Goal: Task Accomplishment & Management: Complete application form

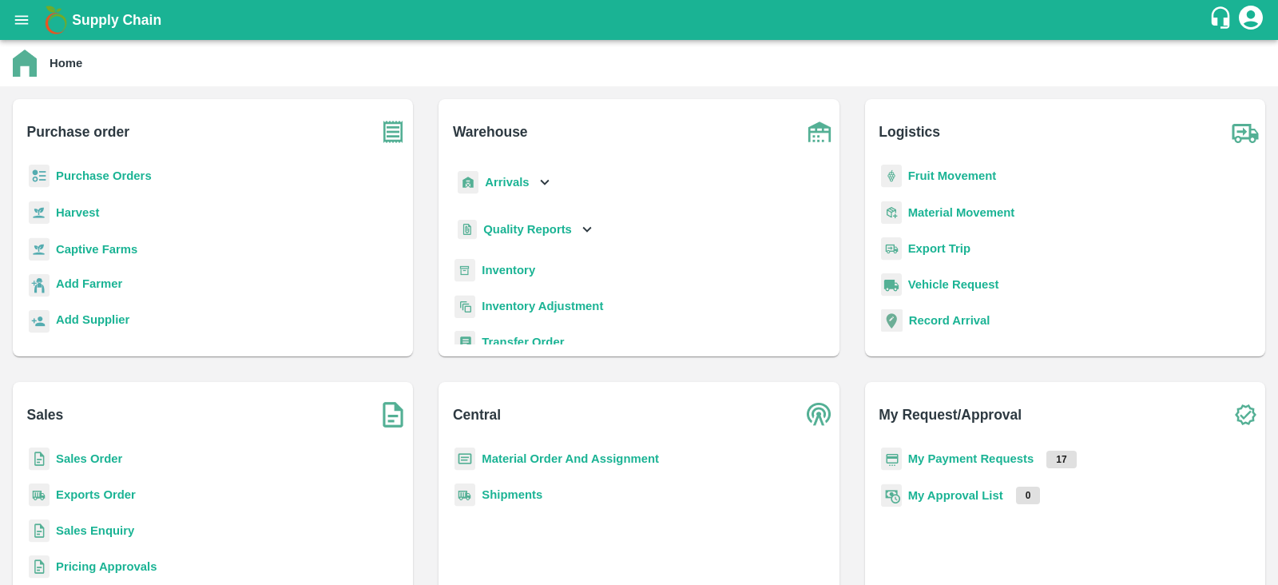
click at [92, 177] on b "Purchase Orders" at bounding box center [104, 175] width 96 height 13
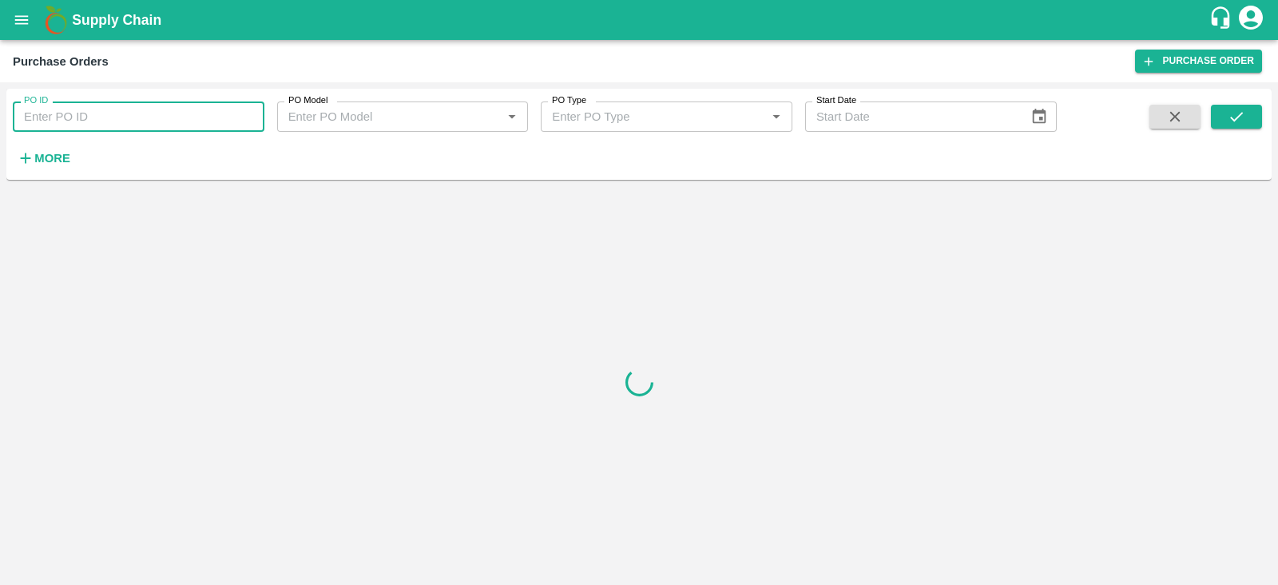
click at [172, 113] on input "PO ID" at bounding box center [139, 116] width 252 height 30
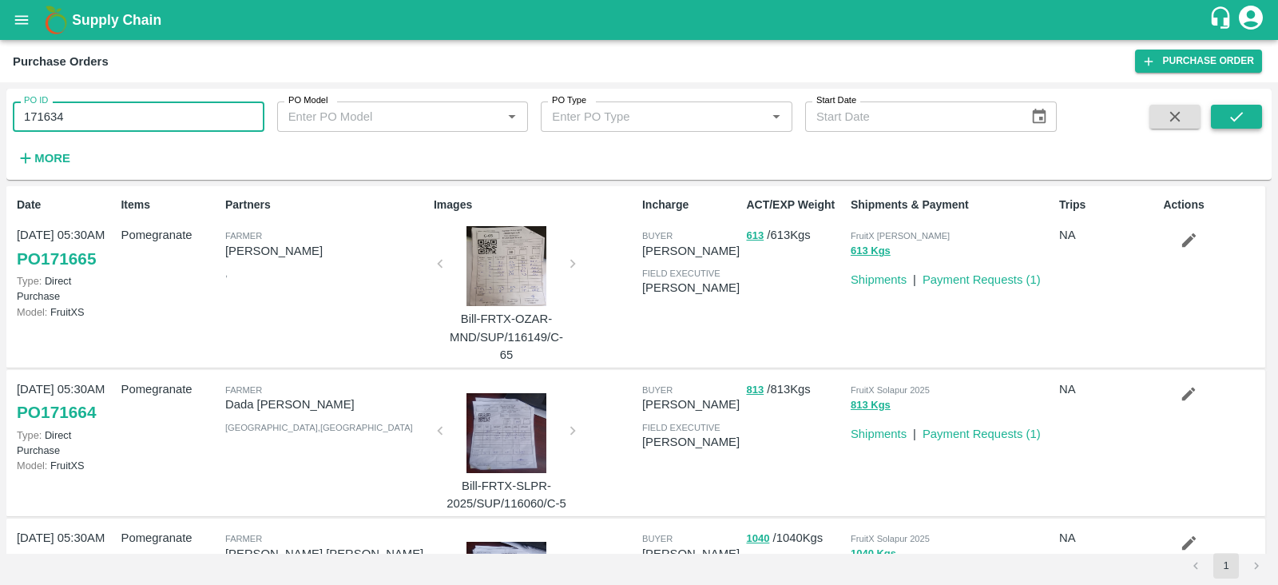
type input "171634"
click at [1230, 125] on icon "submit" at bounding box center [1236, 117] width 18 height 18
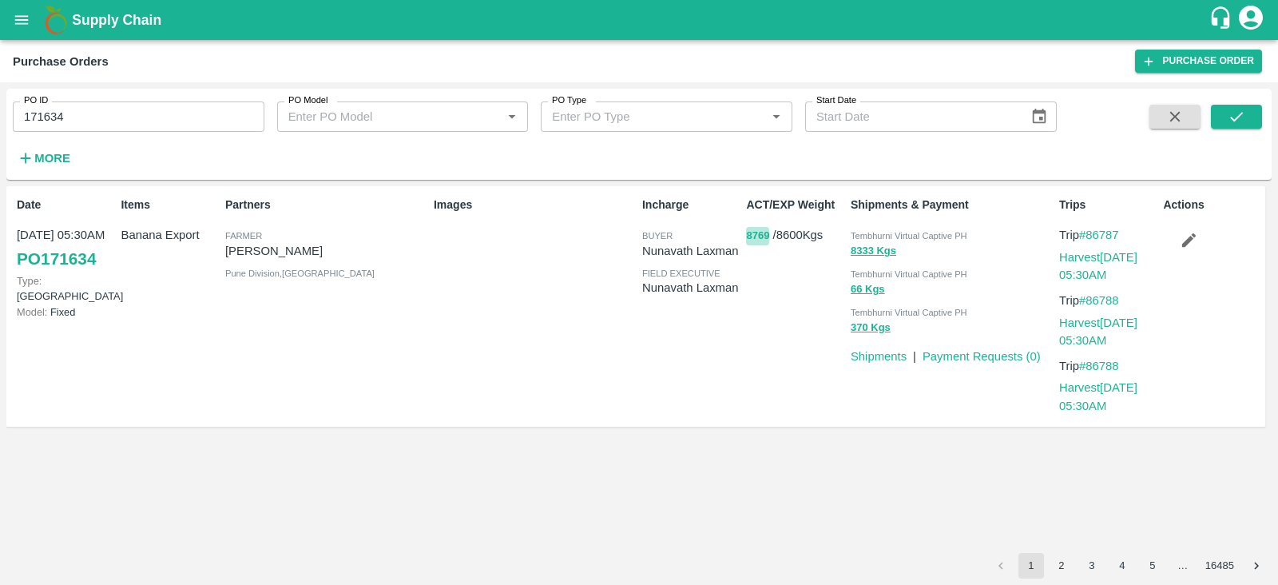
click at [748, 236] on button "8769" at bounding box center [757, 236] width 23 height 18
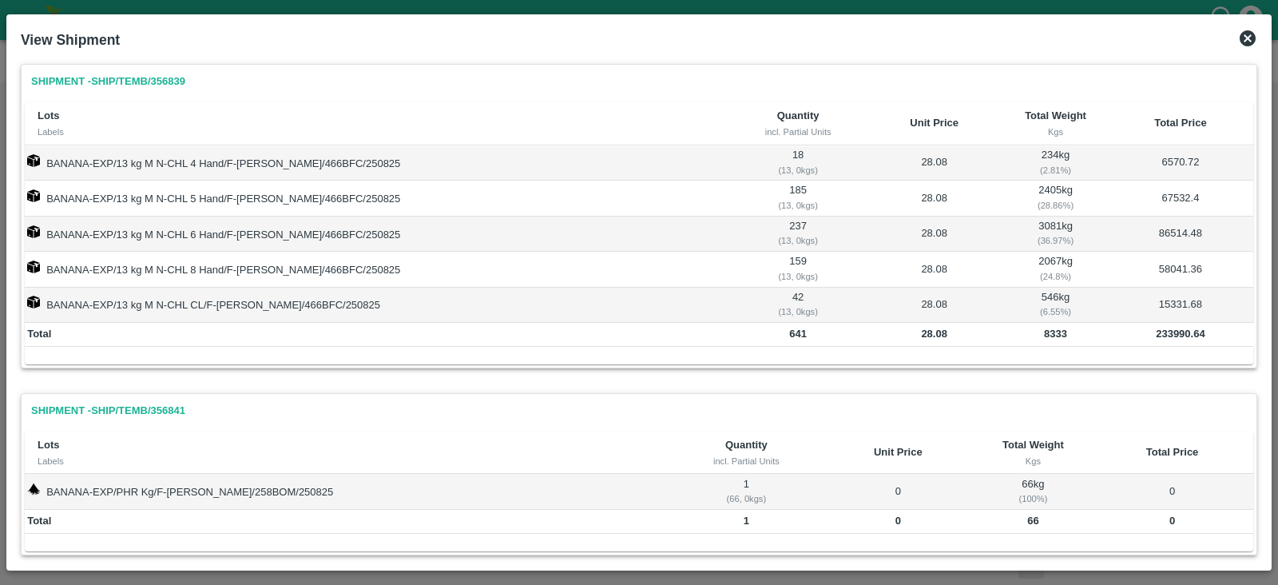
click at [1249, 38] on icon at bounding box center [1247, 38] width 16 height 16
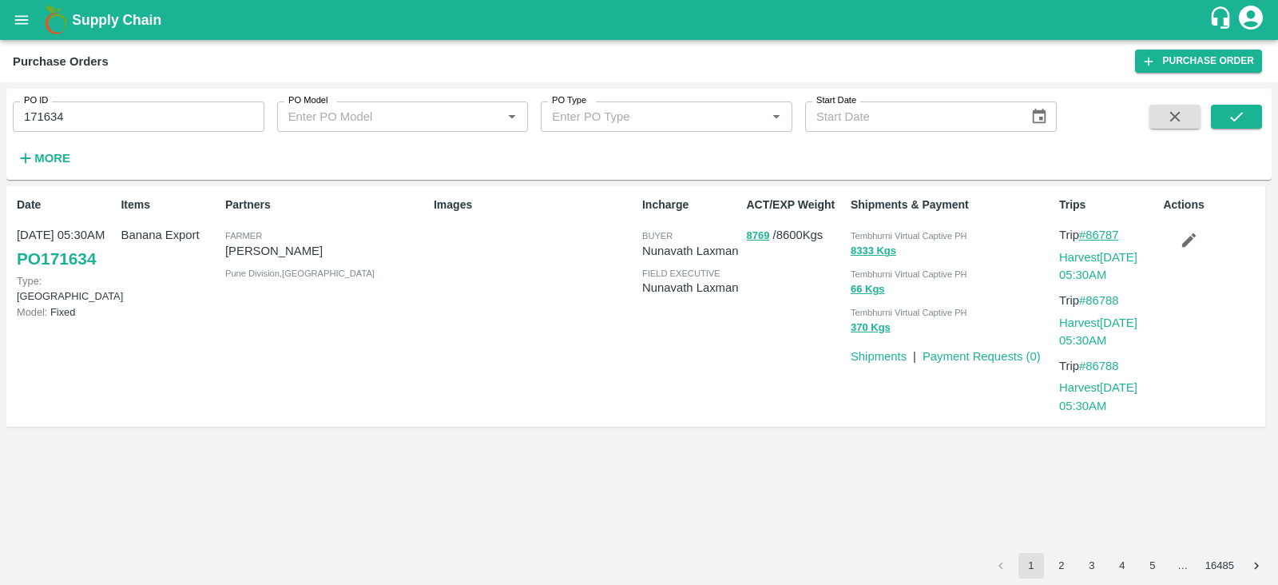
click at [1097, 231] on link "#86787" at bounding box center [1099, 234] width 40 height 13
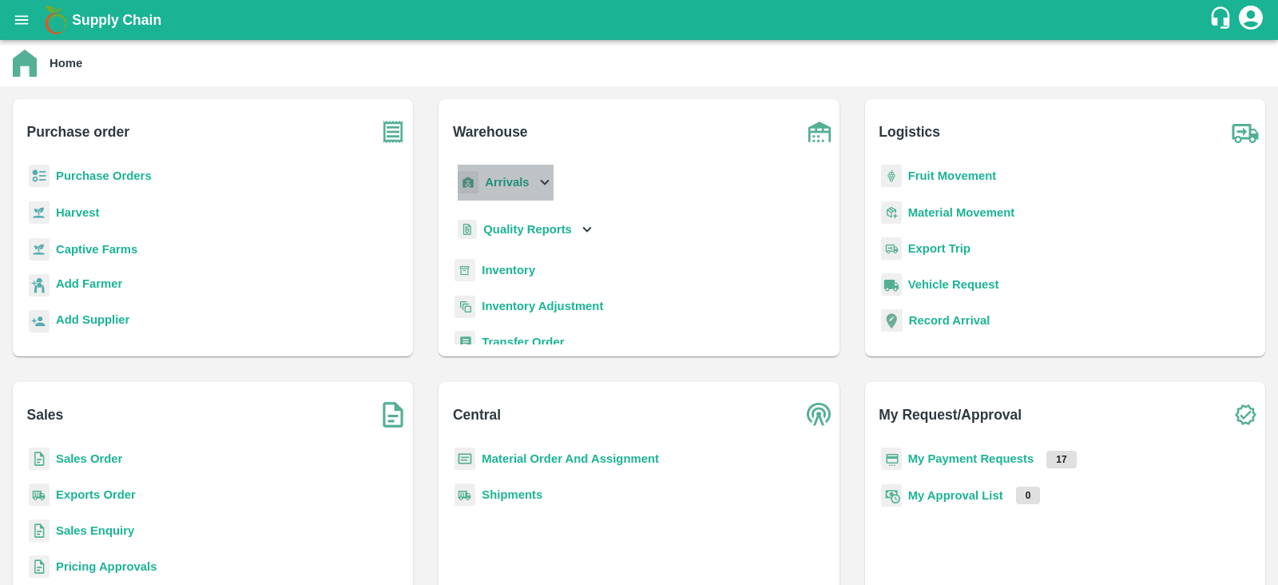
click at [543, 176] on icon at bounding box center [545, 182] width 18 height 18
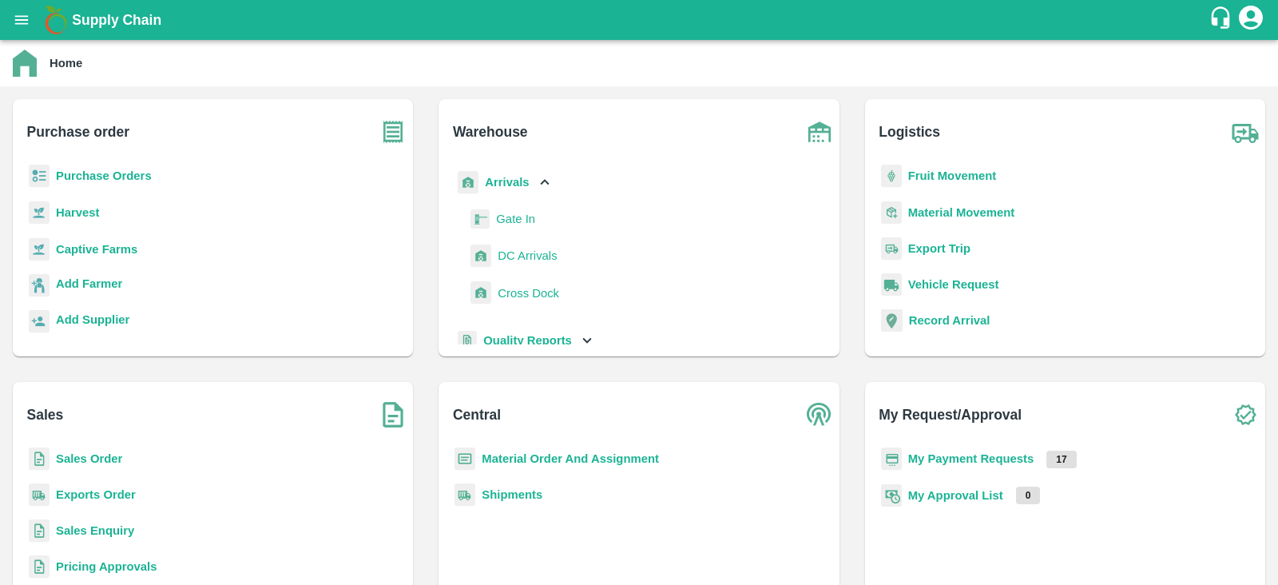
click at [509, 253] on span "DC Arrivals" at bounding box center [526, 256] width 59 height 18
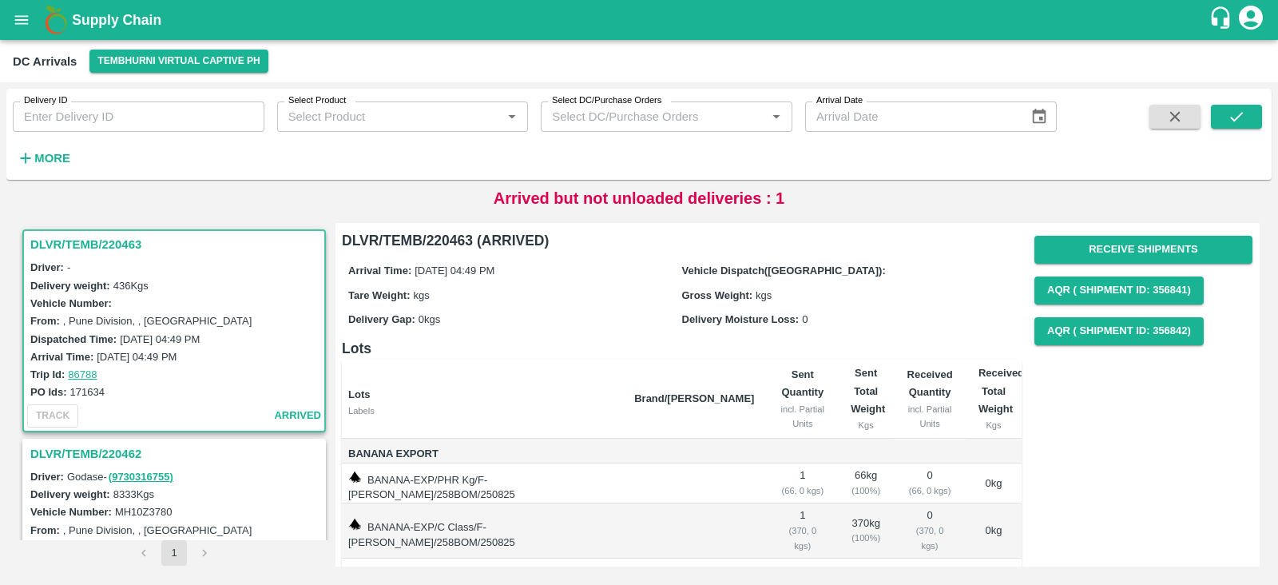
click at [78, 238] on h3 "DLVR/TEMB/220463" at bounding box center [176, 244] width 292 height 21
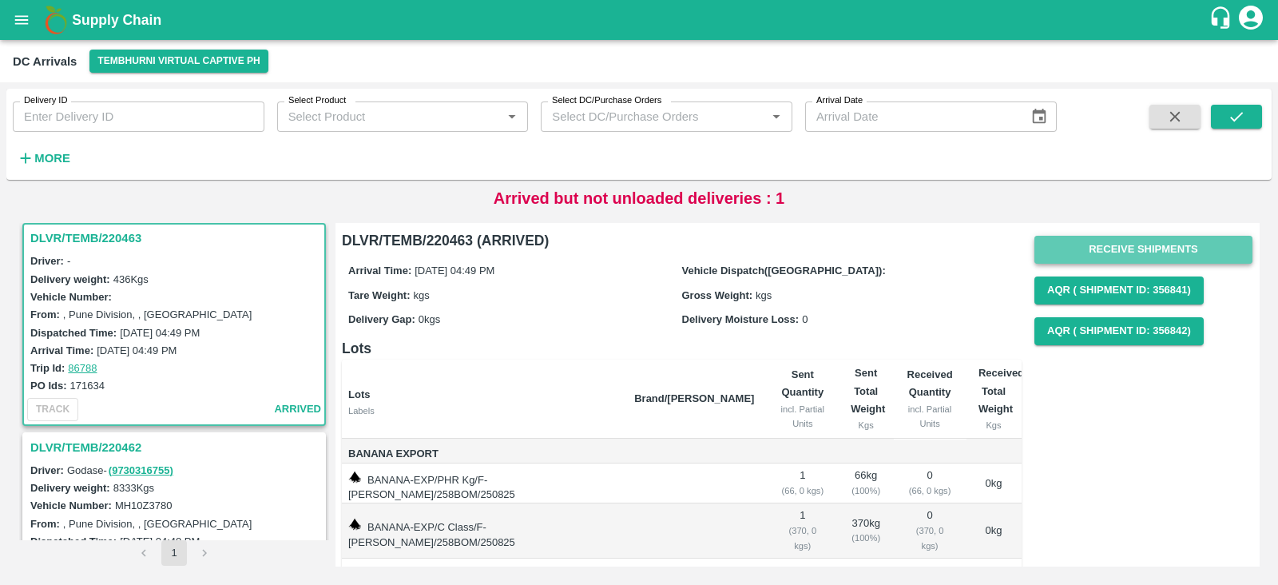
click at [1138, 241] on button "Receive Shipments" at bounding box center [1143, 250] width 218 height 28
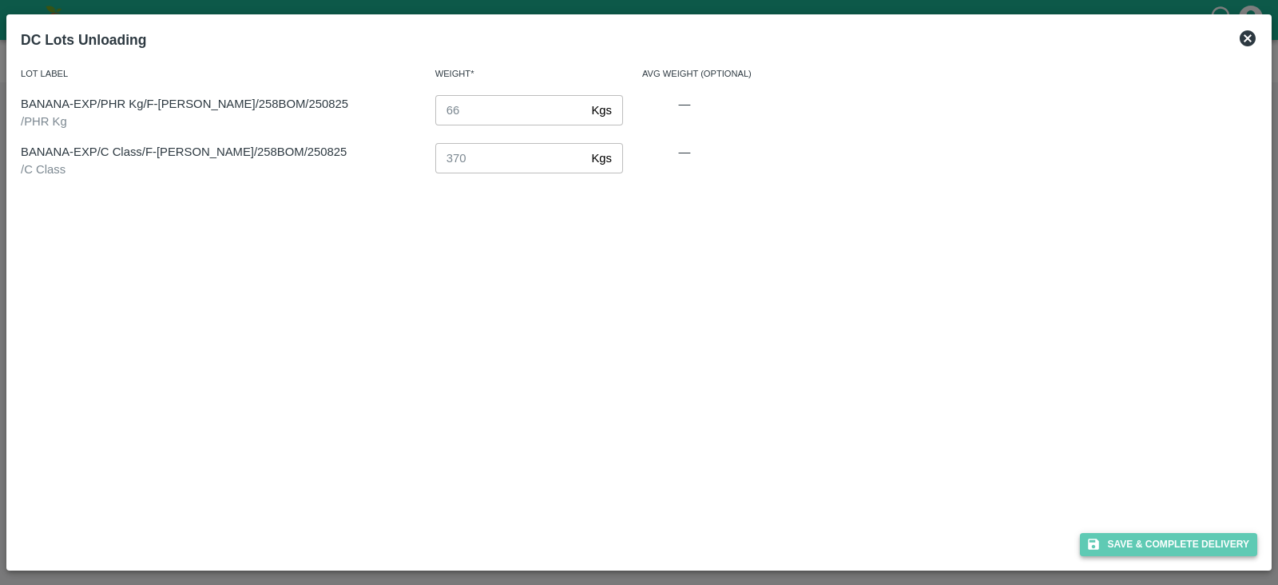
drag, startPoint x: 1135, startPoint y: 552, endPoint x: 1139, endPoint y: 543, distance: 9.6
click at [1139, 543] on button "Save & Complete Delivery" at bounding box center [1168, 544] width 177 height 23
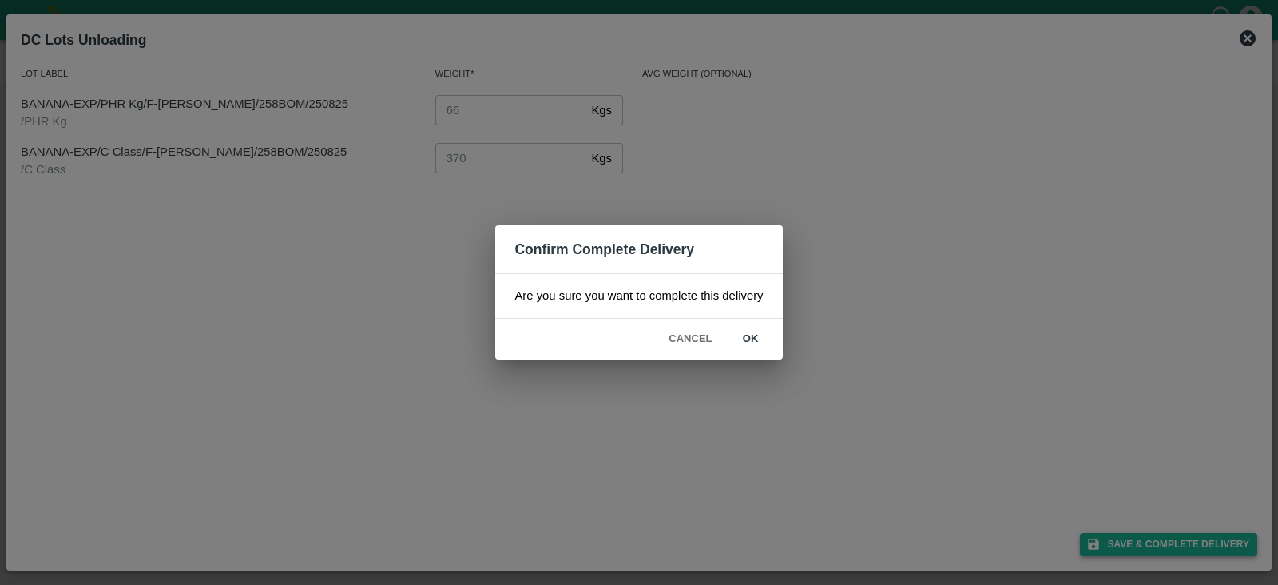
click at [1139, 543] on div "Confirm Complete Delivery Are you sure you want to complete this delivery Cance…" at bounding box center [639, 292] width 1278 height 585
click at [750, 329] on button "ok" at bounding box center [750, 339] width 51 height 28
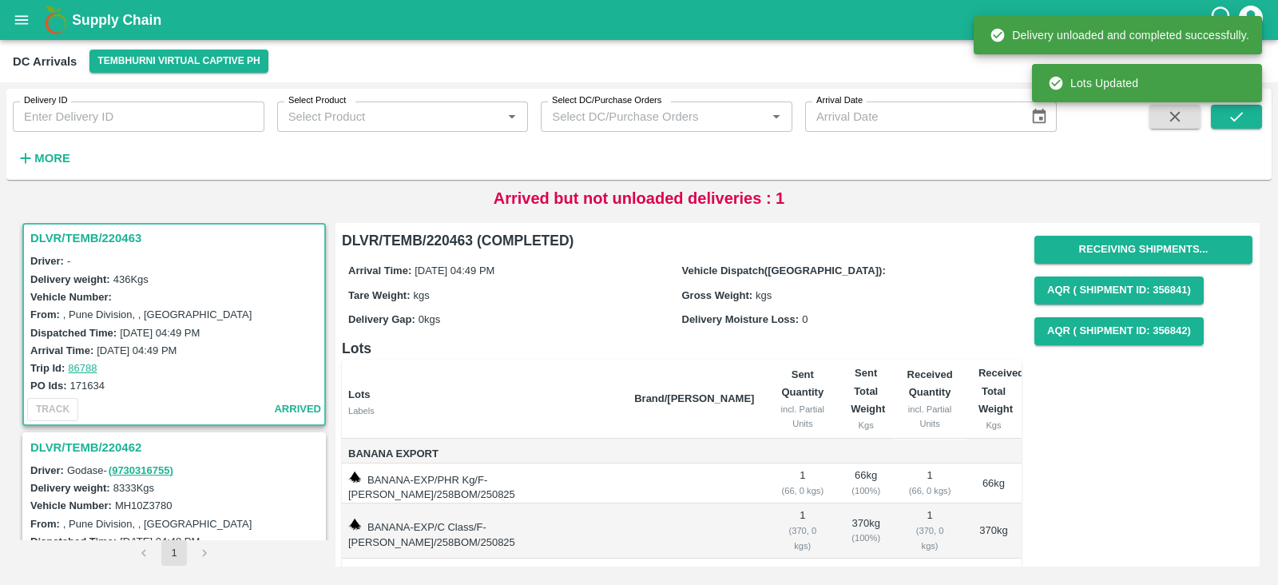
scroll to position [105, 0]
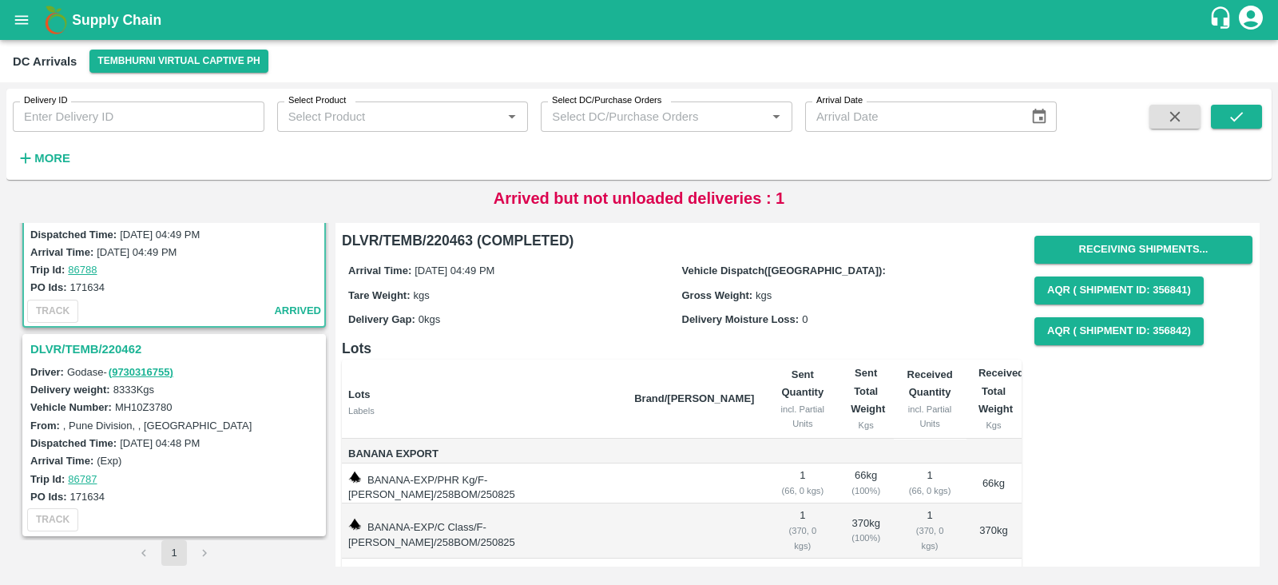
click at [90, 353] on h3 "DLVR/TEMB/220462" at bounding box center [176, 349] width 292 height 21
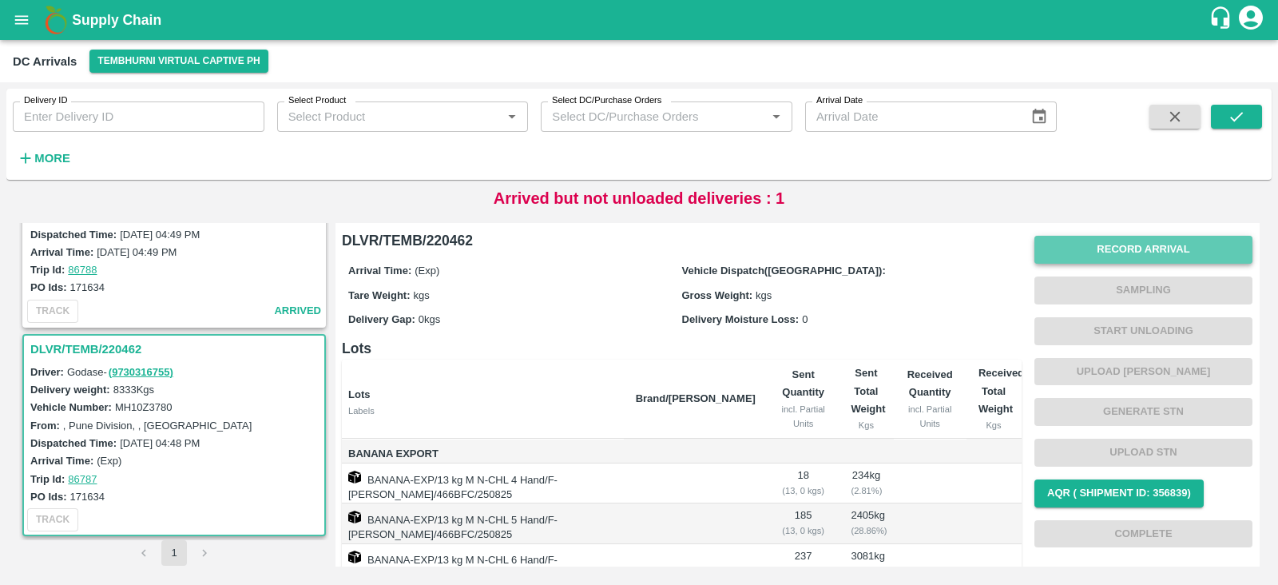
click at [1146, 245] on button "Record Arrival" at bounding box center [1143, 250] width 218 height 28
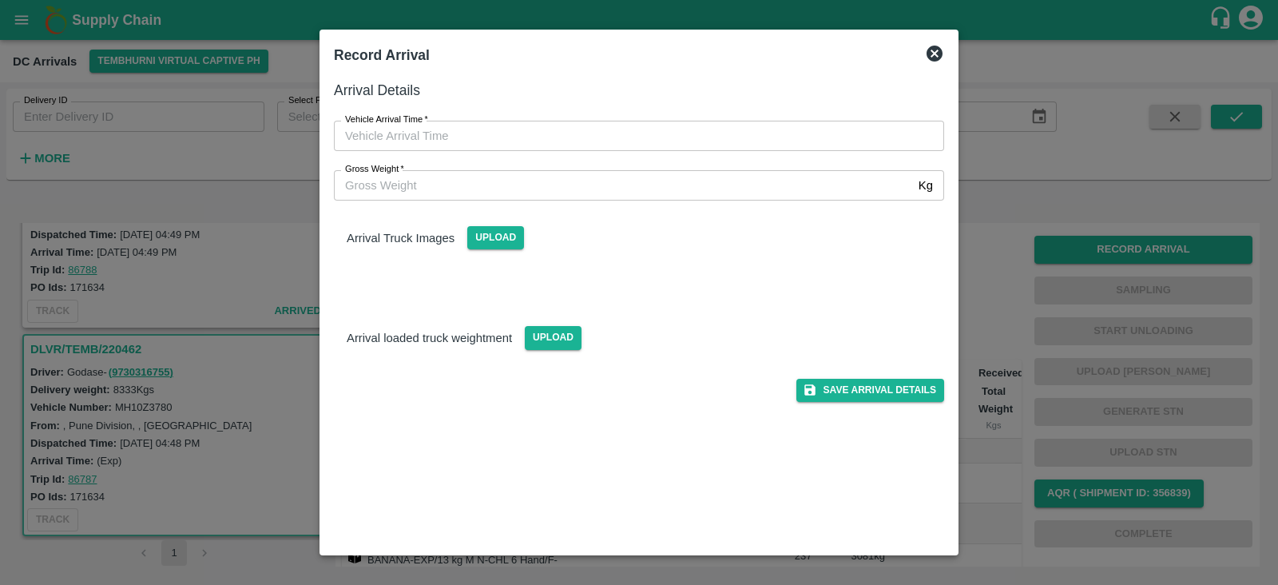
type input "DD/MM/YYYY hh:mm aa"
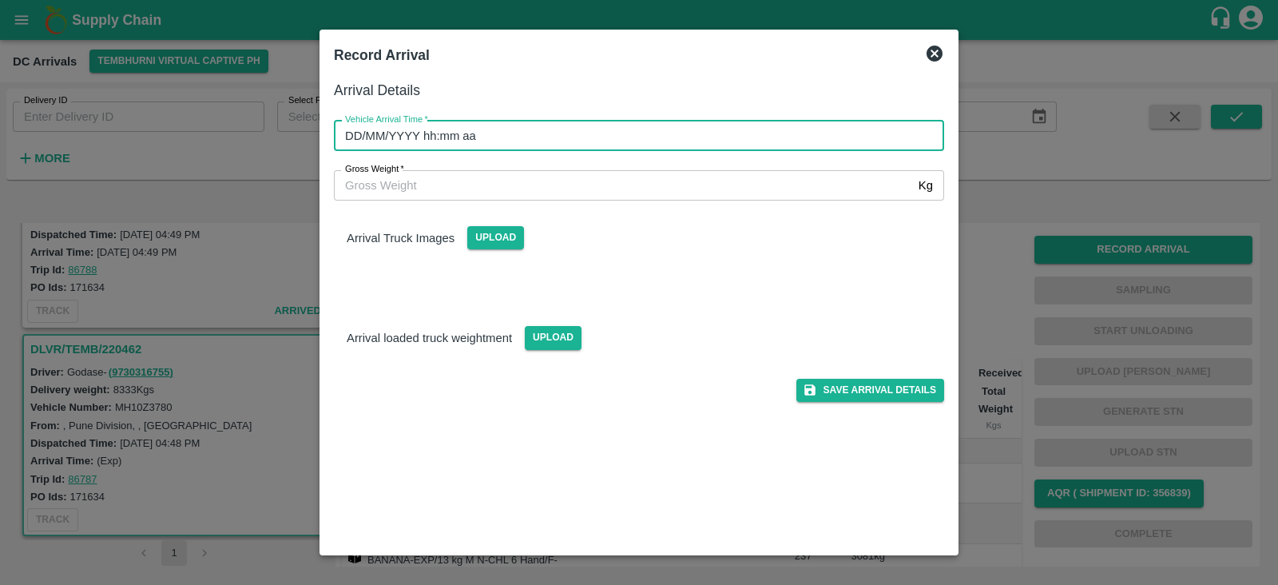
click at [719, 125] on input "DD/MM/YYYY hh:mm aa" at bounding box center [633, 136] width 599 height 30
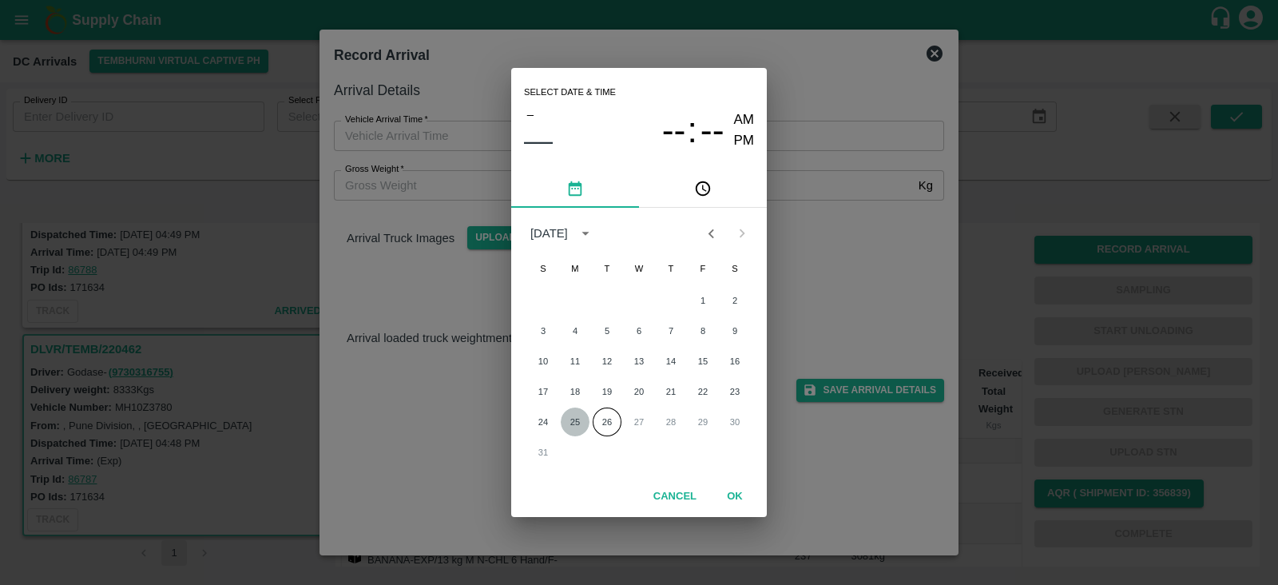
click at [583, 420] on button "25" at bounding box center [575, 421] width 29 height 29
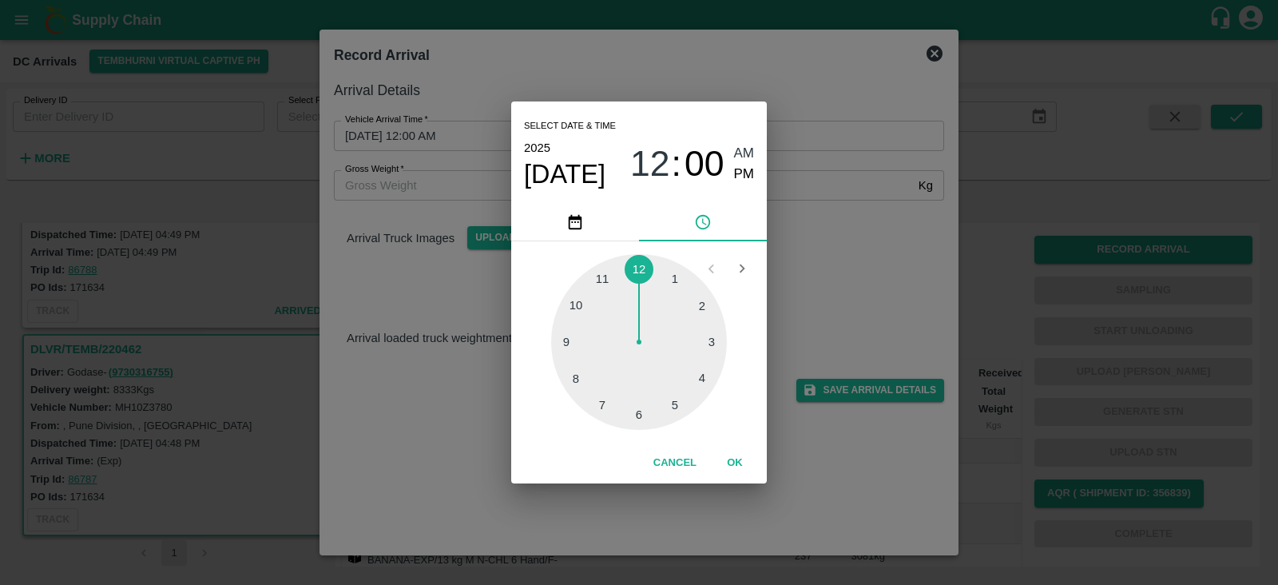
click at [670, 402] on div at bounding box center [639, 342] width 176 height 176
click at [567, 342] on div at bounding box center [639, 342] width 176 height 176
click at [751, 168] on span "PM" at bounding box center [744, 175] width 21 height 22
type input "25/08/2025 05:45 PM"
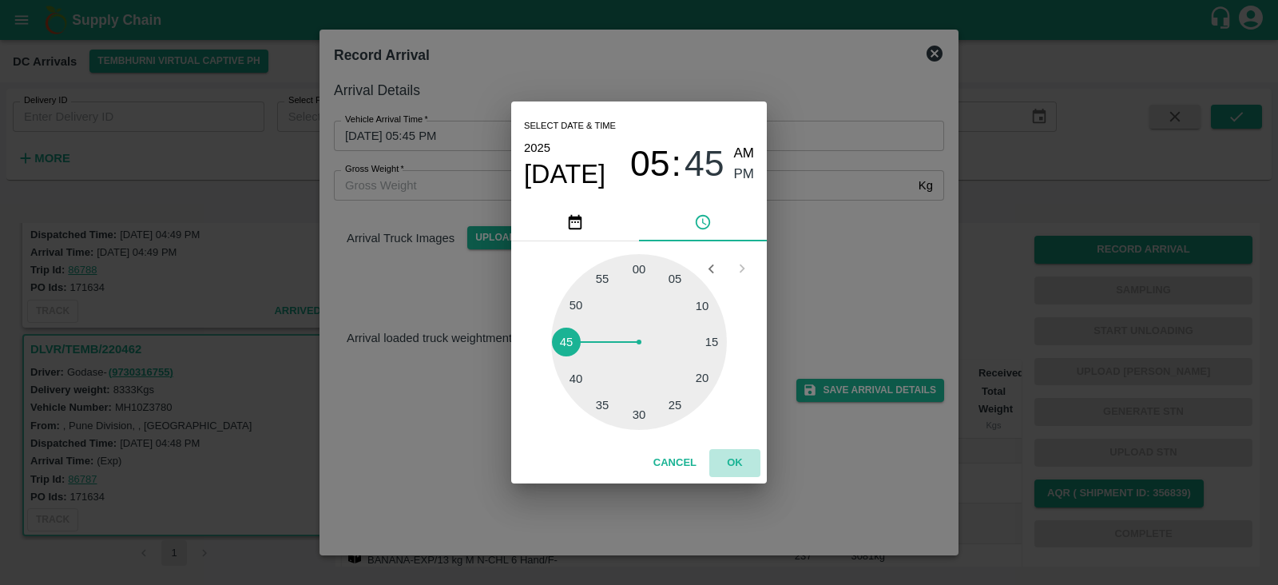
click at [740, 460] on button "OK" at bounding box center [734, 463] width 51 height 28
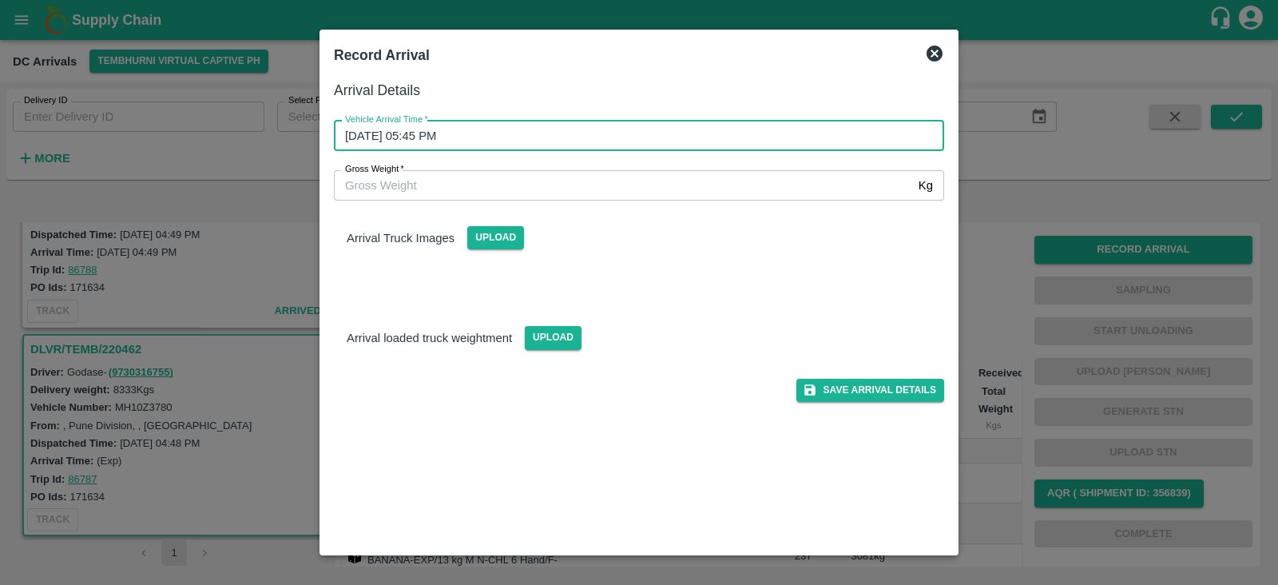
click at [537, 189] on input "Gross Weight   *" at bounding box center [623, 185] width 578 height 30
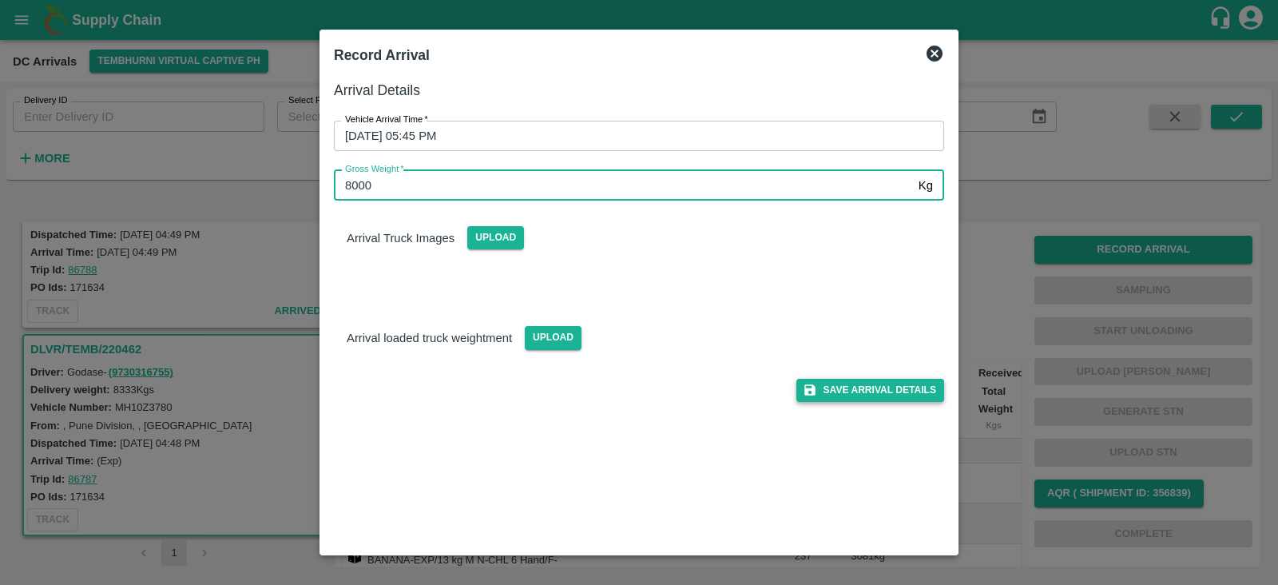
type input "8000"
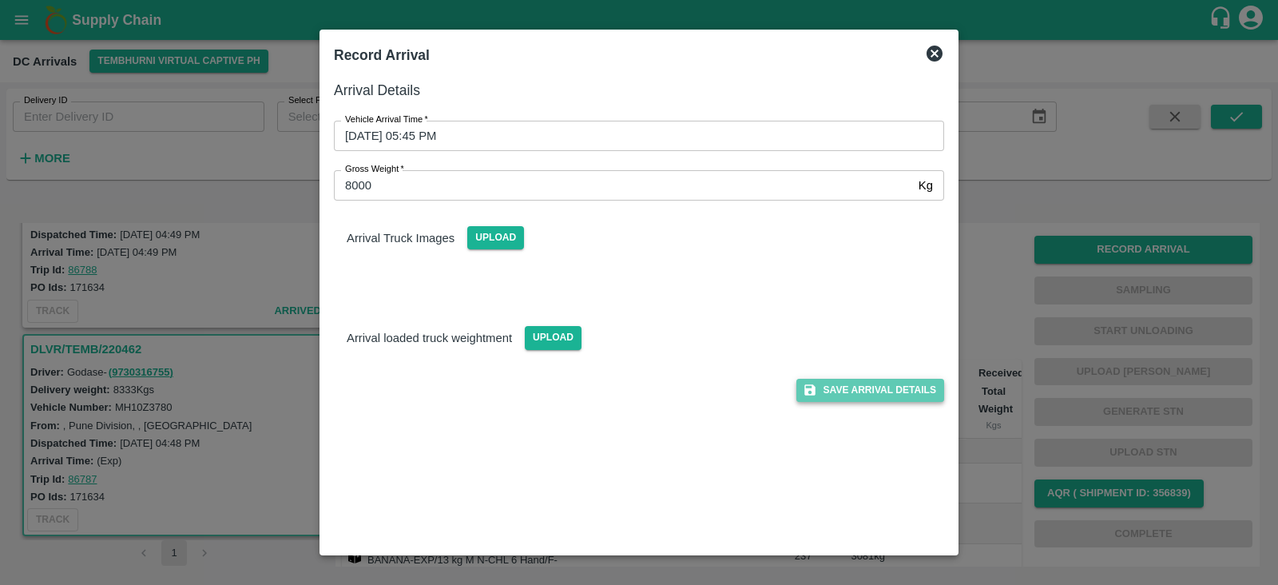
click at [872, 386] on button "Save Arrival Details" at bounding box center [870, 390] width 148 height 23
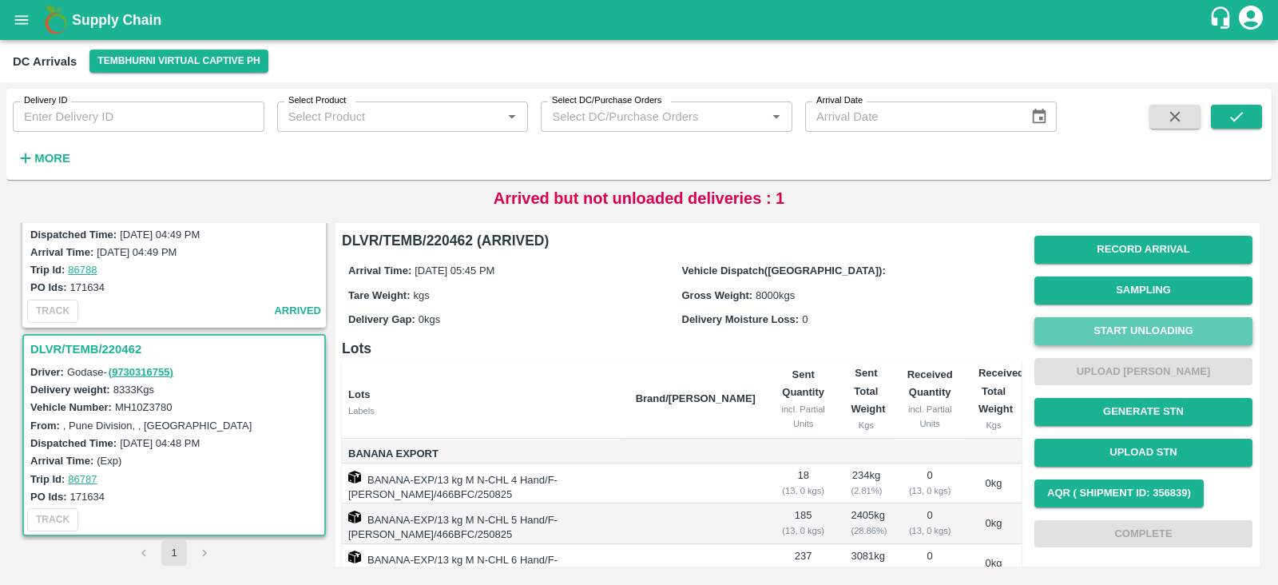
click at [1107, 325] on button "Start Unloading" at bounding box center [1143, 331] width 218 height 28
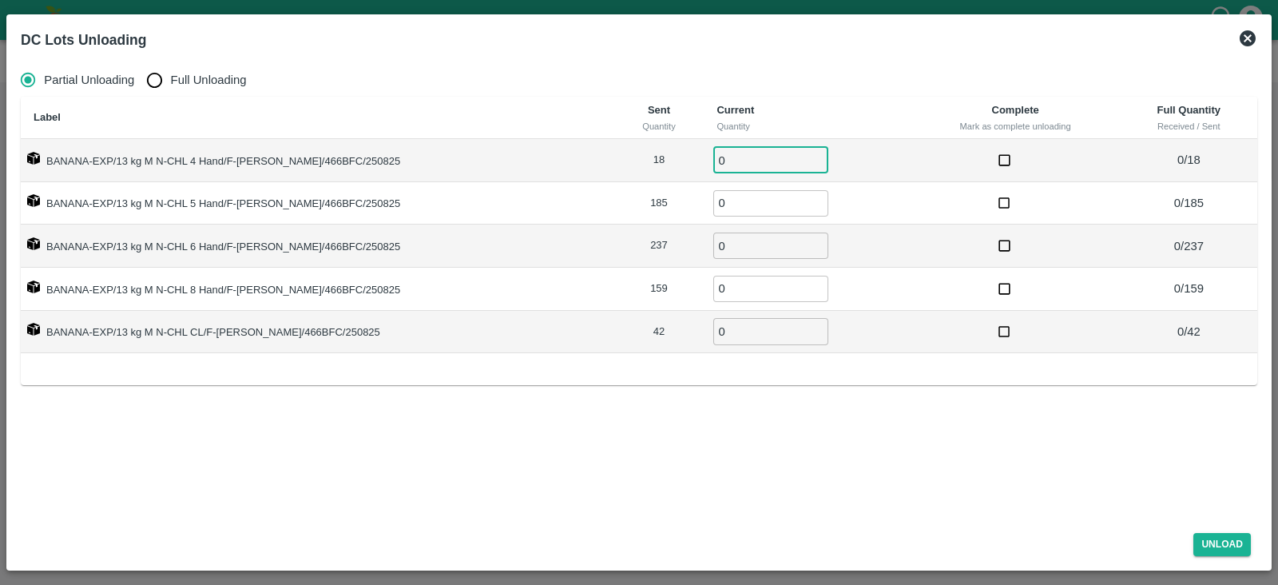
click at [737, 159] on input "0" at bounding box center [770, 160] width 115 height 26
type input "18"
click at [715, 208] on input "0" at bounding box center [770, 203] width 115 height 26
type input "185"
click at [715, 241] on input "0" at bounding box center [770, 245] width 115 height 26
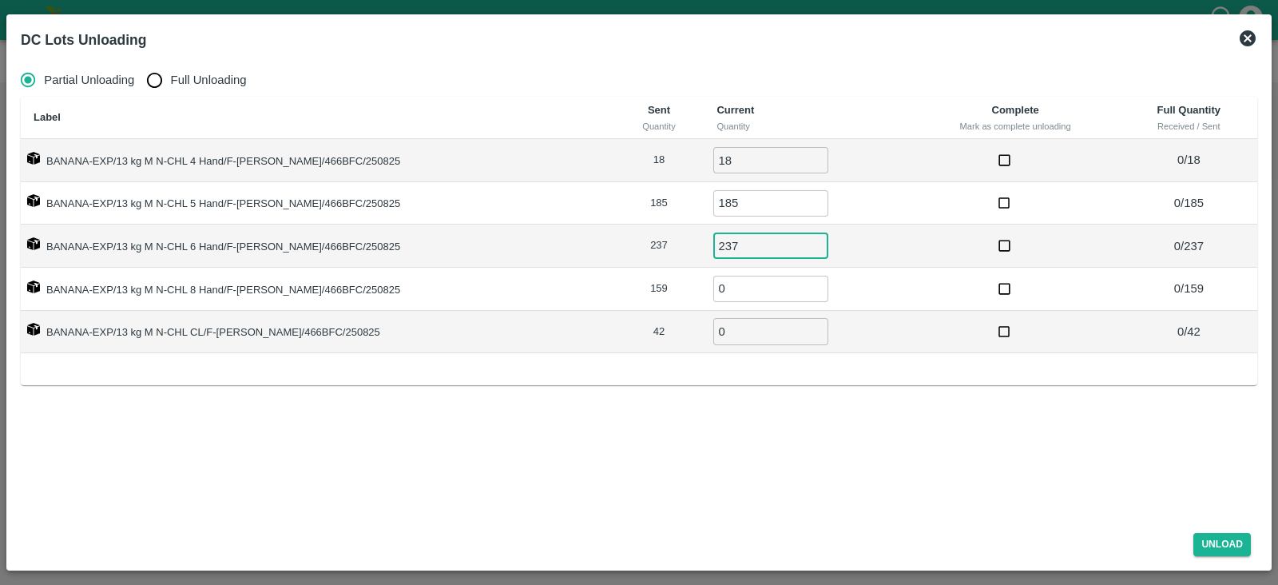
type input "237"
click at [713, 281] on input "0" at bounding box center [770, 288] width 115 height 26
type input "159"
click at [715, 323] on input "0" at bounding box center [770, 331] width 115 height 26
type input "3"
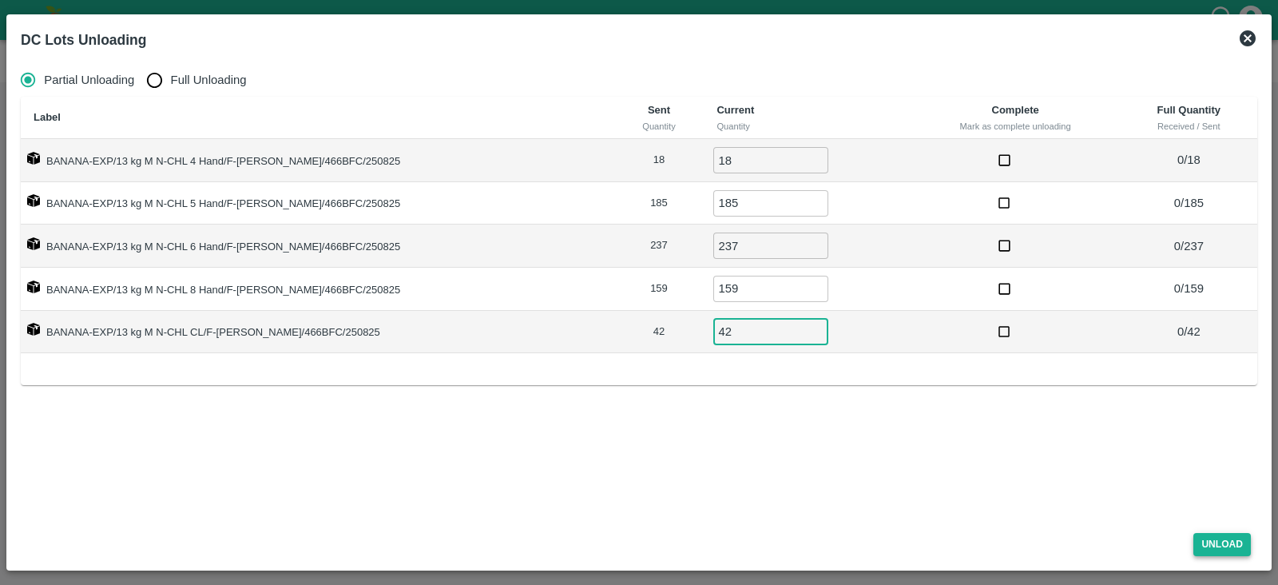
type input "42"
click at [1229, 537] on button "Unload" at bounding box center [1221, 544] width 57 height 23
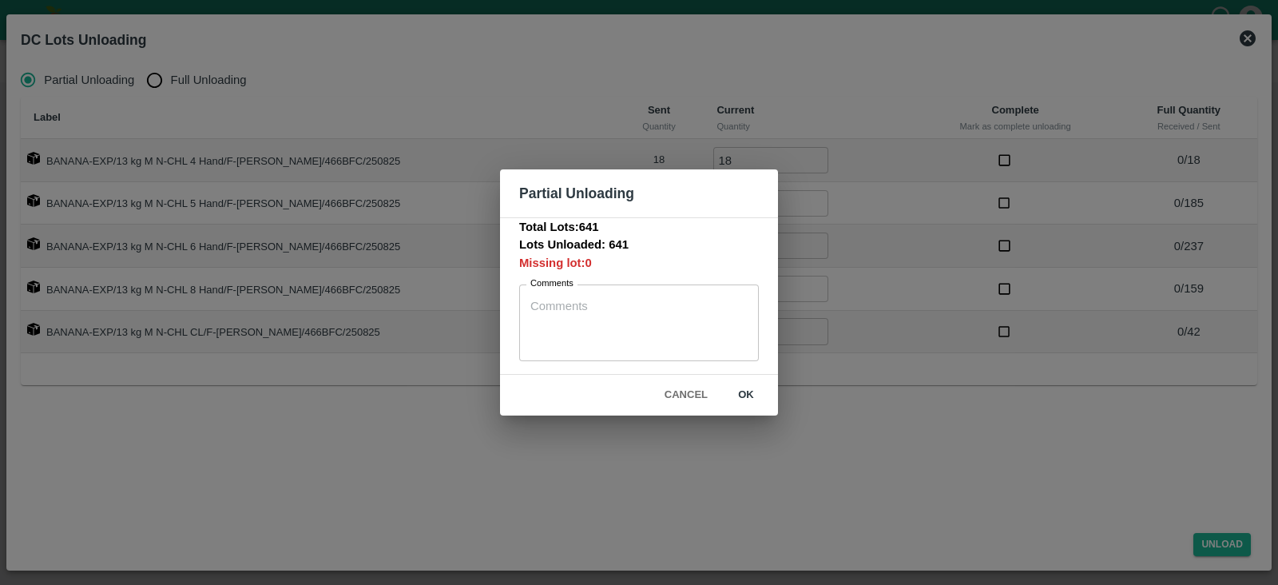
click at [748, 392] on button "ok" at bounding box center [745, 395] width 51 height 28
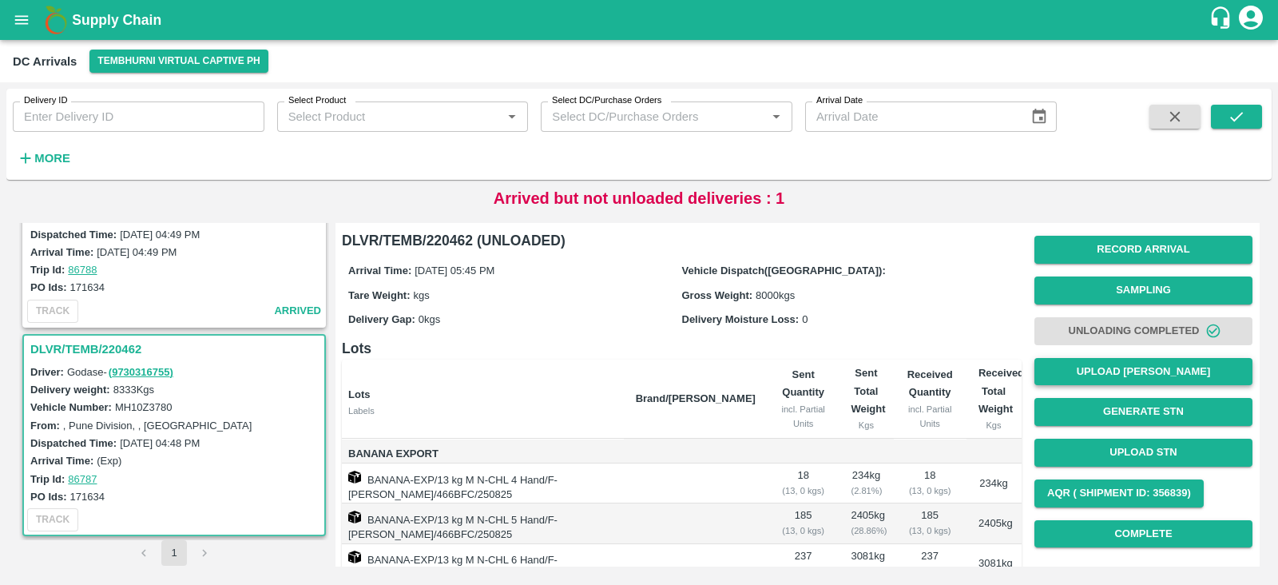
scroll to position [230, 0]
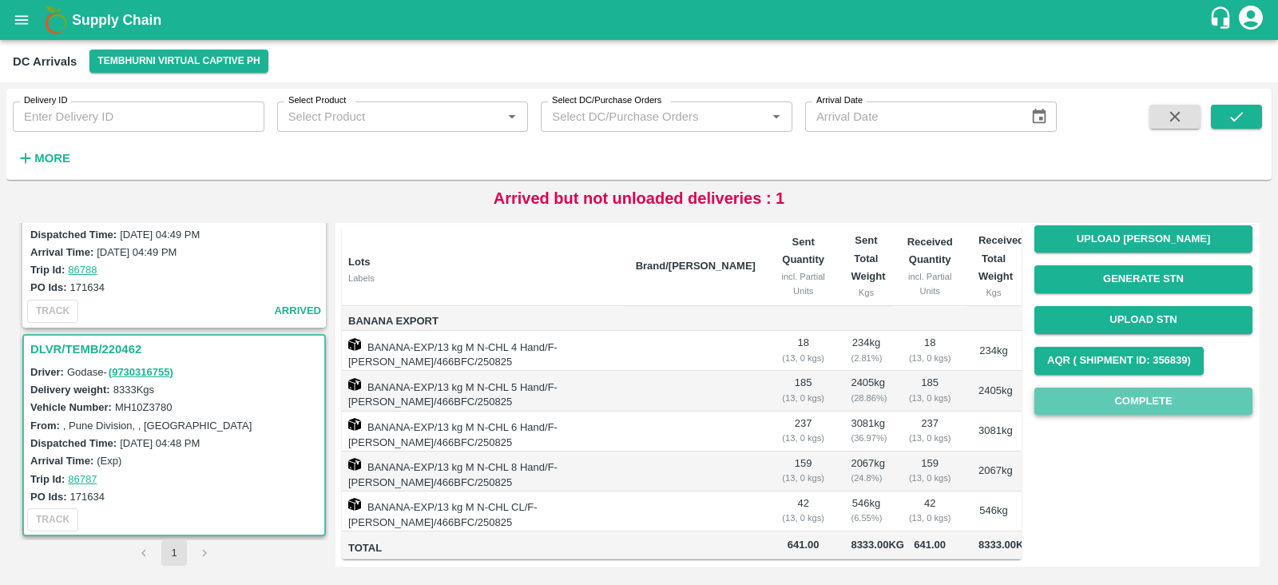
click at [1172, 387] on button "Complete" at bounding box center [1143, 401] width 218 height 28
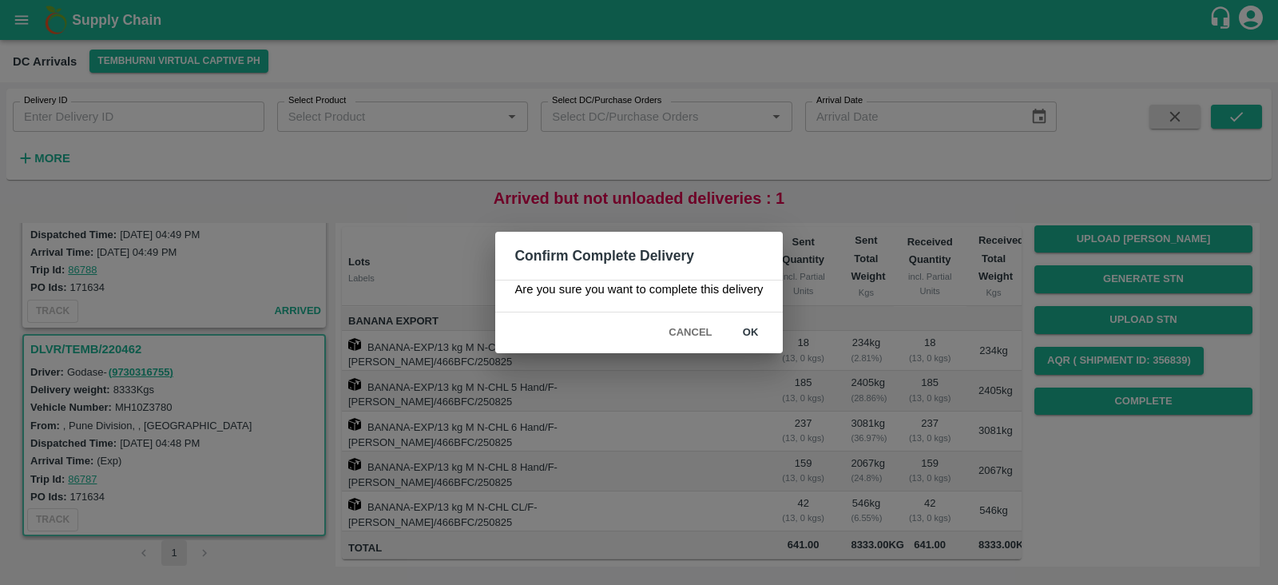
click at [1072, 466] on div "Confirm Complete Delivery Are you sure you want to complete this delivery Cance…" at bounding box center [639, 292] width 1278 height 585
click at [680, 329] on button "Cancel" at bounding box center [690, 333] width 56 height 28
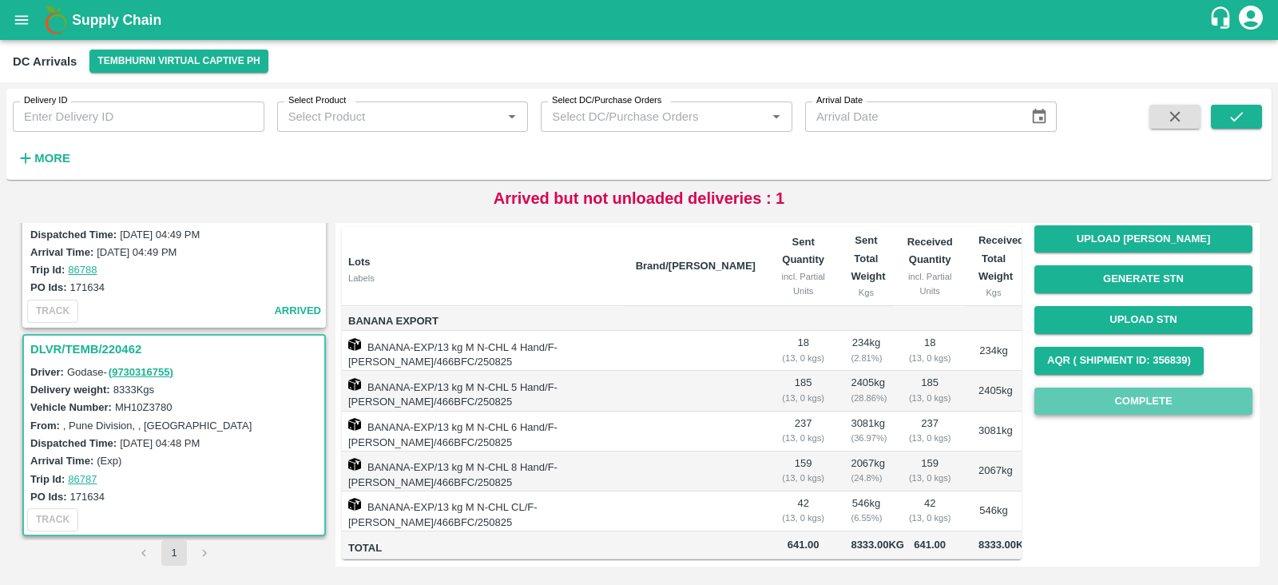
click at [1122, 387] on button "Complete" at bounding box center [1143, 401] width 218 height 28
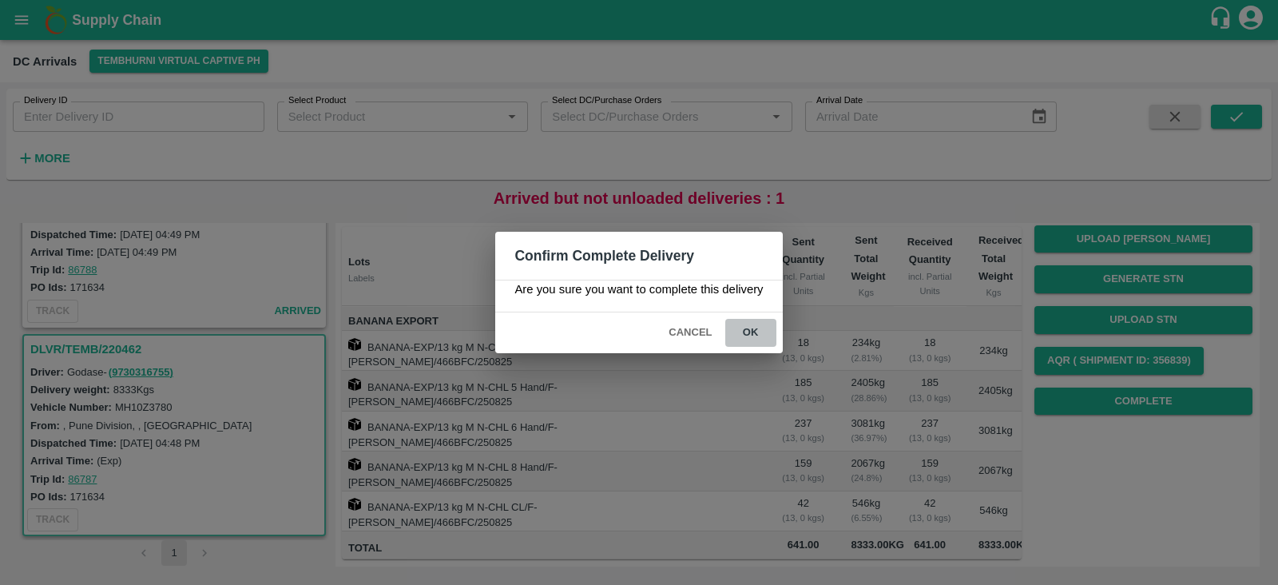
click at [763, 326] on button "ok" at bounding box center [750, 333] width 51 height 28
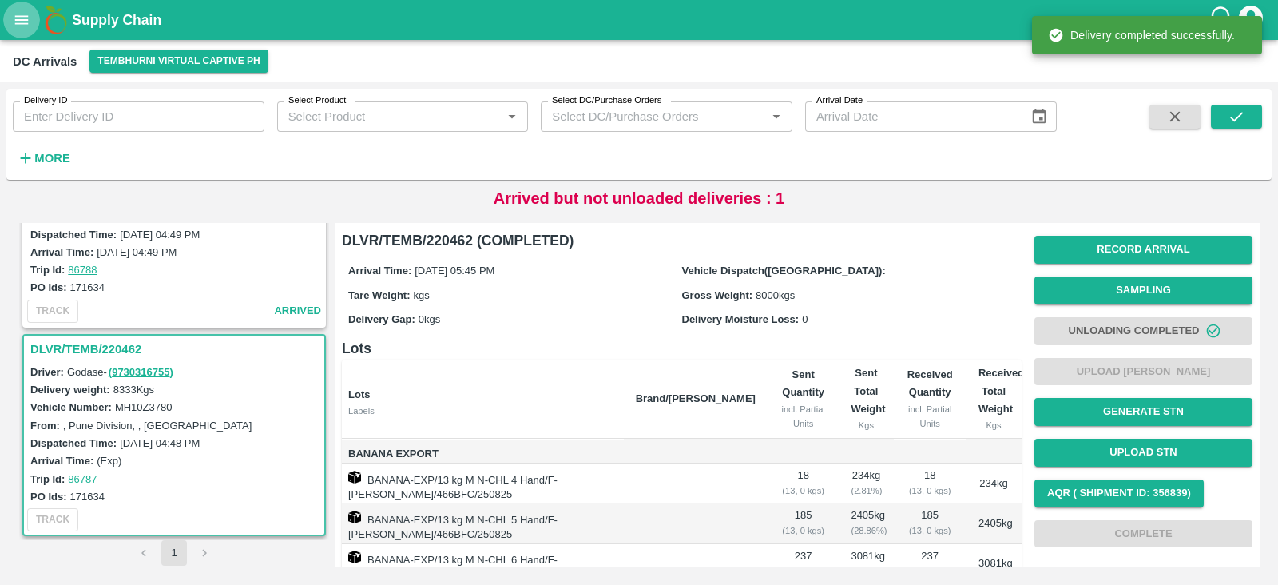
click at [24, 26] on icon "open drawer" at bounding box center [22, 20] width 18 height 18
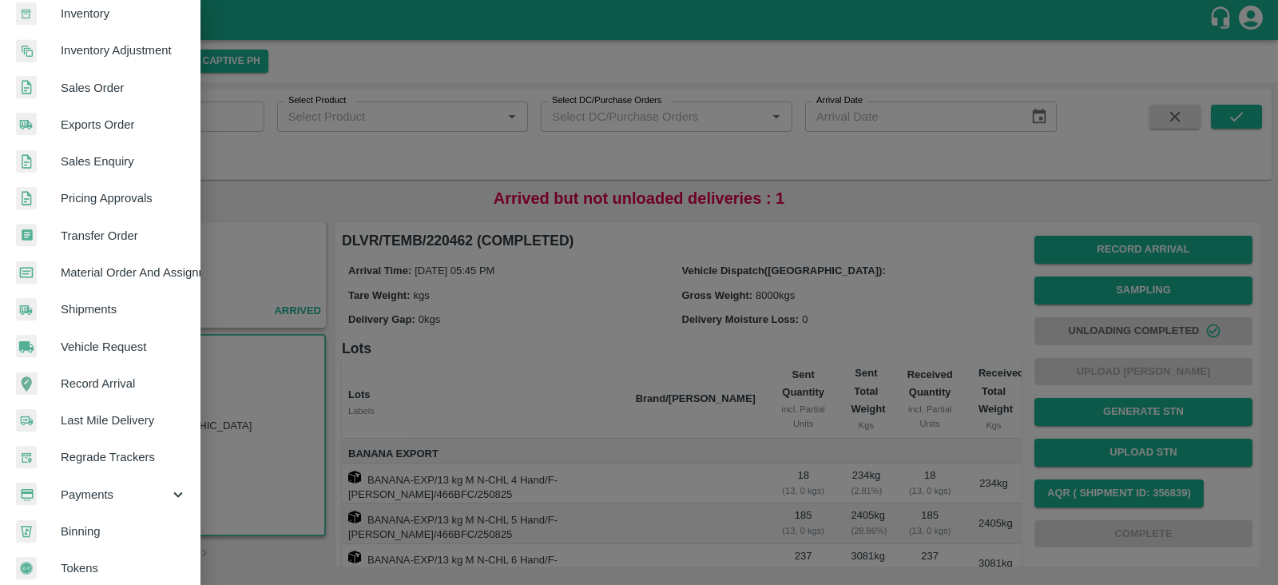
scroll to position [324, 0]
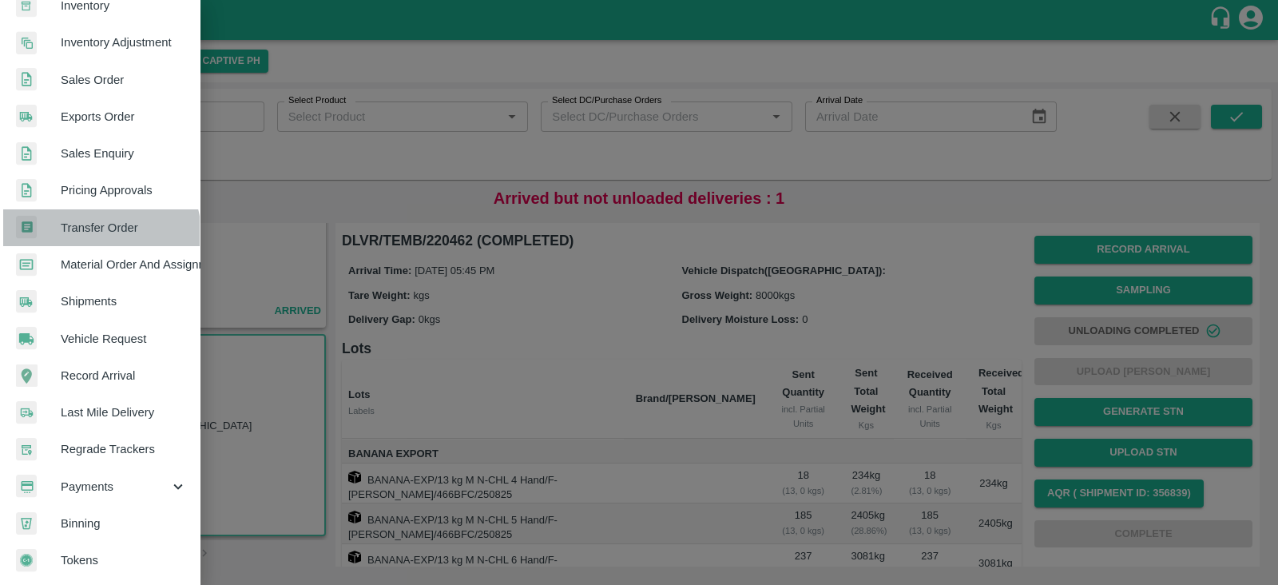
click at [99, 228] on span "Transfer Order" at bounding box center [124, 228] width 126 height 18
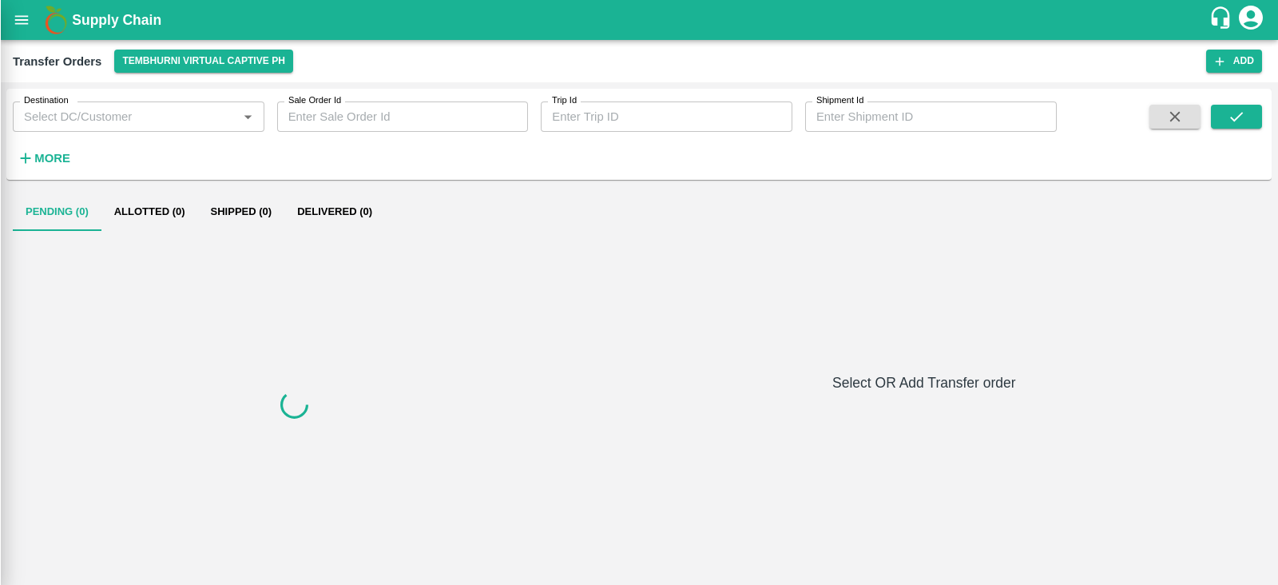
scroll to position [319, 0]
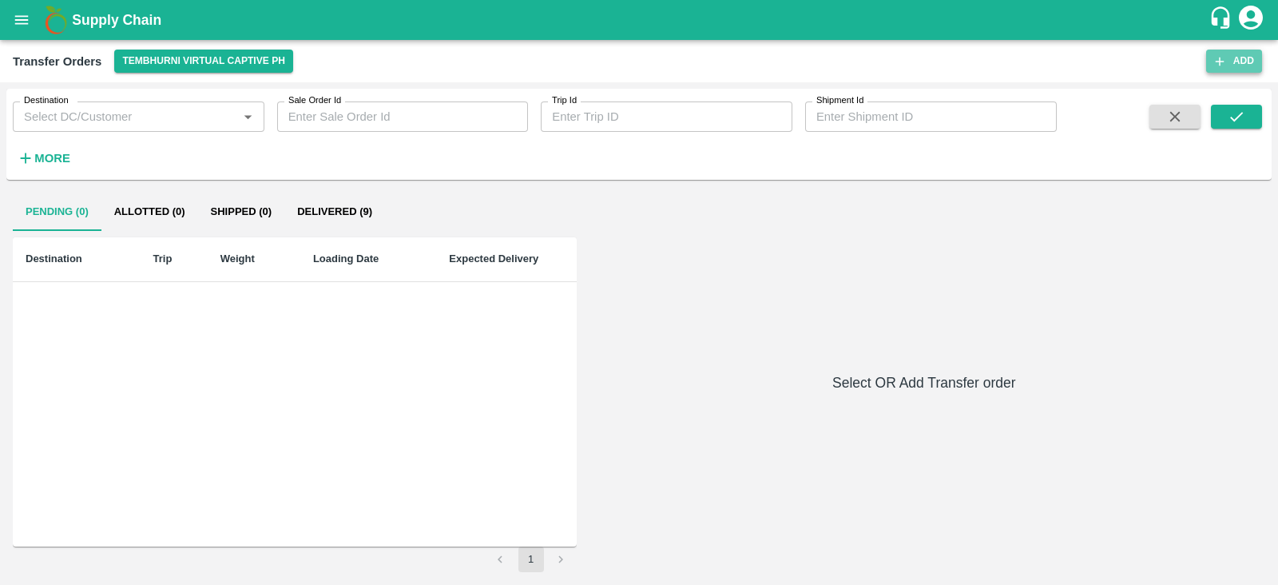
click at [1229, 65] on button "Add" at bounding box center [1234, 61] width 56 height 23
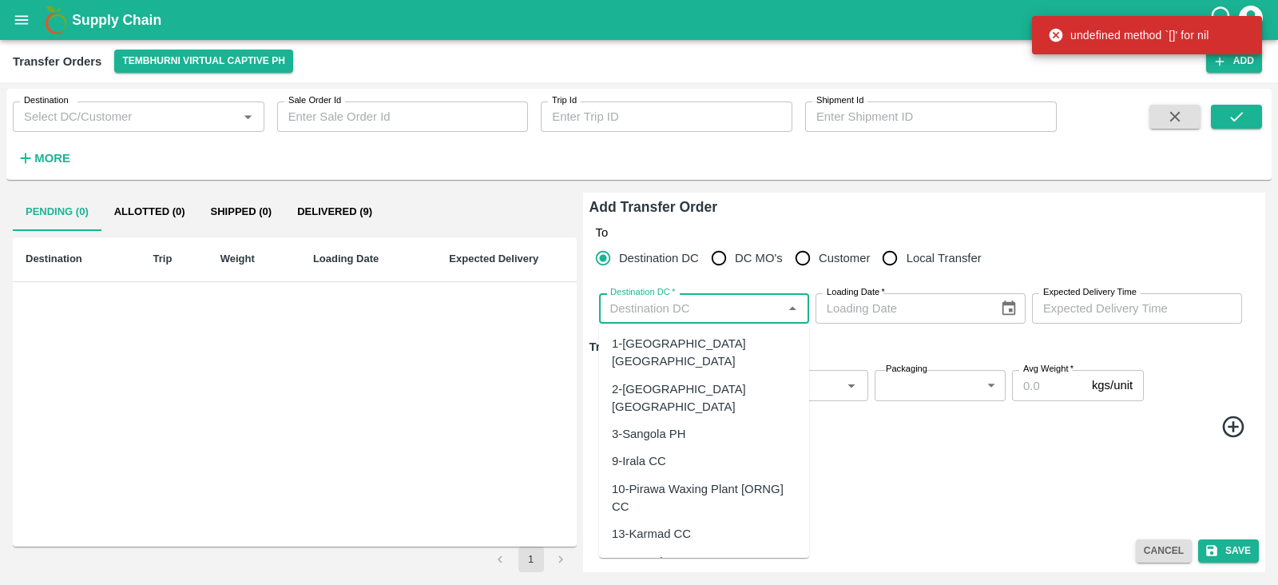
click at [668, 315] on input "Destination DC   *" at bounding box center [691, 308] width 174 height 21
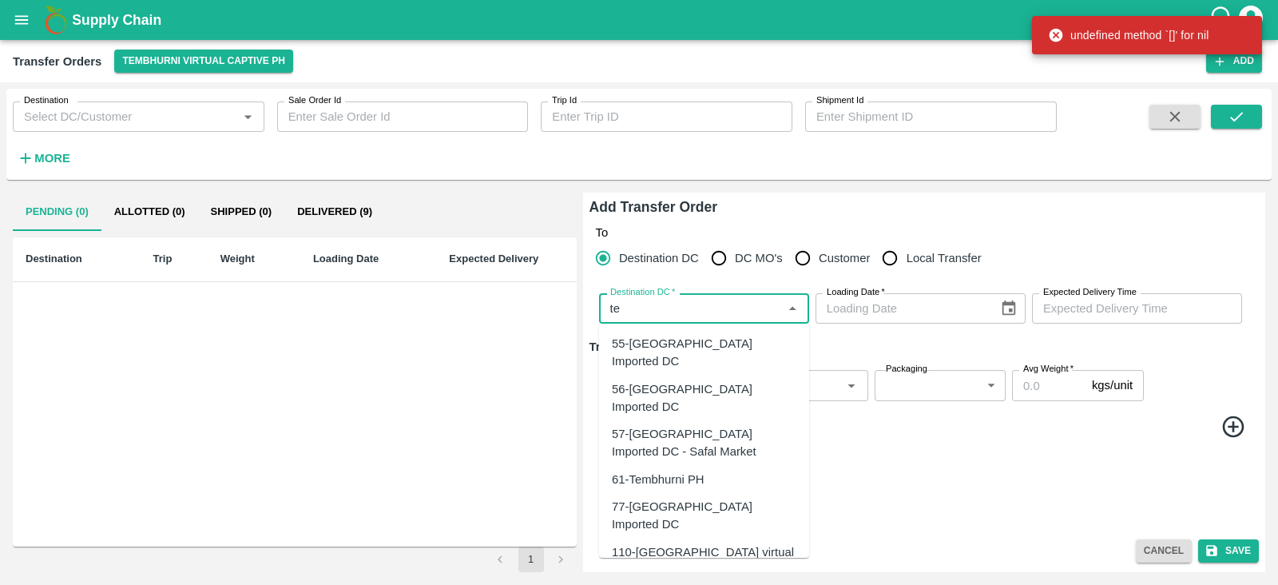
click at [672, 470] on div "61-Tembhurni PH" at bounding box center [658, 479] width 93 height 18
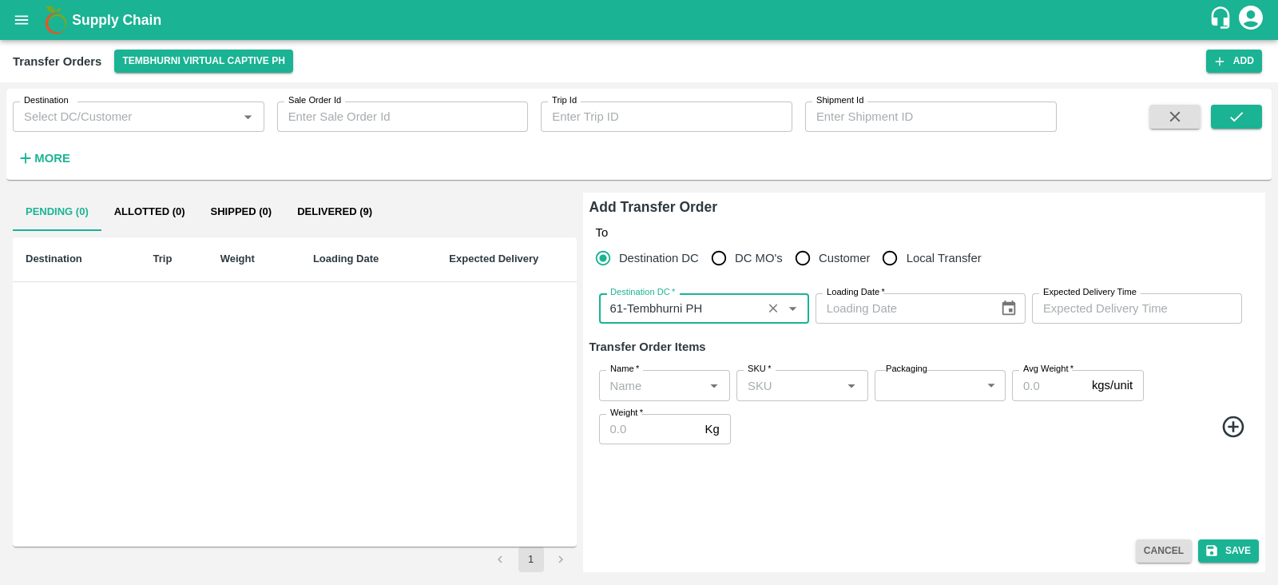
type input "61-Tembhurni PH"
click at [1006, 305] on icon "Choose date" at bounding box center [1009, 308] width 18 height 18
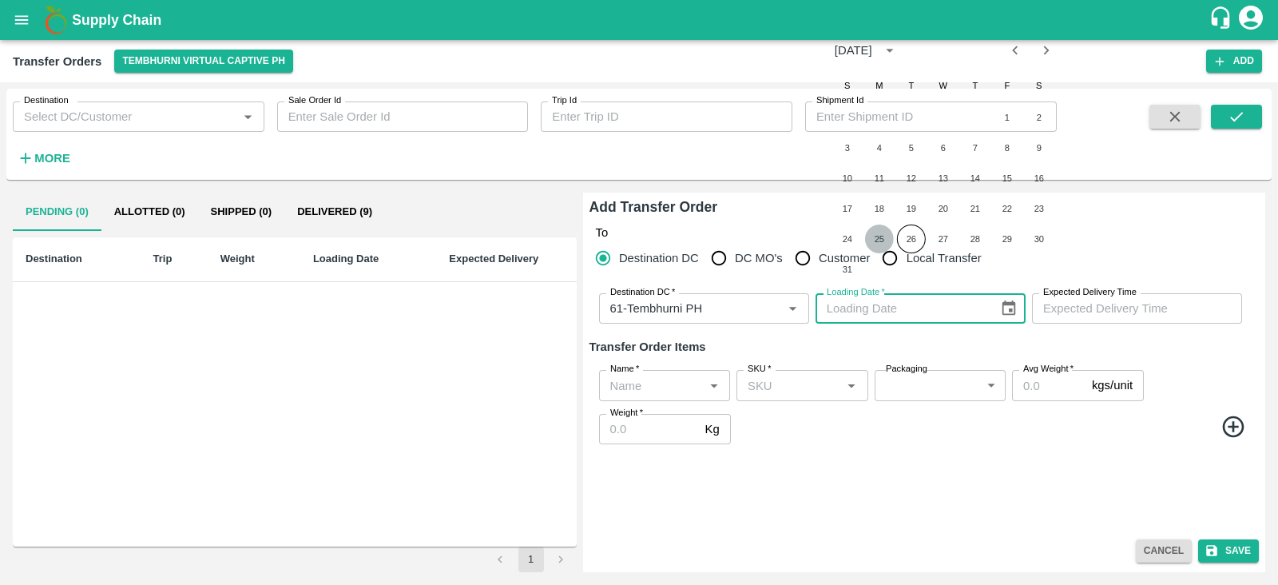
click at [878, 235] on button "25" at bounding box center [879, 238] width 29 height 29
type input "25/08/2025"
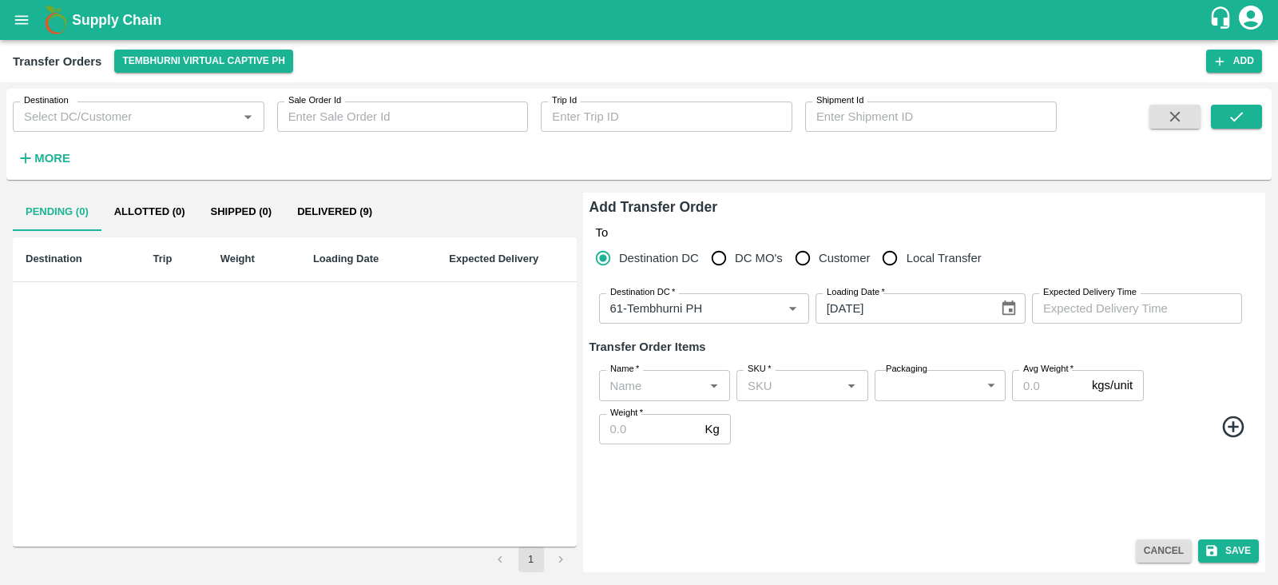
type input "DD/MM/YYYY hh:mm aa"
click at [1099, 307] on input "DD/MM/YYYY hh:mm aa" at bounding box center [1131, 308] width 199 height 30
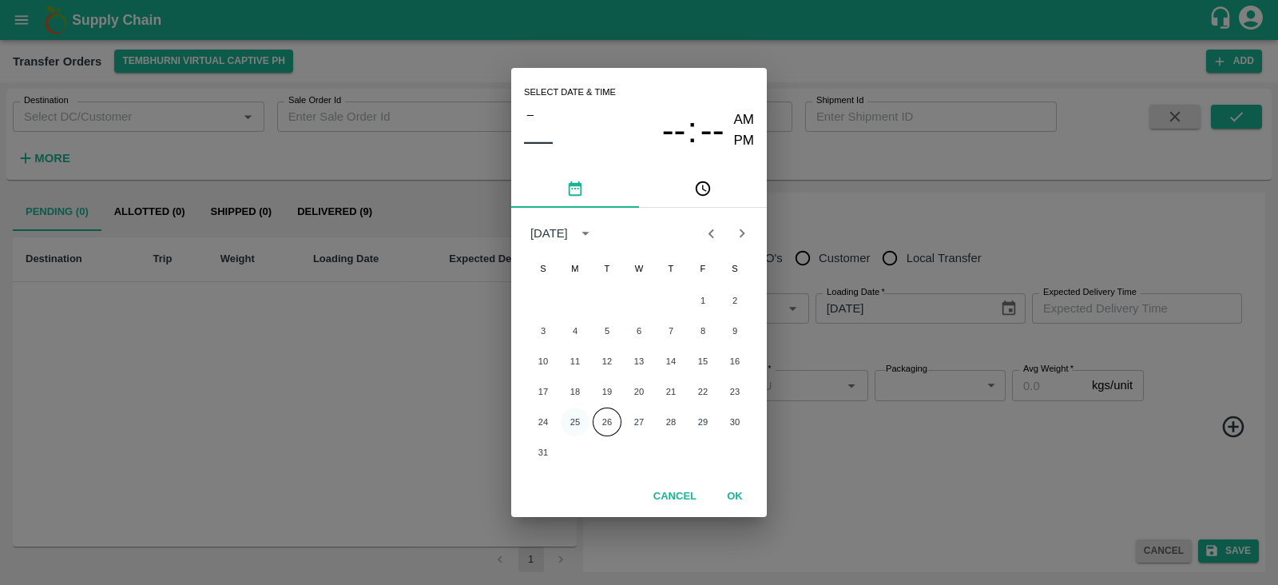
click at [577, 419] on button "25" at bounding box center [575, 421] width 29 height 29
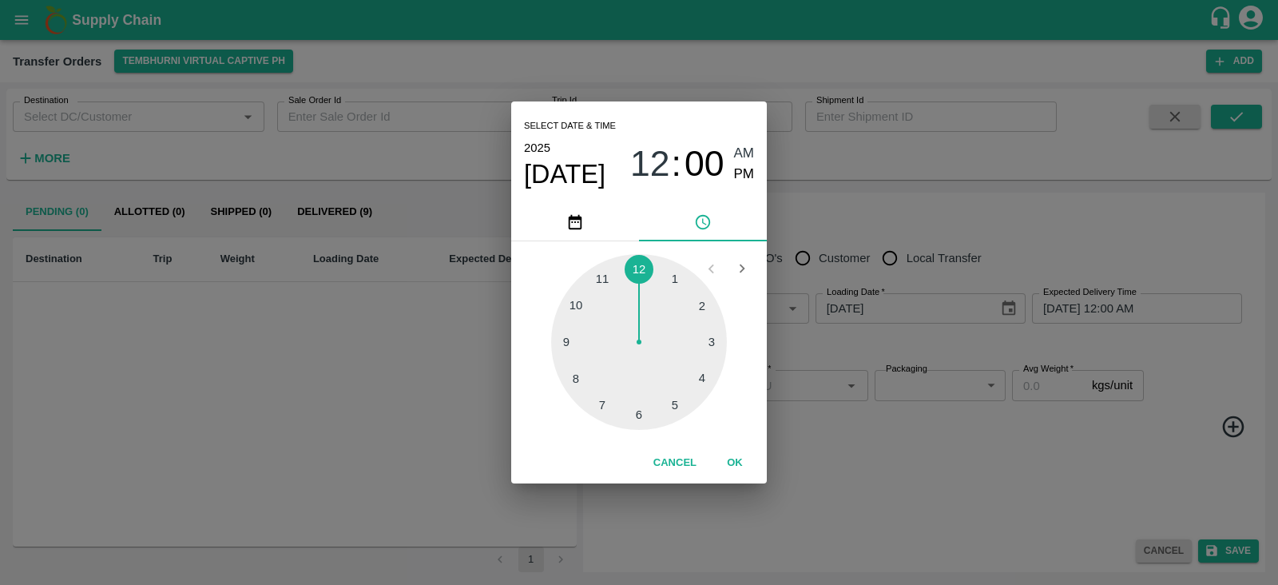
click at [636, 417] on div at bounding box center [639, 342] width 176 height 176
click at [739, 176] on span "PM" at bounding box center [744, 175] width 21 height 22
type input "25/08/2025 06:00 PM"
click at [738, 466] on button "OK" at bounding box center [734, 463] width 51 height 28
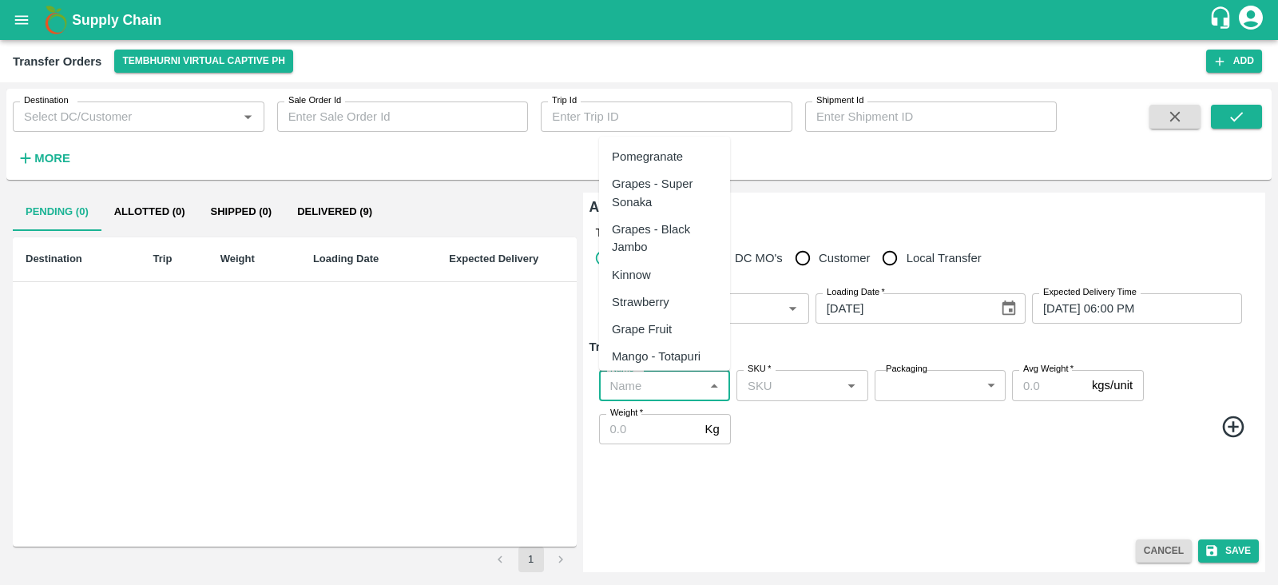
click at [646, 383] on input "Name   *" at bounding box center [651, 385] width 95 height 21
click at [675, 160] on div "Banana Export" at bounding box center [651, 157] width 78 height 18
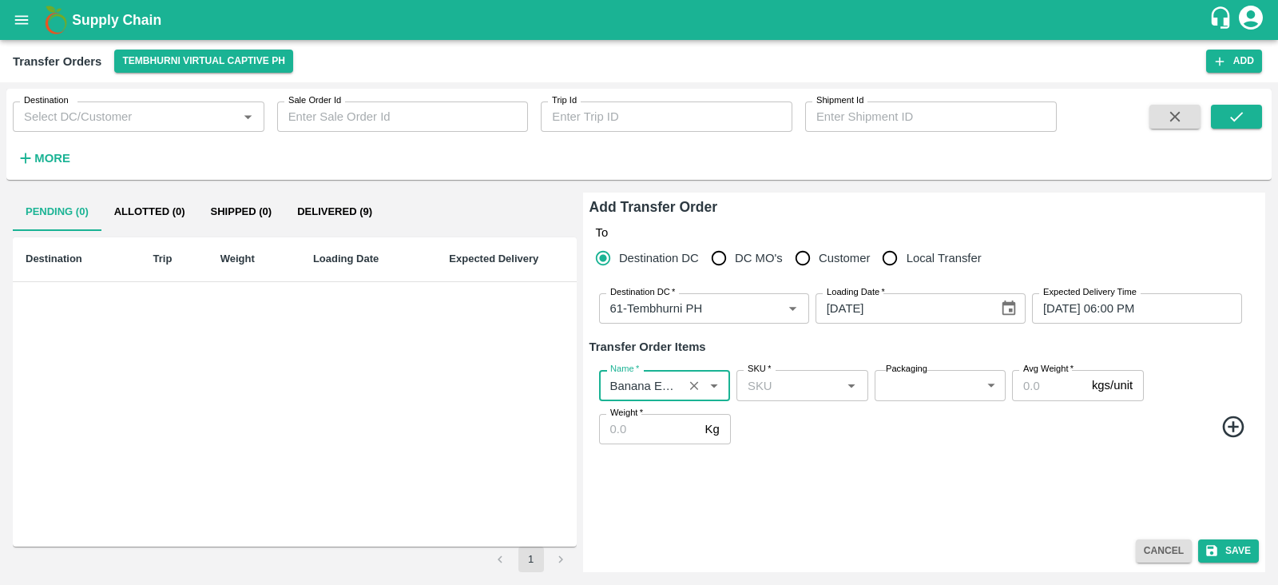
type input "Banana Export"
click at [1239, 428] on icon at bounding box center [1233, 427] width 26 height 26
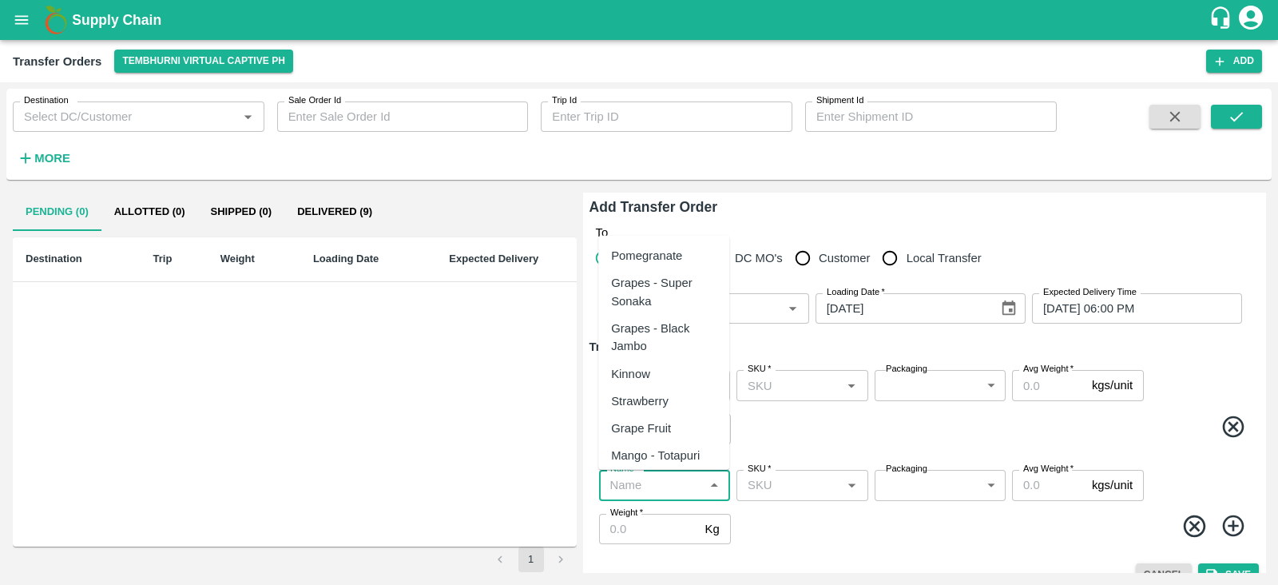
click at [669, 481] on input "Name   *" at bounding box center [651, 484] width 95 height 21
click at [651, 248] on div "Banana Export" at bounding box center [650, 256] width 78 height 18
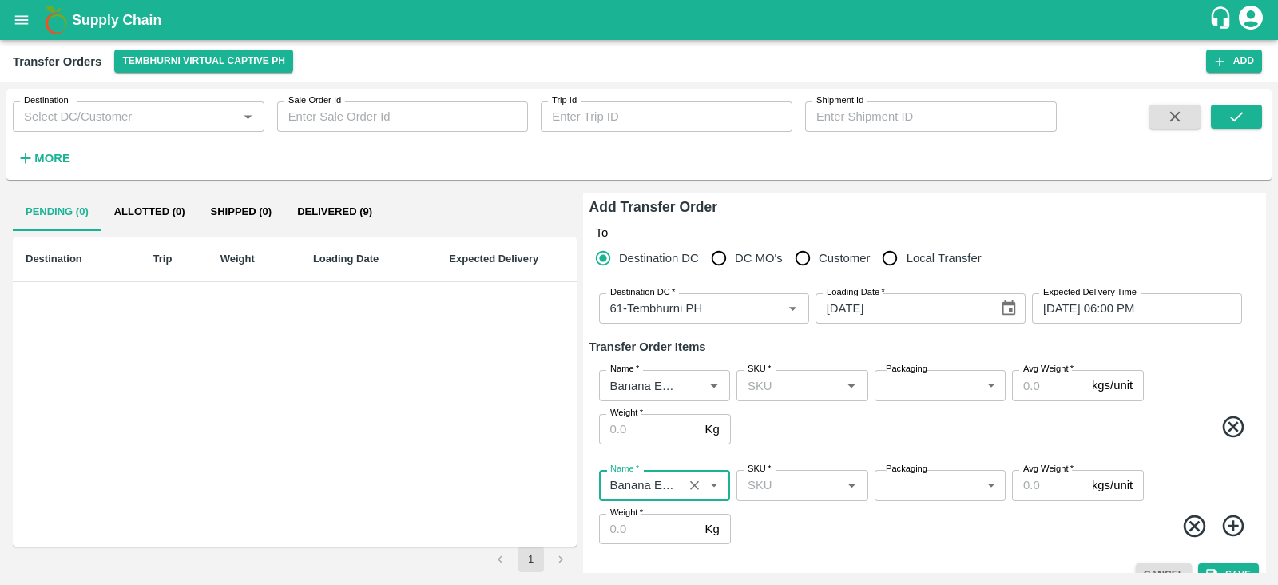
scroll to position [23, 0]
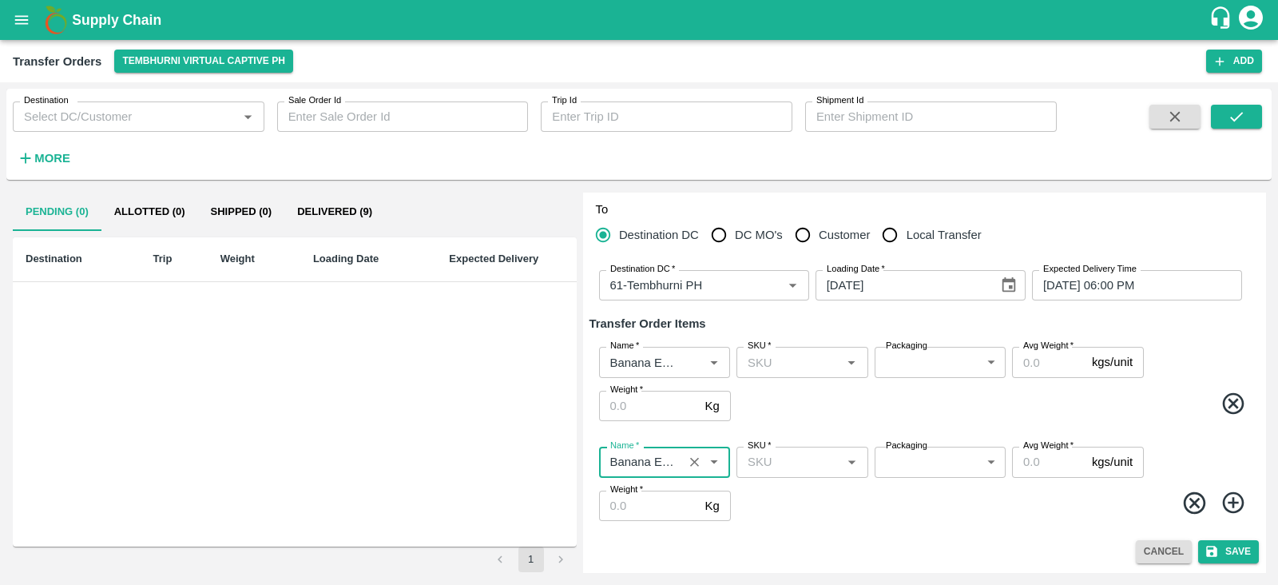
type input "Banana Export"
click at [1233, 497] on icon at bounding box center [1233, 503] width 26 height 26
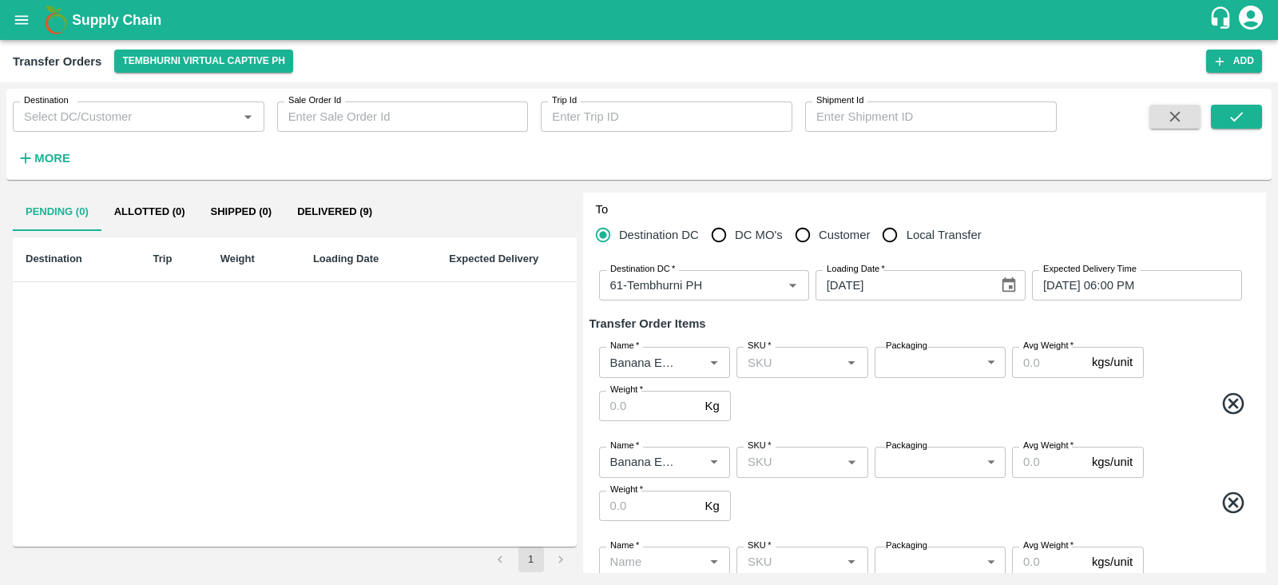
scroll to position [123, 0]
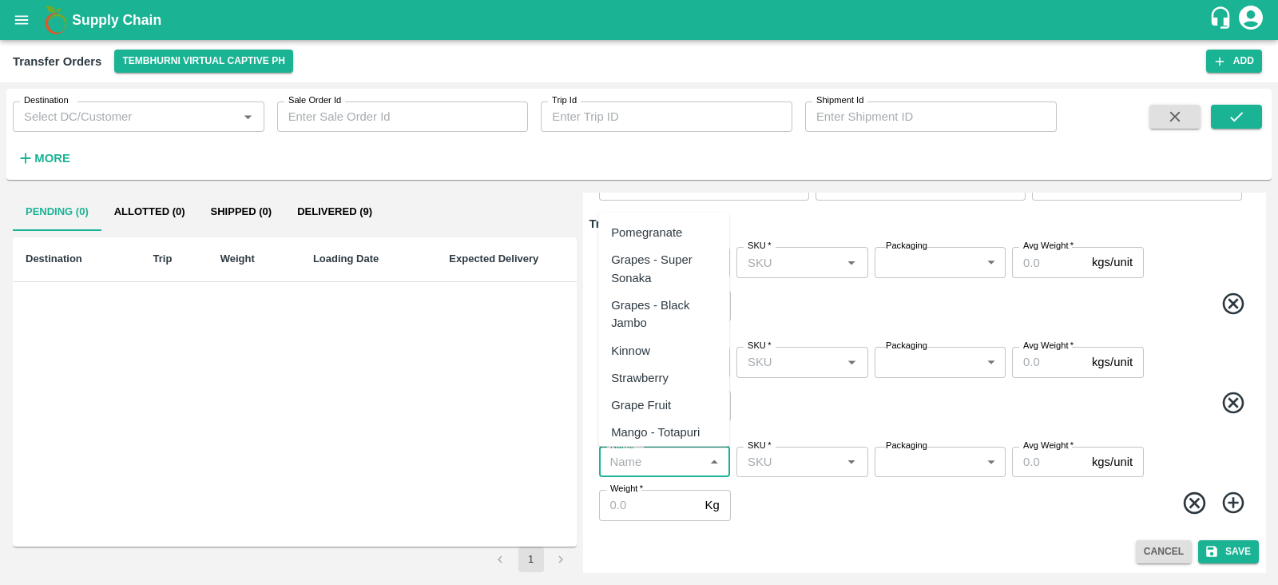
click at [652, 453] on input "Name   *" at bounding box center [651, 461] width 95 height 21
click at [656, 229] on div "Banana Export" at bounding box center [650, 233] width 78 height 18
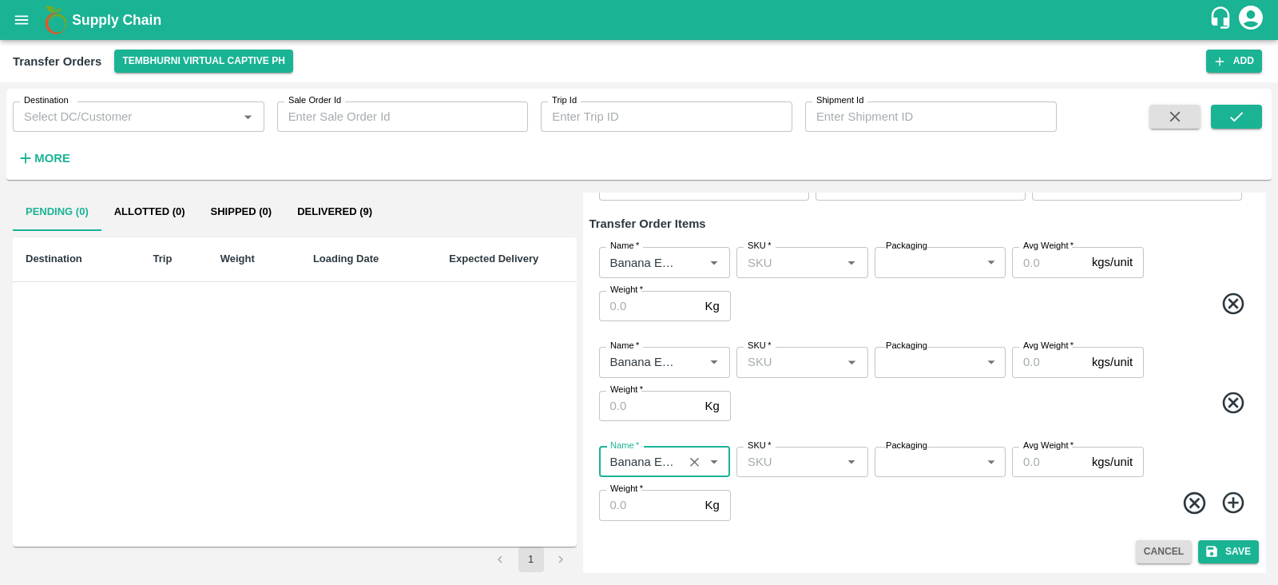
type input "Banana Export"
click at [1239, 497] on icon at bounding box center [1233, 503] width 26 height 26
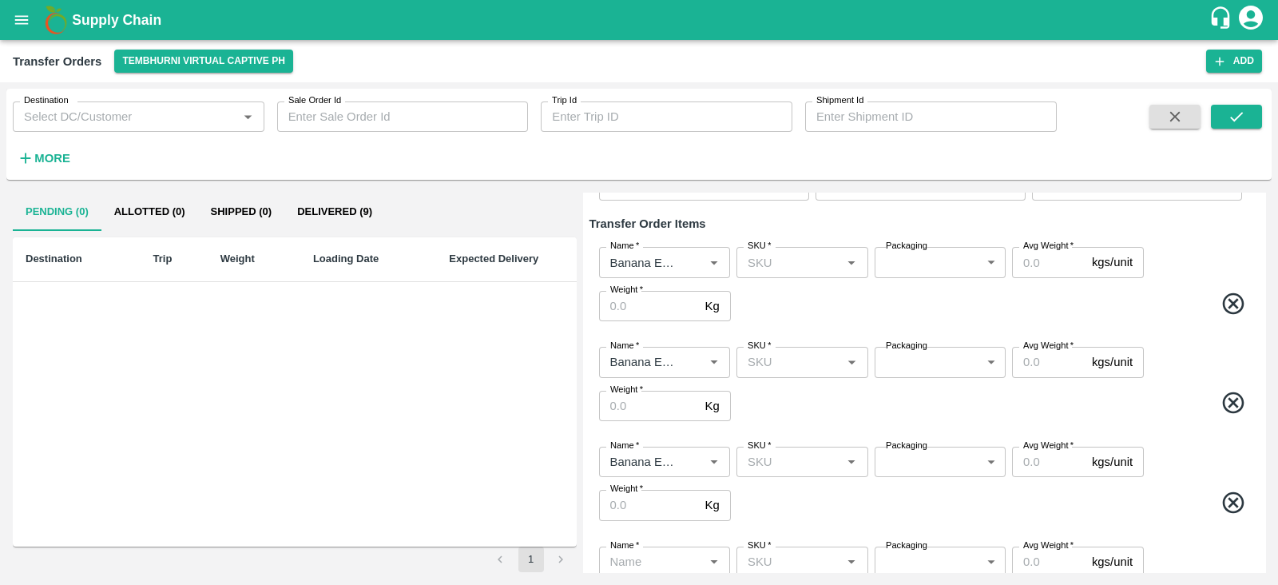
scroll to position [223, 0]
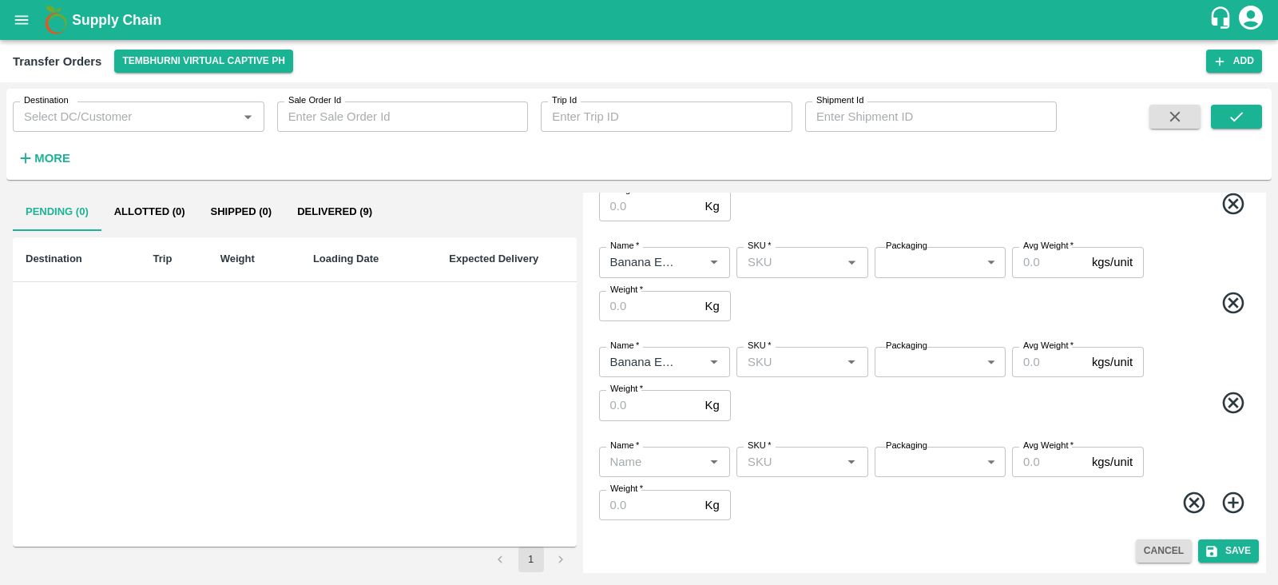
click at [651, 452] on input "Name   *" at bounding box center [651, 461] width 95 height 21
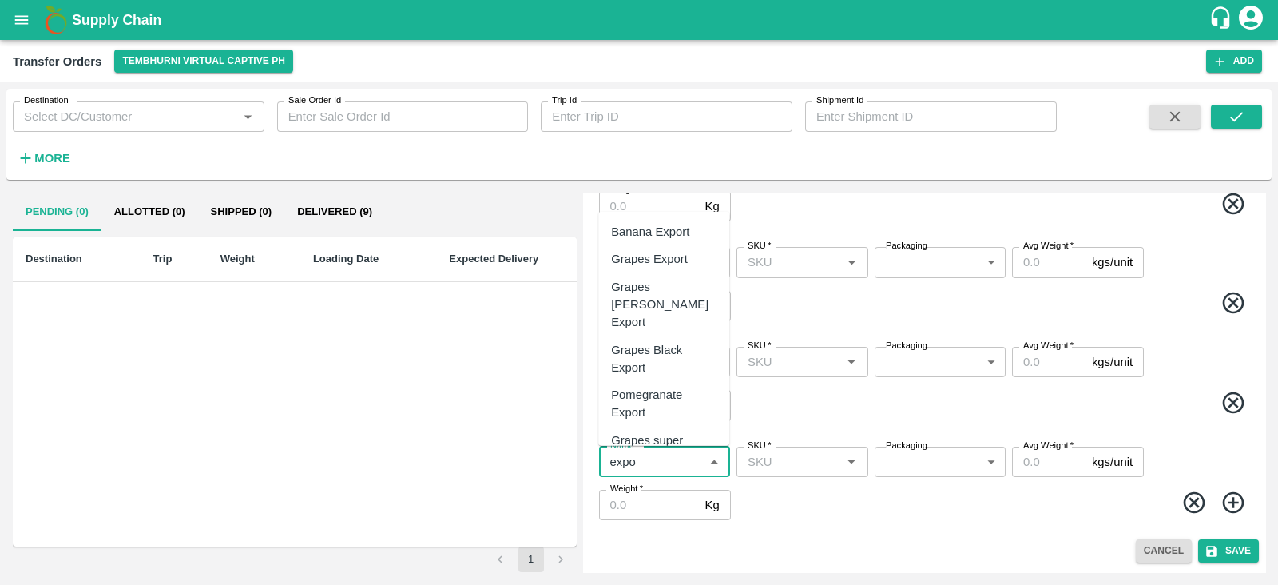
click at [648, 232] on div "Banana Export" at bounding box center [650, 232] width 78 height 18
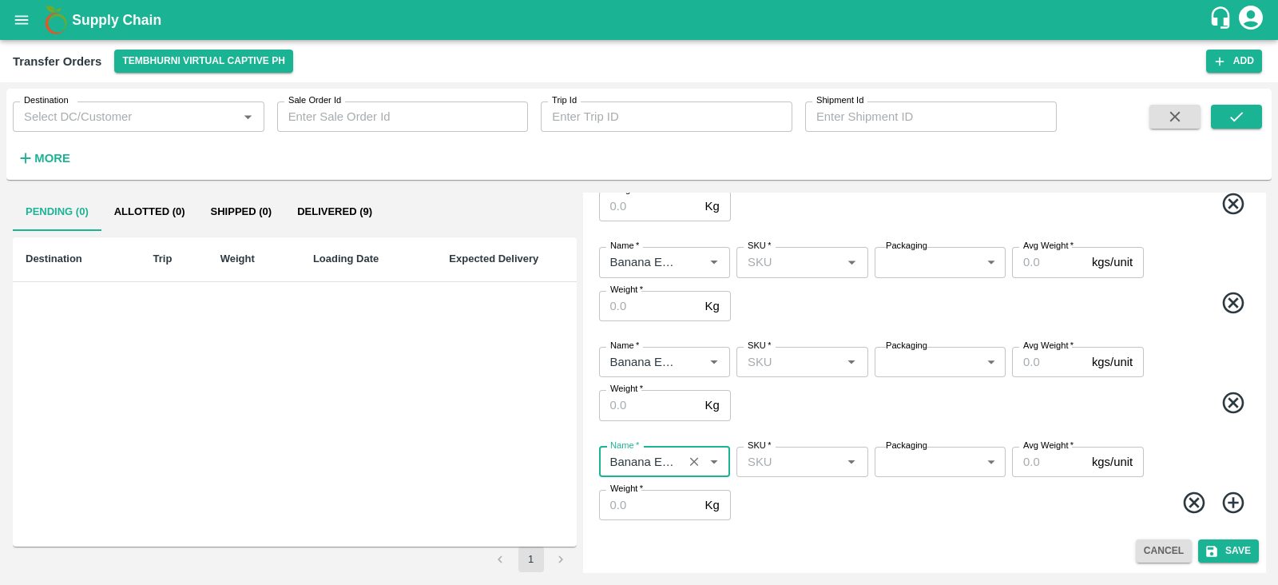
type input "Banana Export"
click at [1238, 505] on icon at bounding box center [1233, 502] width 22 height 22
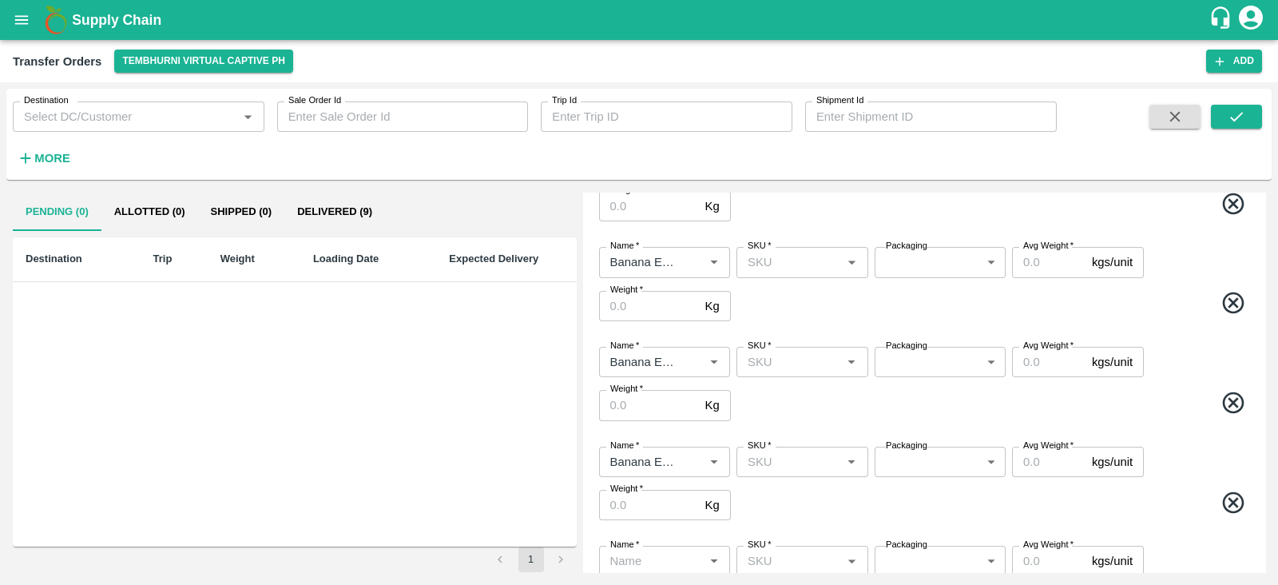
scroll to position [322, 0]
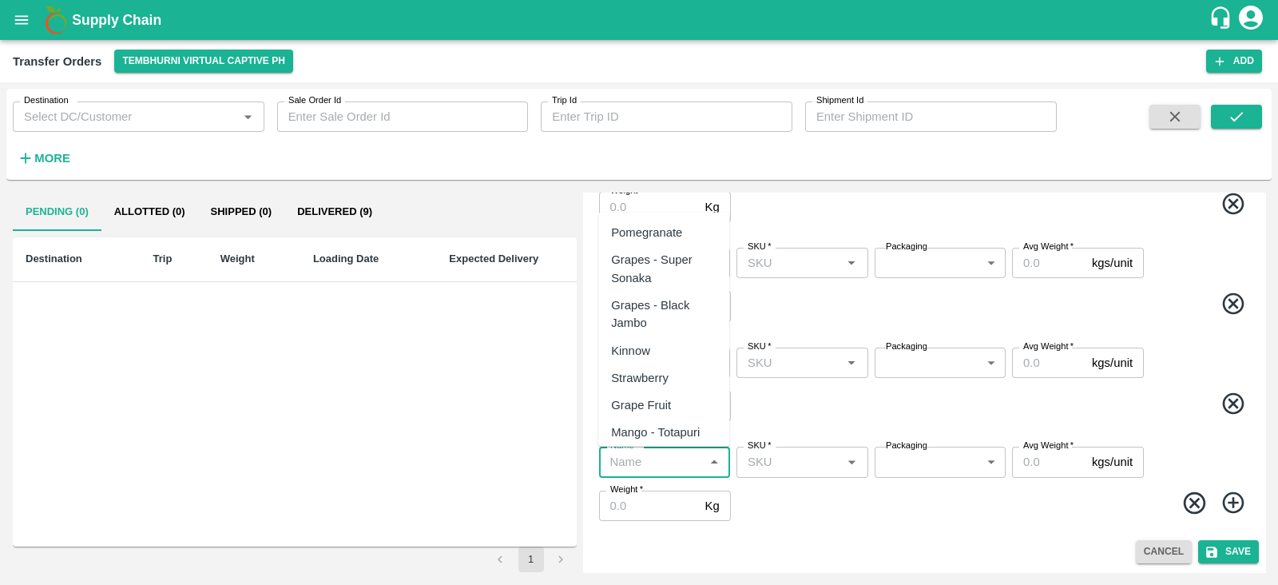
click at [666, 460] on input "Name   *" at bounding box center [651, 461] width 95 height 21
click at [668, 226] on div "Banana Export" at bounding box center [650, 233] width 78 height 18
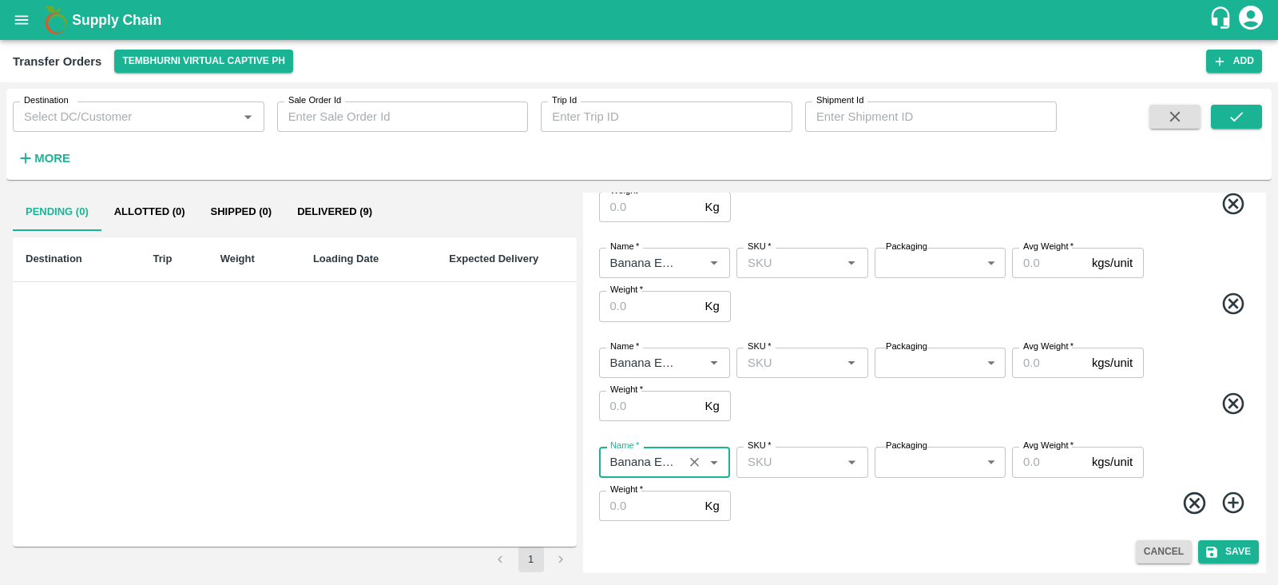
type input "Banana Export"
click at [1229, 501] on icon at bounding box center [1233, 503] width 22 height 22
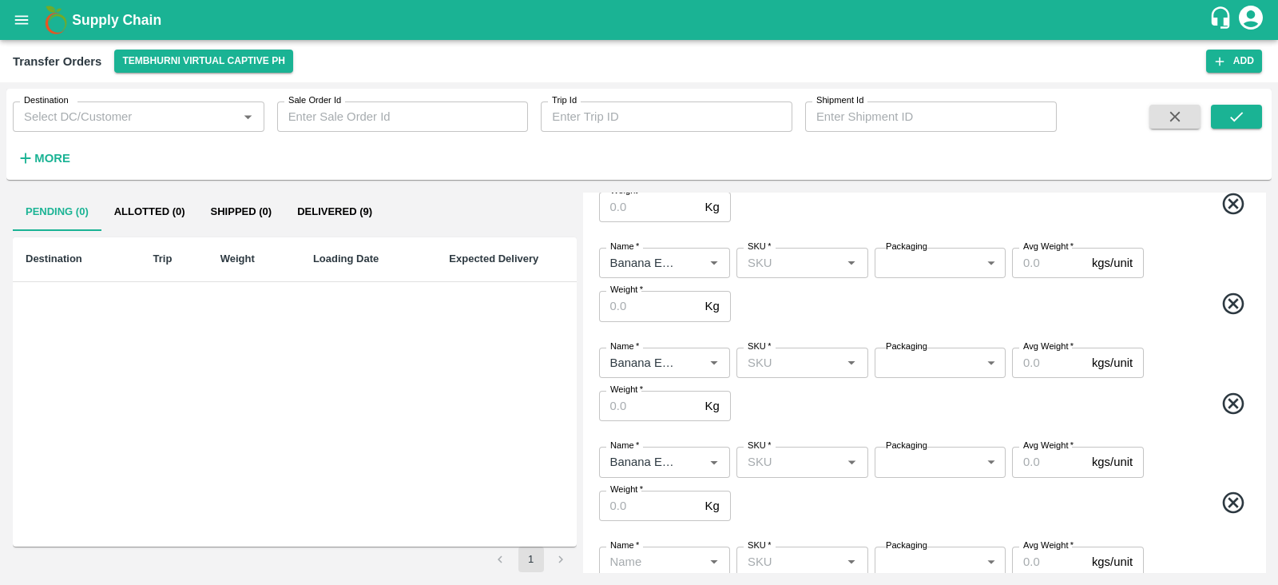
scroll to position [422, 0]
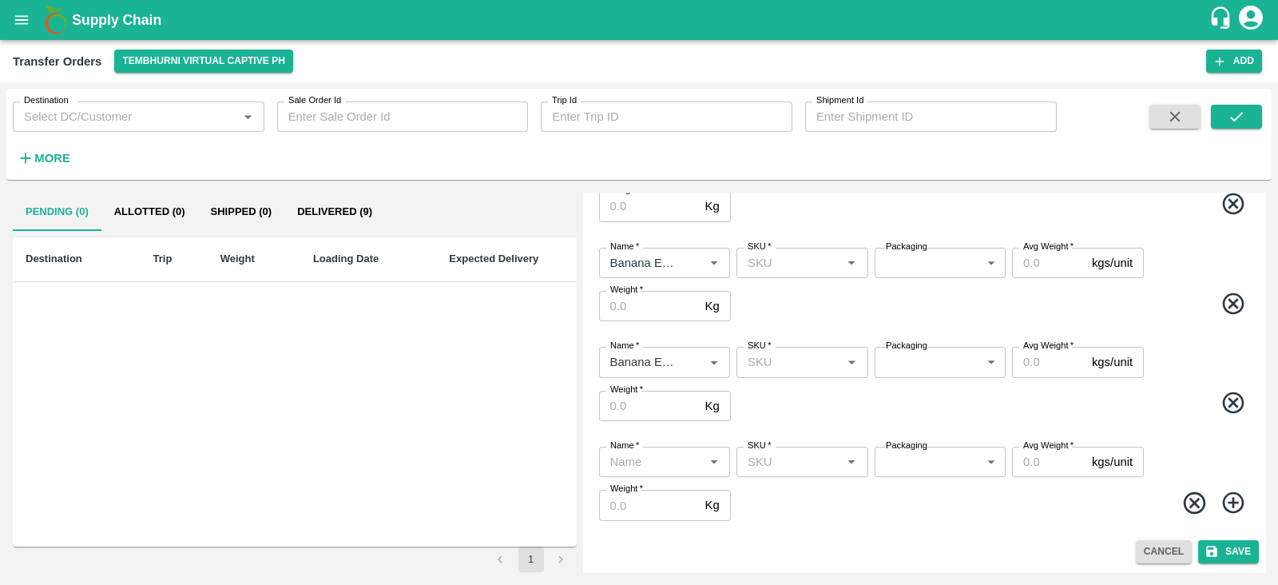
click at [1232, 505] on icon at bounding box center [1233, 503] width 26 height 26
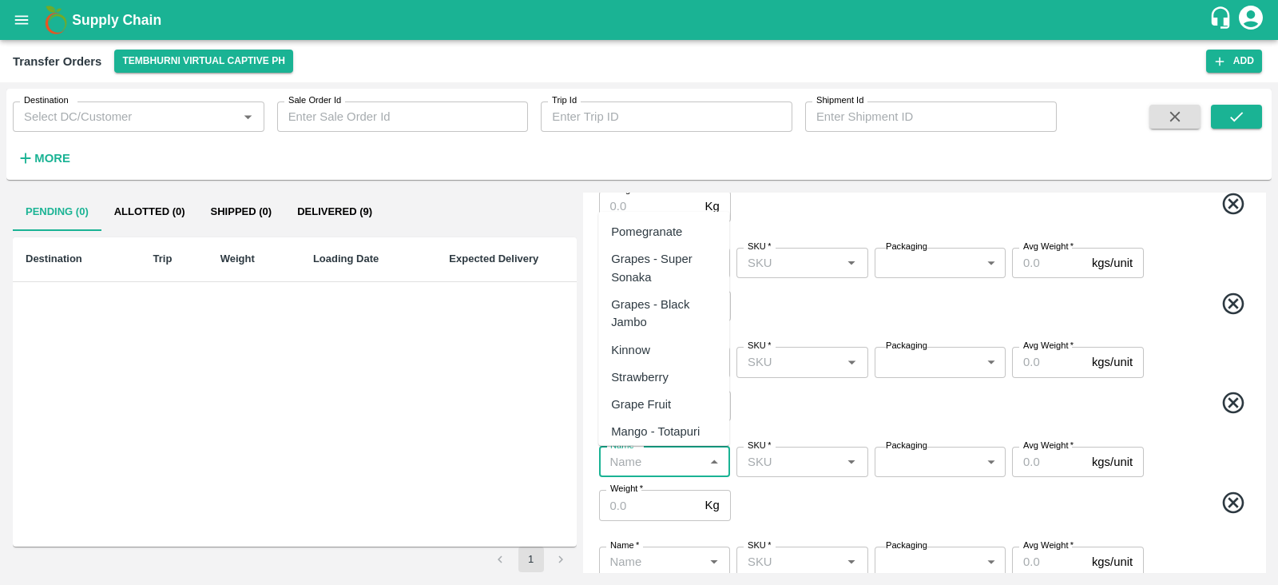
click at [669, 455] on input "Name   *" at bounding box center [651, 461] width 95 height 21
click at [674, 223] on div "Banana Export" at bounding box center [650, 232] width 78 height 18
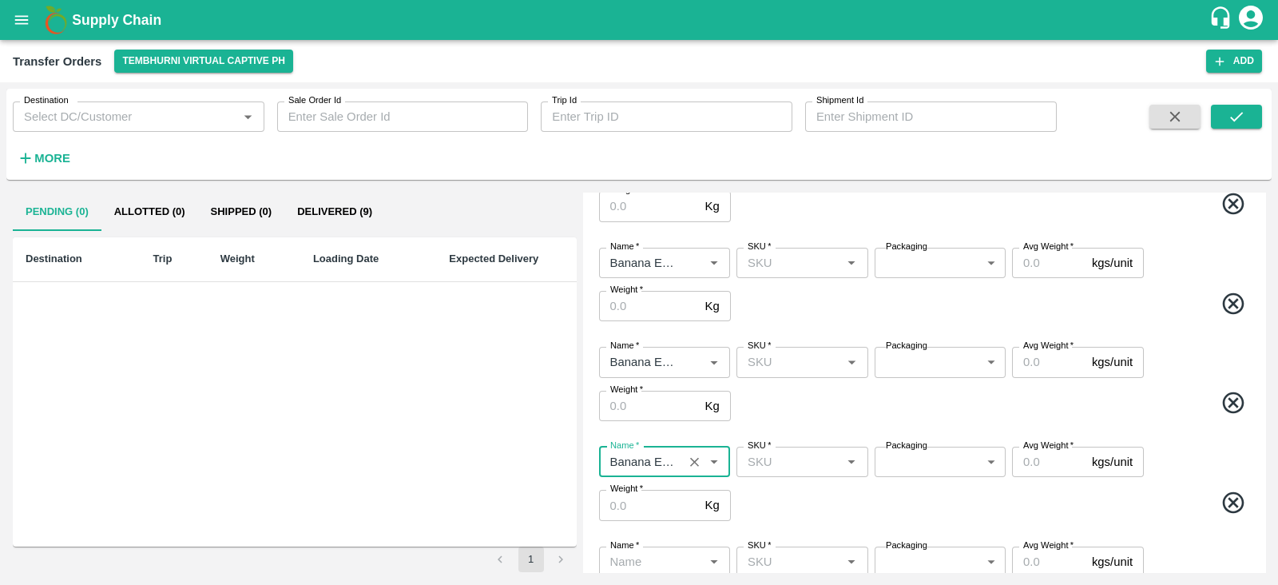
scroll to position [521, 0]
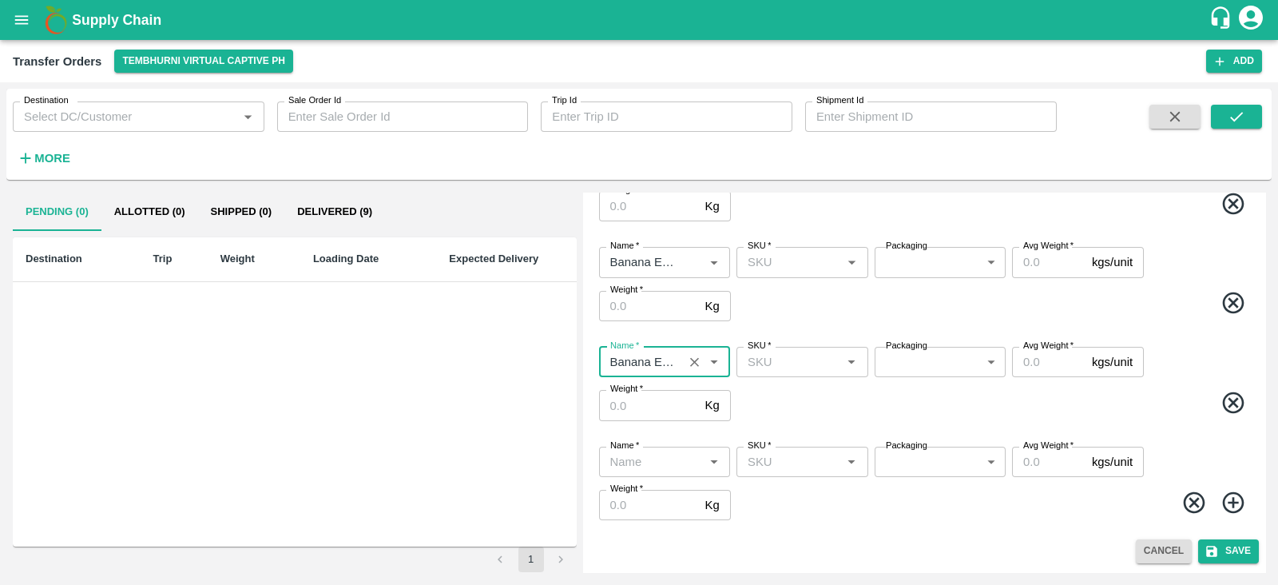
type input "Banana Export"
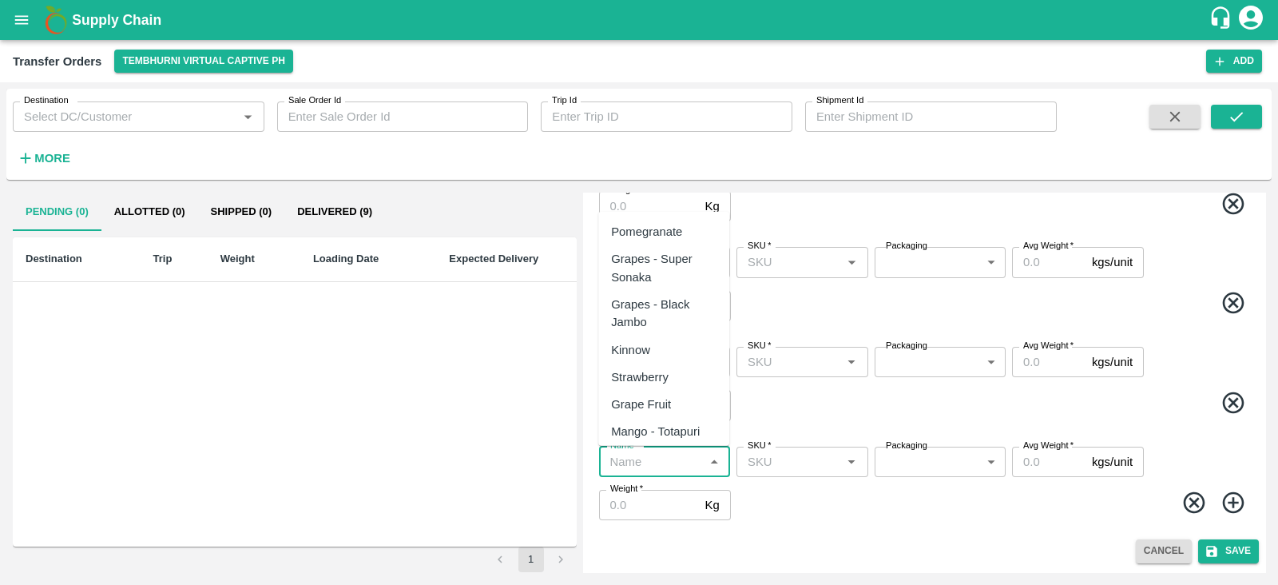
click at [656, 458] on input "Name   *" at bounding box center [651, 461] width 95 height 21
click at [663, 225] on div "Banana Export" at bounding box center [650, 232] width 78 height 18
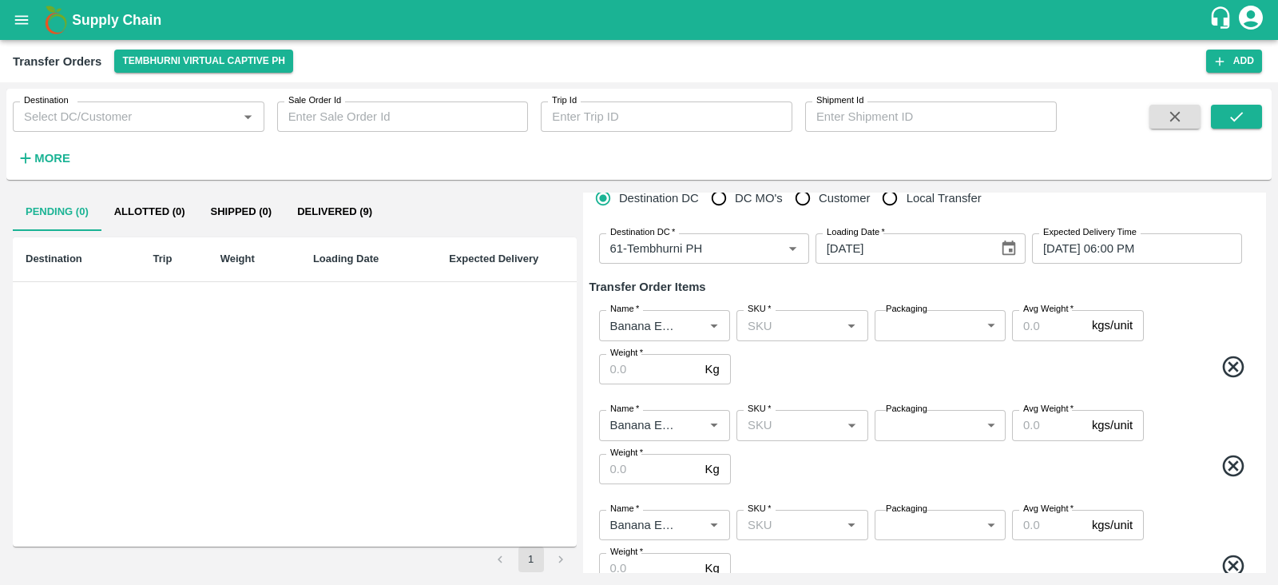
scroll to position [0, 0]
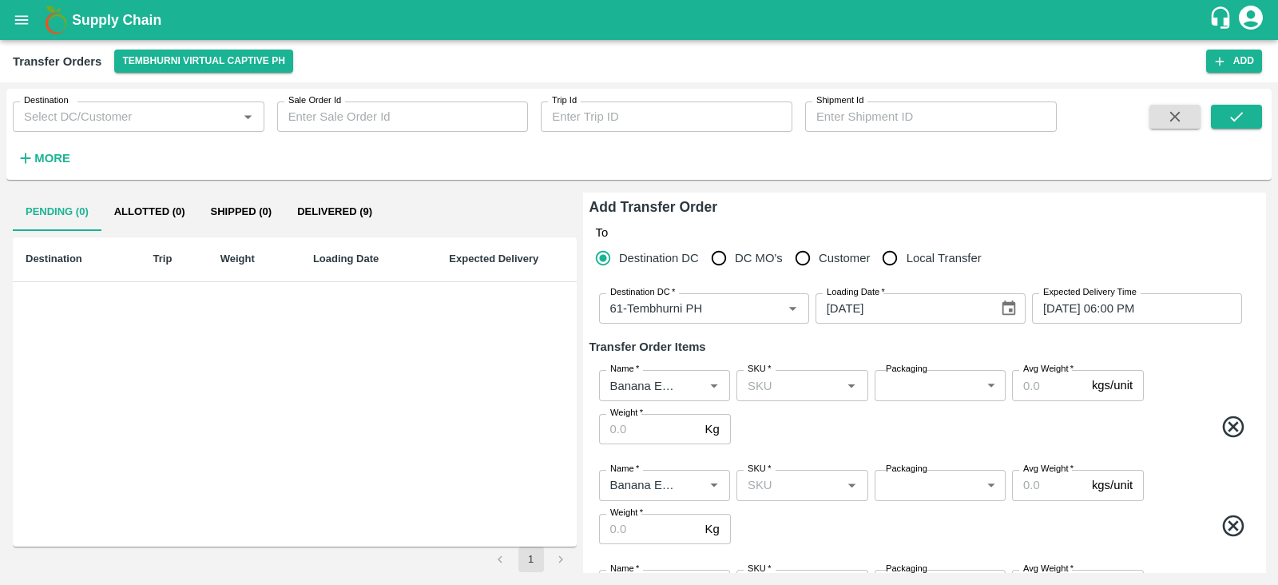
type input "Banana Export"
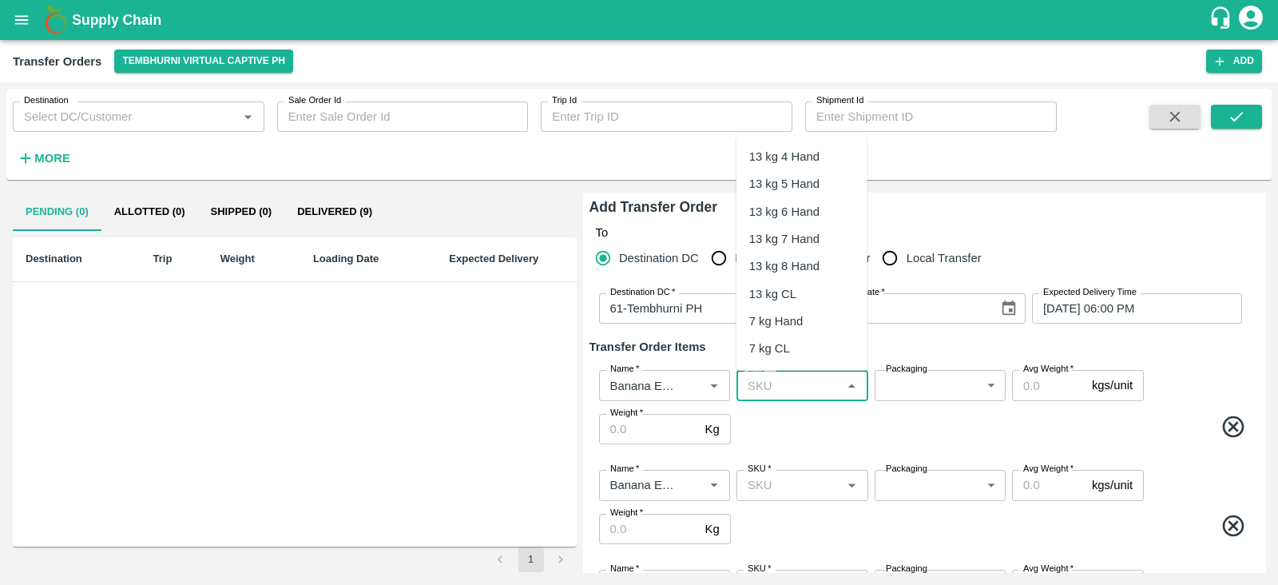
click at [811, 387] on input "SKU   *" at bounding box center [788, 385] width 95 height 21
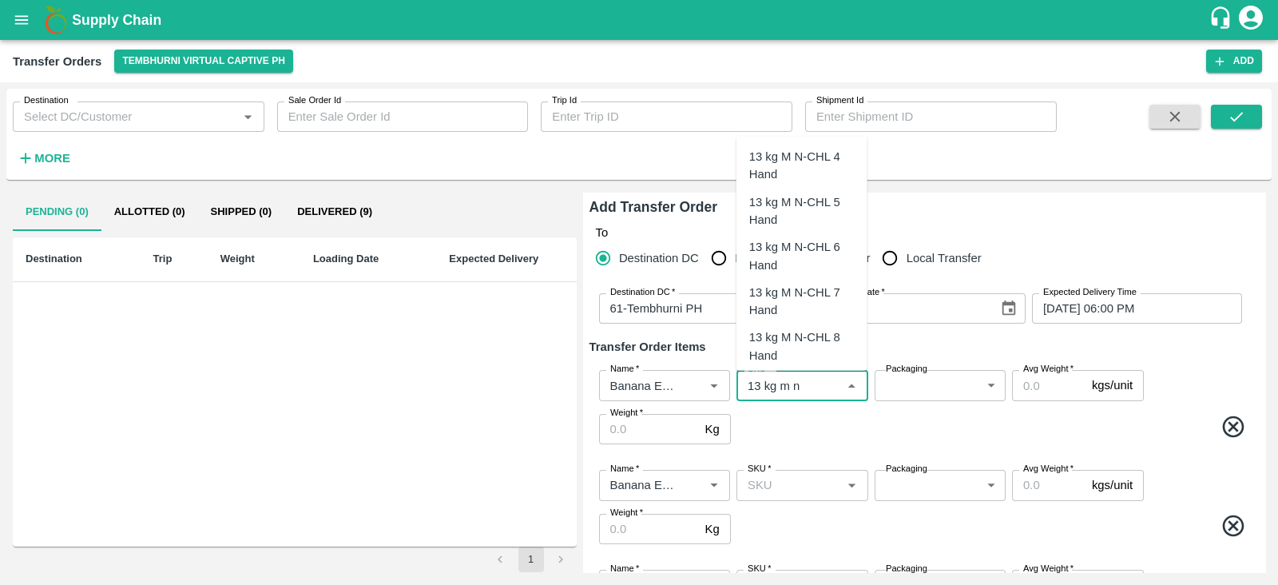
click at [807, 156] on div "13 kg M N-CHL 4 Hand" at bounding box center [801, 166] width 105 height 36
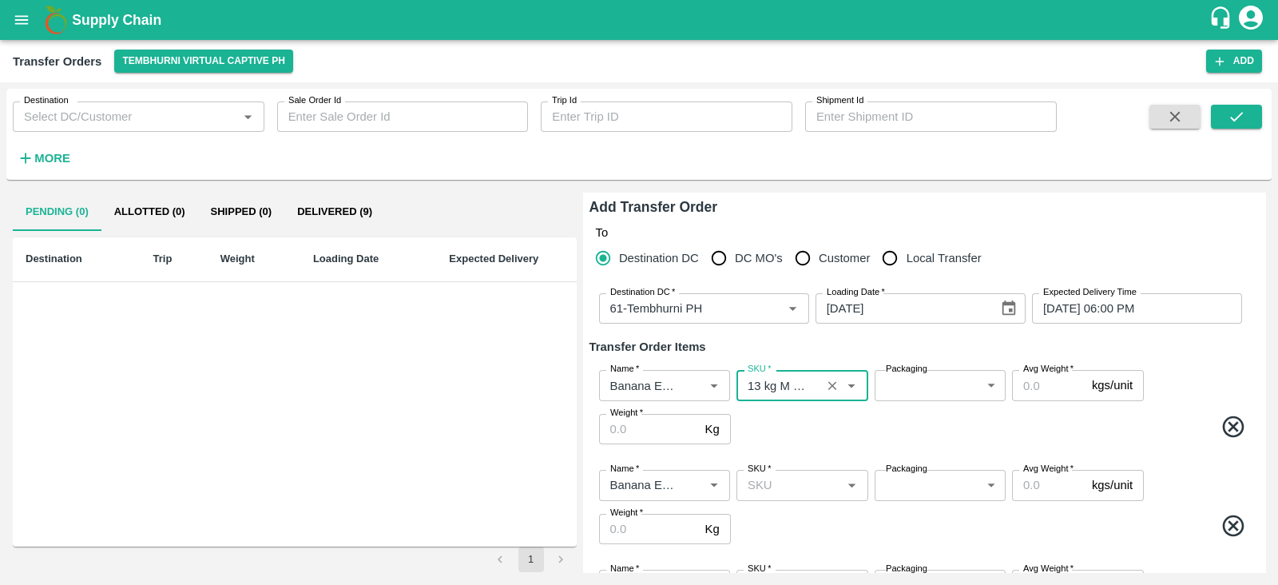
type input "13 kg M N-CHL 4 Hand"
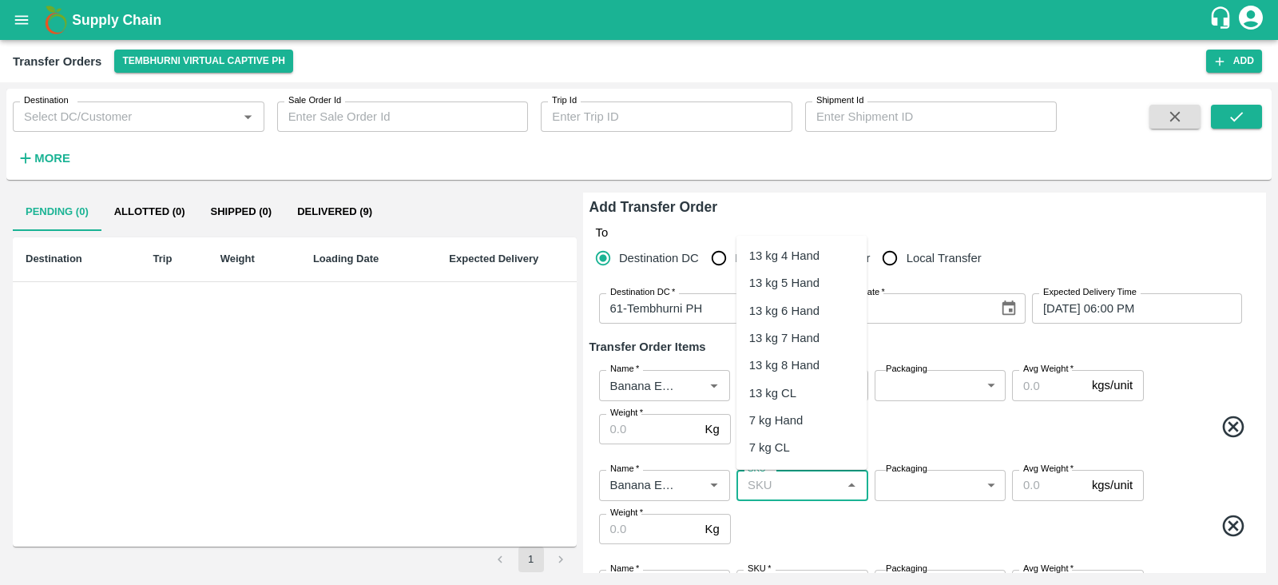
click at [775, 479] on input "SKU   *" at bounding box center [788, 484] width 95 height 21
click at [790, 305] on div "13 kg M N-CHL 5 Hand" at bounding box center [801, 310] width 105 height 36
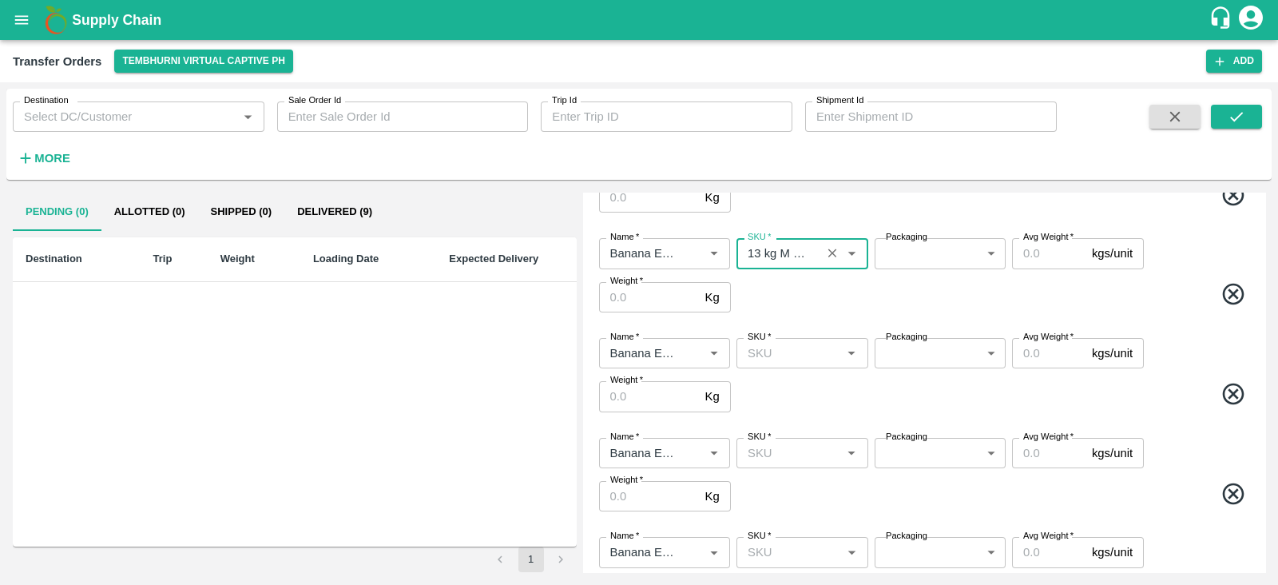
scroll to position [236, 0]
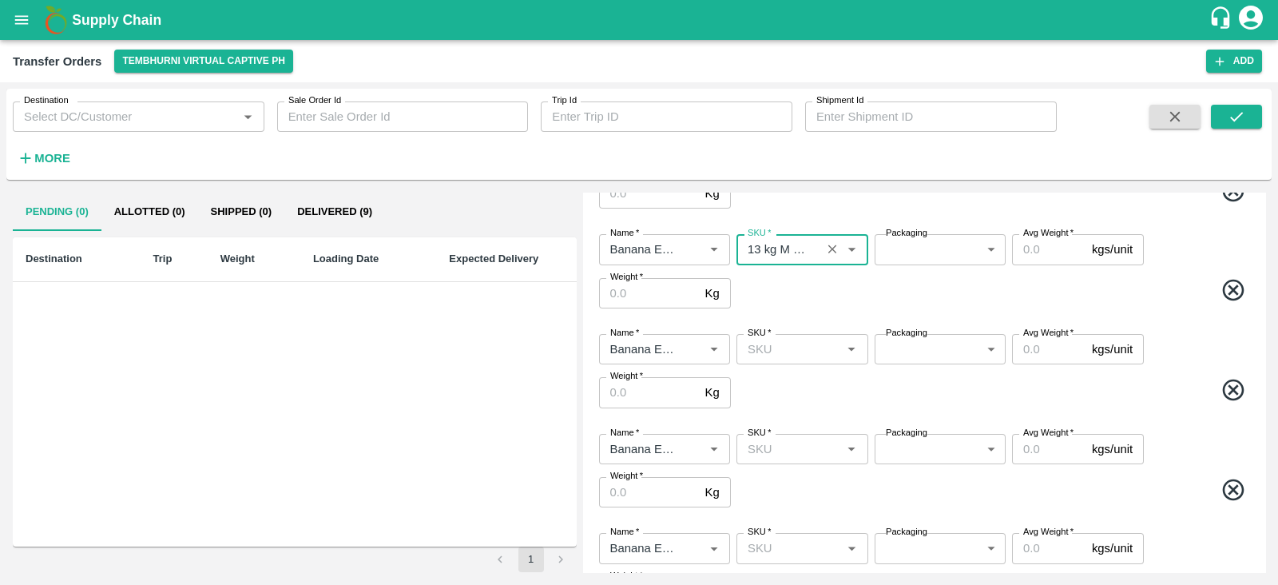
type input "13 kg M N-CHL 5 Hand"
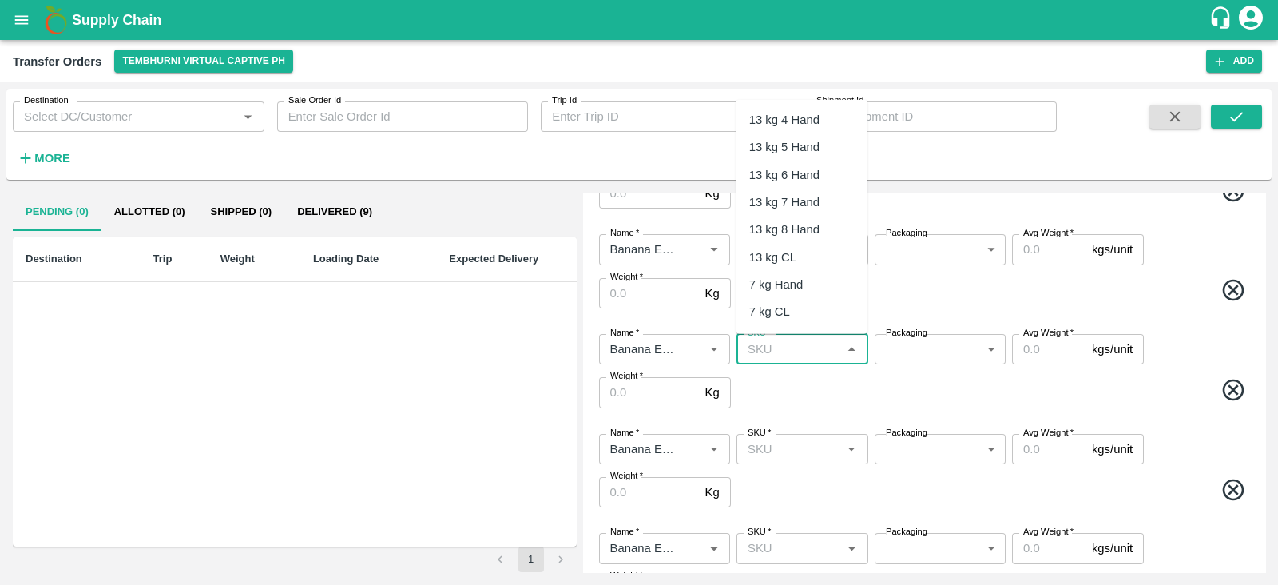
click at [779, 349] on input "SKU   *" at bounding box center [788, 349] width 95 height 21
click at [807, 219] on div "13 kg M N-CHL 6 Hand" at bounding box center [801, 219] width 105 height 36
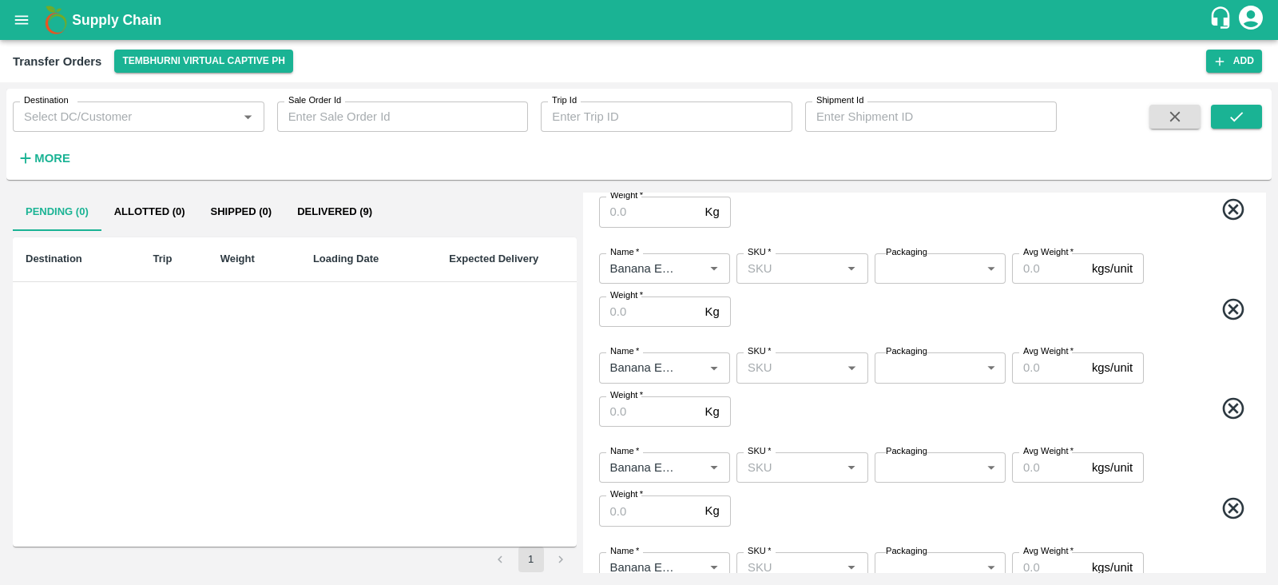
scroll to position [419, 0]
type input "13 kg M N-CHL 6 Hand"
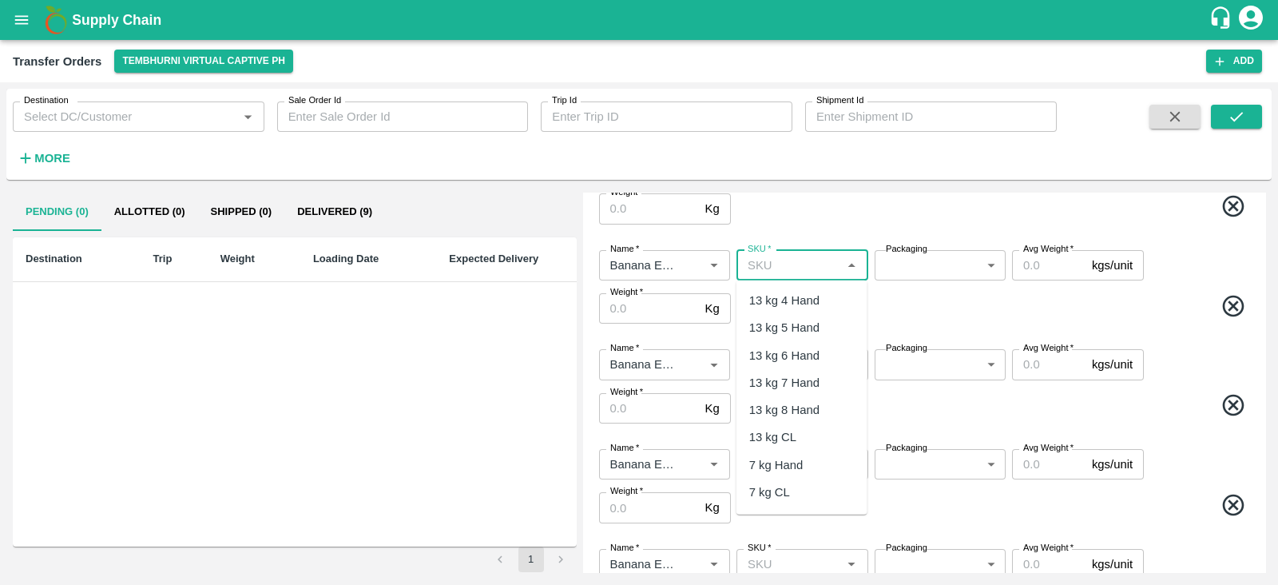
click at [789, 270] on input "SKU   *" at bounding box center [788, 265] width 95 height 21
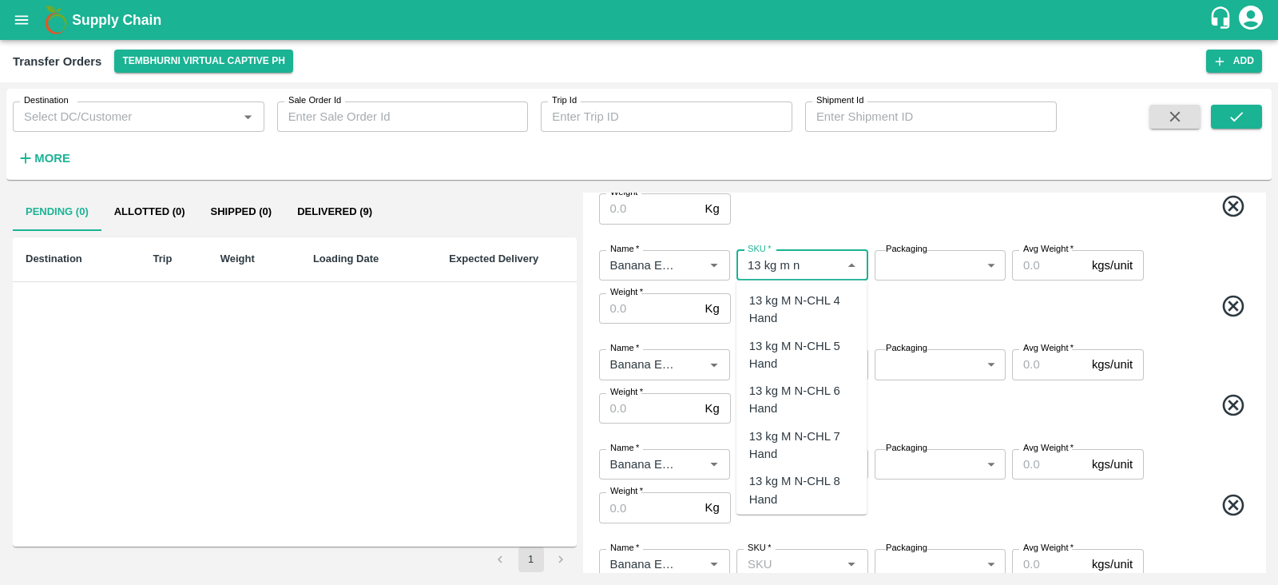
click at [805, 474] on div "13 kg M N-CHL 8 Hand" at bounding box center [801, 490] width 105 height 36
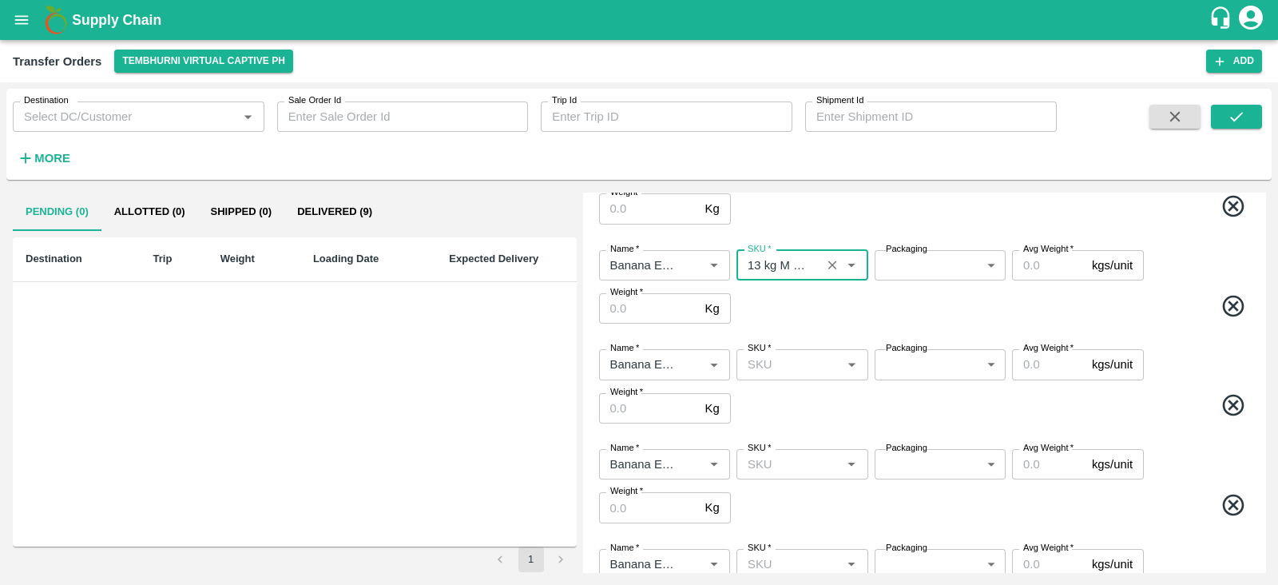
scroll to position [427, 0]
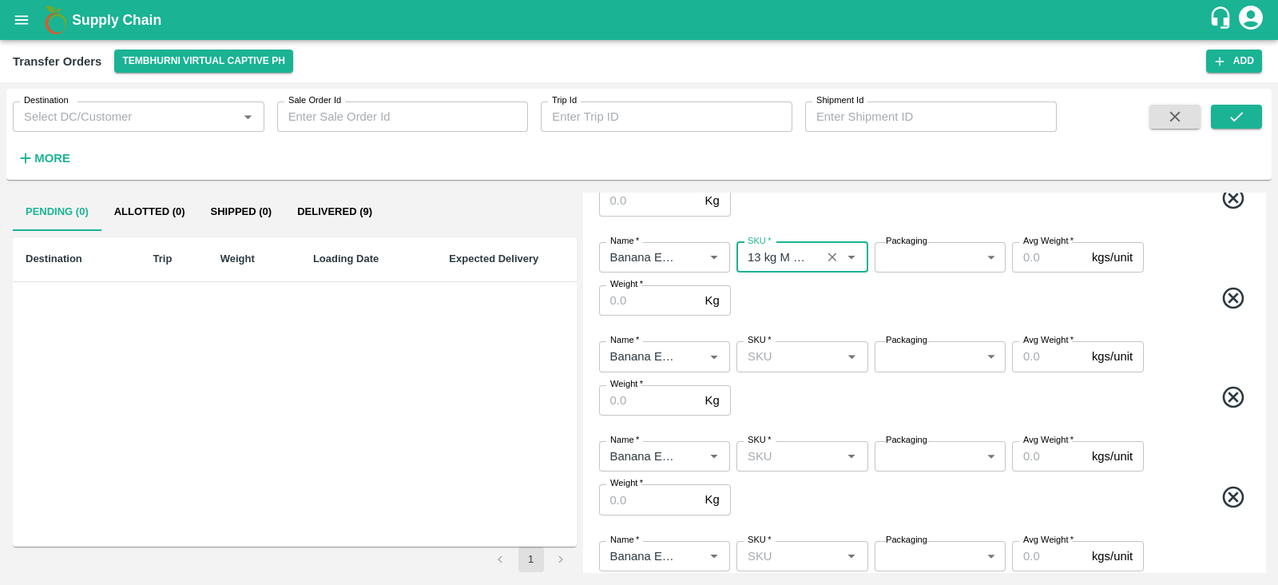
type input "13 kg M N-CHL 8 Hand"
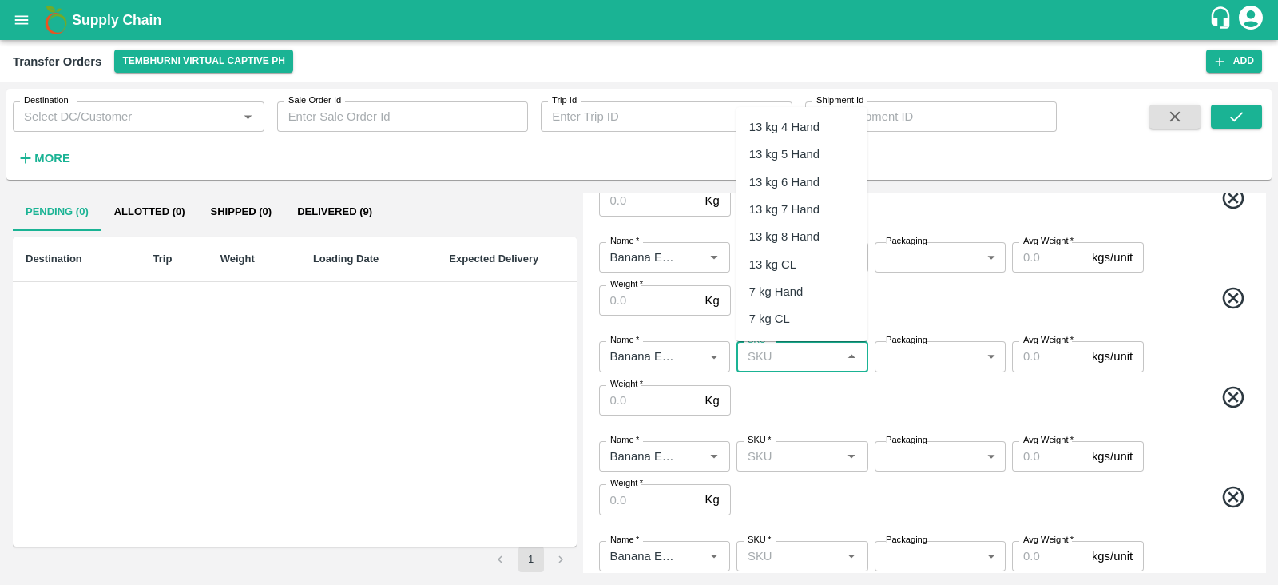
click at [801, 353] on input "SKU   *" at bounding box center [788, 356] width 95 height 21
click at [815, 271] on div "13 kg M N-CHL CL" at bounding box center [799, 277] width 100 height 18
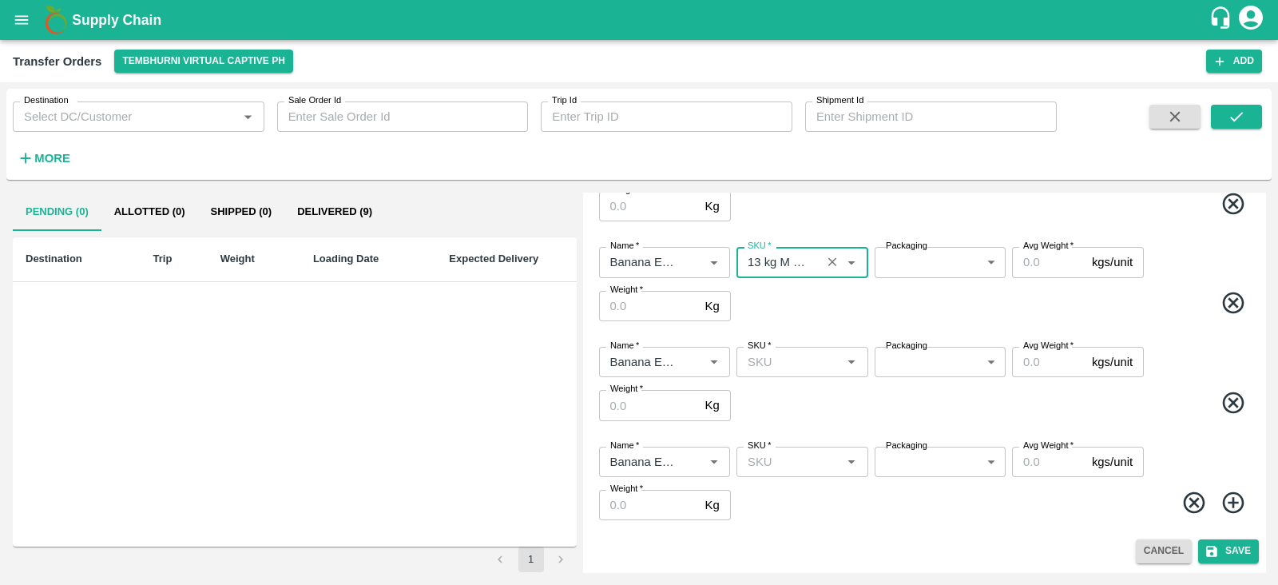
type input "13 kg M N-CHL CL"
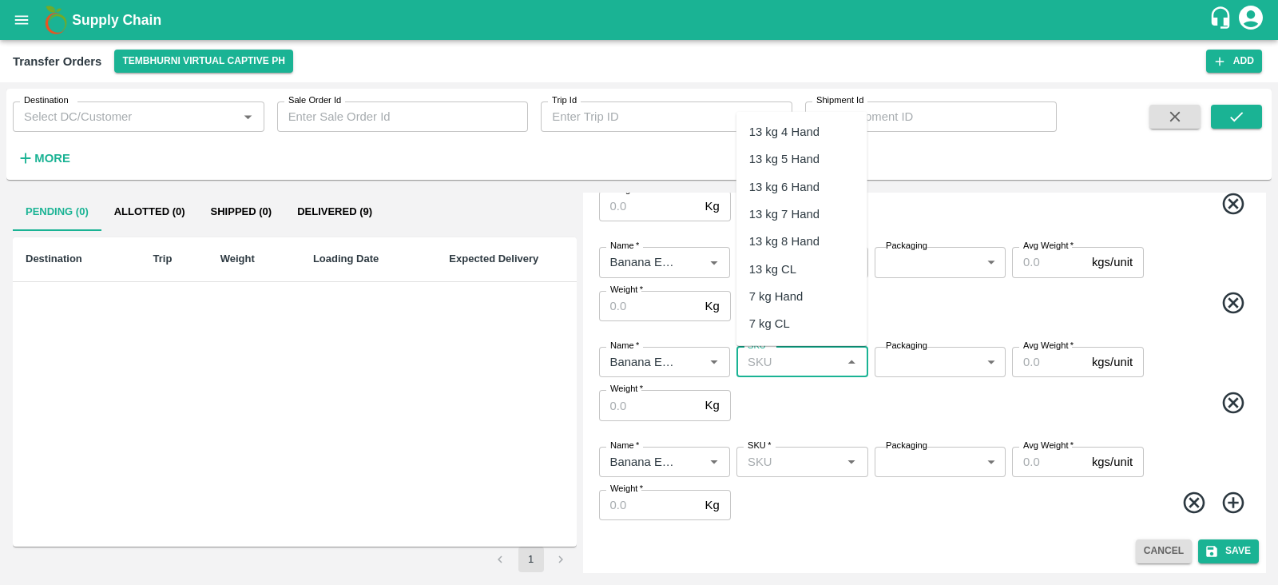
click at [800, 360] on input "SKU   *" at bounding box center [788, 361] width 95 height 21
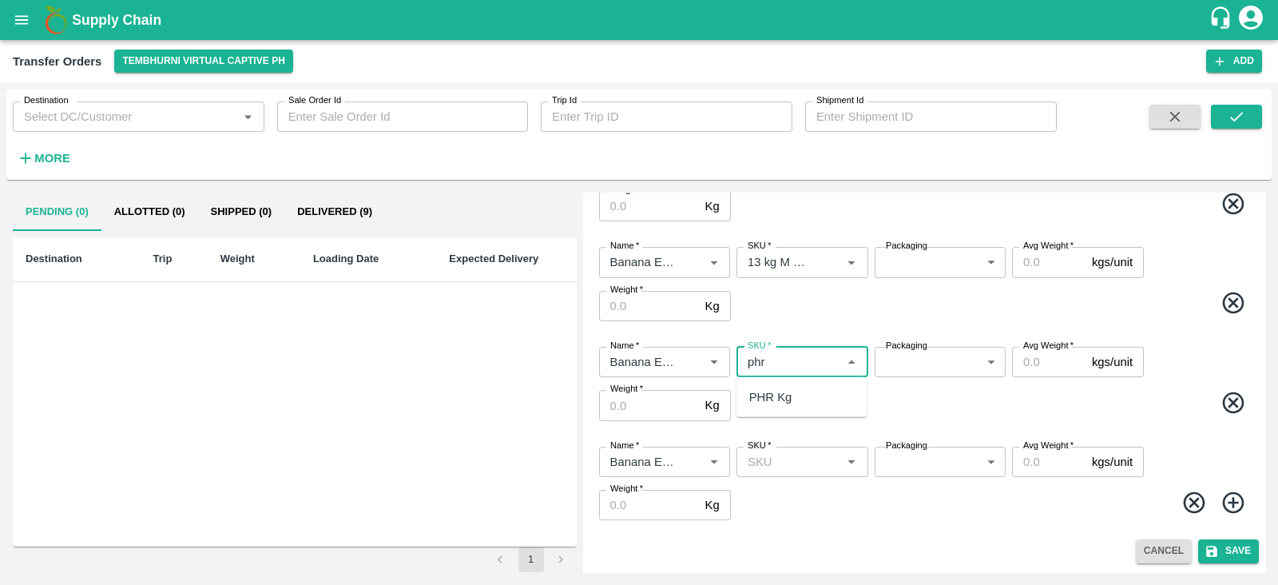
click at [763, 386] on div "PHR Kg" at bounding box center [801, 396] width 131 height 27
type input "PHR Kg"
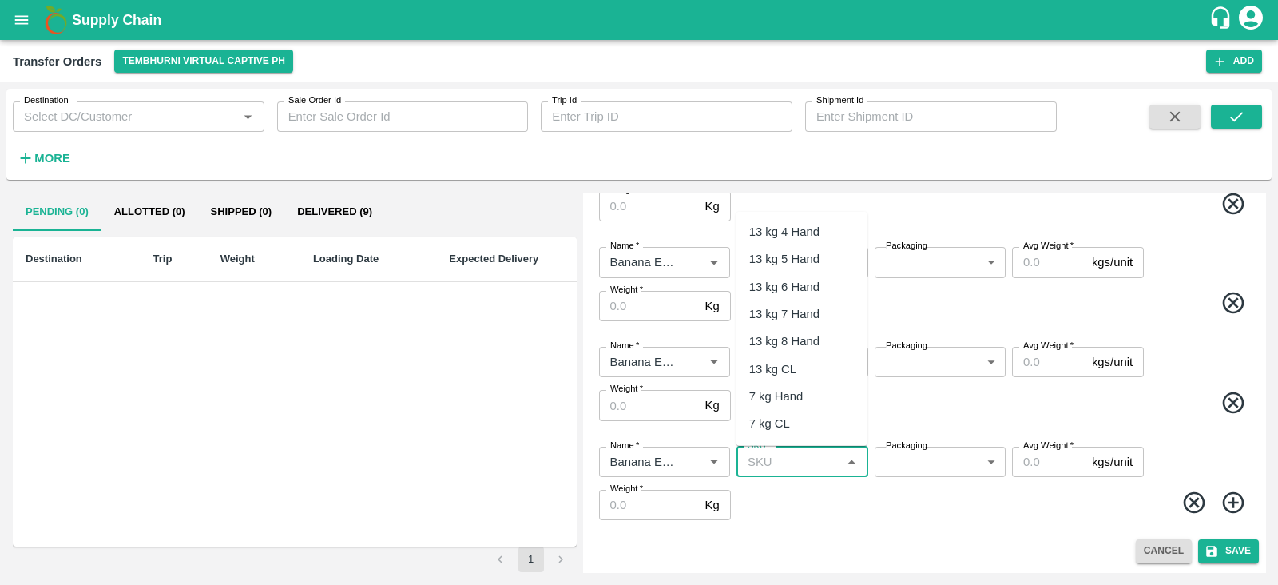
click at [783, 462] on input "SKU   *" at bounding box center [788, 461] width 95 height 21
click at [779, 507] on div "C Class" at bounding box center [801, 495] width 131 height 27
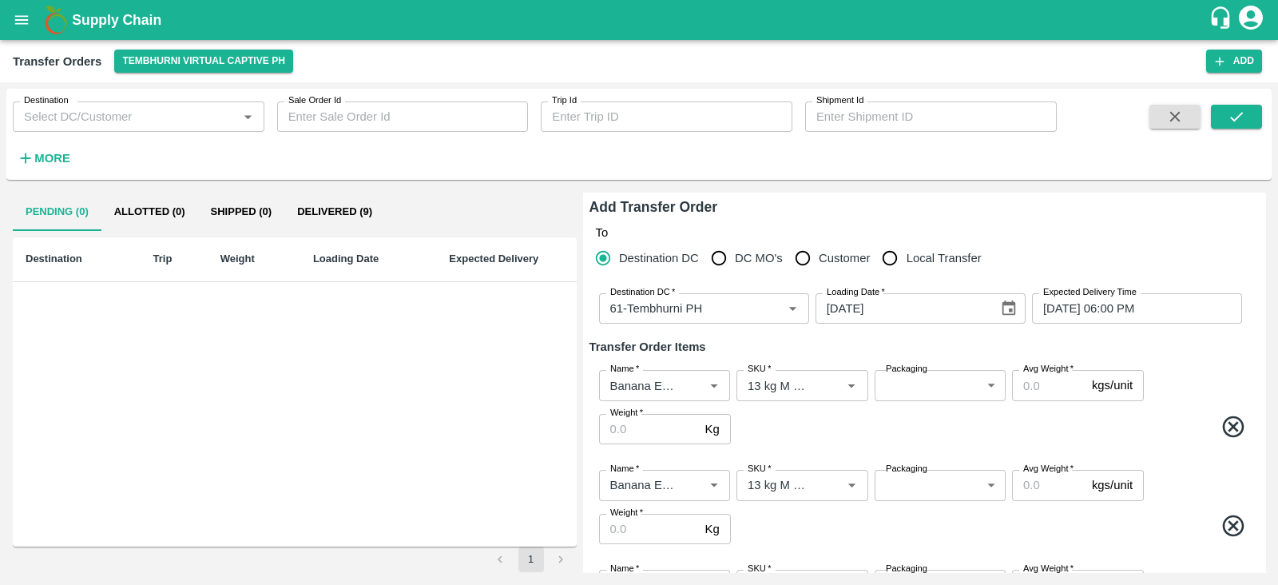
type input "C Class"
click at [1040, 387] on input "Avg Weight   *" at bounding box center [1048, 385] width 73 height 30
type input "13"
click at [1030, 478] on input "Avg Weight   *" at bounding box center [1048, 485] width 73 height 30
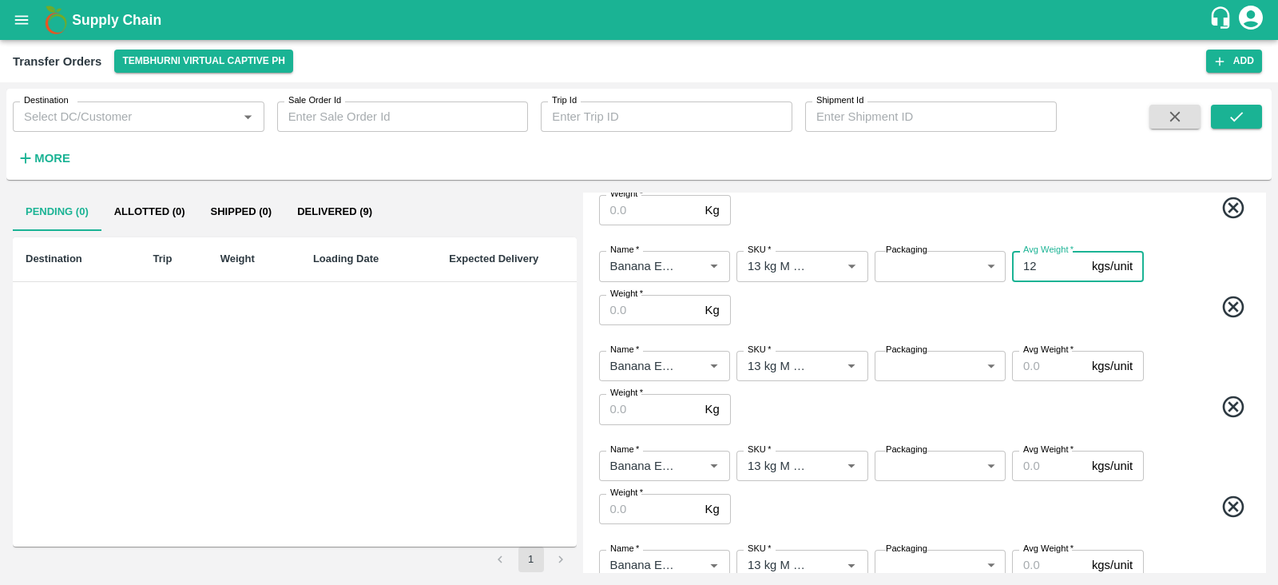
scroll to position [220, 0]
type input "12"
click at [1038, 360] on input "Avg Weight   *" at bounding box center [1048, 365] width 73 height 30
type input "13"
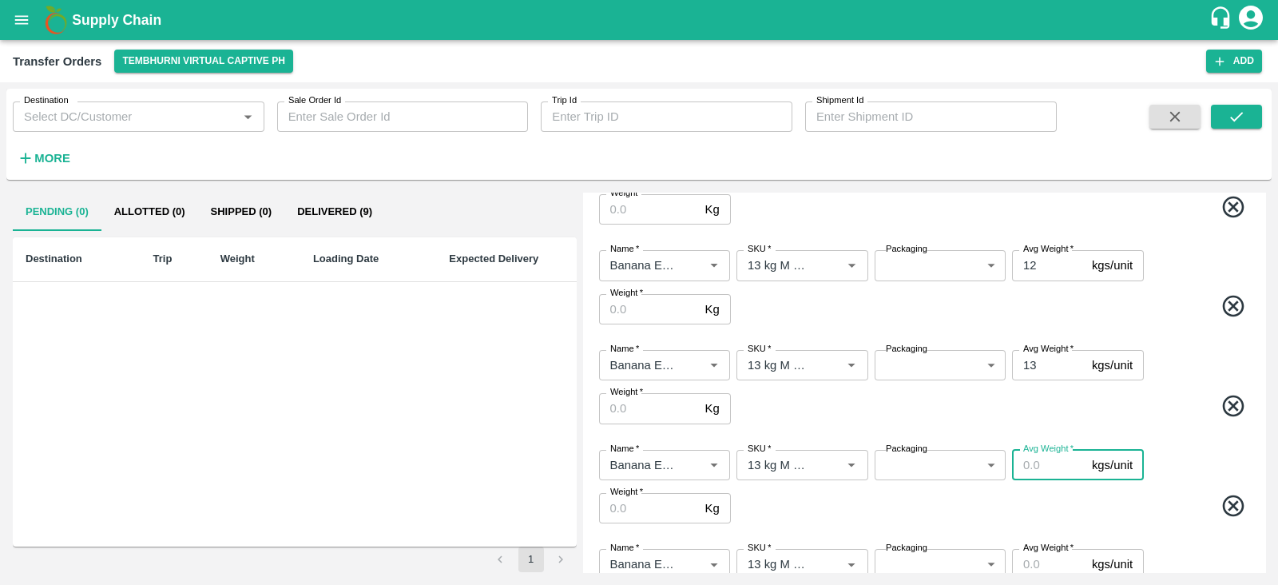
click at [1023, 459] on input "Avg Weight   *" at bounding box center [1048, 465] width 73 height 30
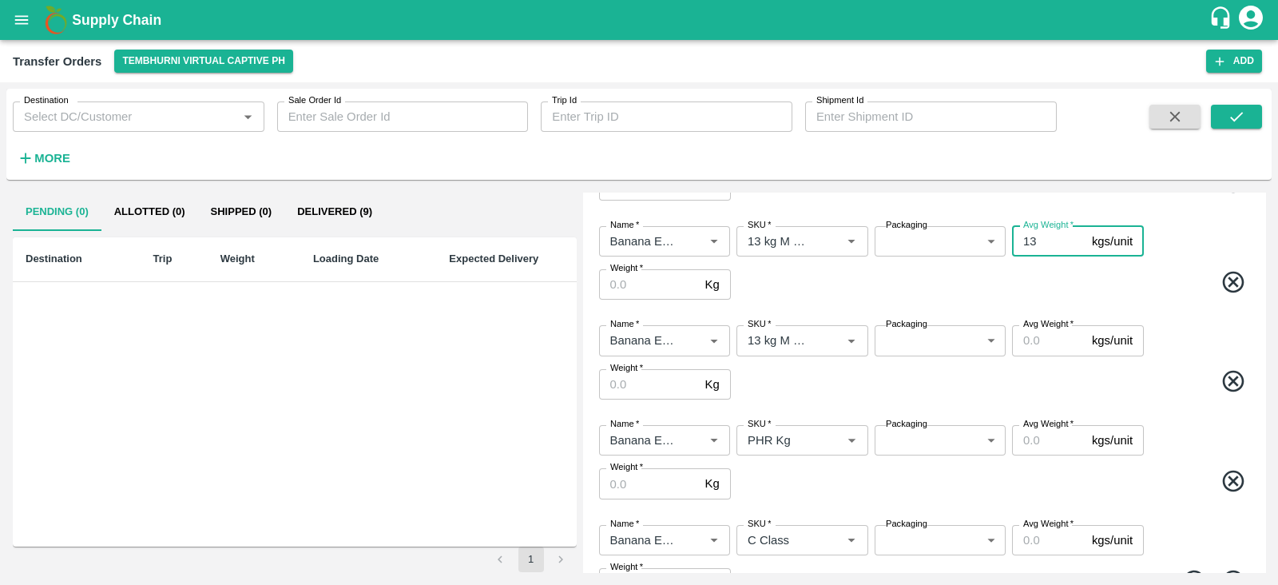
scroll to position [446, 0]
type input "13"
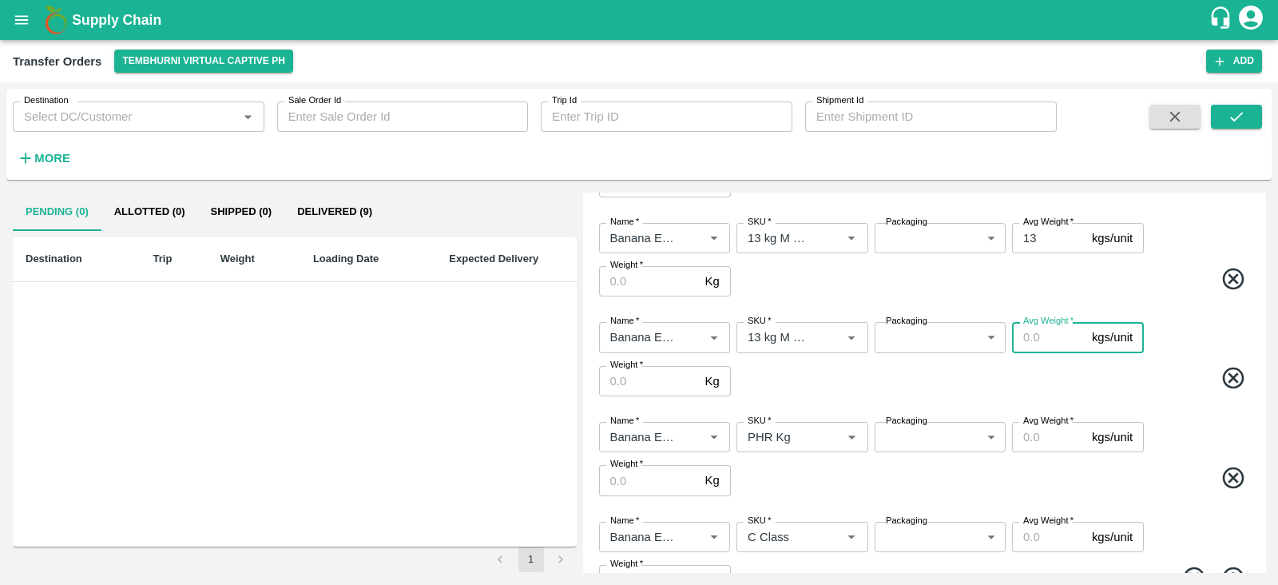
click at [1037, 333] on input "Avg Weight   *" at bounding box center [1048, 337] width 73 height 30
type input "13"
click at [1038, 436] on input "Avg Weight   *" at bounding box center [1048, 437] width 73 height 30
click at [934, 433] on body "Supply Chain Transfer Orders Tembhurni Virtual Captive PH Add Destination Desti…" at bounding box center [639, 292] width 1278 height 585
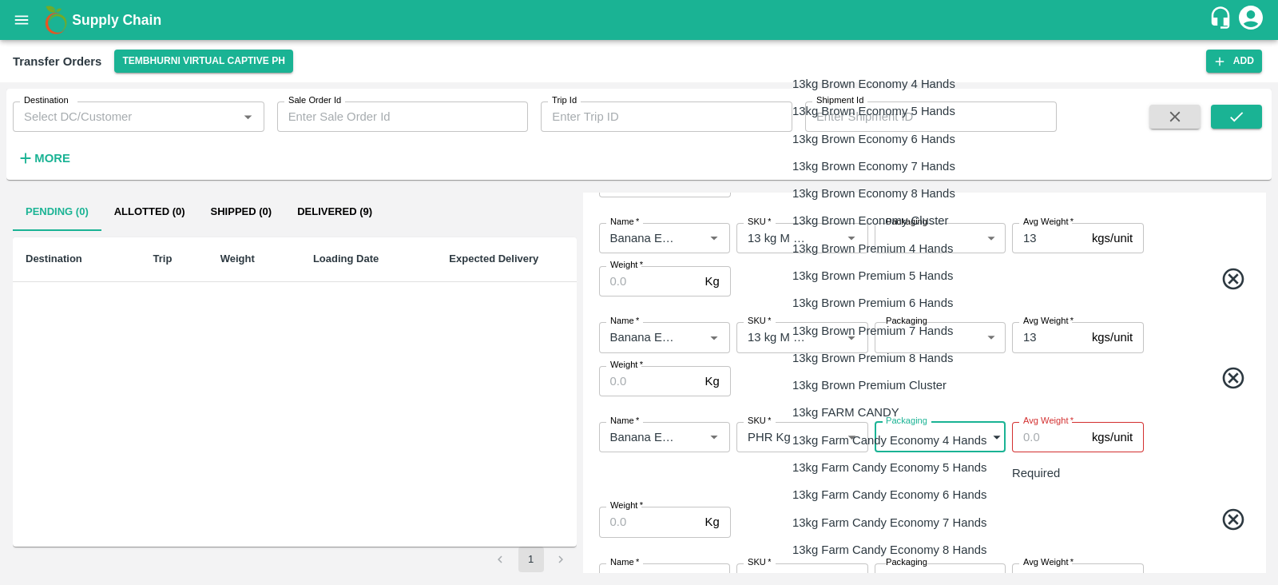
scroll to position [2487, 0]
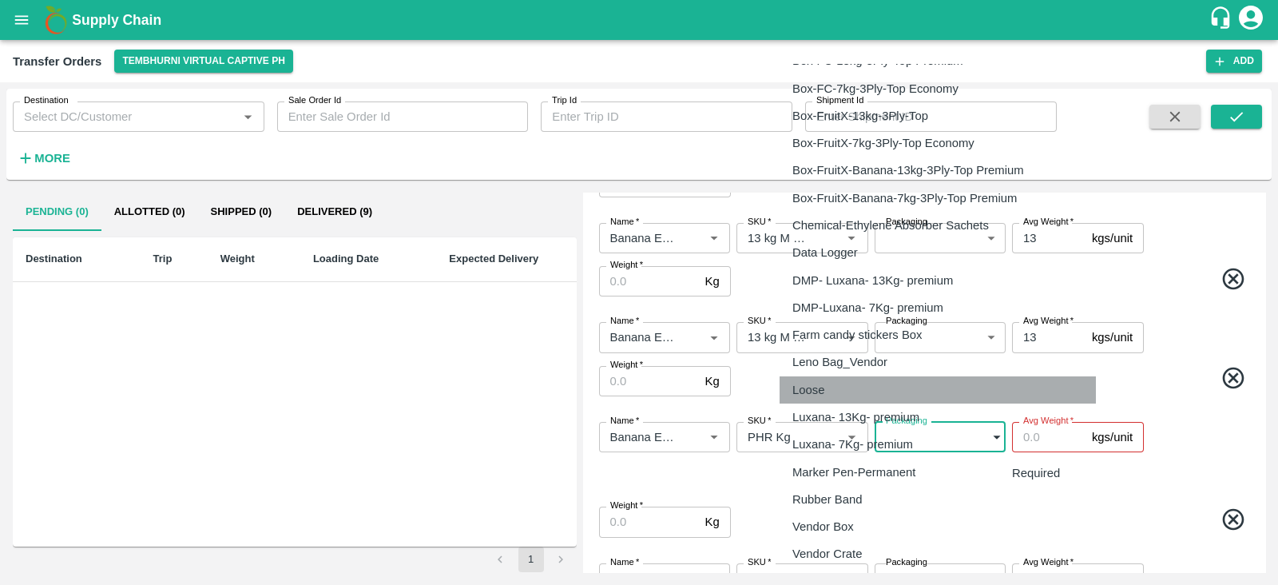
click at [832, 385] on div "Loose" at bounding box center [812, 390] width 40 height 18
type input "258"
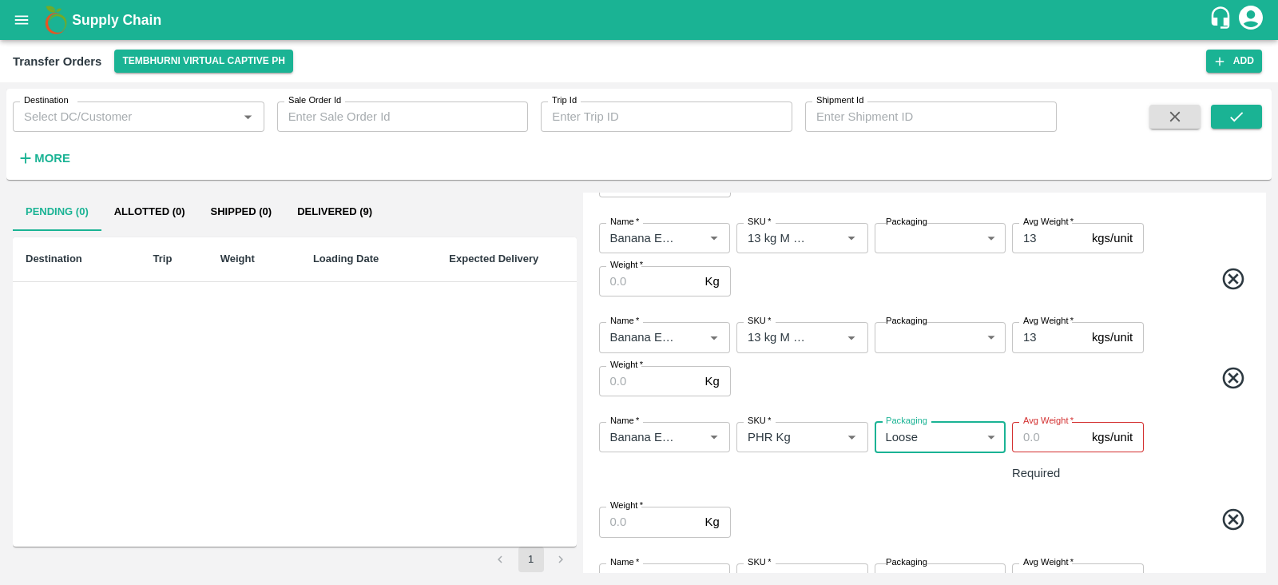
click at [922, 549] on body "Supply Chain Transfer Orders Tembhurni Virtual Captive PH Add Destination Desti…" at bounding box center [639, 292] width 1278 height 585
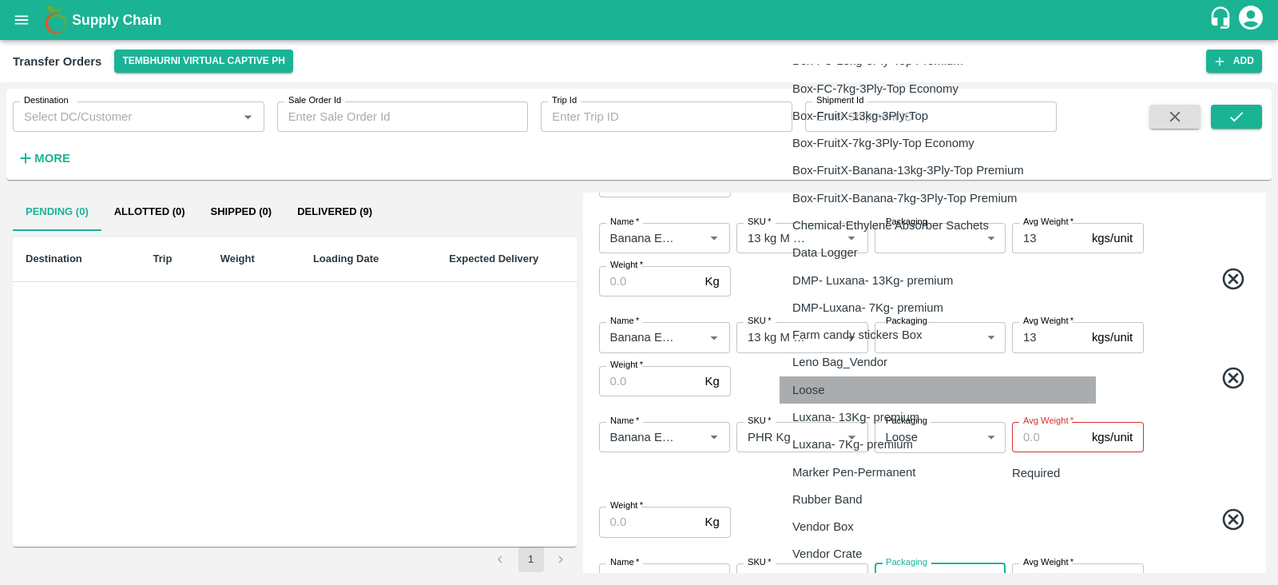
click at [825, 385] on div "Loose" at bounding box center [812, 390] width 40 height 18
type input "258"
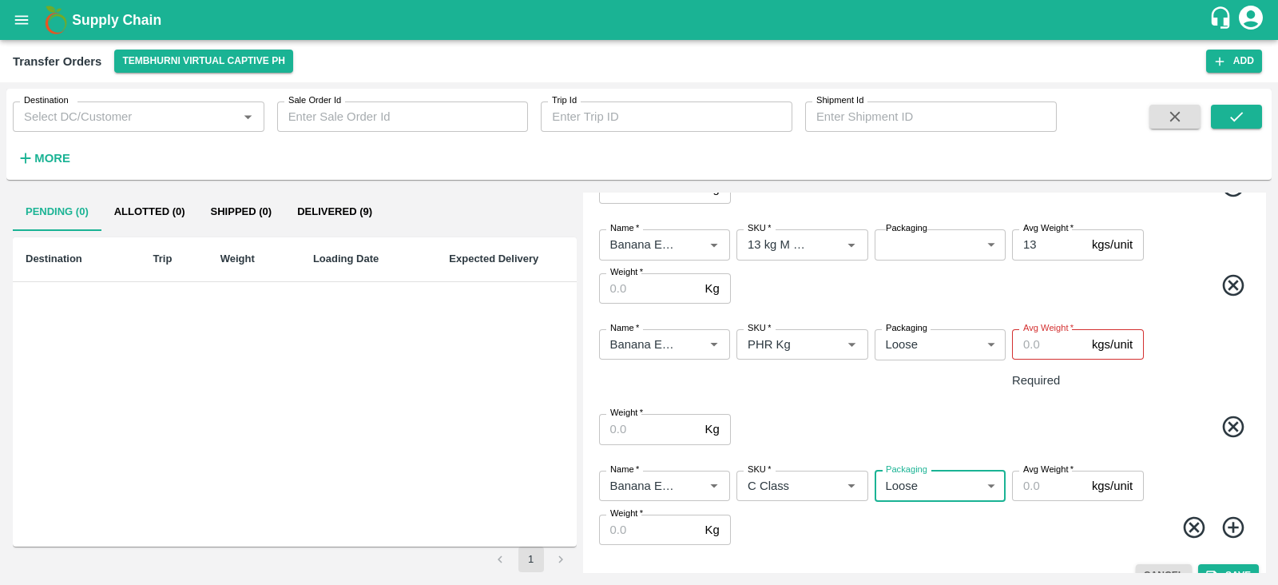
scroll to position [540, 0]
click at [1033, 346] on input "Avg Weight   *" at bounding box center [1048, 343] width 73 height 30
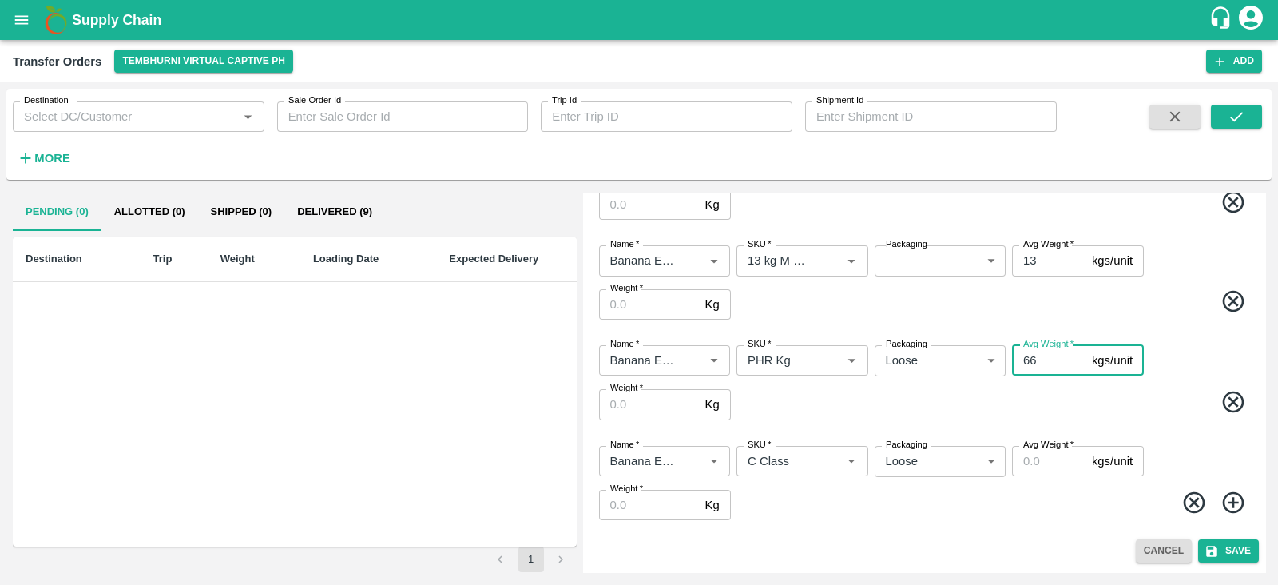
scroll to position [523, 0]
type input "66"
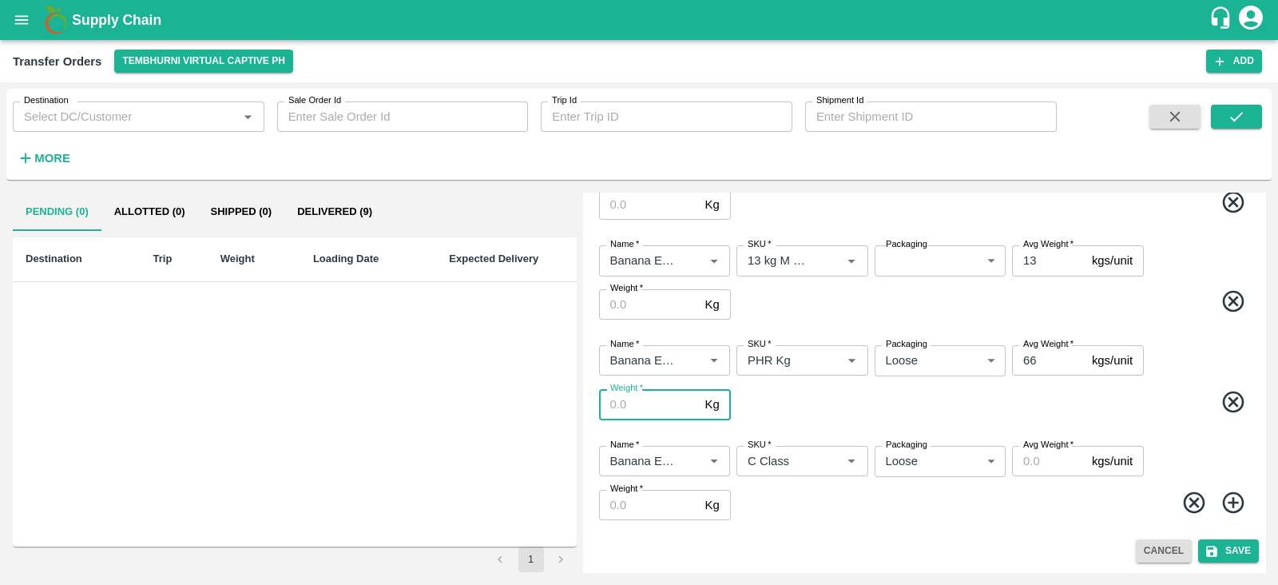
click at [615, 400] on input "Weight   *" at bounding box center [649, 404] width 100 height 30
type input "66"
click at [1046, 465] on input "Avg Weight   *" at bounding box center [1048, 461] width 73 height 30
type input "370"
click at [635, 503] on input "Weight   *" at bounding box center [649, 505] width 100 height 30
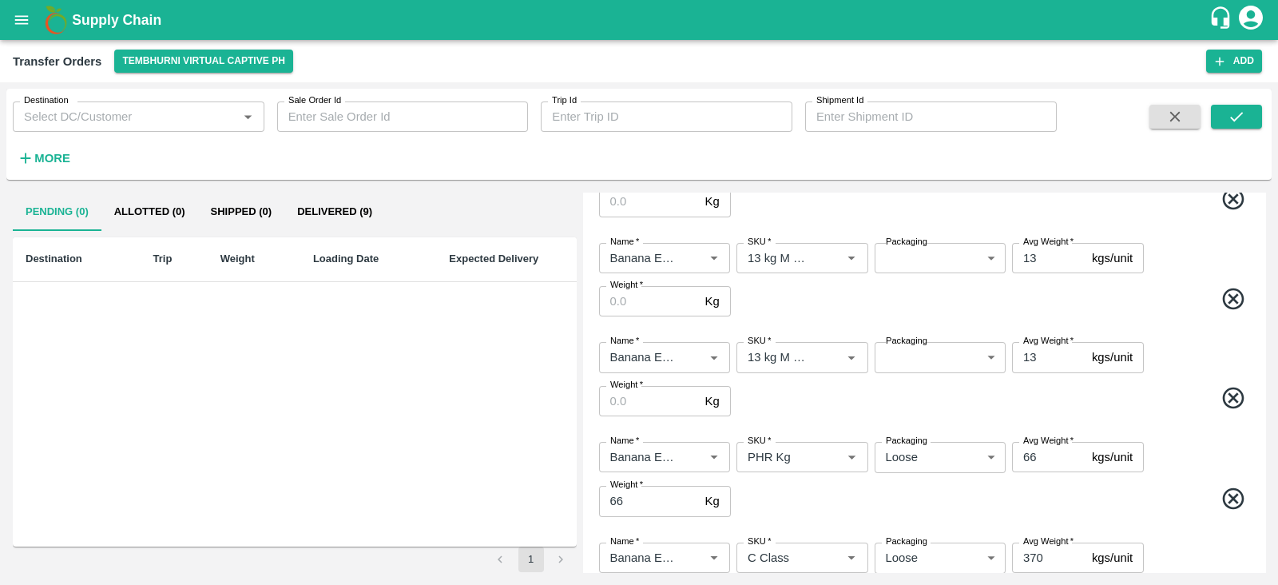
scroll to position [425, 0]
type input "370"
click at [939, 355] on body "Supply Chain Transfer Orders Tembhurni Virtual Captive PH Add Destination Desti…" at bounding box center [639, 292] width 1278 height 585
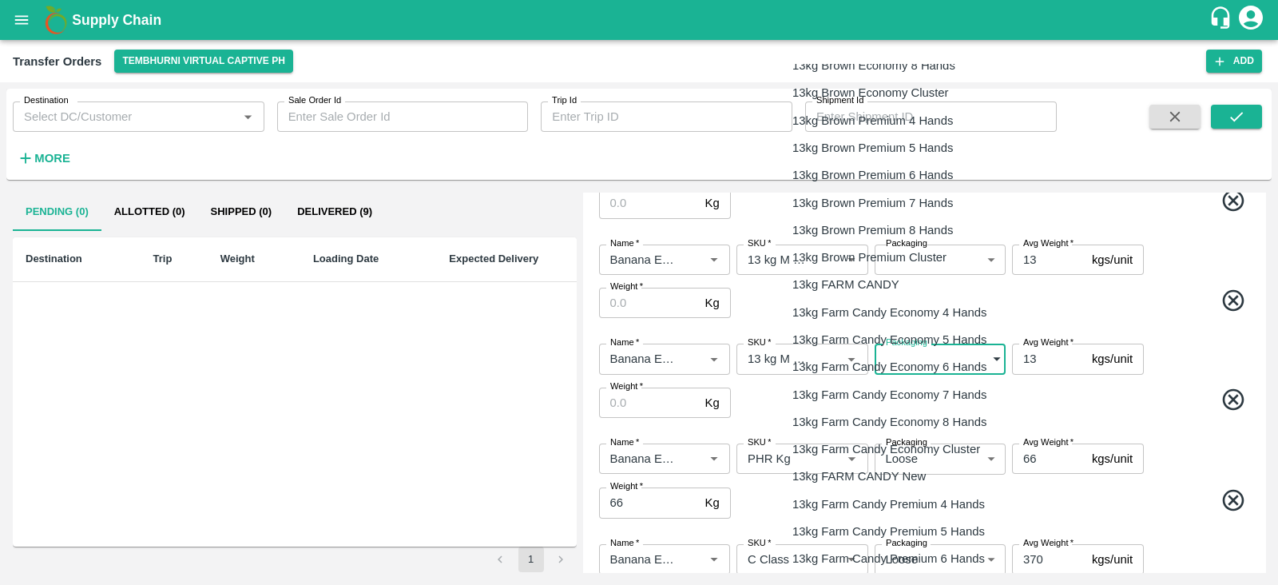
scroll to position [129, 0]
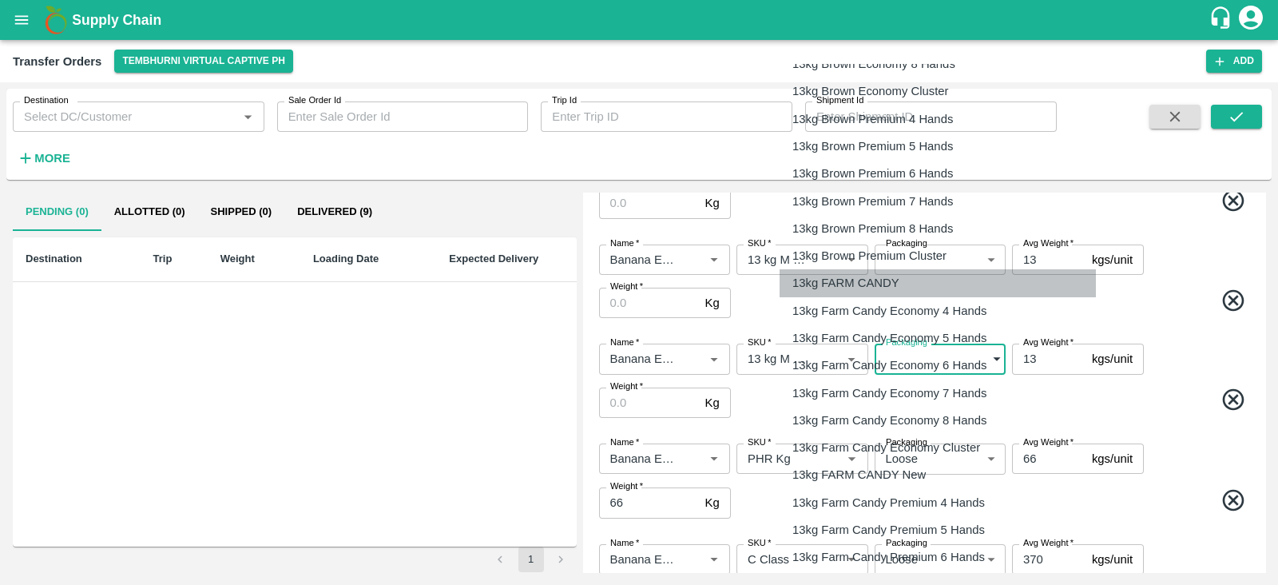
click at [832, 269] on li "13kg FARM CANDY" at bounding box center [937, 282] width 316 height 27
type input "466"
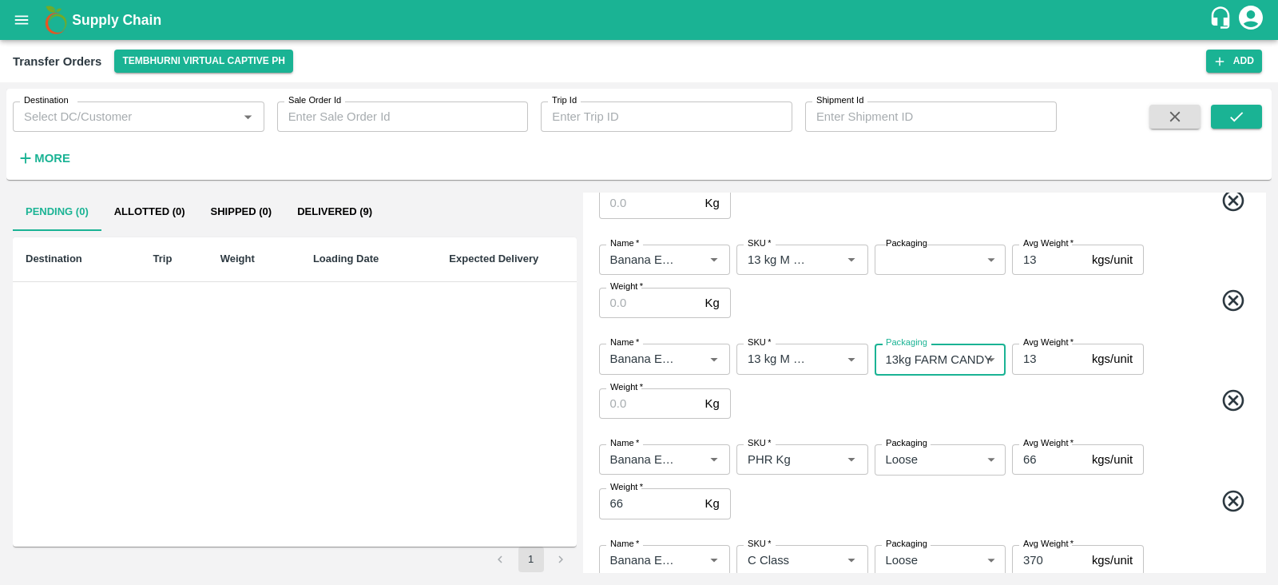
scroll to position [327, 0]
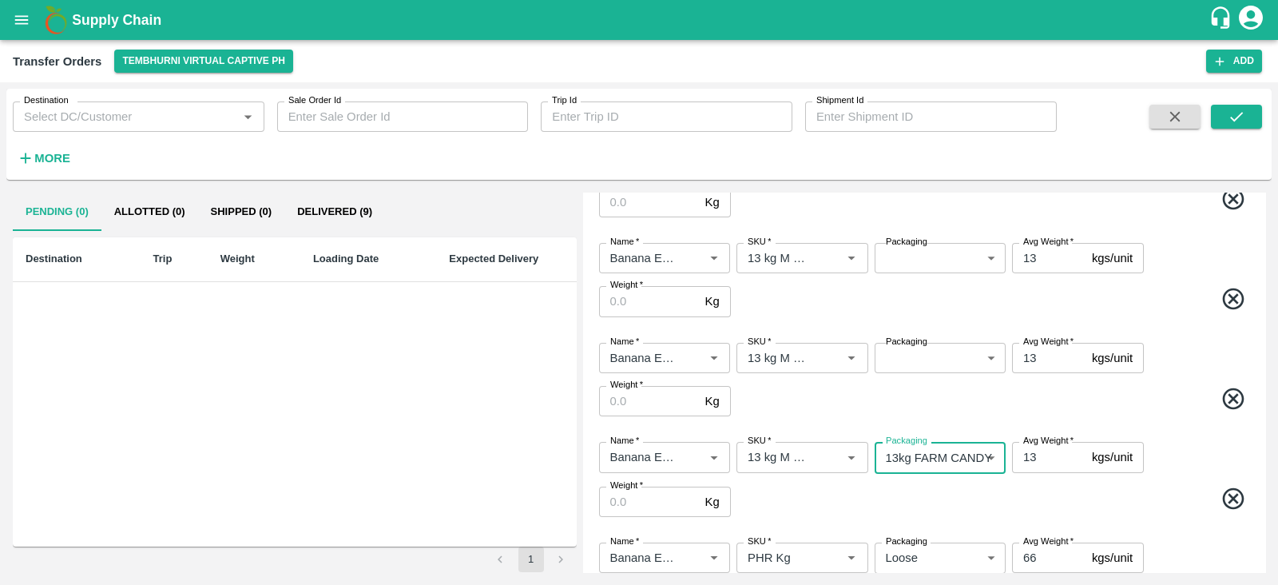
click at [958, 351] on body "Supply Chain Transfer Orders Tembhurni Virtual Captive PH Add Destination Desti…" at bounding box center [639, 292] width 1278 height 585
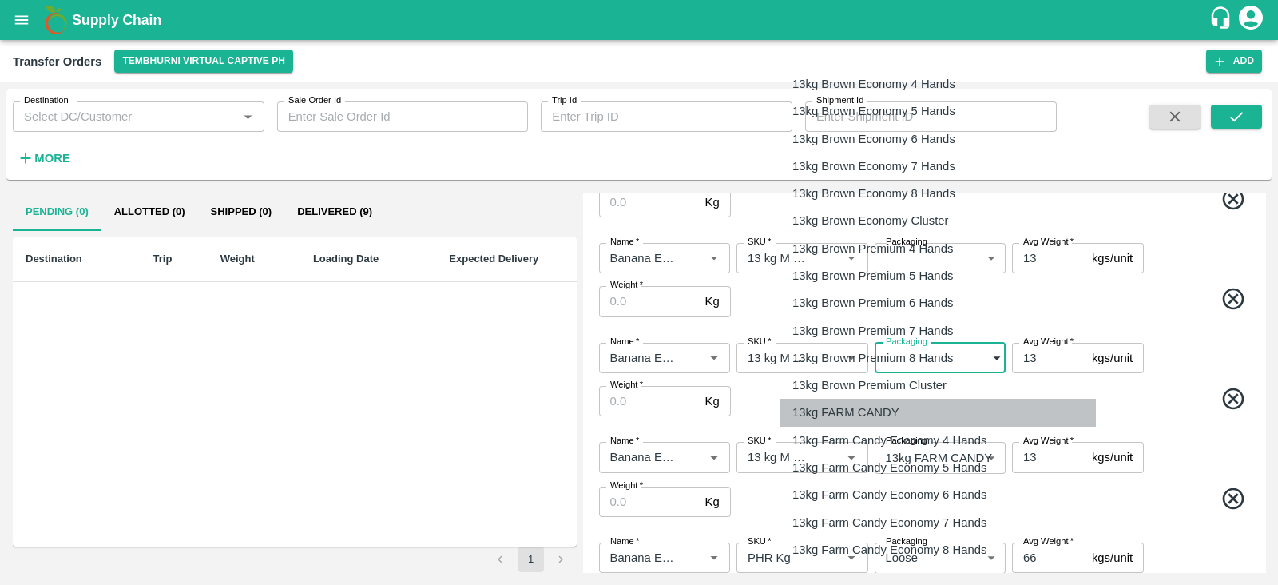
click at [866, 408] on p "13kg FARM CANDY" at bounding box center [845, 412] width 107 height 18
type input "466"
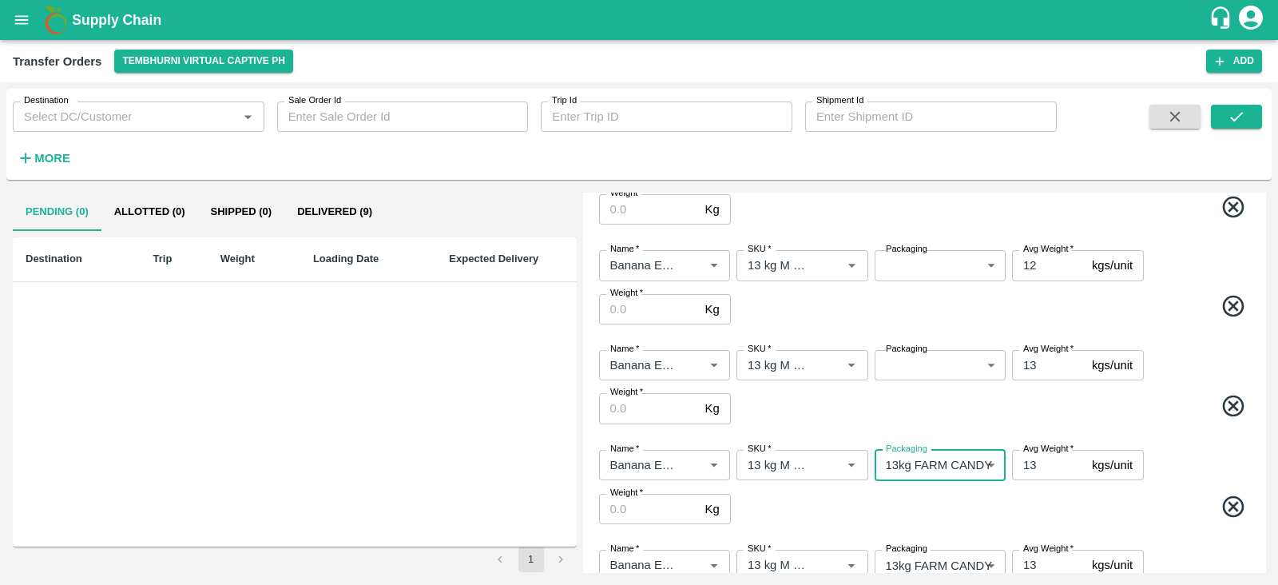
scroll to position [219, 0]
click at [929, 369] on body "Supply Chain Transfer Orders Tembhurni Virtual Captive PH Add Destination Desti…" at bounding box center [639, 292] width 1278 height 585
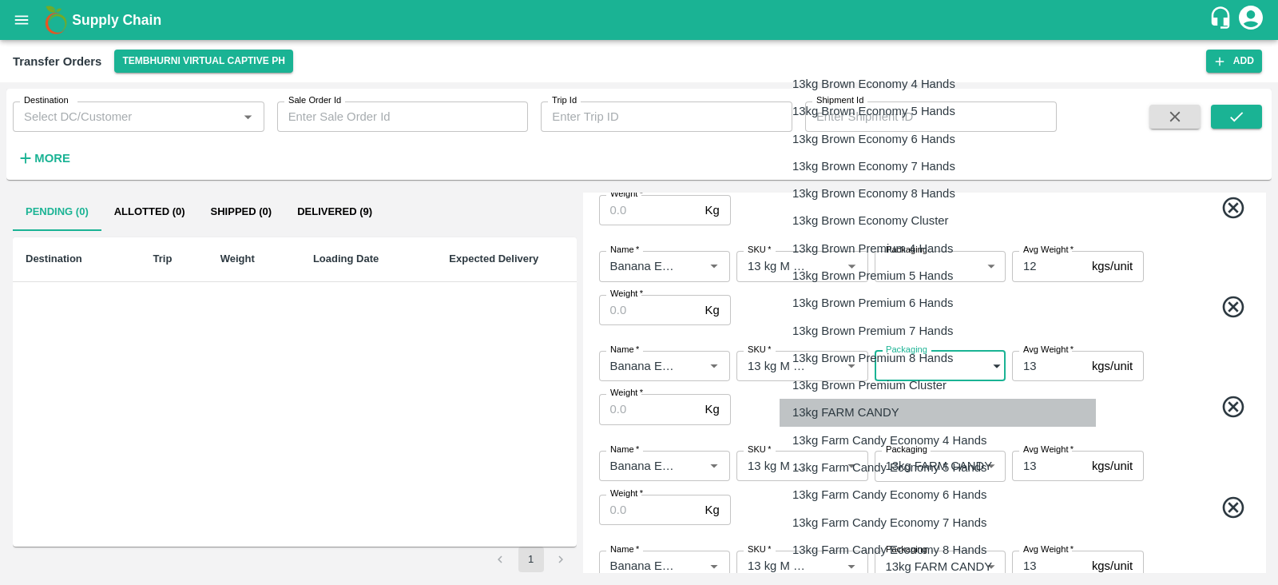
click at [861, 415] on p "13kg FARM CANDY" at bounding box center [845, 412] width 107 height 18
type input "466"
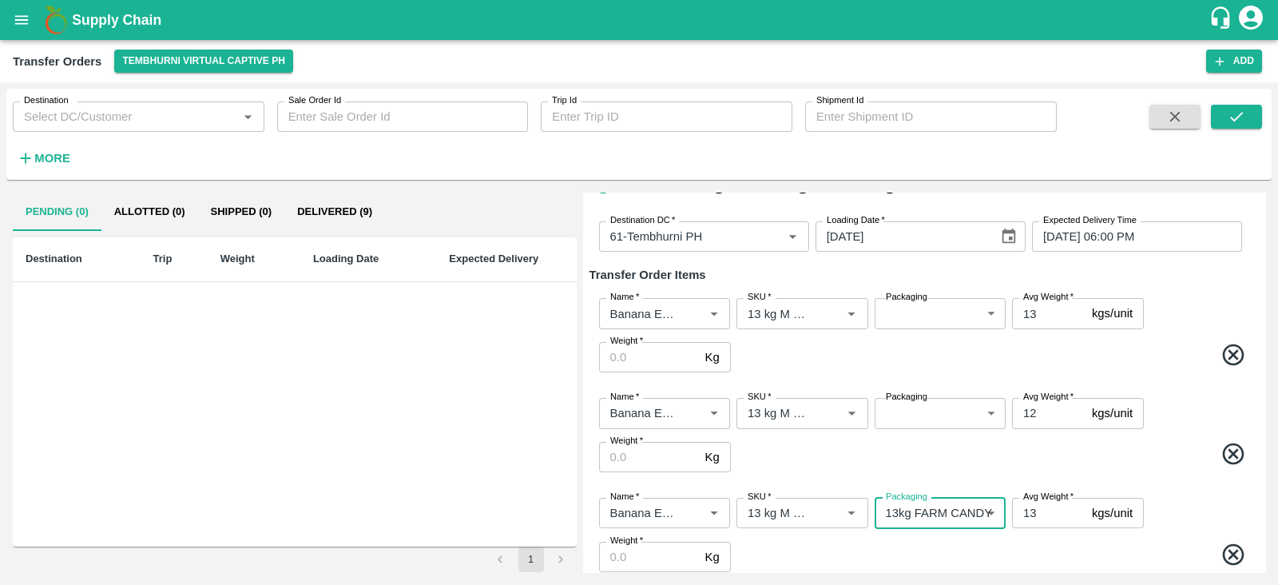
scroll to position [68, 0]
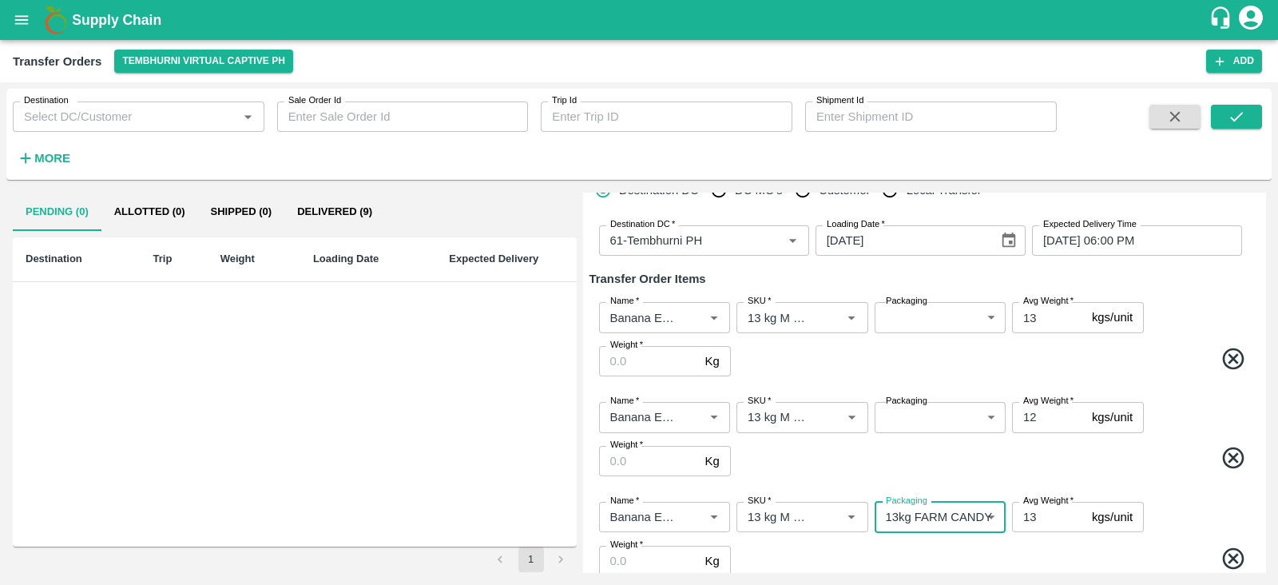
click at [894, 415] on body "Supply Chain Transfer Orders Tembhurni Virtual Captive PH Add Destination Desti…" at bounding box center [639, 292] width 1278 height 585
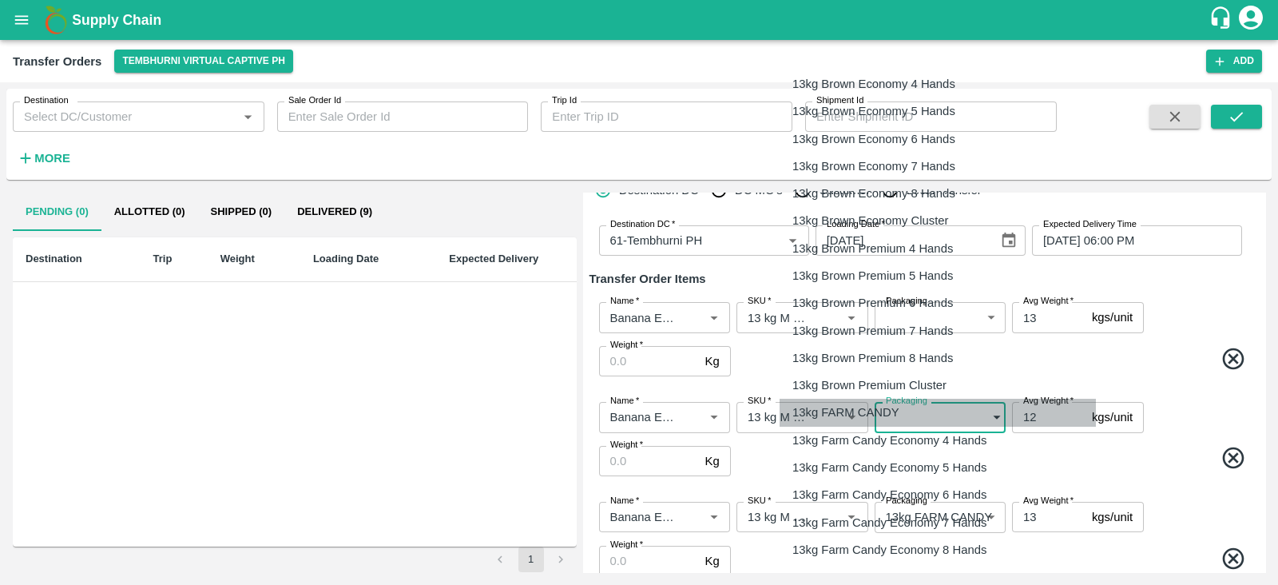
click at [874, 414] on p "13kg FARM CANDY" at bounding box center [845, 412] width 107 height 18
type input "466"
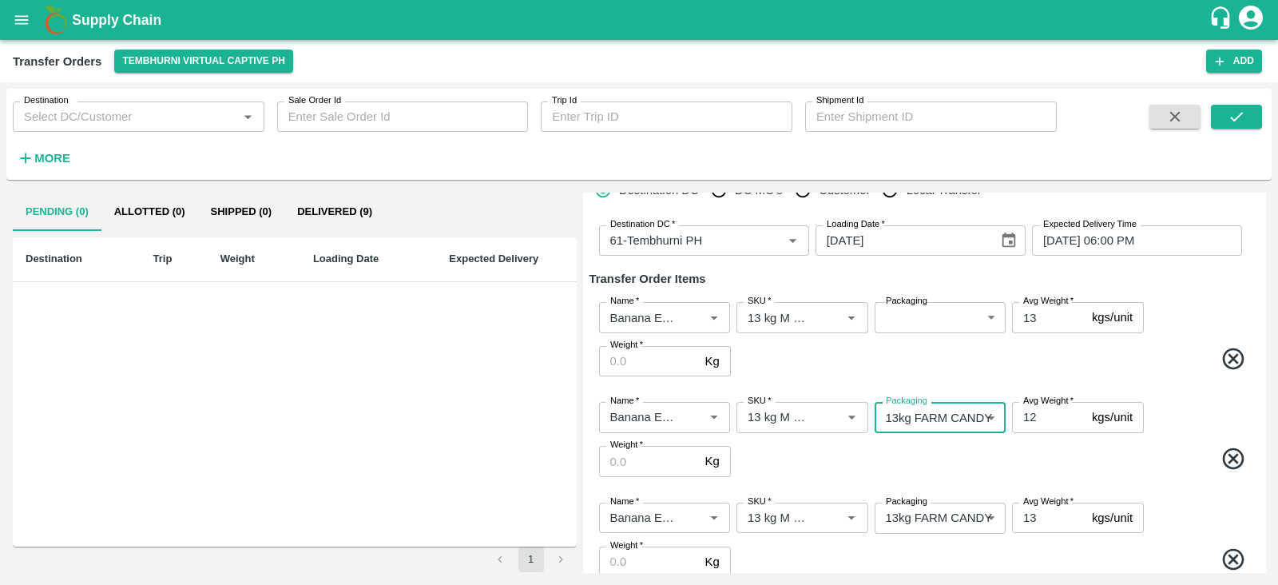
scroll to position [0, 0]
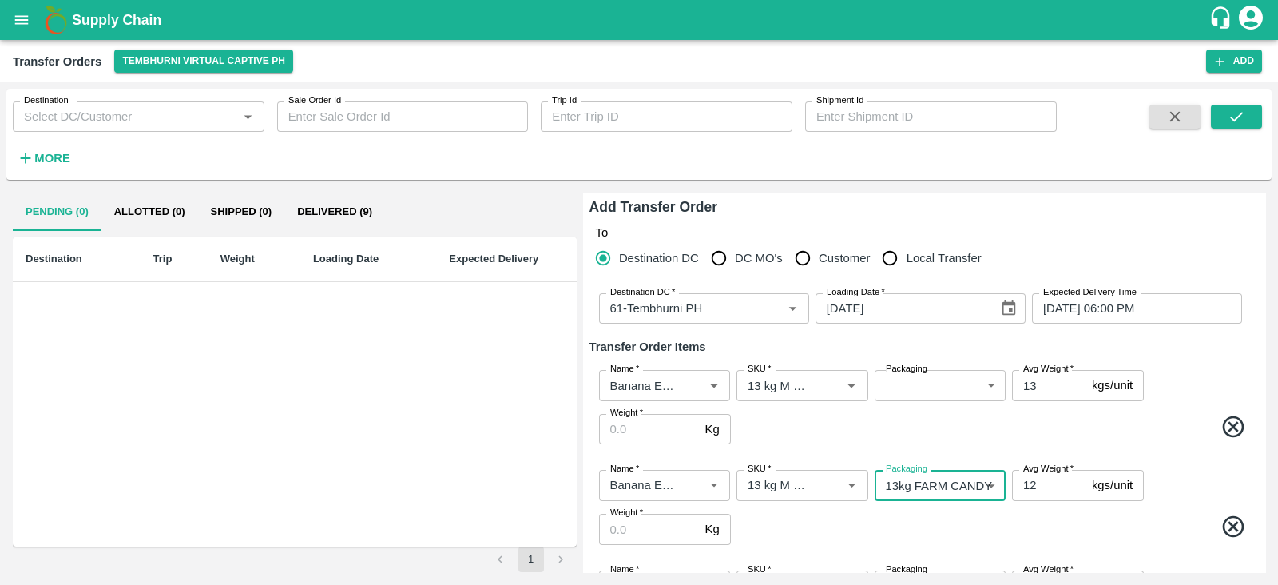
click at [933, 377] on body "Supply Chain Transfer Orders Tembhurni Virtual Captive PH Add Destination Desti…" at bounding box center [639, 292] width 1278 height 585
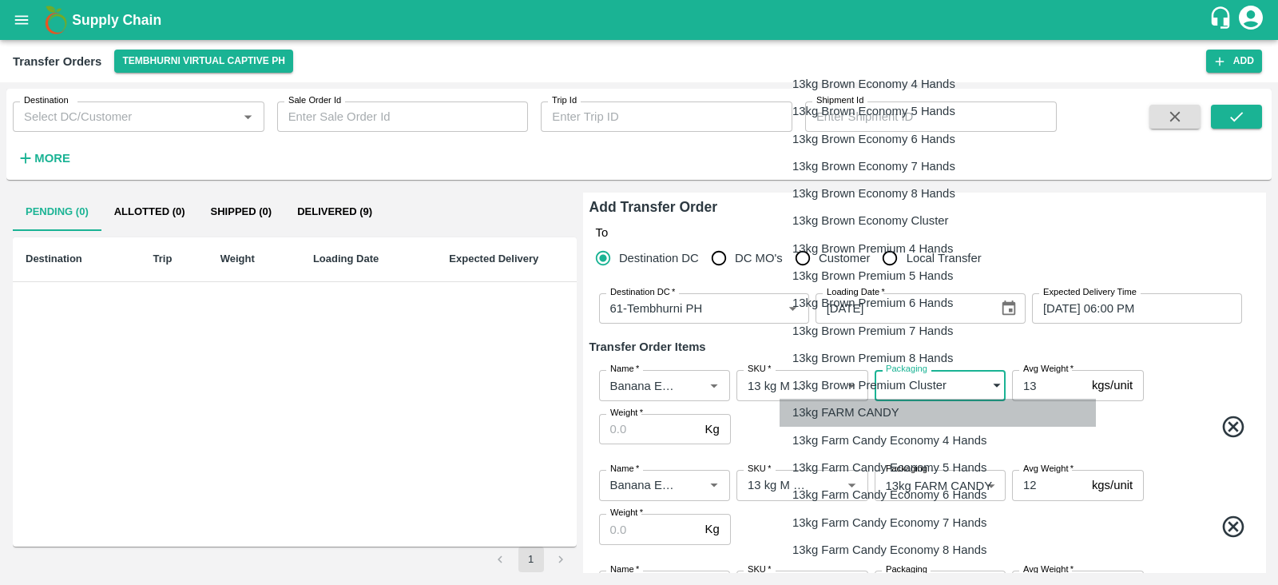
click at [847, 413] on p "13kg FARM CANDY" at bounding box center [845, 412] width 107 height 18
type input "466"
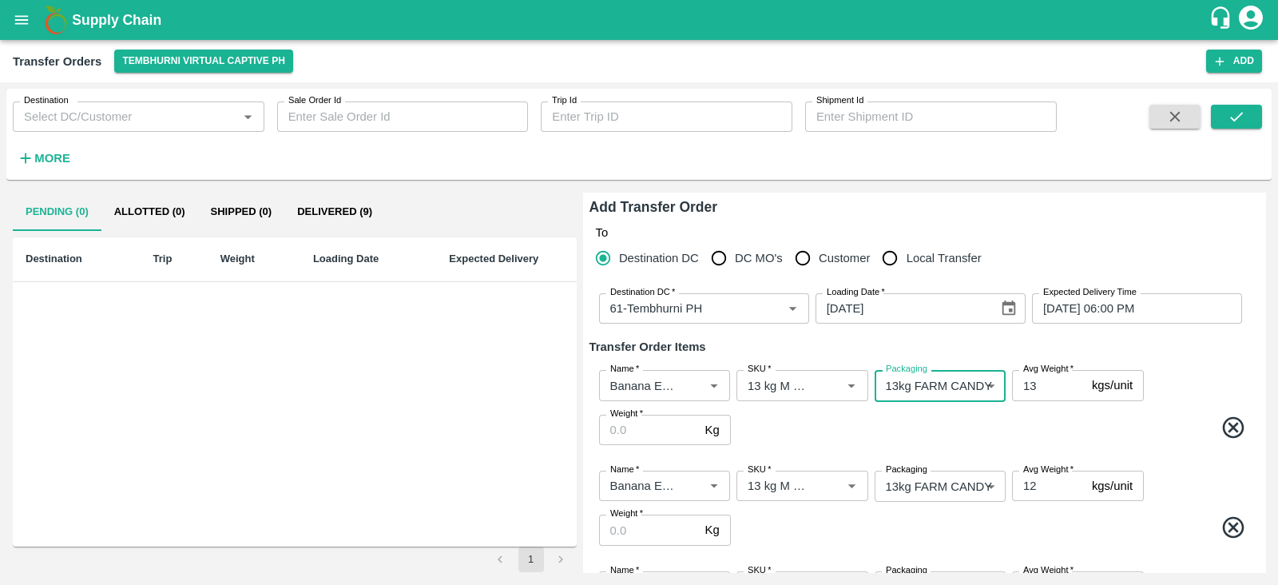
click at [652, 425] on input "Weight   *" at bounding box center [649, 429] width 100 height 30
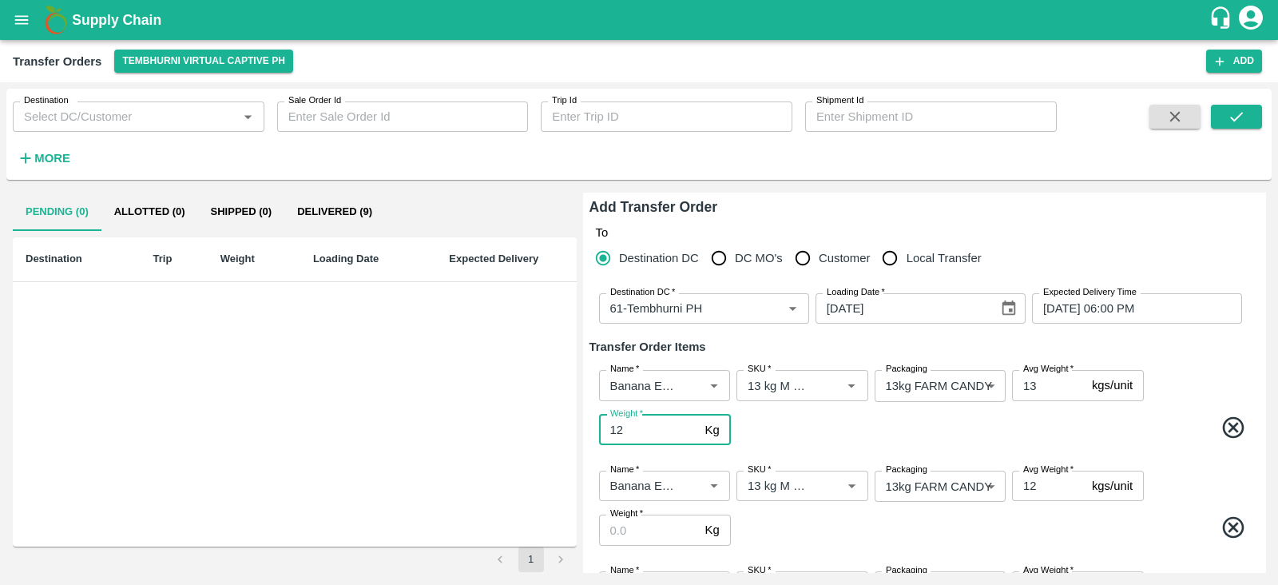
type input "1"
type input "234"
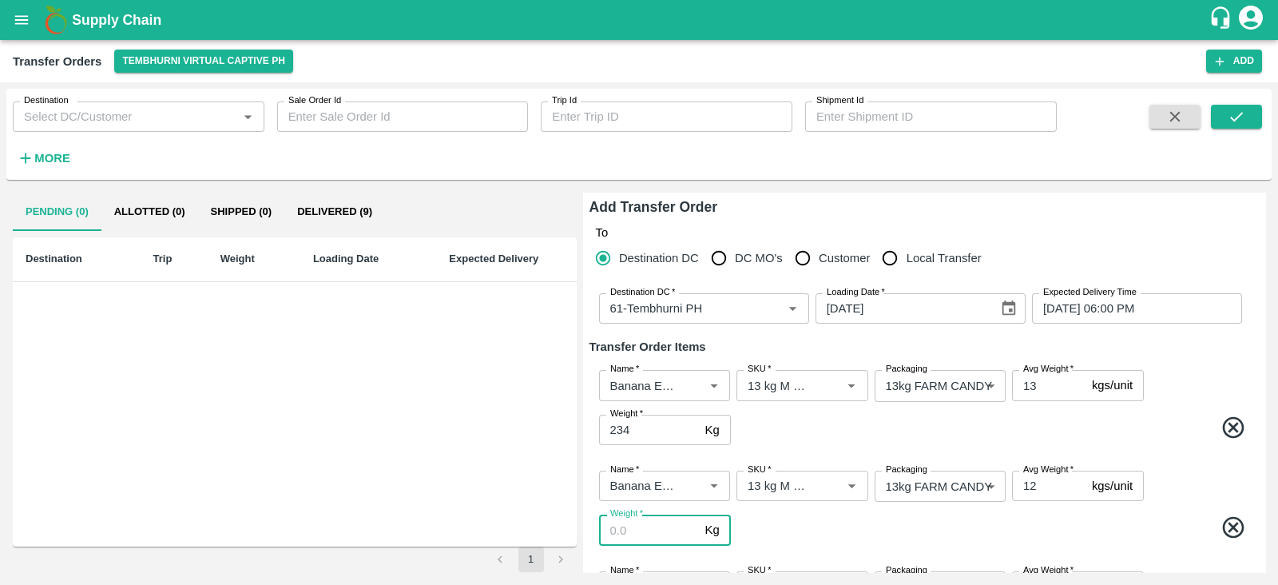
click at [639, 527] on input "Weight   *" at bounding box center [649, 529] width 100 height 30
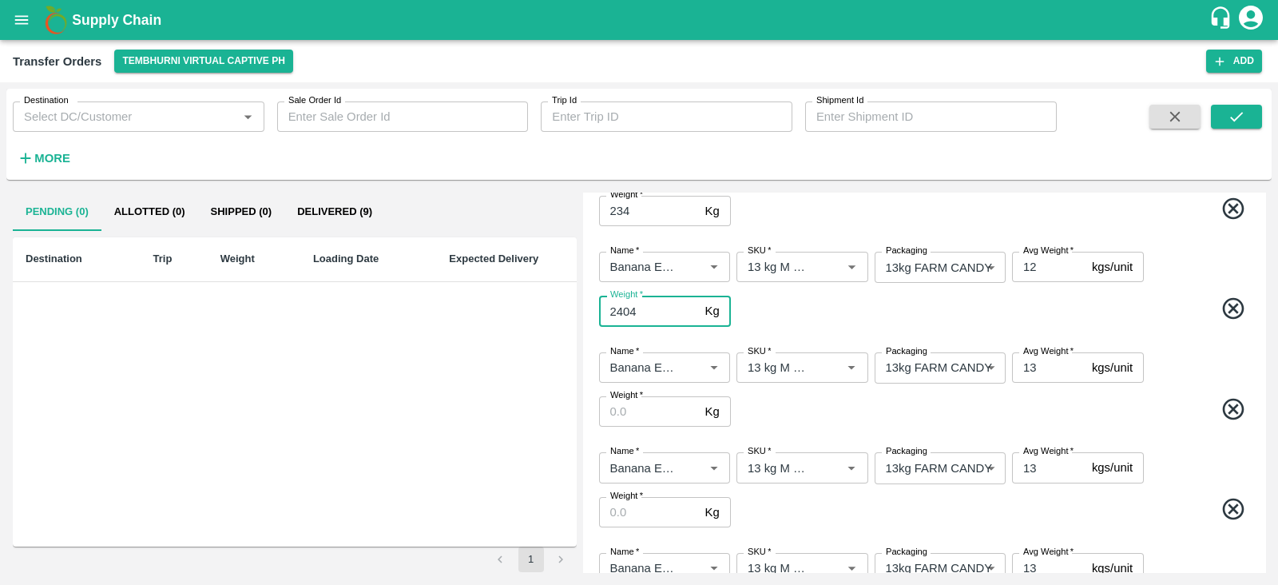
scroll to position [220, 0]
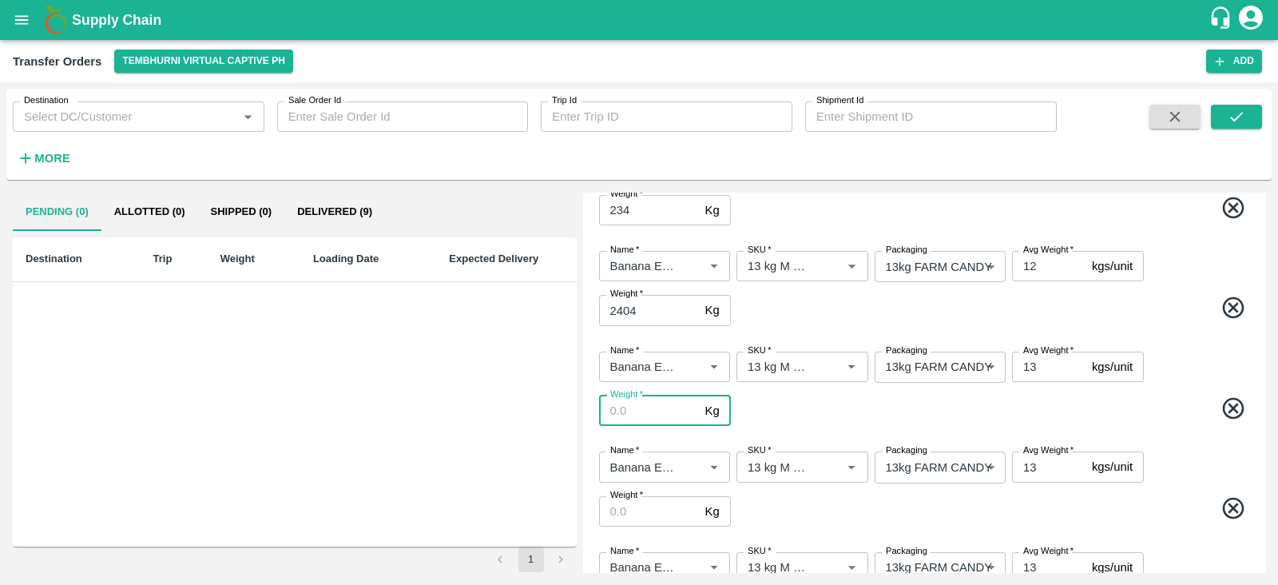
click at [642, 417] on input "Weight   *" at bounding box center [649, 410] width 100 height 30
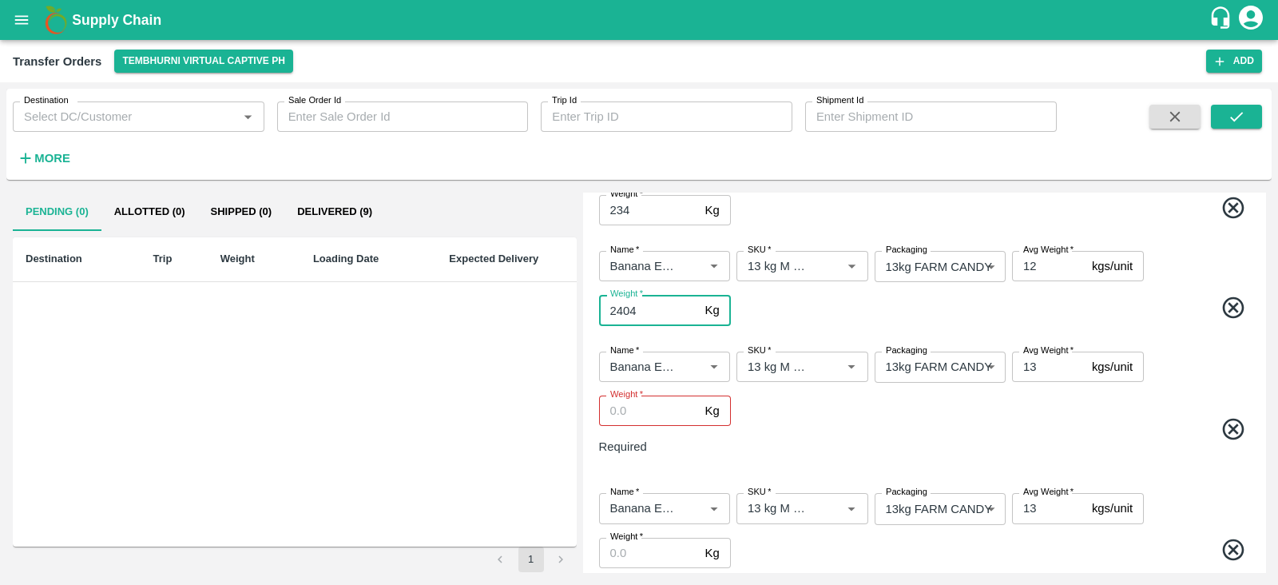
click at [645, 312] on input "2404" at bounding box center [649, 310] width 100 height 30
type input "2405"
click at [623, 408] on input "Weight   *" at bounding box center [649, 410] width 100 height 30
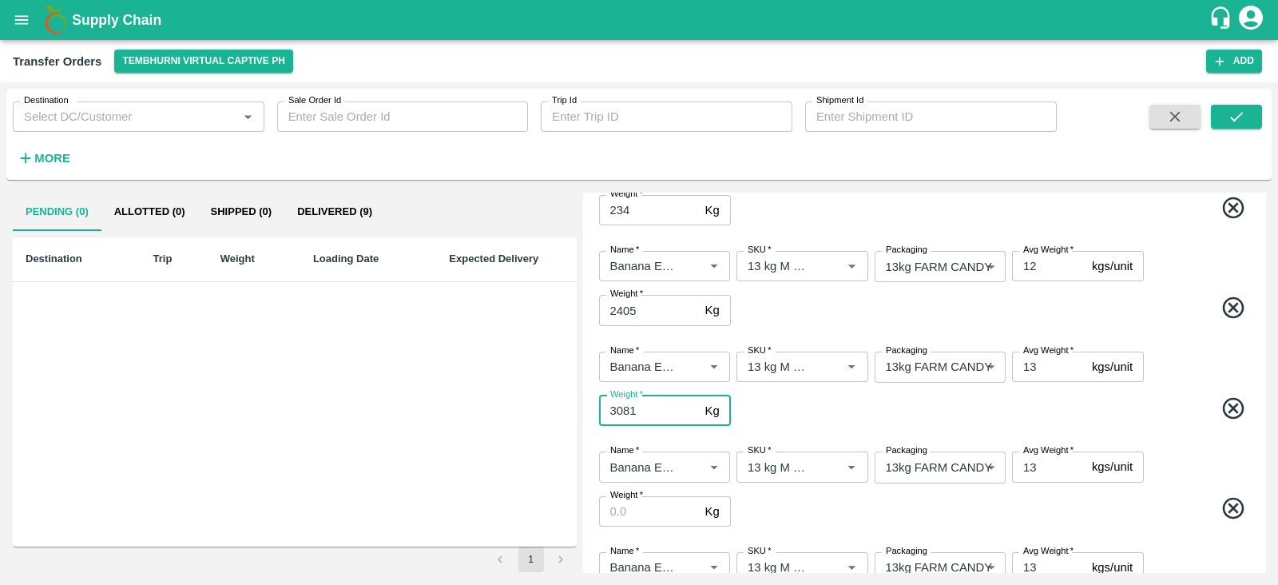
type input "3081"
click at [621, 515] on input "Weight   *" at bounding box center [649, 511] width 100 height 30
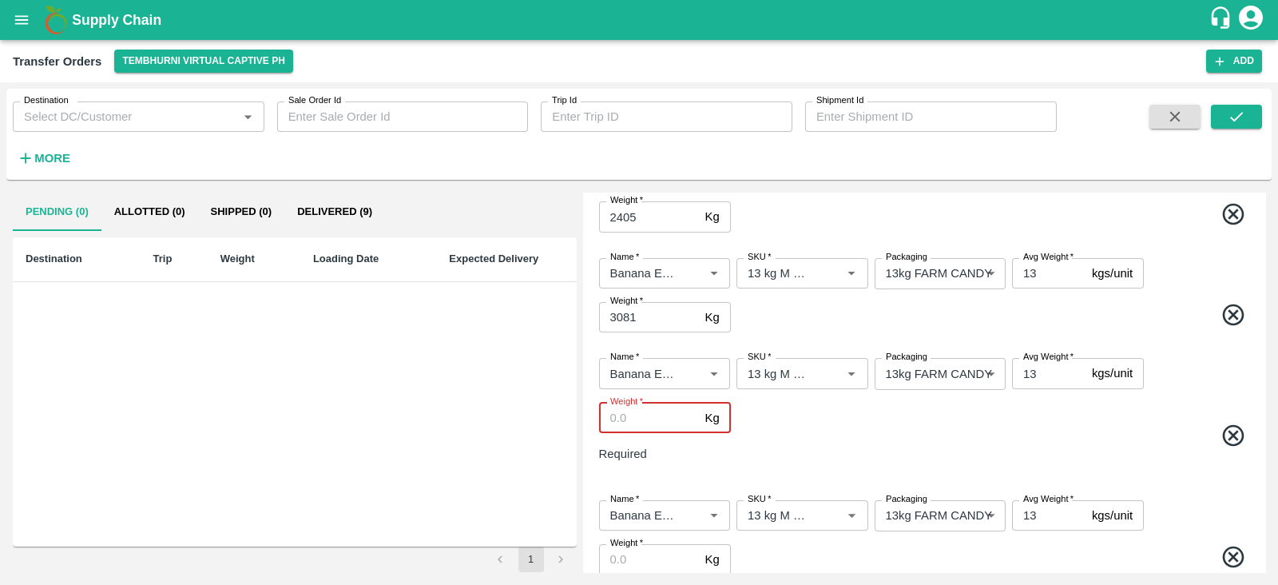
scroll to position [323, 0]
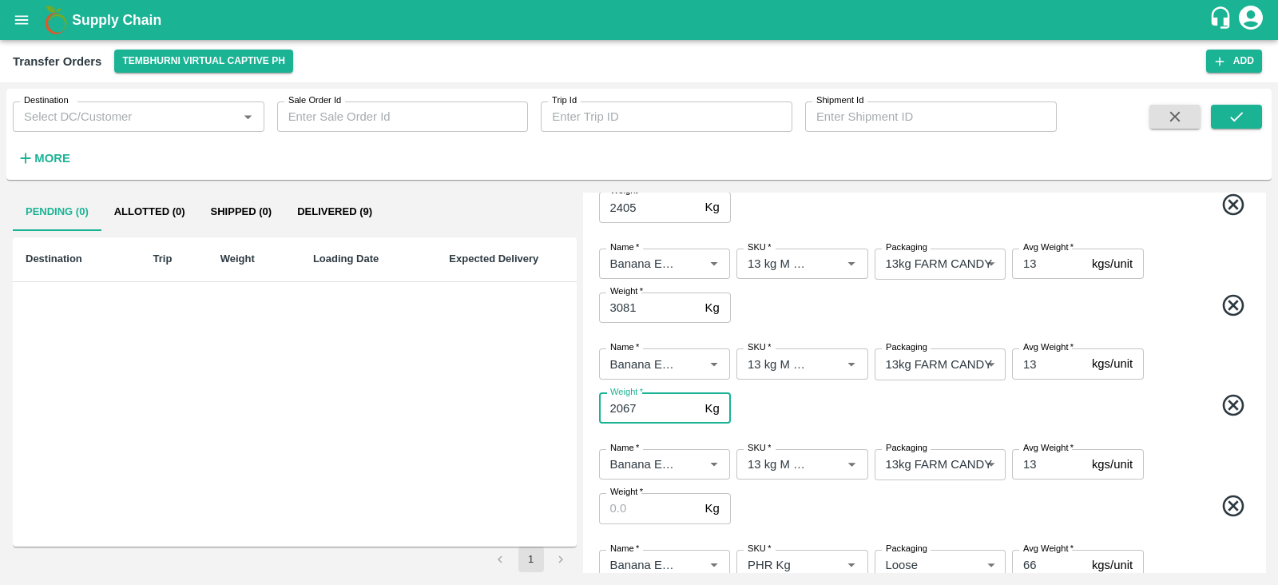
type input "2067"
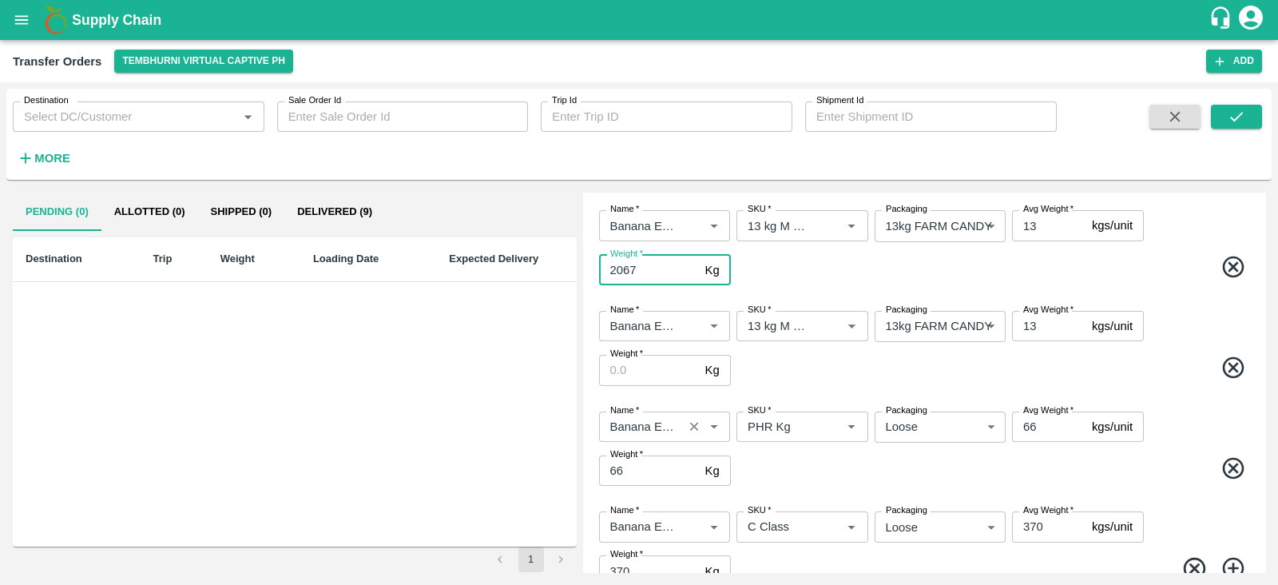
scroll to position [462, 0]
click at [631, 370] on input "Weight   *" at bounding box center [649, 368] width 100 height 30
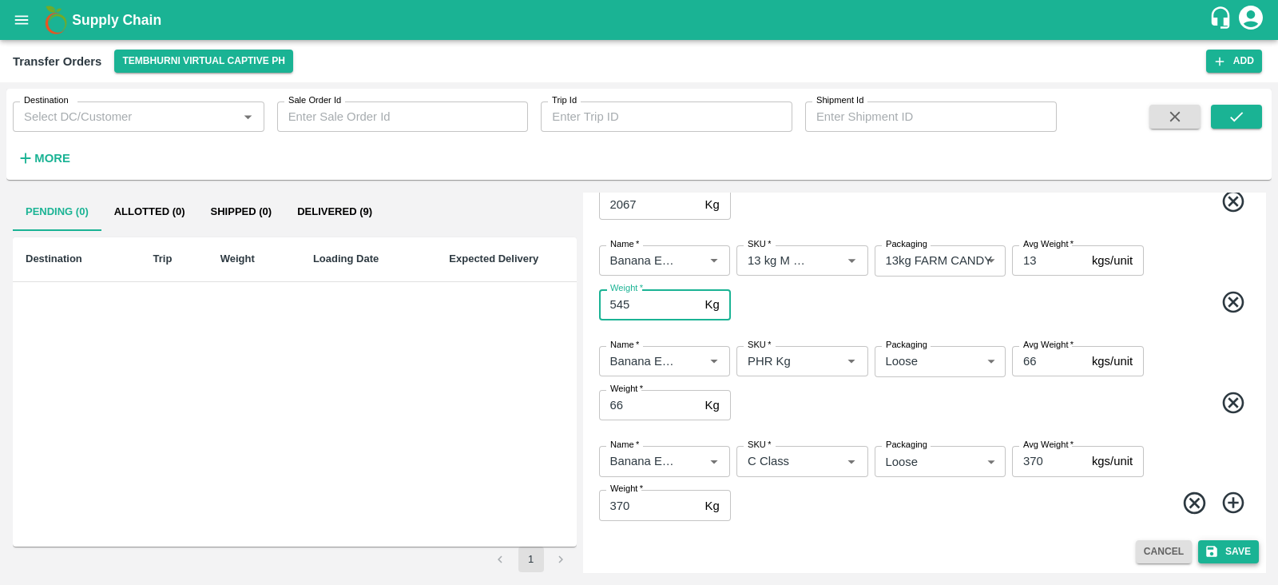
type input "545"
click at [1228, 549] on button "Save" at bounding box center [1228, 551] width 61 height 23
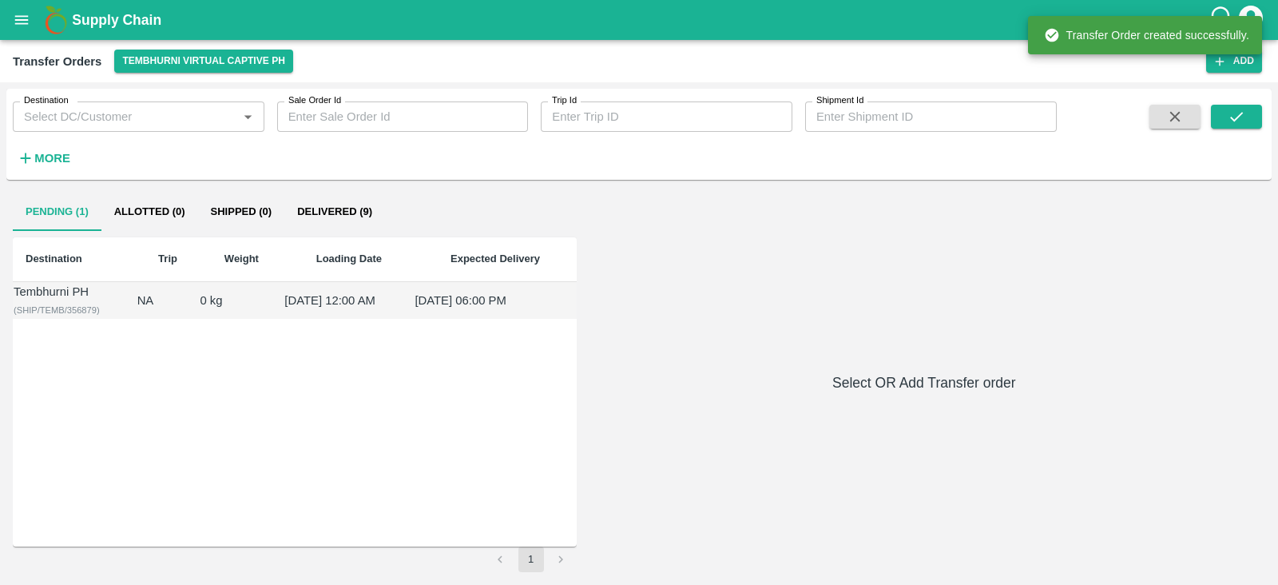
click at [55, 299] on div "Tembhurni PH" at bounding box center [75, 292] width 122 height 18
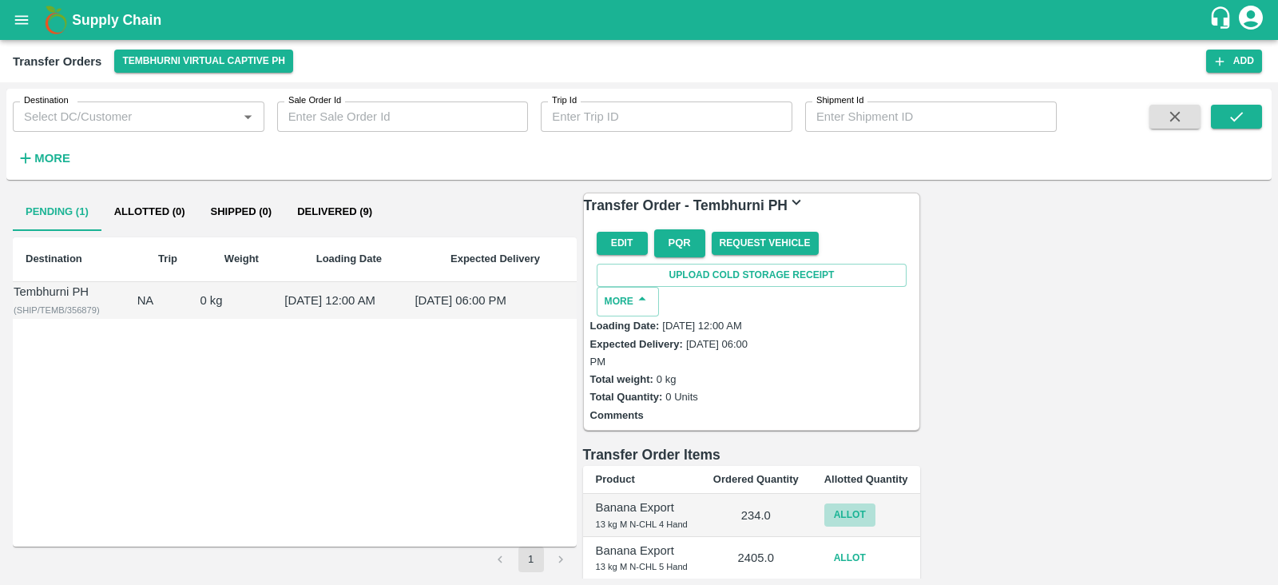
click at [875, 503] on button "Allot" at bounding box center [849, 514] width 51 height 23
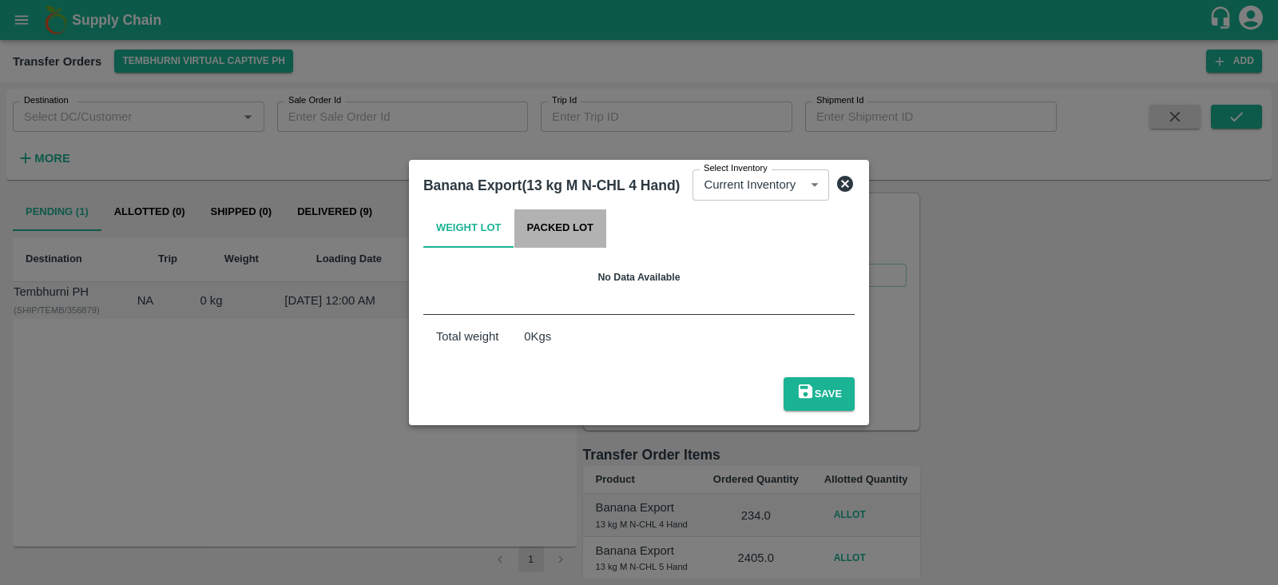
click at [564, 248] on button "Packed Lot" at bounding box center [560, 228] width 93 height 38
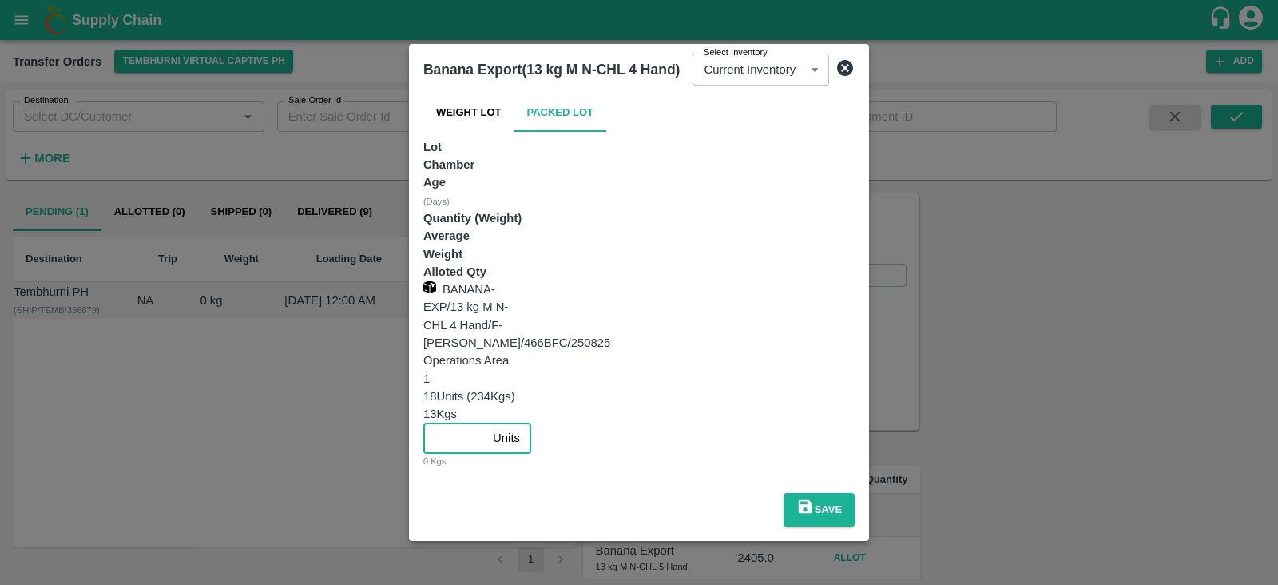
click at [486, 422] on input "number" at bounding box center [454, 437] width 63 height 30
type input "18"
click at [854, 493] on button "Save" at bounding box center [818, 510] width 71 height 34
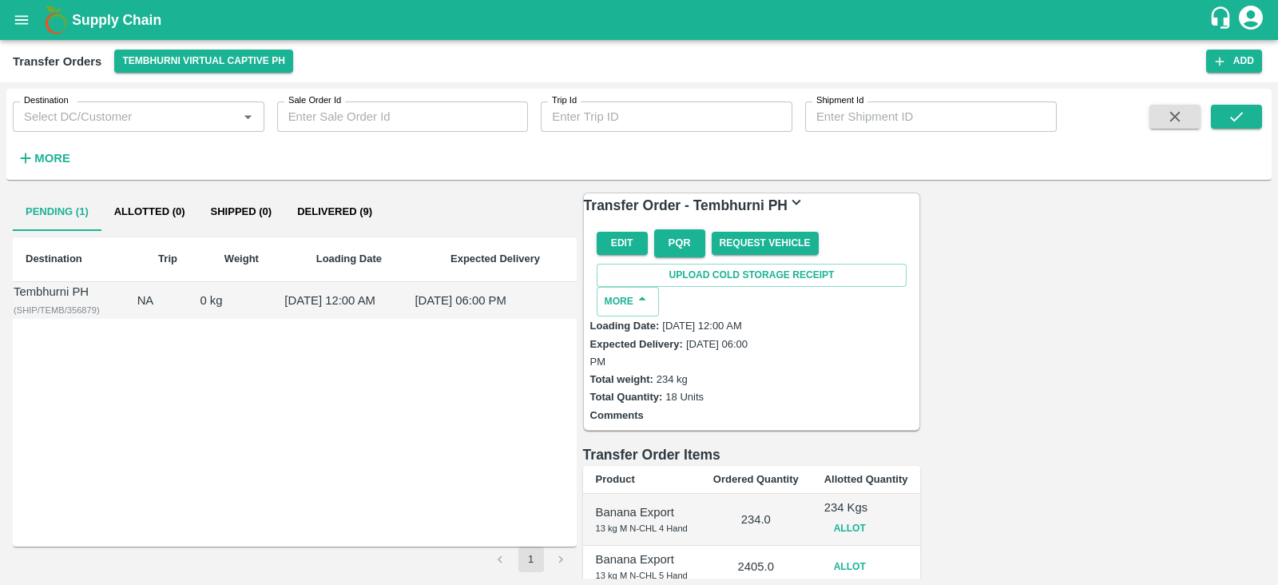
click at [875, 549] on button "Allot" at bounding box center [849, 566] width 51 height 23
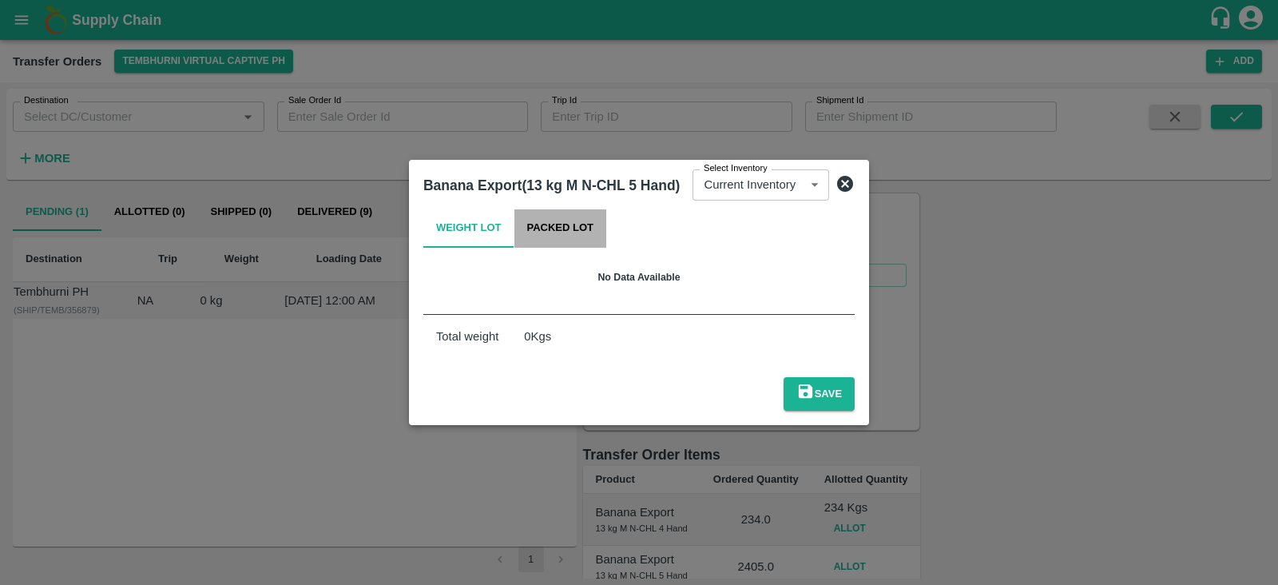
click at [552, 248] on button "Packed Lot" at bounding box center [560, 228] width 93 height 38
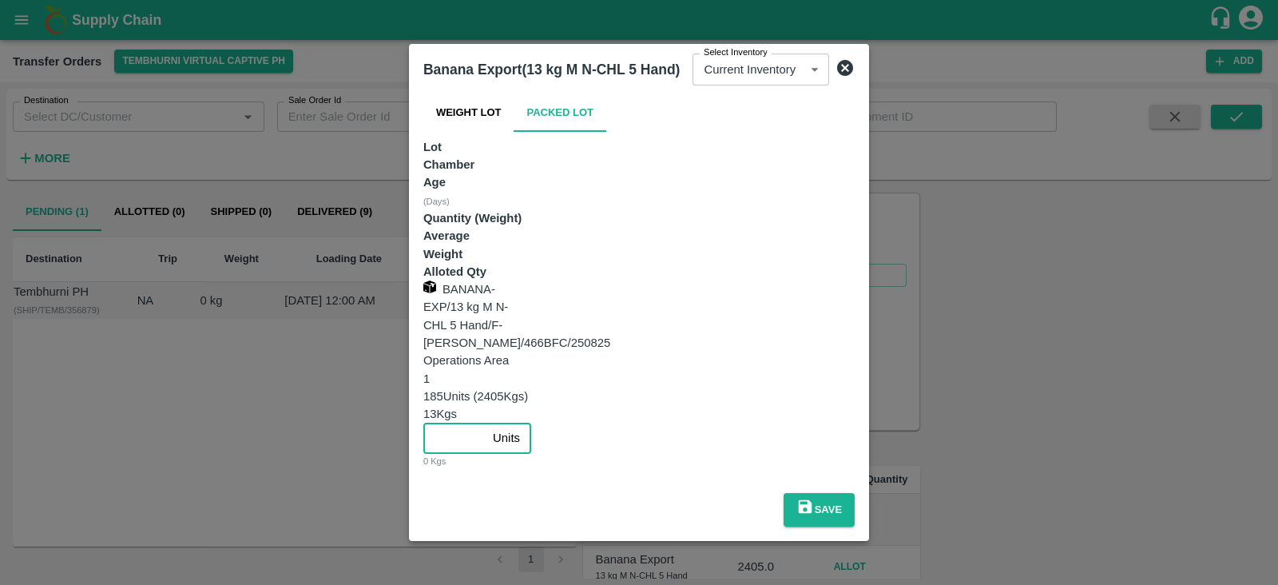
click at [486, 422] on input "number" at bounding box center [454, 437] width 63 height 30
type input "185"
click at [854, 493] on button "Save" at bounding box center [818, 510] width 71 height 34
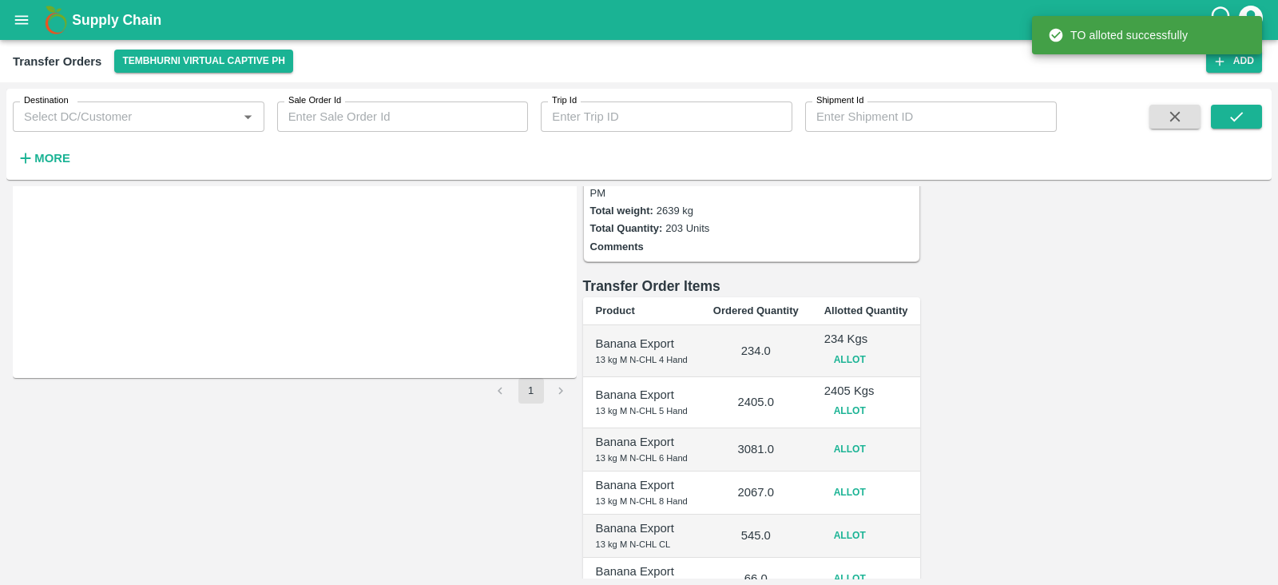
scroll to position [221, 0]
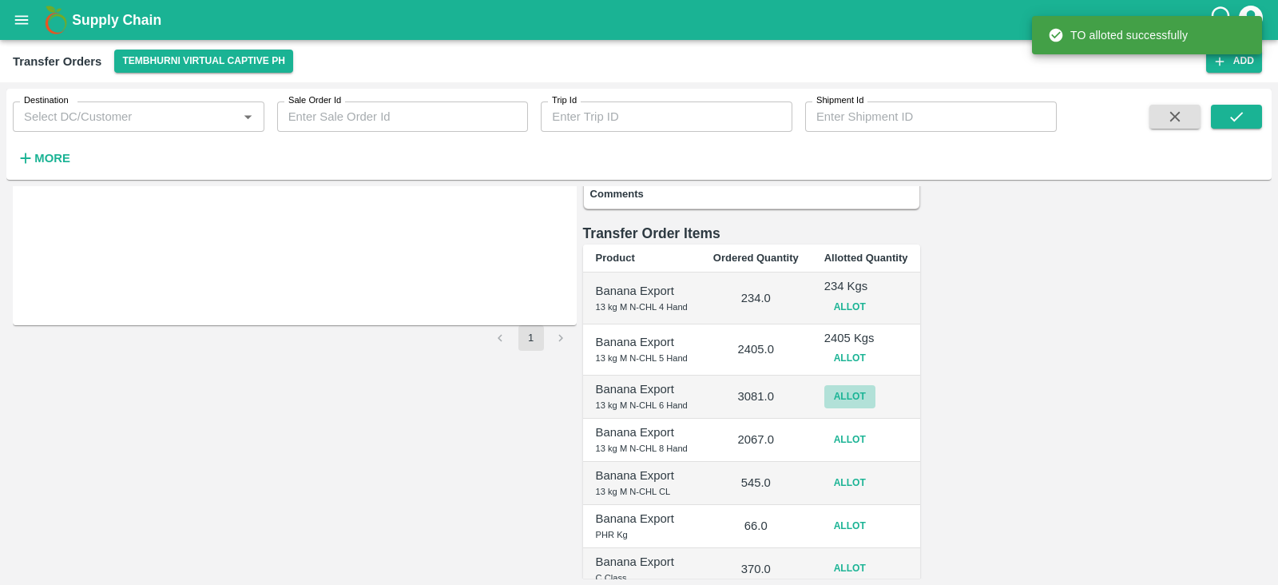
click at [875, 385] on button "Allot" at bounding box center [849, 396] width 51 height 23
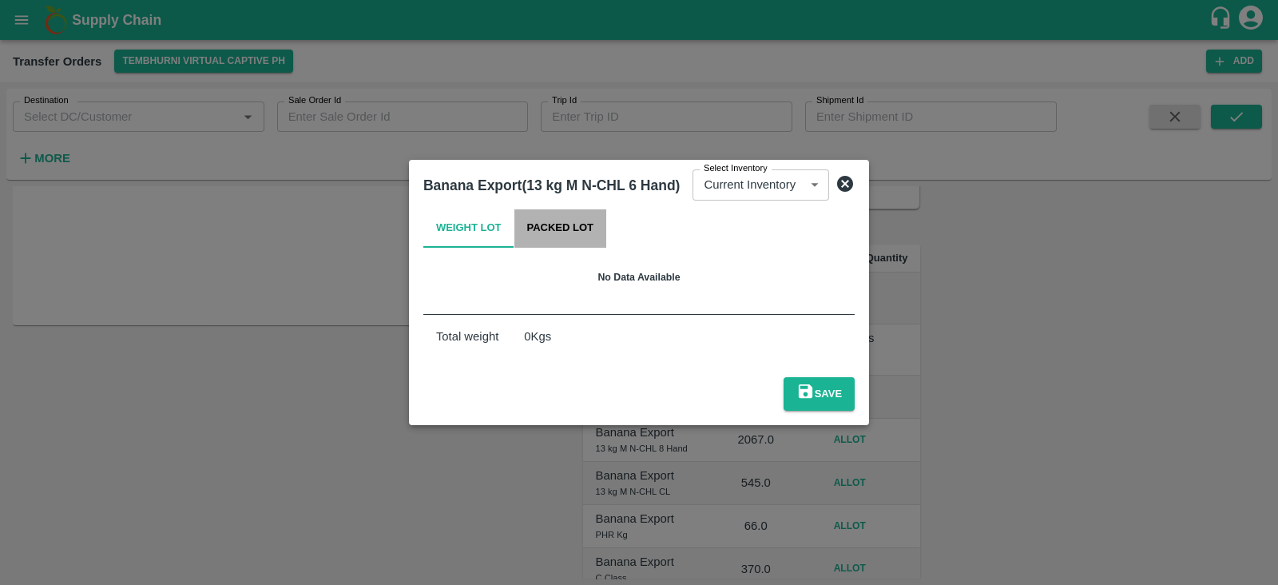
click at [567, 244] on button "Packed Lot" at bounding box center [560, 228] width 93 height 38
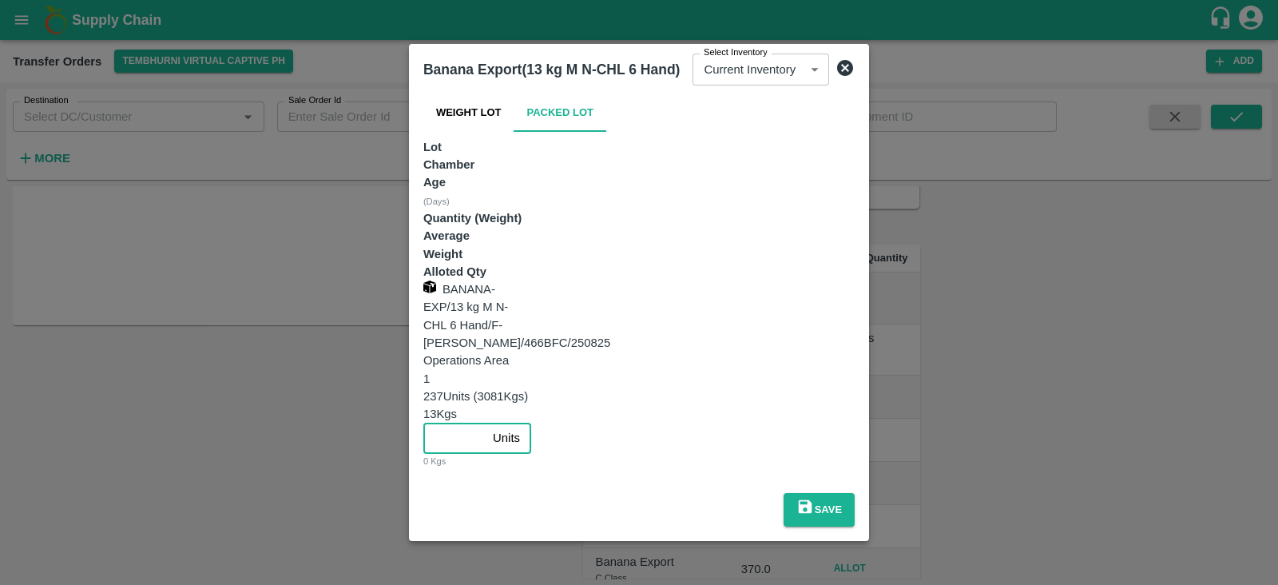
click at [486, 422] on input "number" at bounding box center [454, 437] width 63 height 30
type input "237"
click at [854, 493] on button "Save" at bounding box center [818, 510] width 71 height 34
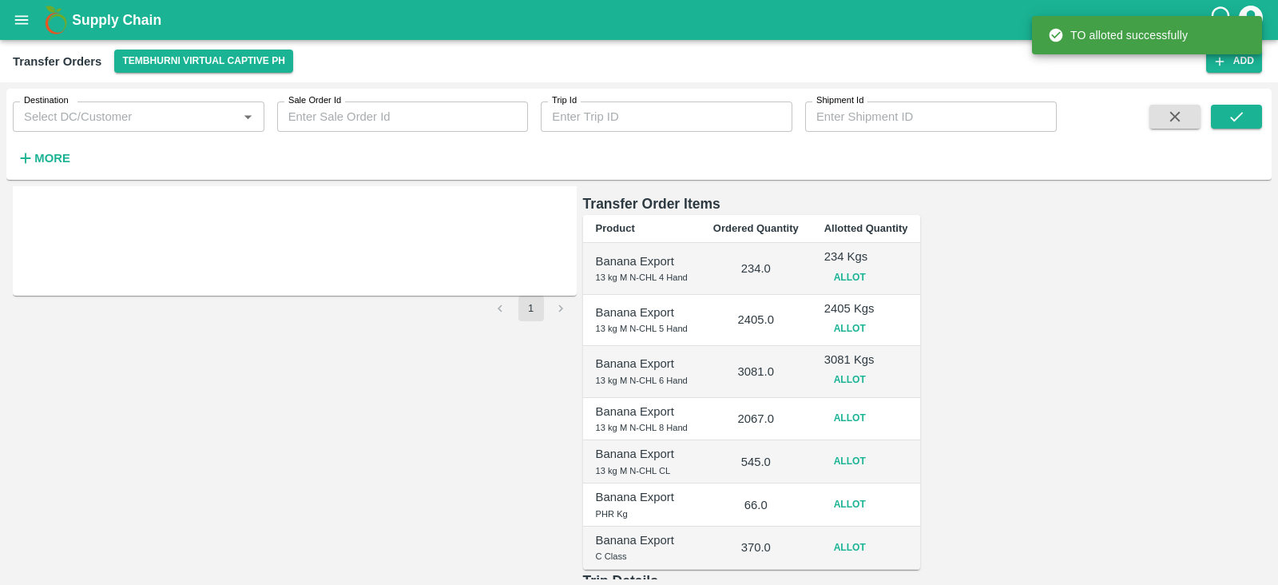
scroll to position [253, 0]
click at [875, 404] on button "Allot" at bounding box center [849, 415] width 51 height 23
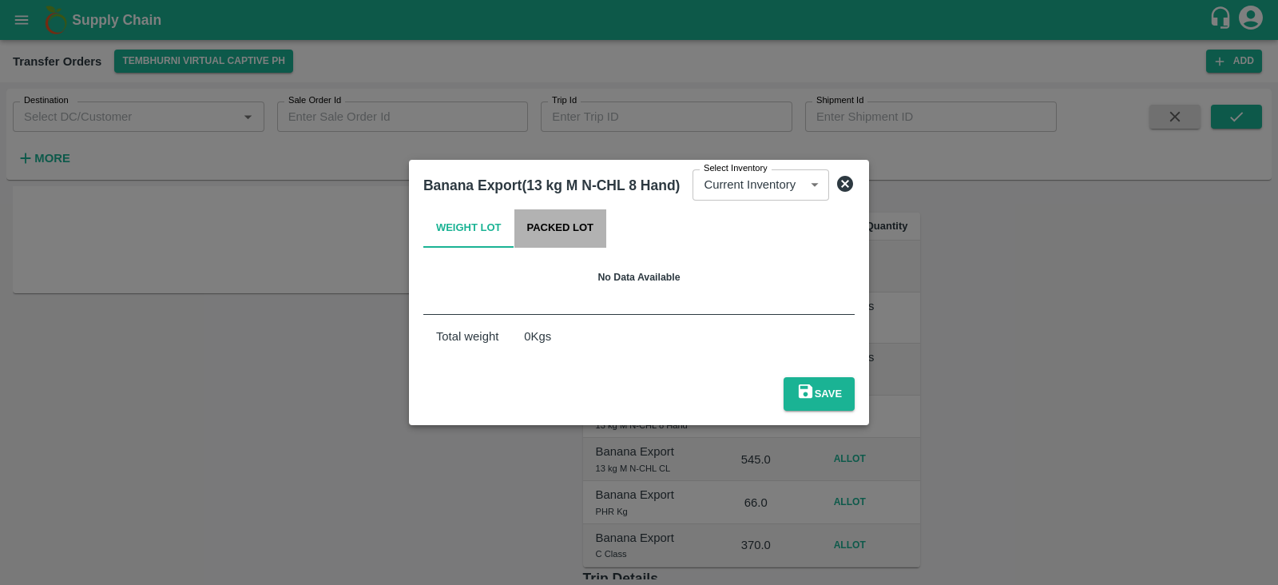
click at [565, 240] on button "Packed Lot" at bounding box center [560, 228] width 93 height 38
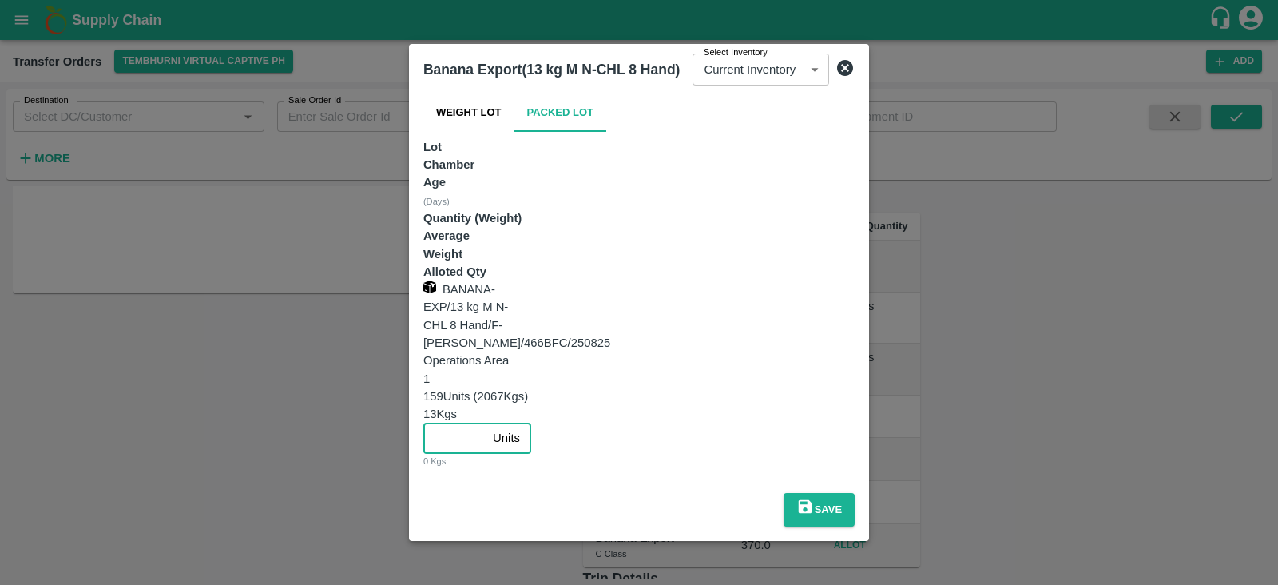
click at [486, 422] on input "number" at bounding box center [454, 437] width 63 height 30
type input "159"
click at [854, 493] on button "Save" at bounding box center [818, 510] width 71 height 34
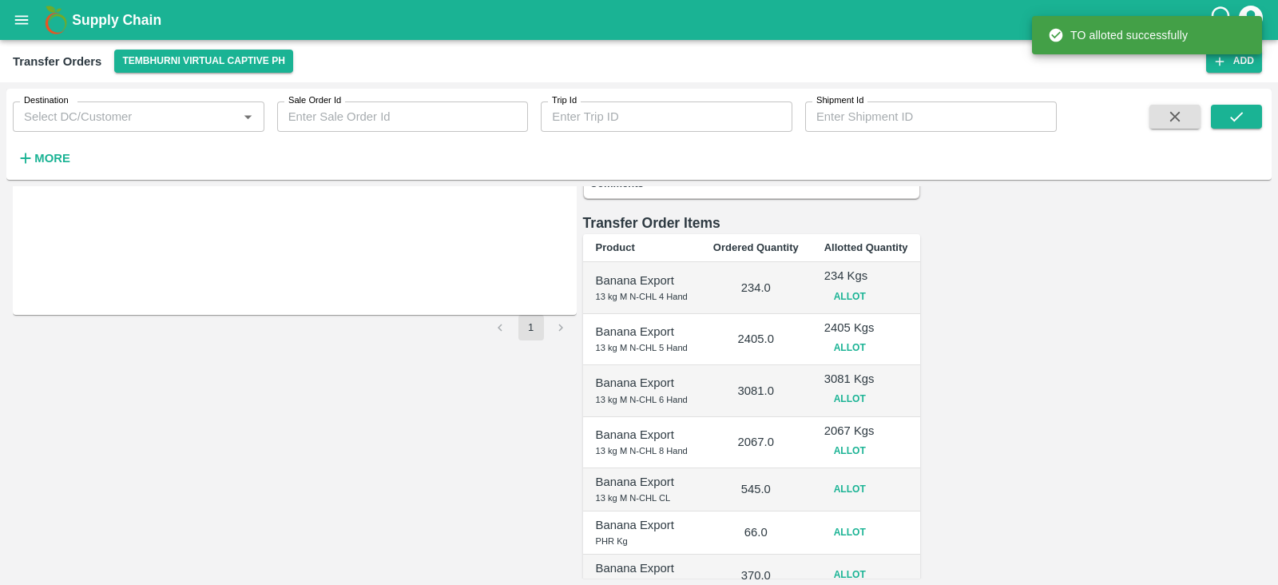
scroll to position [240, 0]
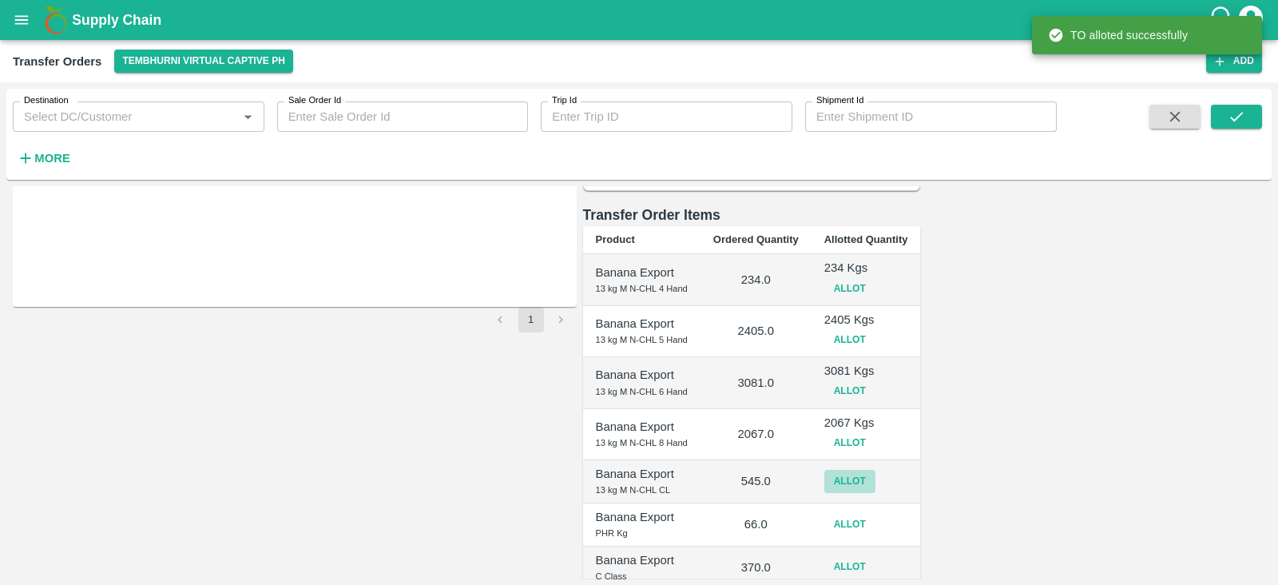
click at [875, 470] on button "Allot" at bounding box center [849, 481] width 51 height 23
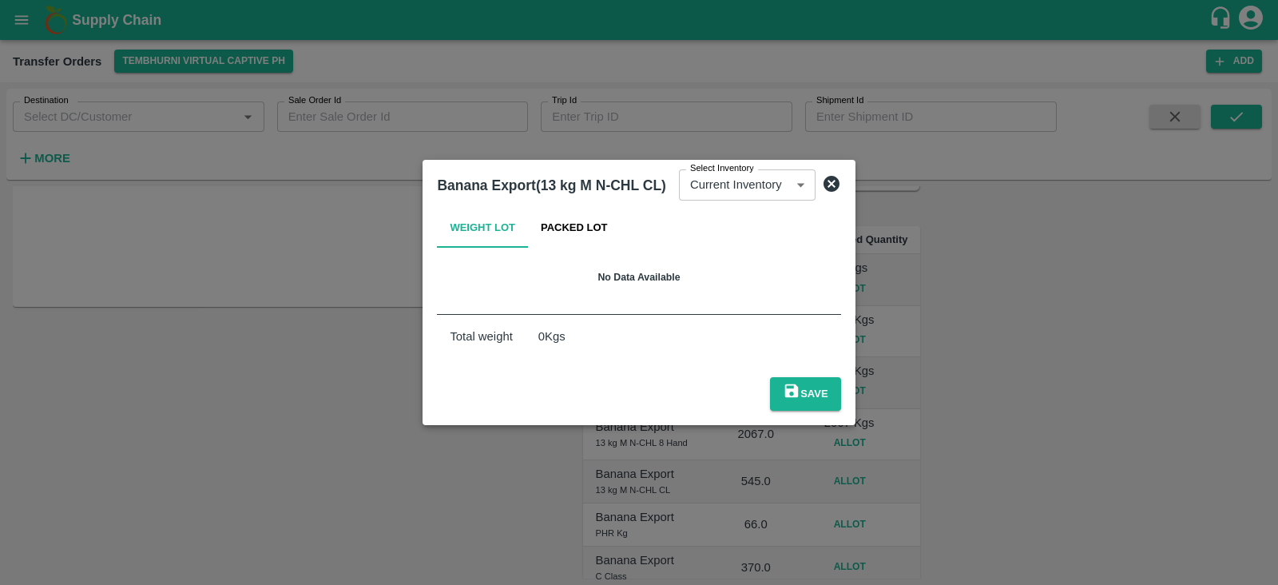
click at [555, 239] on button "Packed Lot" at bounding box center [574, 228] width 93 height 38
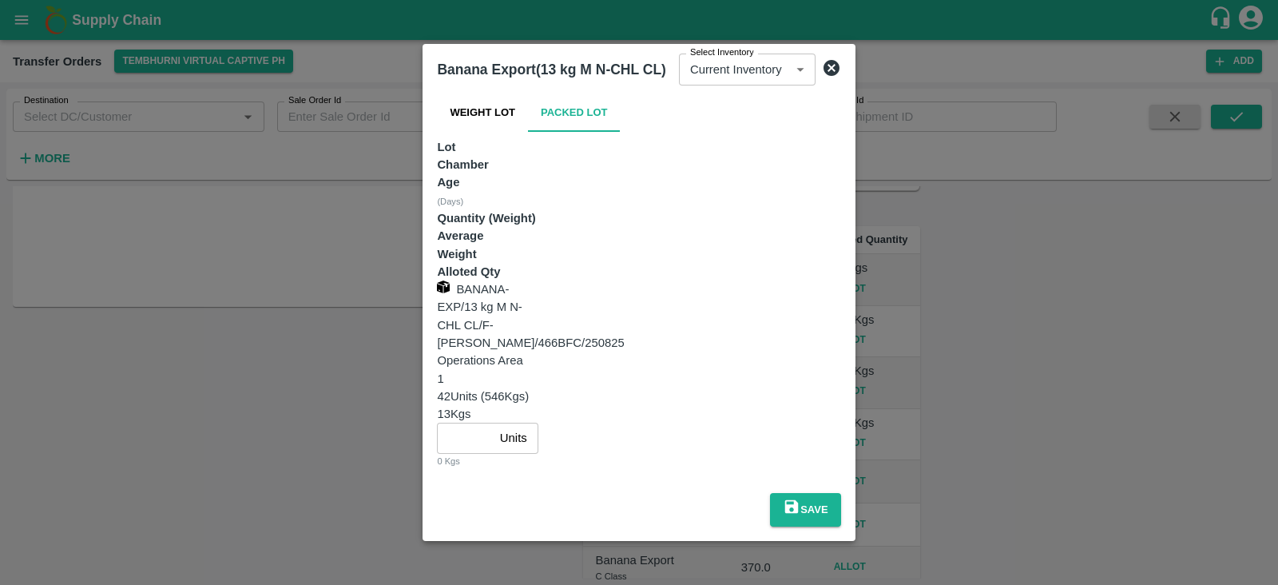
click at [493, 422] on input "number" at bounding box center [465, 437] width 56 height 30
type input "42"
click at [800, 497] on icon "submit" at bounding box center [792, 506] width 18 height 18
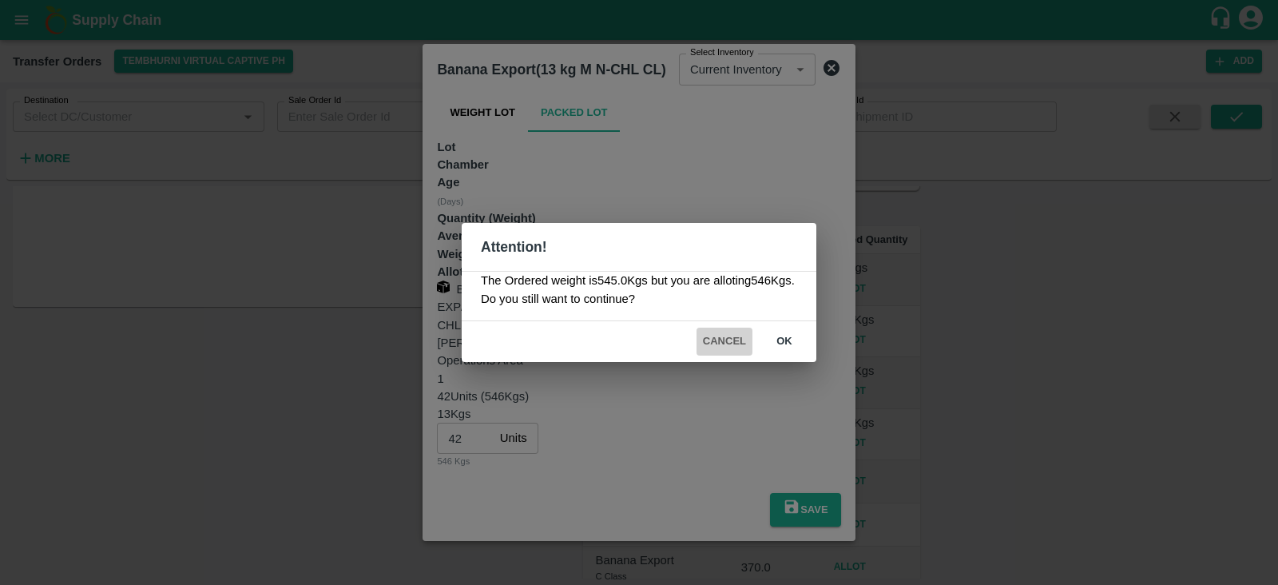
click at [719, 337] on button "Cancel" at bounding box center [724, 341] width 56 height 28
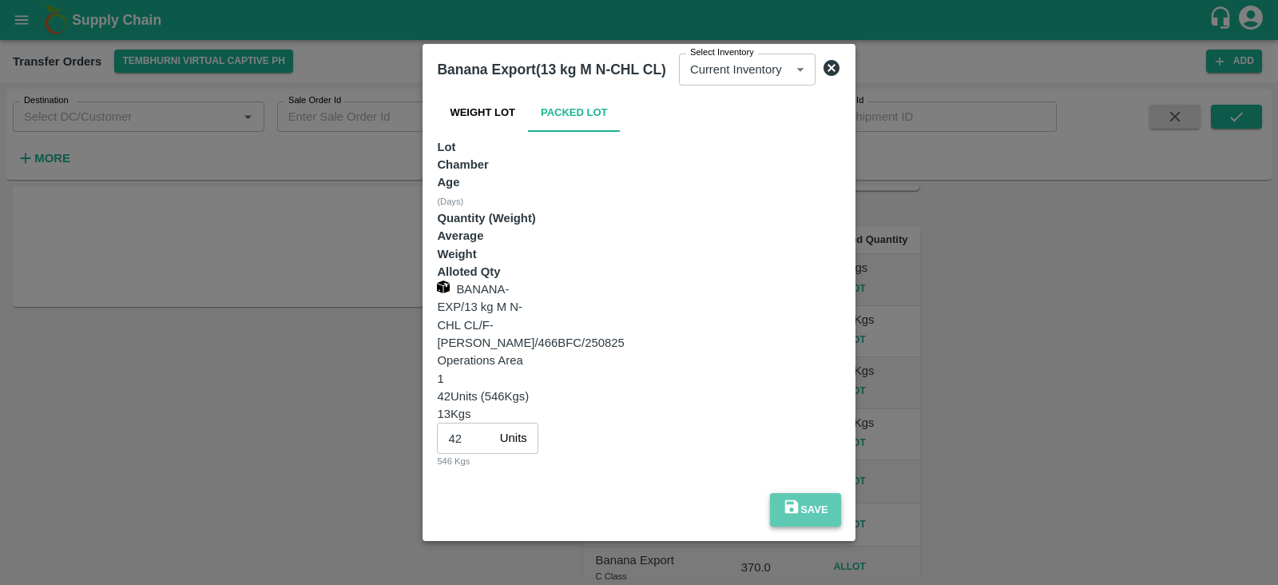
click at [841, 493] on button "Save" at bounding box center [805, 510] width 71 height 34
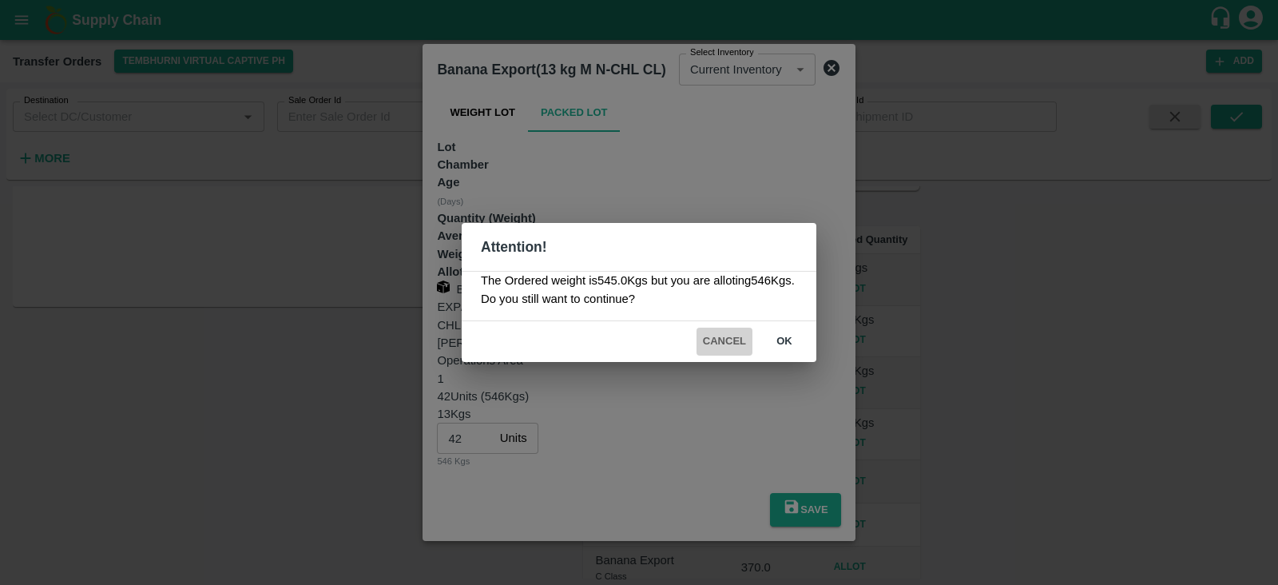
click at [719, 342] on button "Cancel" at bounding box center [724, 341] width 56 height 28
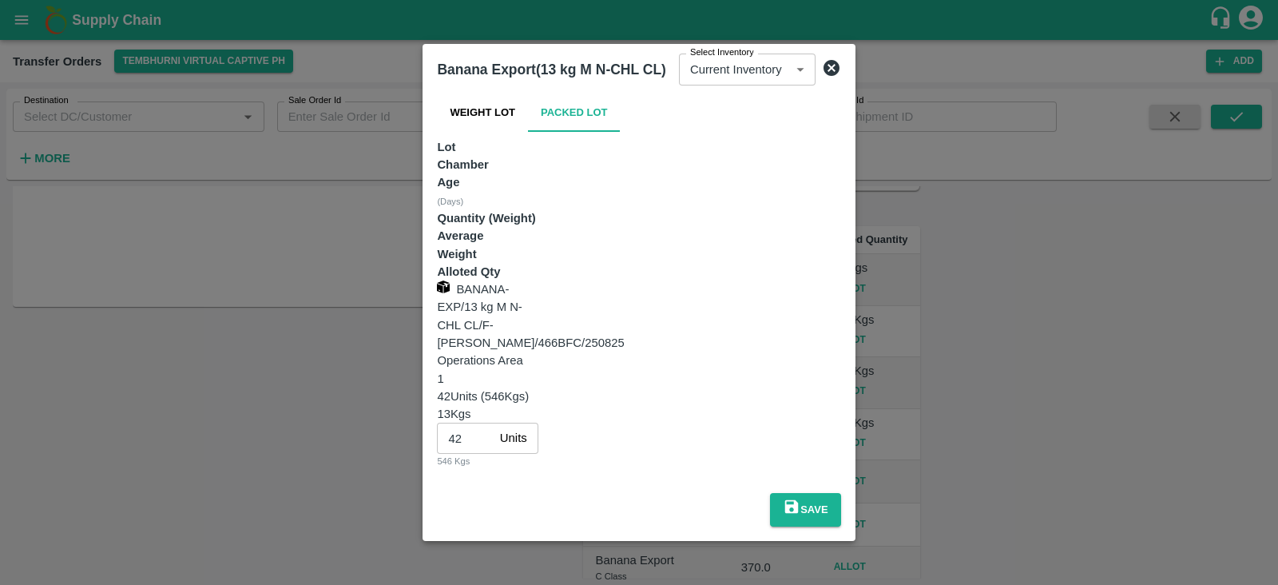
click at [841, 77] on icon at bounding box center [831, 67] width 19 height 19
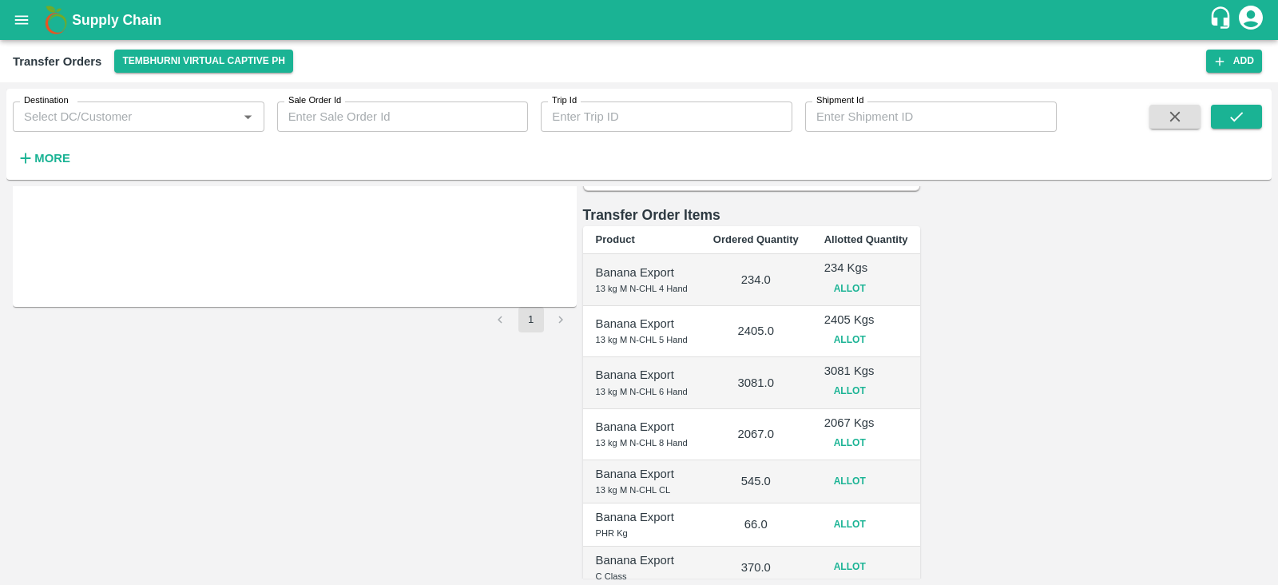
scroll to position [0, 0]
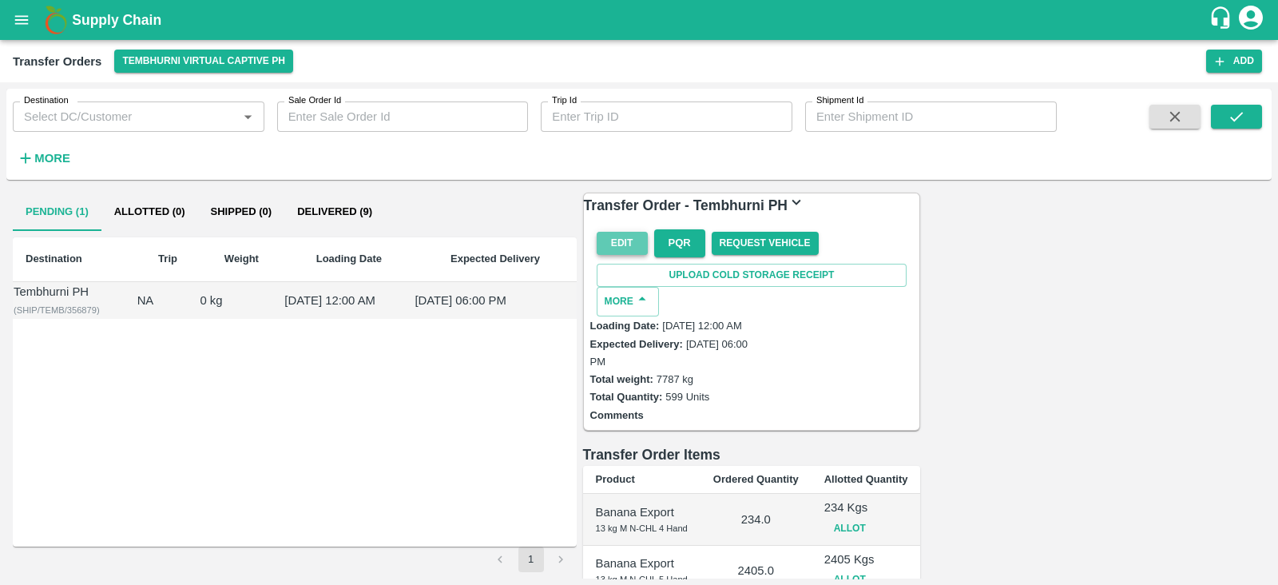
click at [621, 245] on button "Edit" at bounding box center [622, 243] width 51 height 23
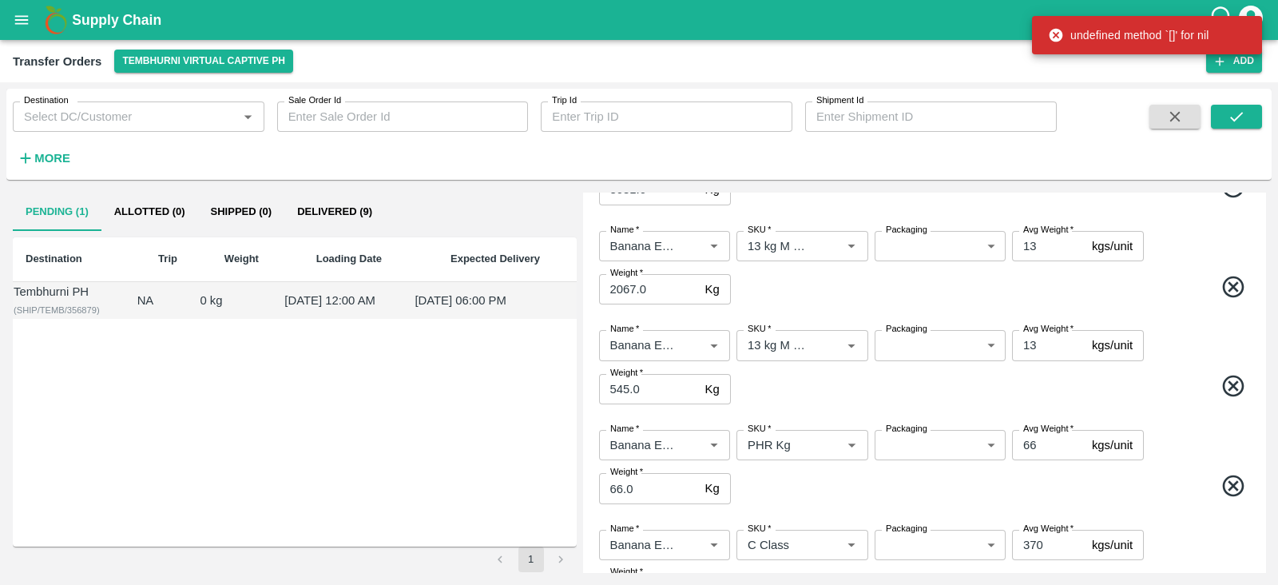
scroll to position [441, 0]
click at [634, 381] on input "545.0" at bounding box center [649, 386] width 100 height 30
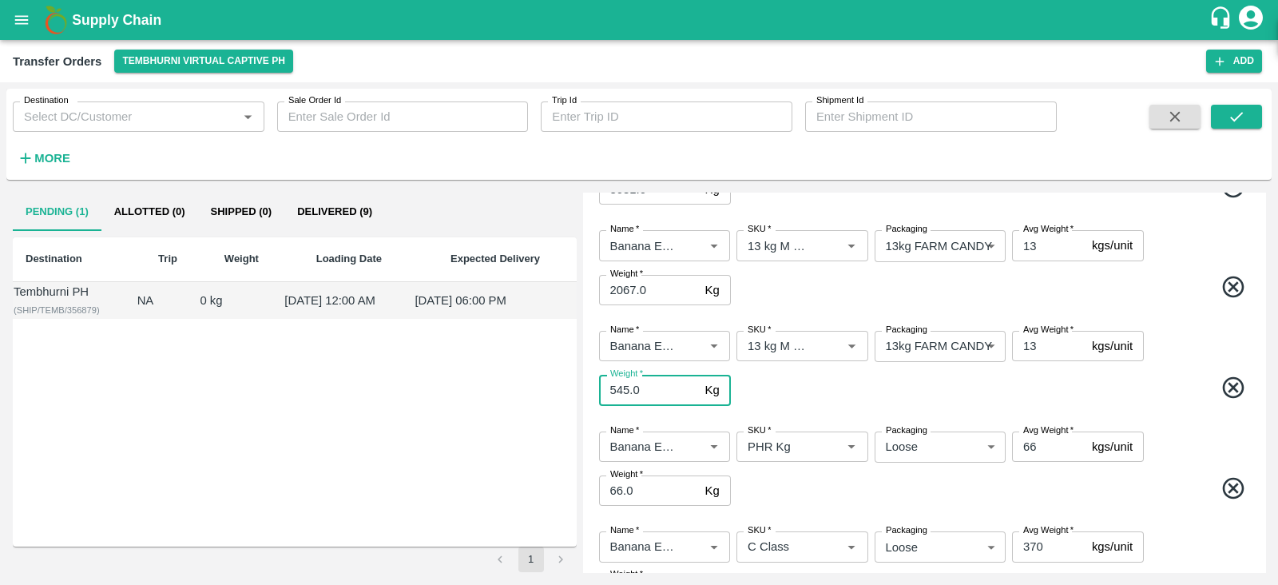
scroll to position [443, 0]
click at [641, 383] on input "545.0" at bounding box center [649, 387] width 100 height 30
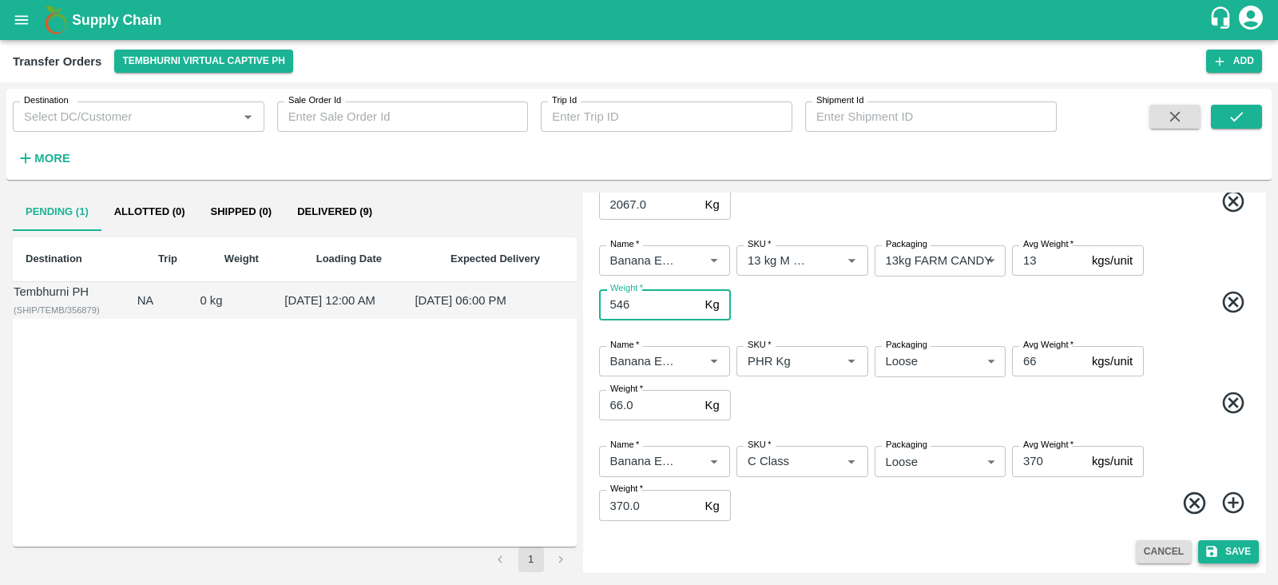
type input "546"
click at [1223, 545] on button "Save" at bounding box center [1228, 551] width 61 height 23
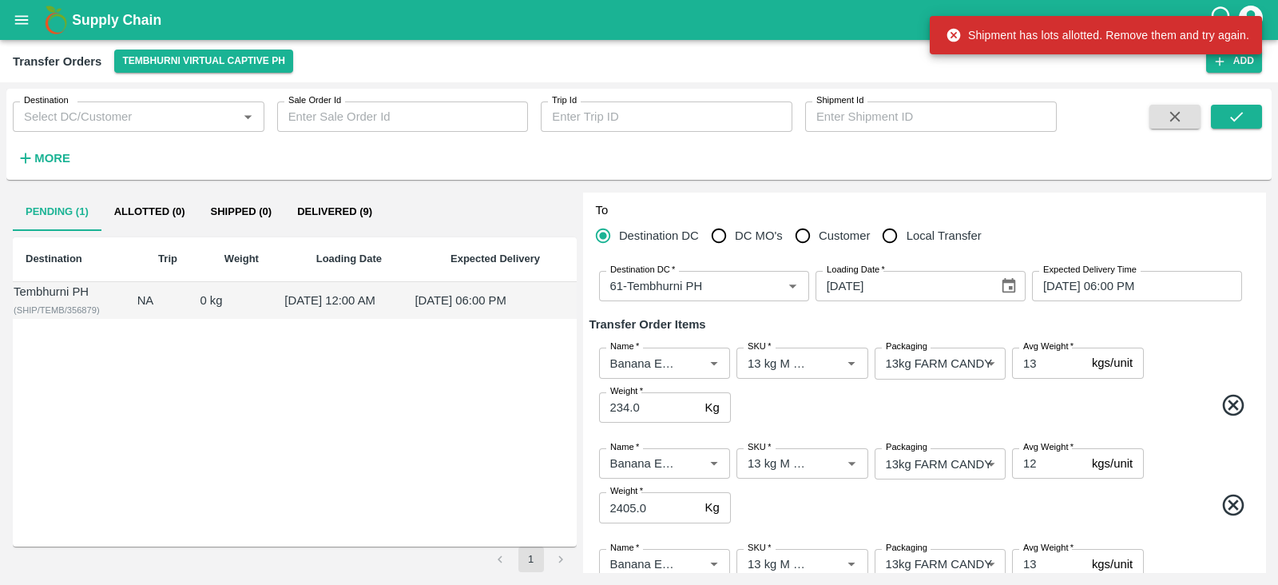
scroll to position [0, 0]
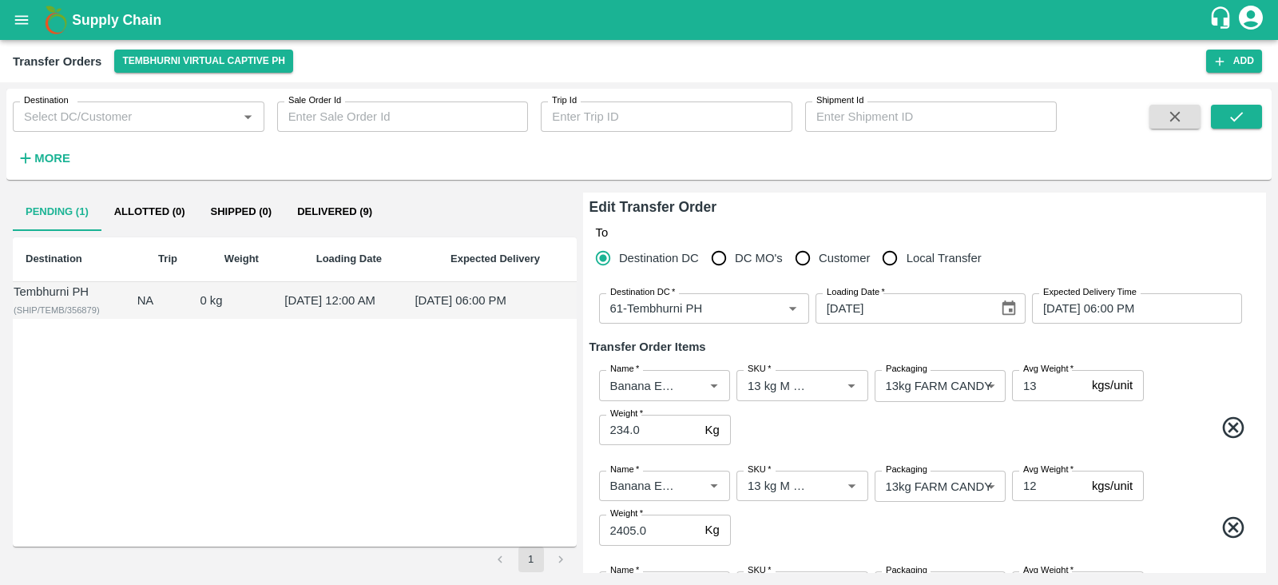
click at [77, 300] on div "Tembhurni PH" at bounding box center [75, 292] width 122 height 18
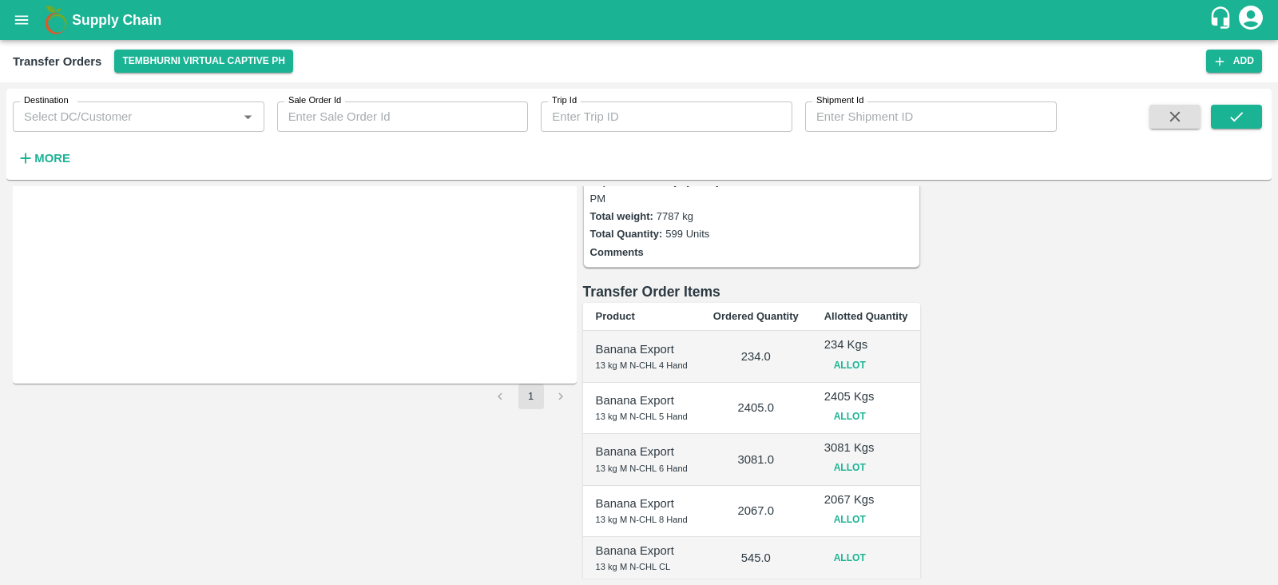
scroll to position [163, 0]
click at [875, 508] on button "Allot" at bounding box center [849, 519] width 51 height 23
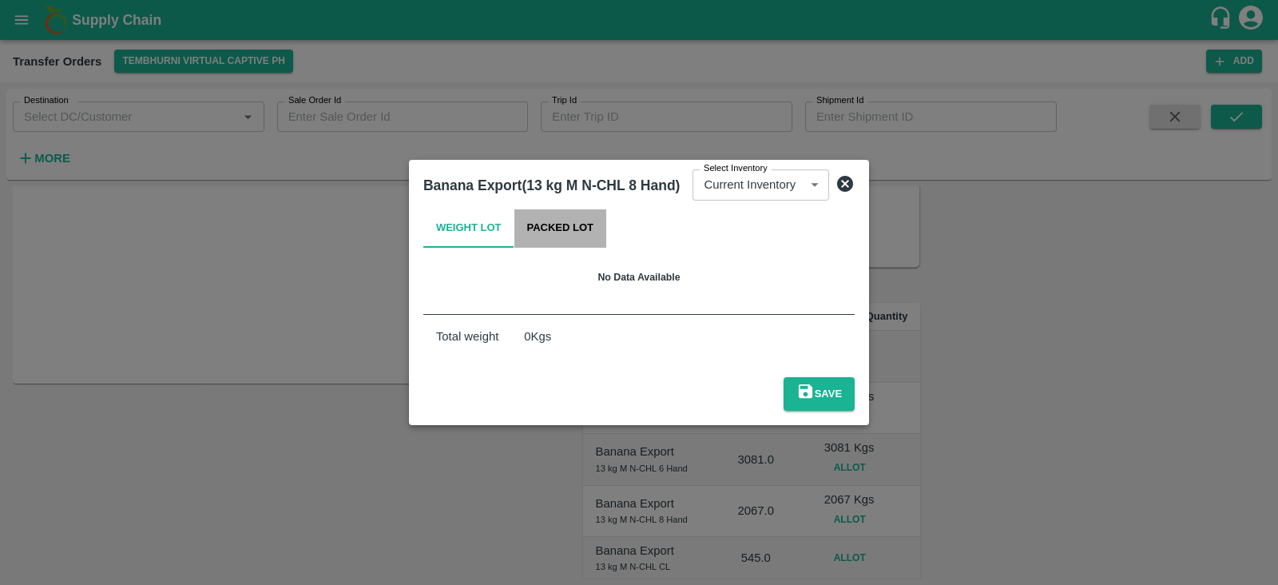
click at [567, 243] on button "Packed Lot" at bounding box center [560, 228] width 93 height 38
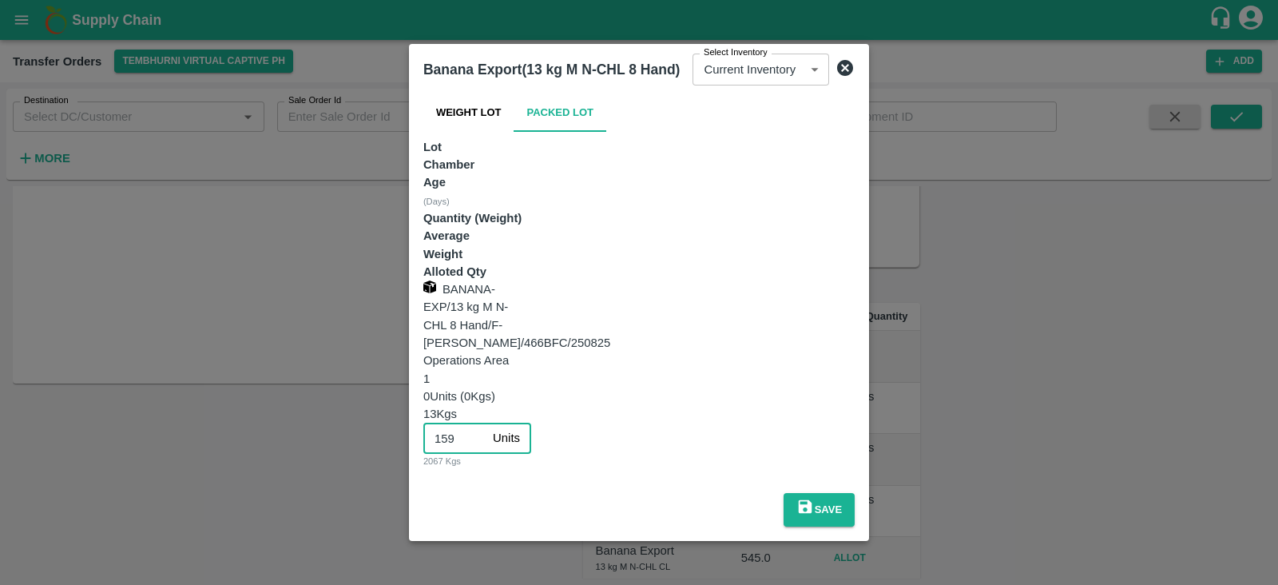
drag, startPoint x: 909, startPoint y: 287, endPoint x: 850, endPoint y: 286, distance: 58.3
click at [531, 422] on div "159 Units ​ 2067 Kgs" at bounding box center [477, 445] width 108 height 46
type input "0"
click at [854, 493] on button "Save" at bounding box center [818, 510] width 71 height 34
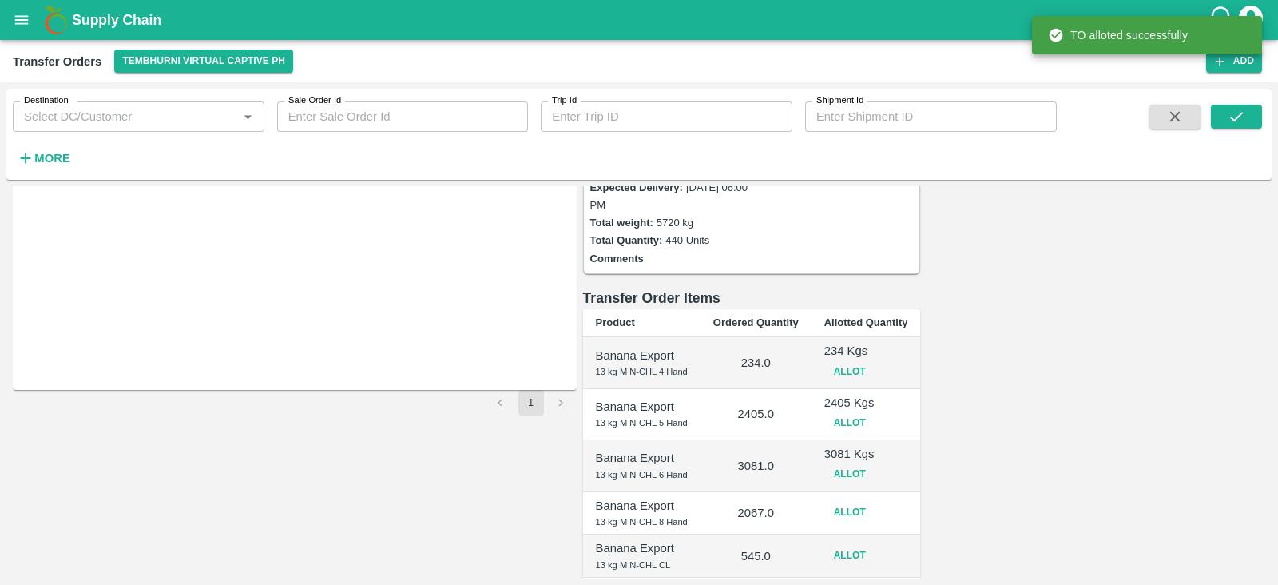
scroll to position [157, 0]
click at [875, 462] on button "Allot" at bounding box center [849, 473] width 51 height 23
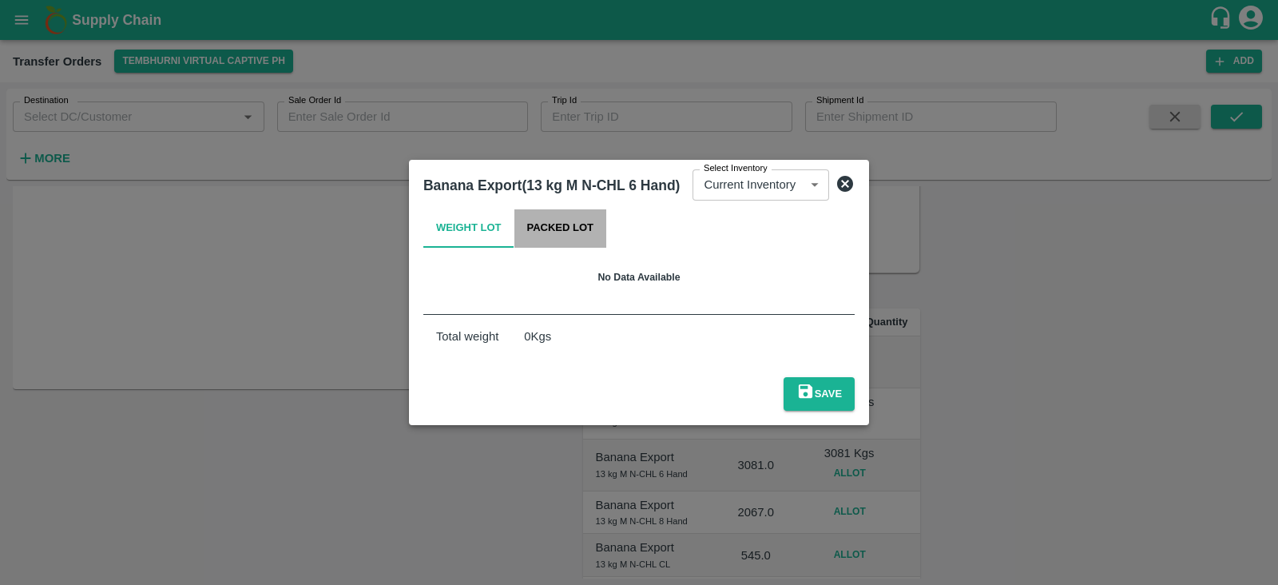
click at [567, 245] on button "Packed Lot" at bounding box center [560, 228] width 93 height 38
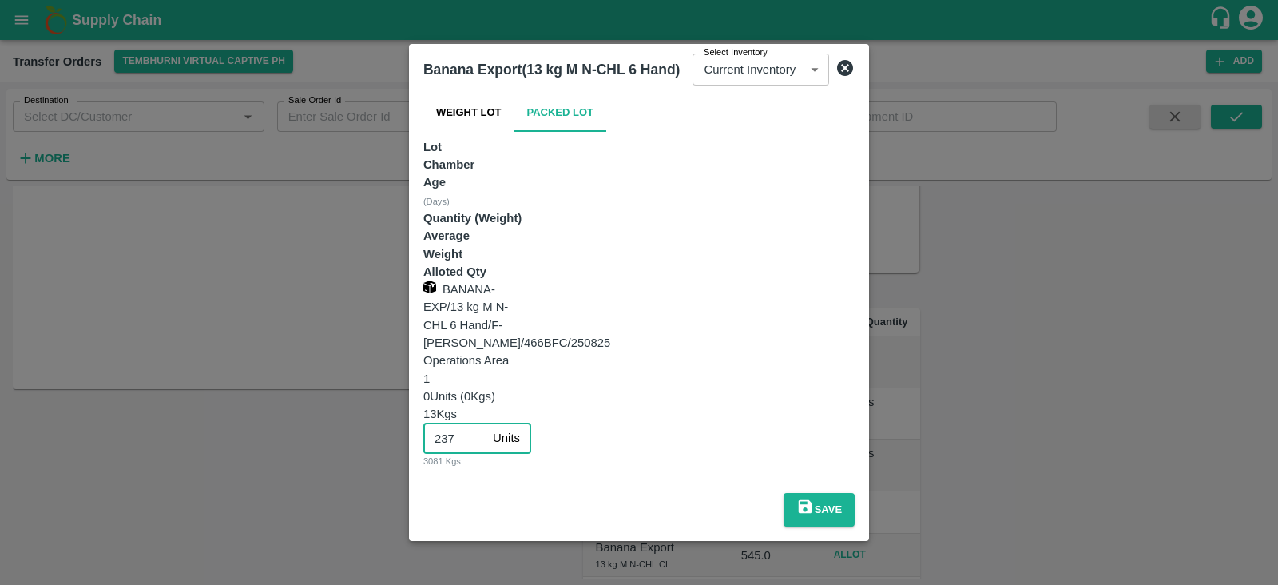
drag, startPoint x: 908, startPoint y: 283, endPoint x: 848, endPoint y: 290, distance: 60.2
click at [848, 290] on div "BANANA-EXP/13 kg M N-CHL 6 Hand/F-MH-Sharad/466BFC/250825 Operations Area 1 0 U…" at bounding box center [638, 374] width 431 height 188
type input "0"
click at [854, 493] on button "Save" at bounding box center [818, 510] width 71 height 34
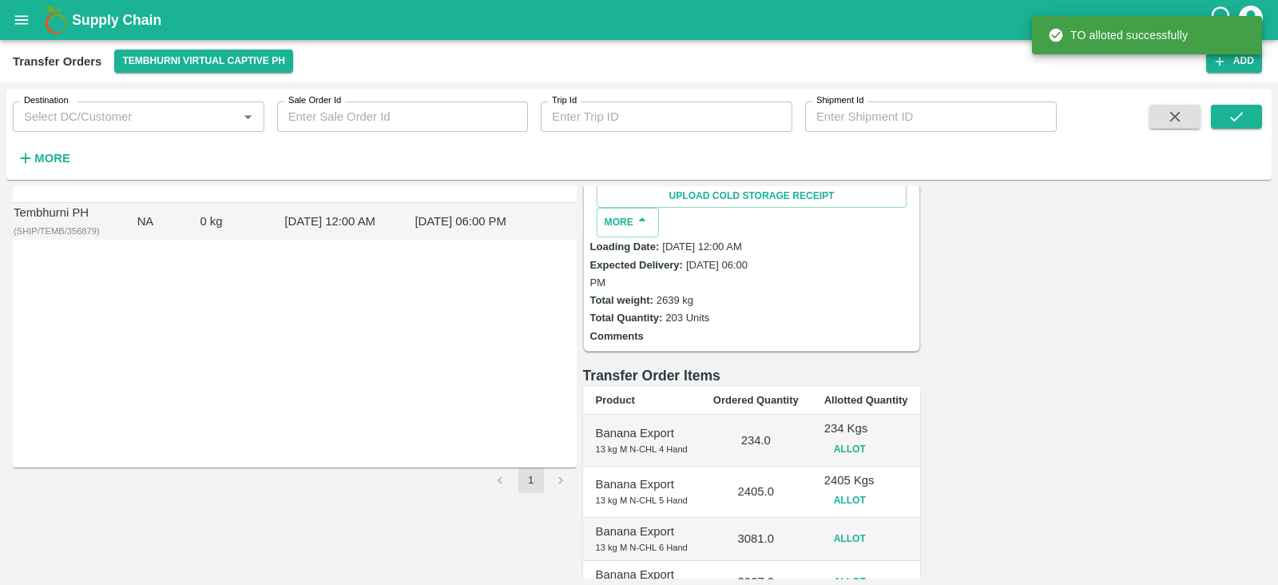
scroll to position [79, 0]
click at [875, 489] on button "Allot" at bounding box center [849, 500] width 51 height 23
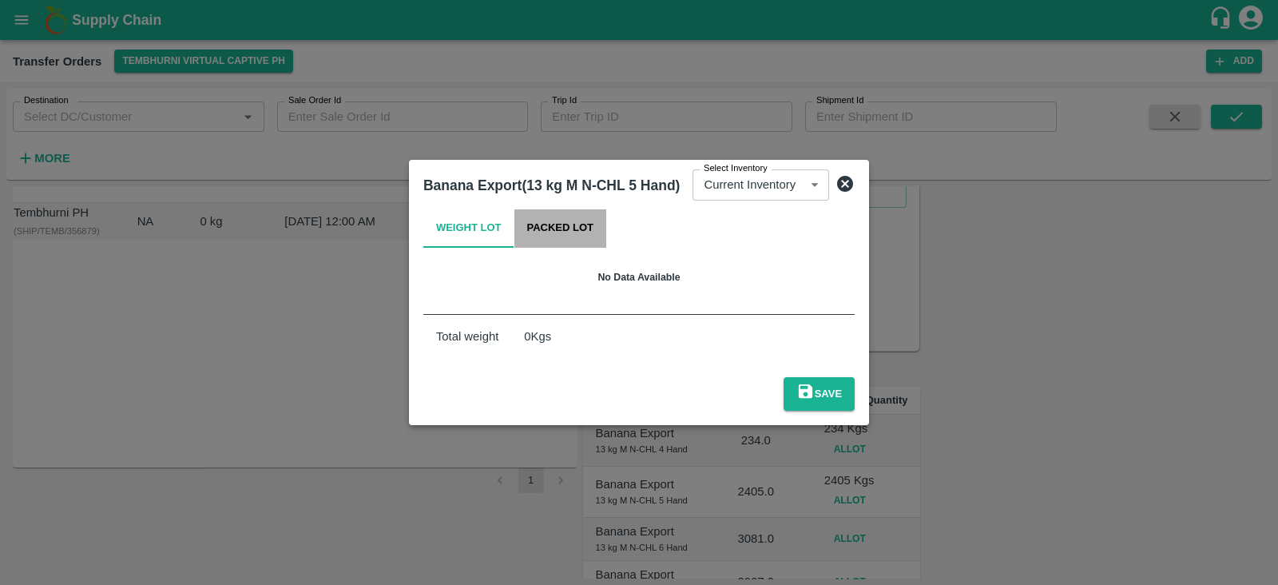
click at [585, 244] on button "Packed Lot" at bounding box center [560, 228] width 93 height 38
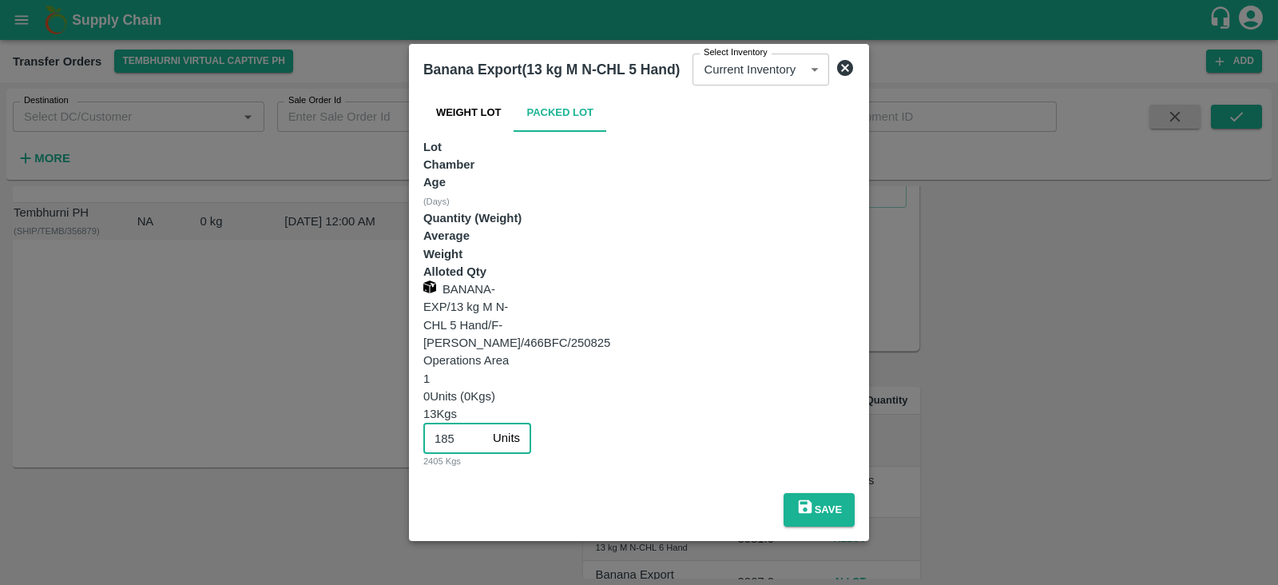
drag, startPoint x: 910, startPoint y: 293, endPoint x: 838, endPoint y: 291, distance: 71.9
click at [838, 291] on div "BANANA-EXP/13 kg M N-CHL 5 Hand/F-MH-Sharad/466BFC/250825 Operations Area 1 0 U…" at bounding box center [638, 374] width 431 height 188
type input "0"
click at [854, 493] on button "Save" at bounding box center [818, 510] width 71 height 34
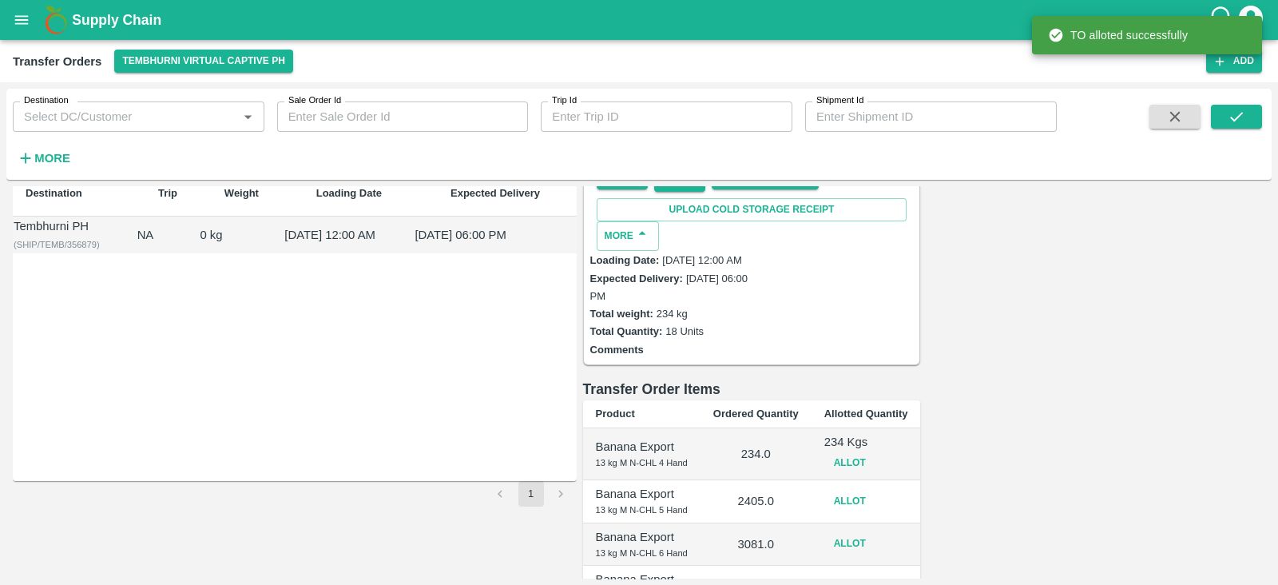
scroll to position [67, 0]
click at [875, 450] on button "Allot" at bounding box center [849, 461] width 51 height 23
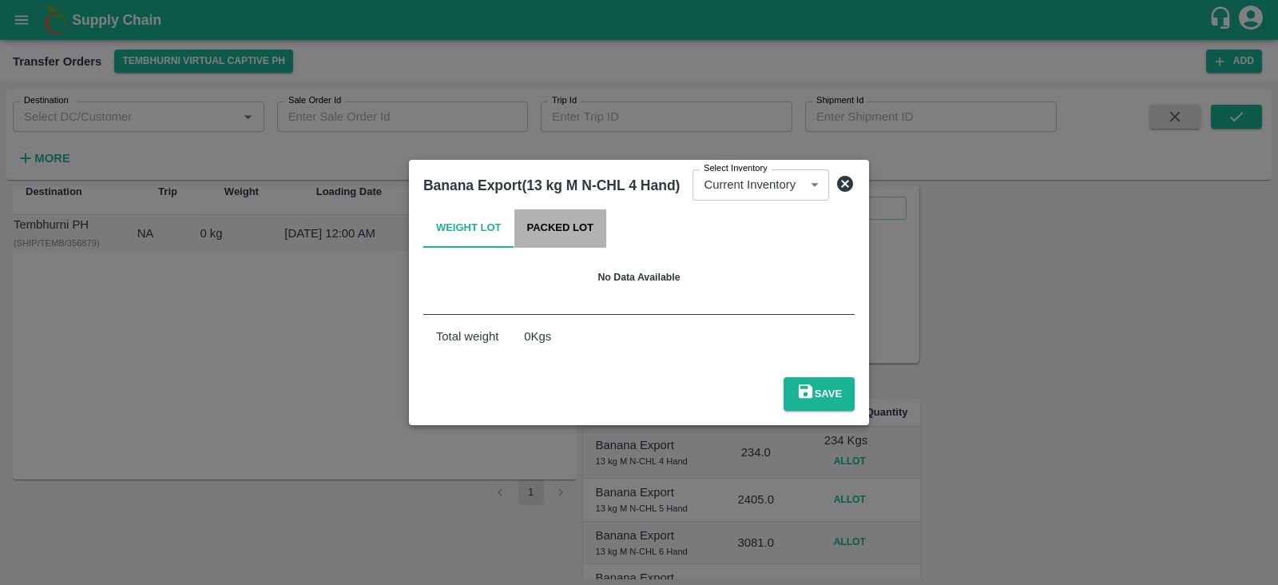
click at [575, 235] on button "Packed Lot" at bounding box center [560, 228] width 93 height 38
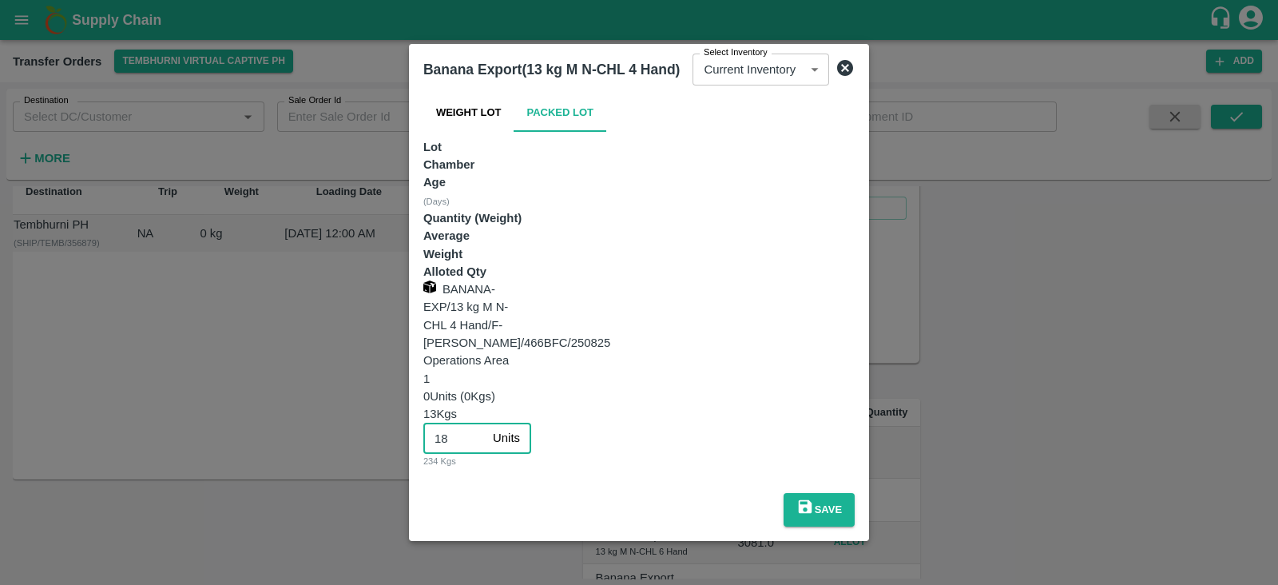
drag, startPoint x: 918, startPoint y: 285, endPoint x: 866, endPoint y: 289, distance: 52.1
click at [486, 422] on input "18" at bounding box center [454, 437] width 63 height 30
type input "0"
click at [854, 493] on button "Save" at bounding box center [818, 510] width 71 height 34
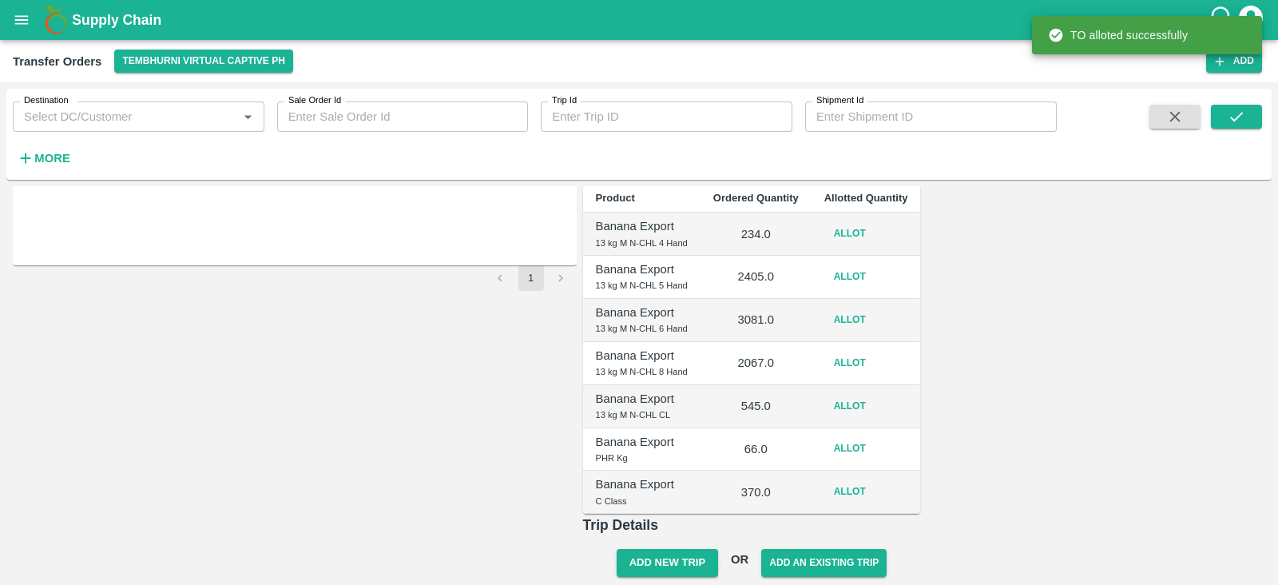
scroll to position [0, 0]
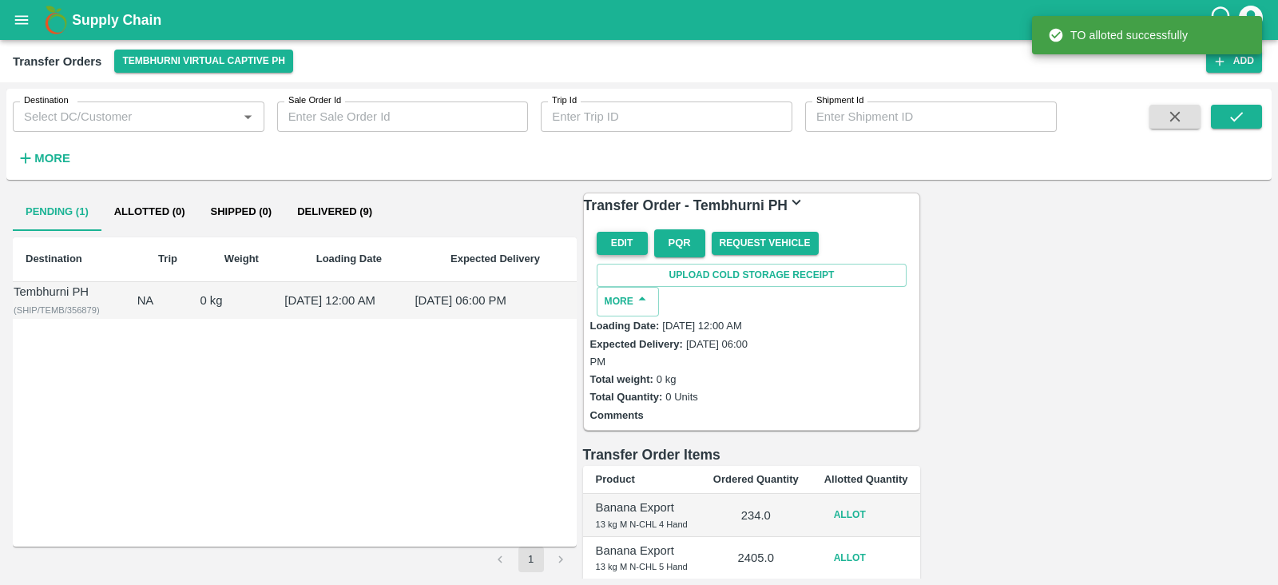
click at [619, 250] on button "Edit" at bounding box center [622, 243] width 51 height 23
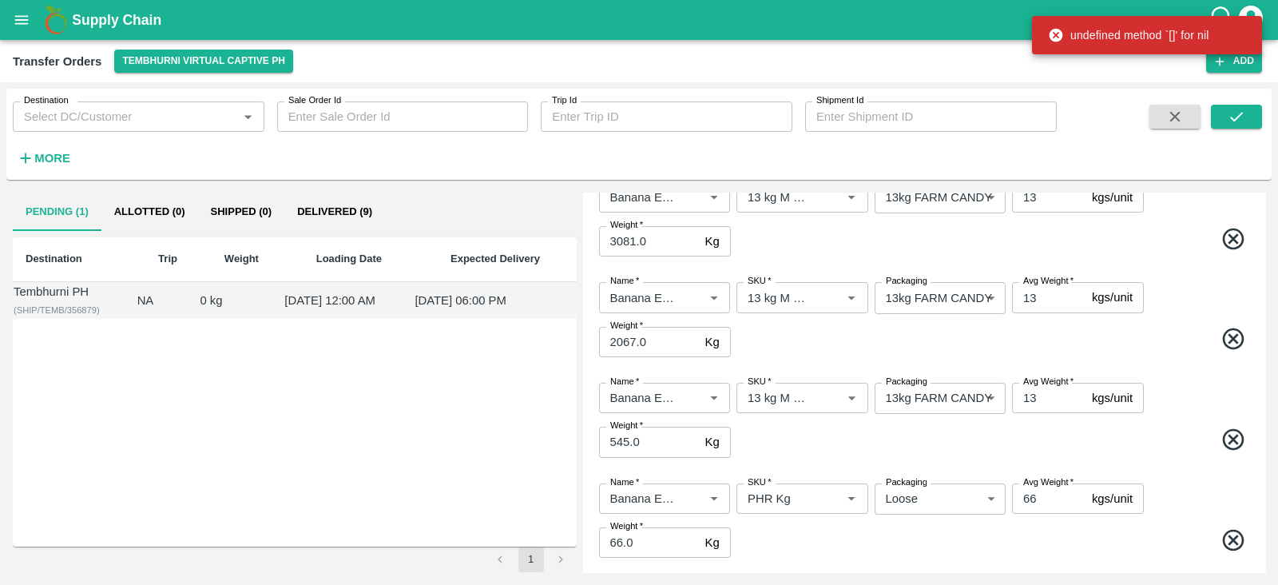
scroll to position [393, 0]
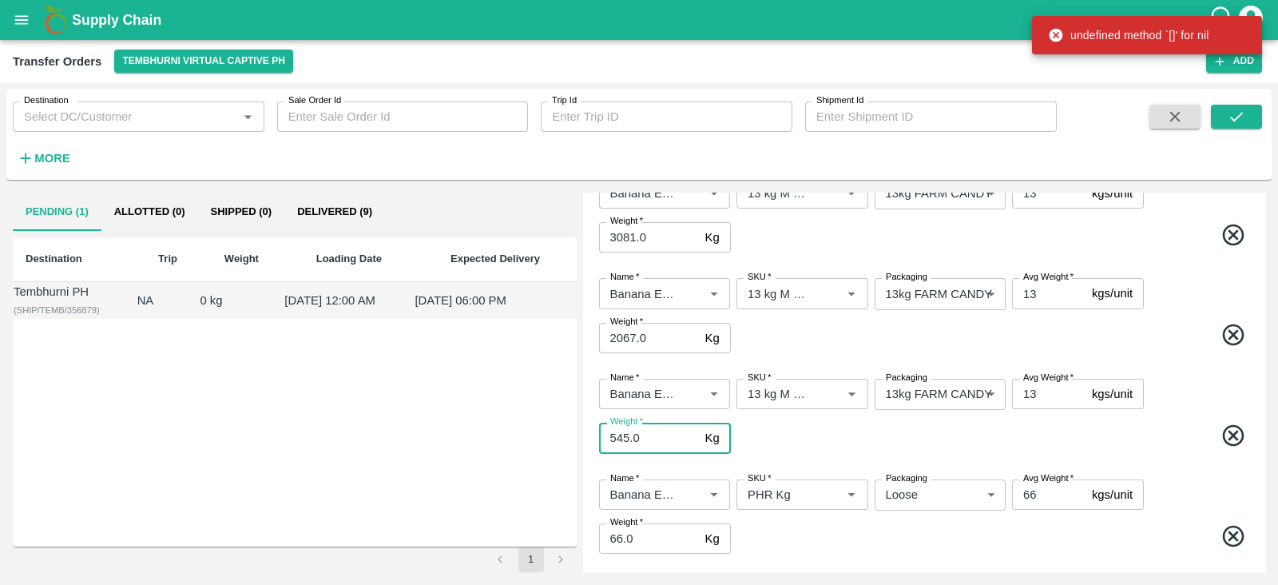
click at [641, 435] on input "545.0" at bounding box center [649, 437] width 100 height 30
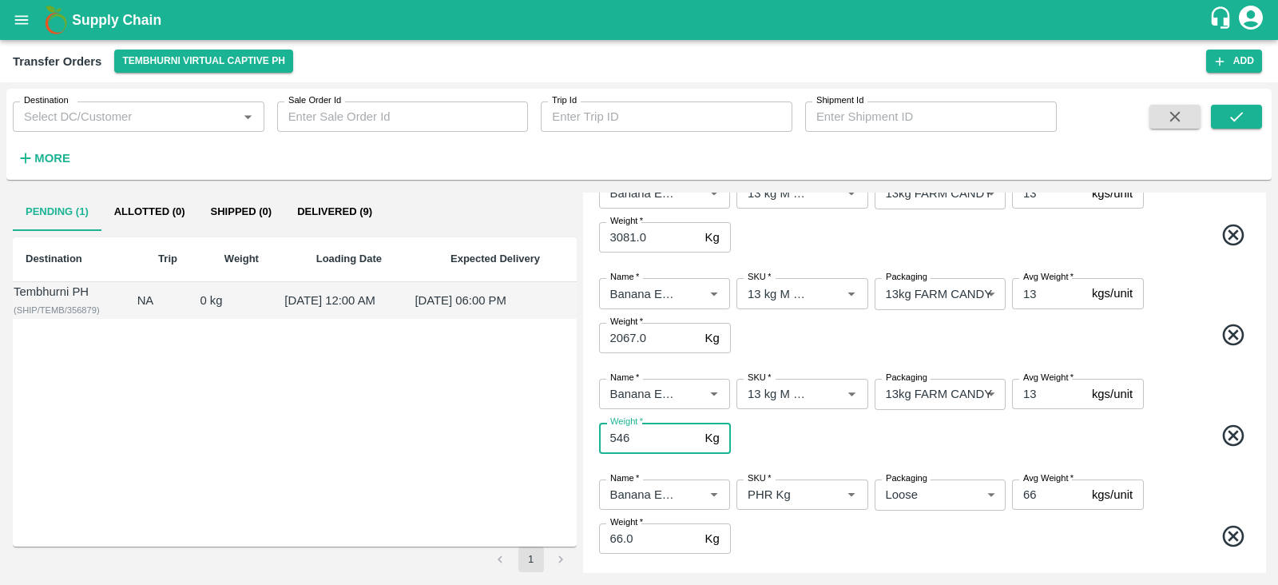
type input "546"
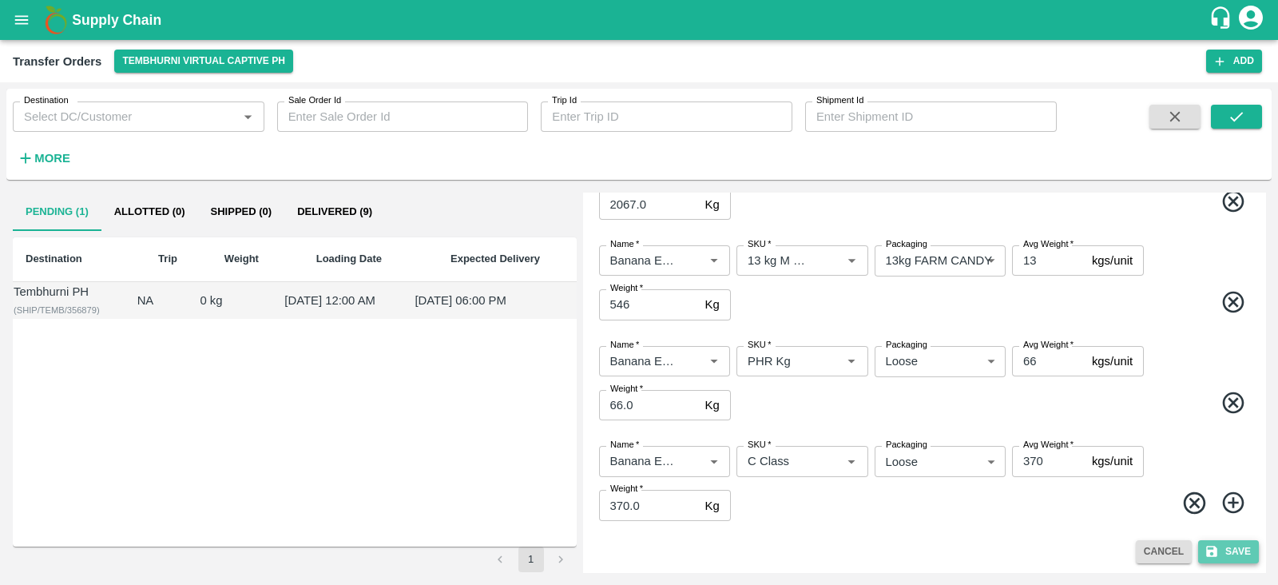
click at [1231, 549] on button "Save" at bounding box center [1228, 551] width 61 height 23
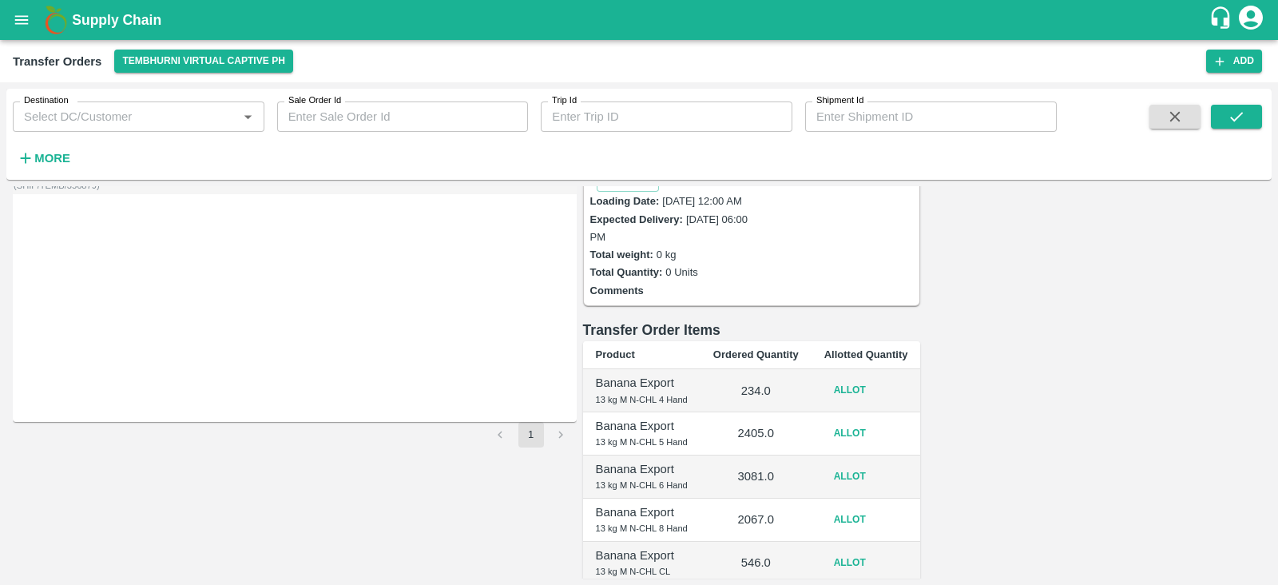
scroll to position [121, 0]
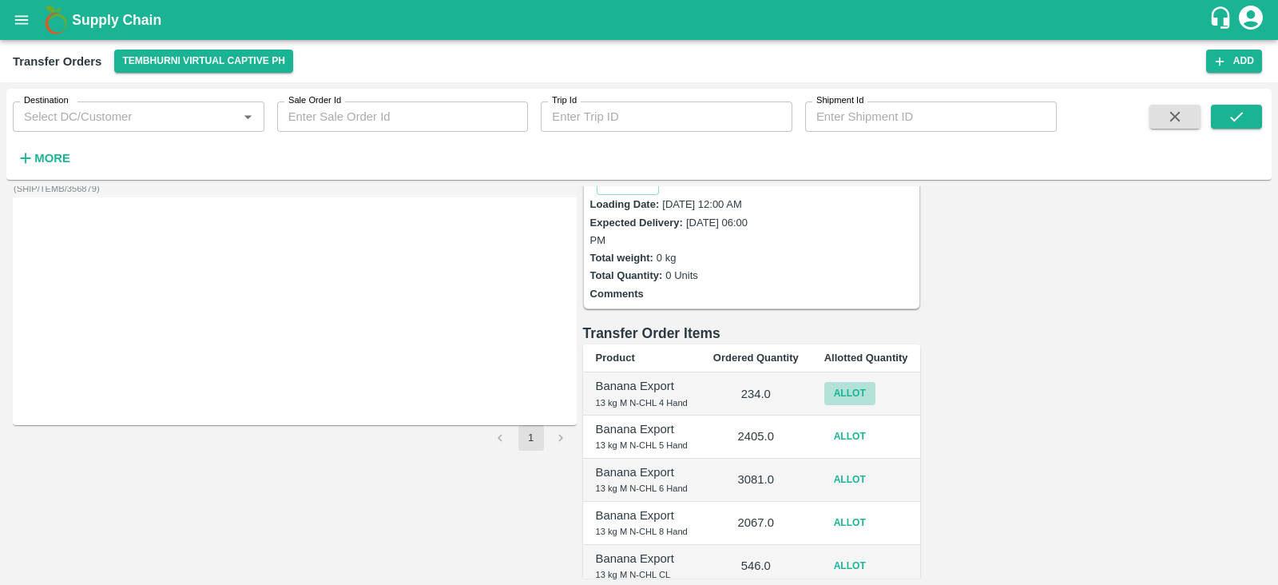
click at [875, 382] on button "Allot" at bounding box center [849, 393] width 51 height 23
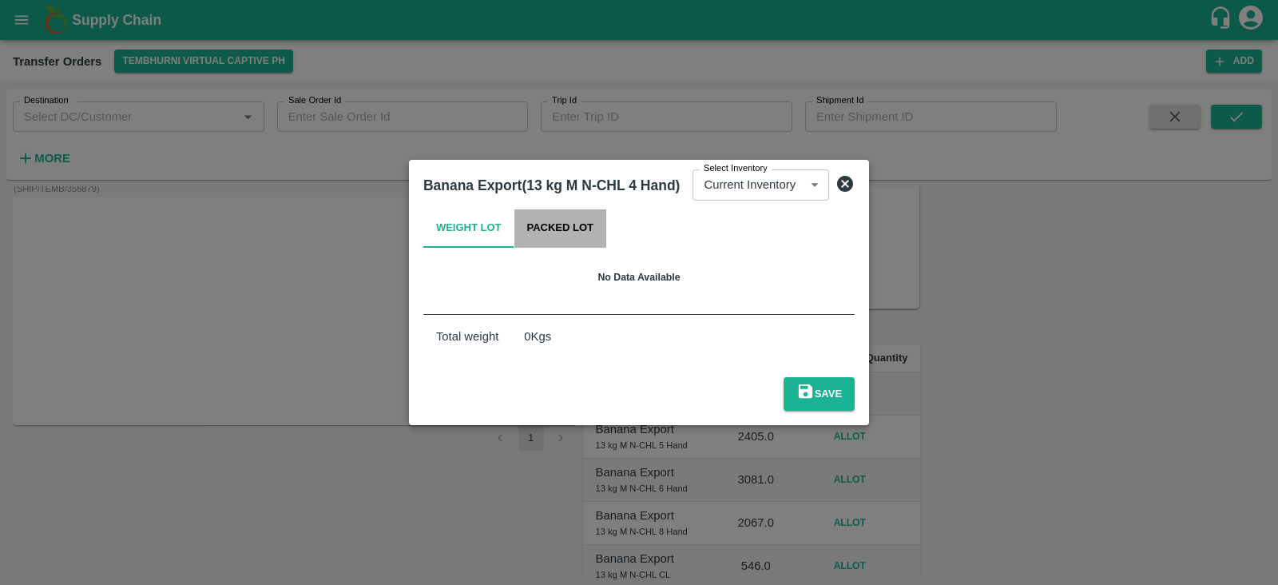
click at [562, 233] on button "Packed Lot" at bounding box center [560, 228] width 93 height 38
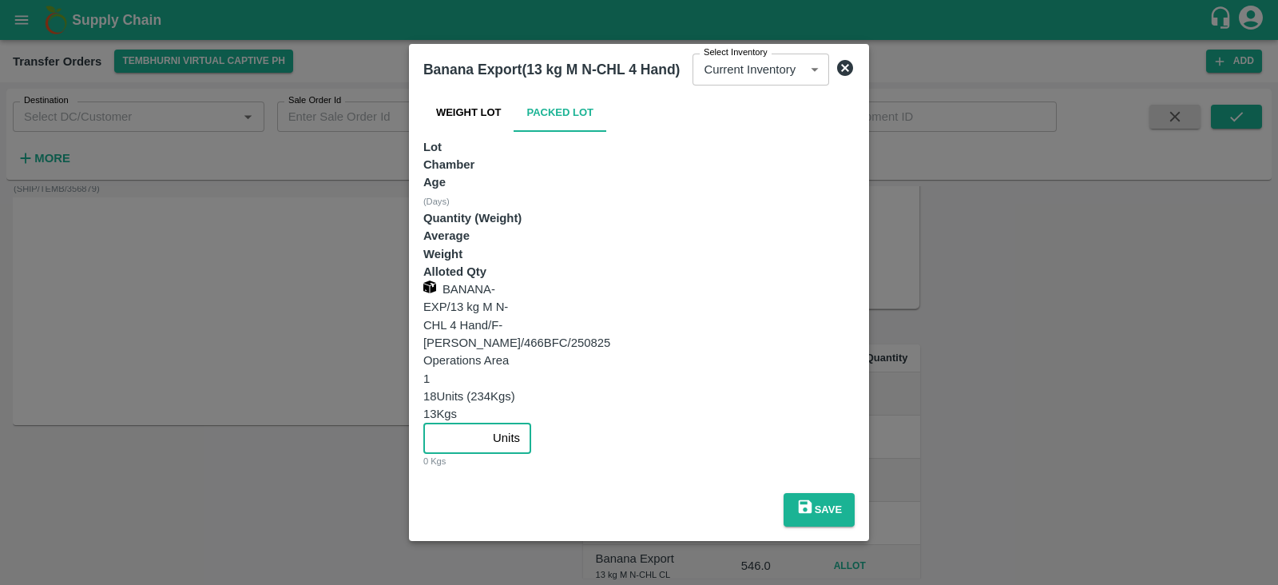
click at [486, 422] on input "number" at bounding box center [454, 437] width 63 height 30
type input "18"
click at [854, 493] on button "Save" at bounding box center [818, 510] width 71 height 34
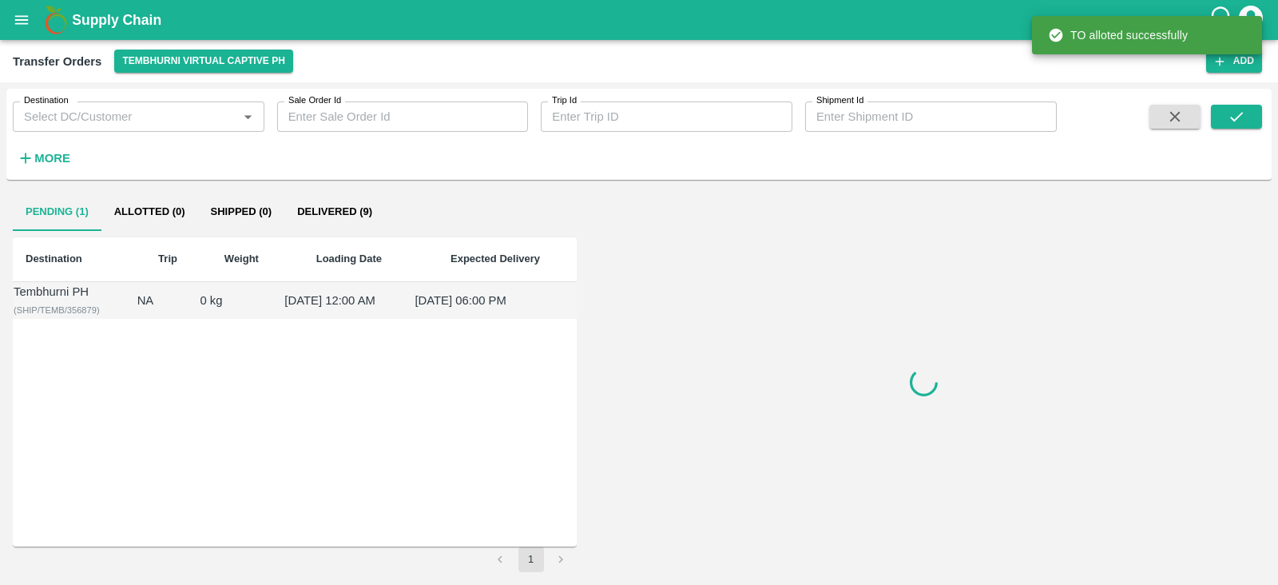
scroll to position [0, 0]
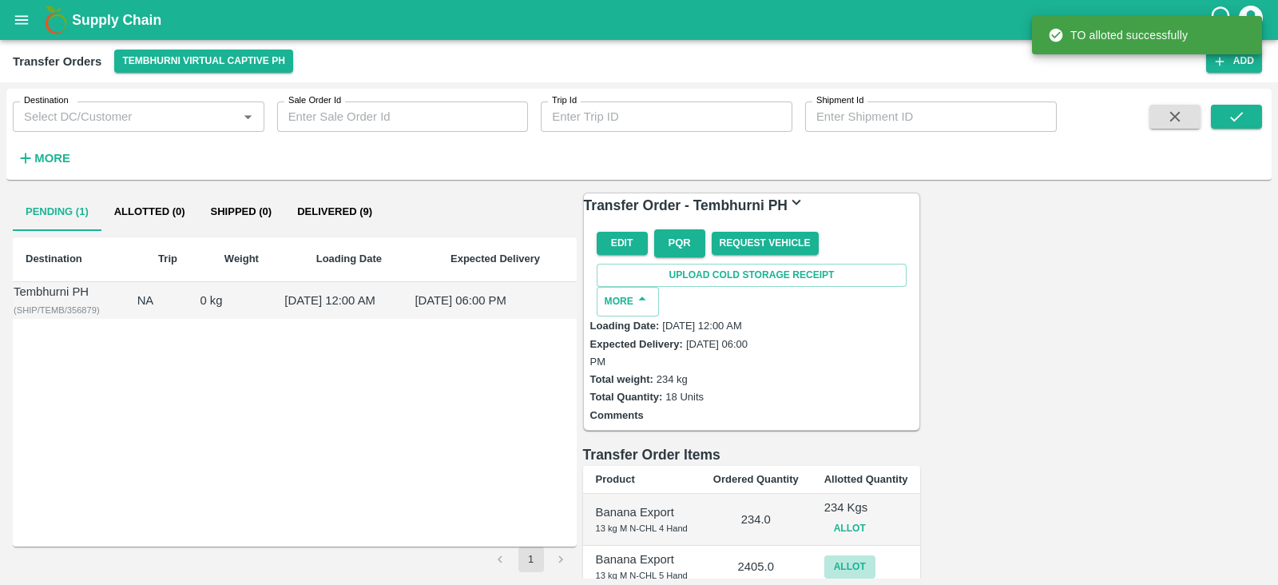
click at [875, 549] on button "Allot" at bounding box center [849, 566] width 51 height 23
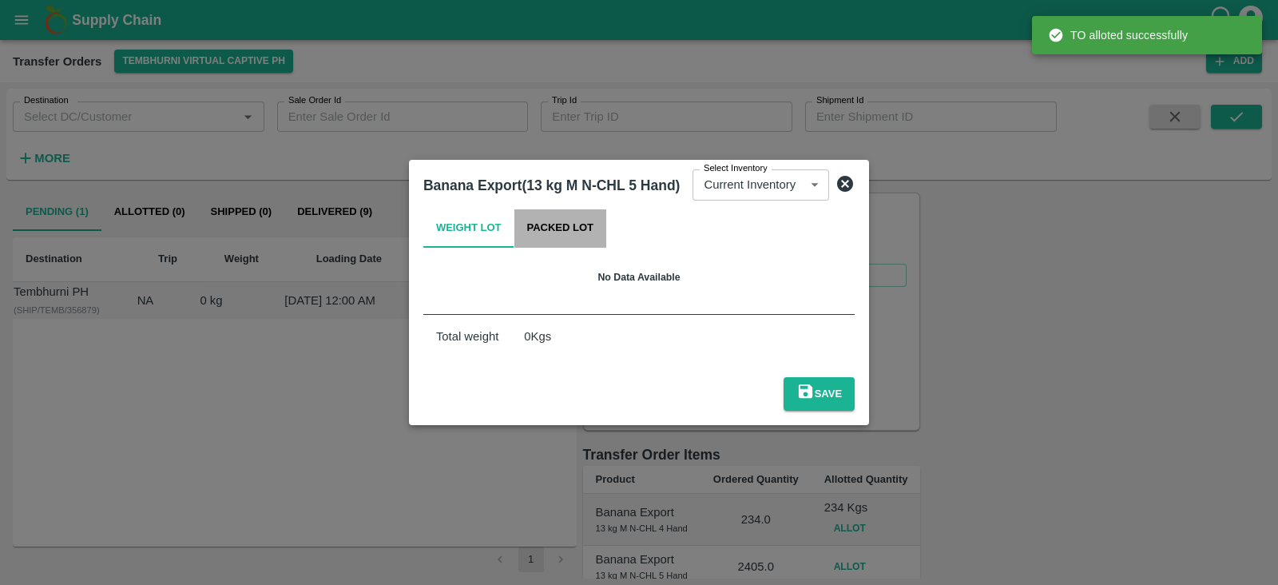
click at [559, 240] on button "Packed Lot" at bounding box center [560, 228] width 93 height 38
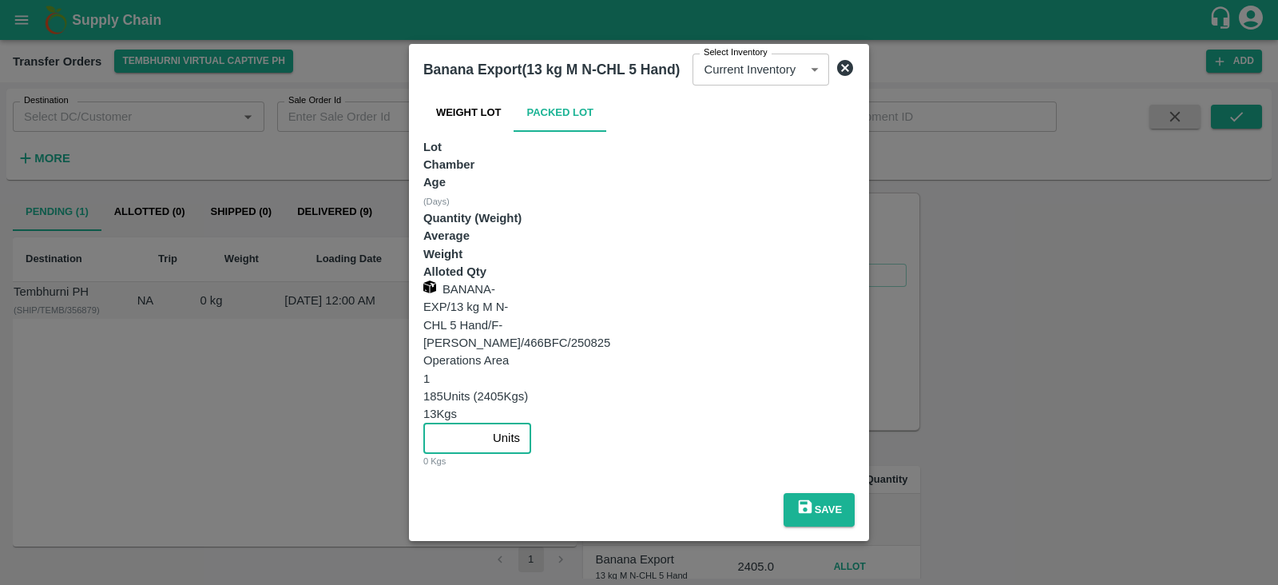
click at [486, 422] on input "number" at bounding box center [454, 437] width 63 height 30
type input "185"
click at [854, 493] on button "Save" at bounding box center [818, 510] width 71 height 34
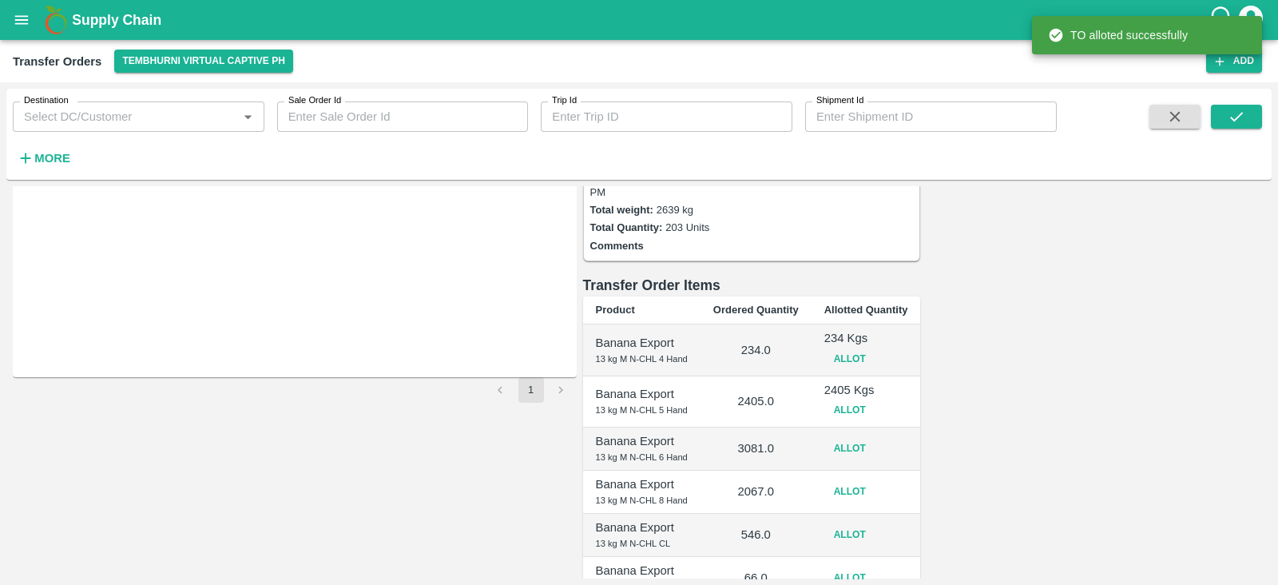
scroll to position [173, 0]
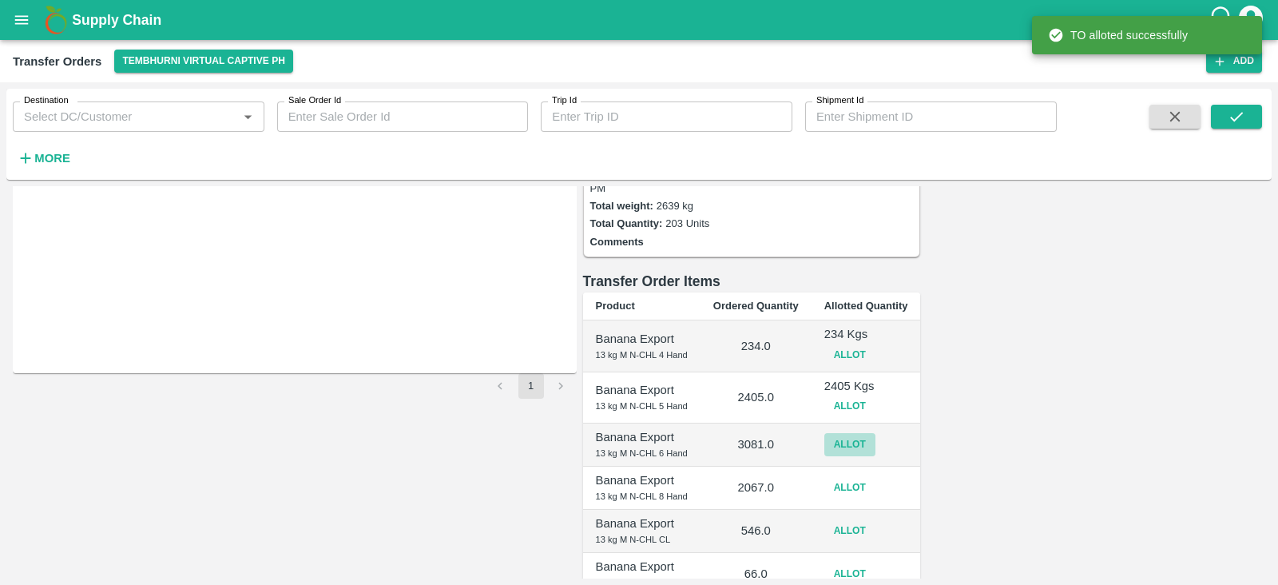
click at [875, 433] on button "Allot" at bounding box center [849, 444] width 51 height 23
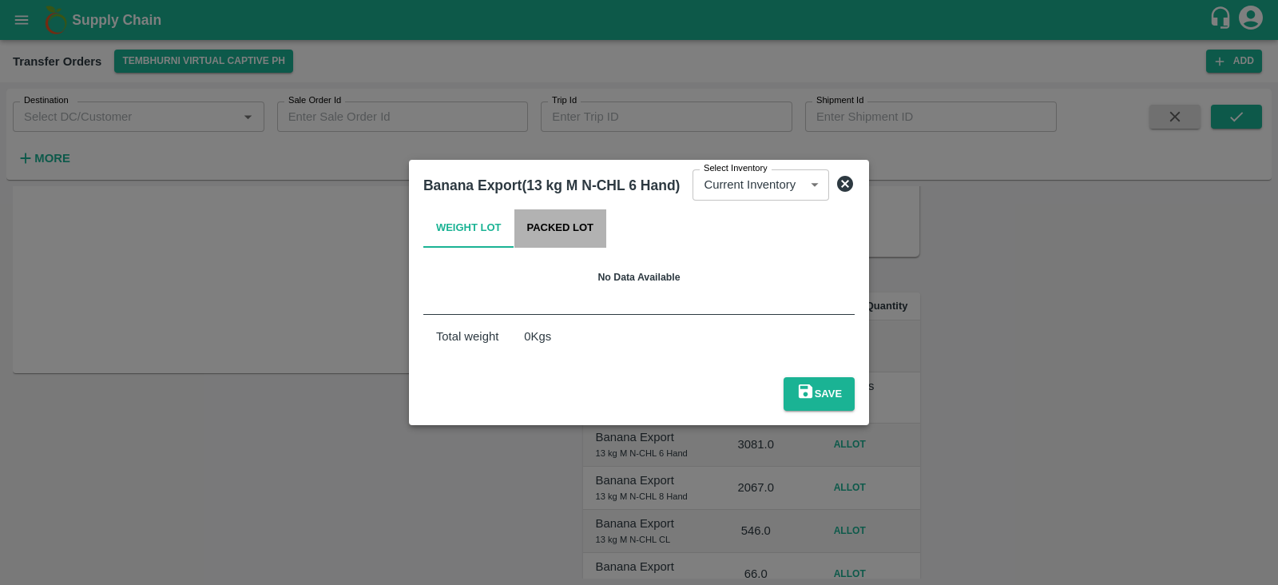
click at [572, 243] on button "Packed Lot" at bounding box center [560, 228] width 93 height 38
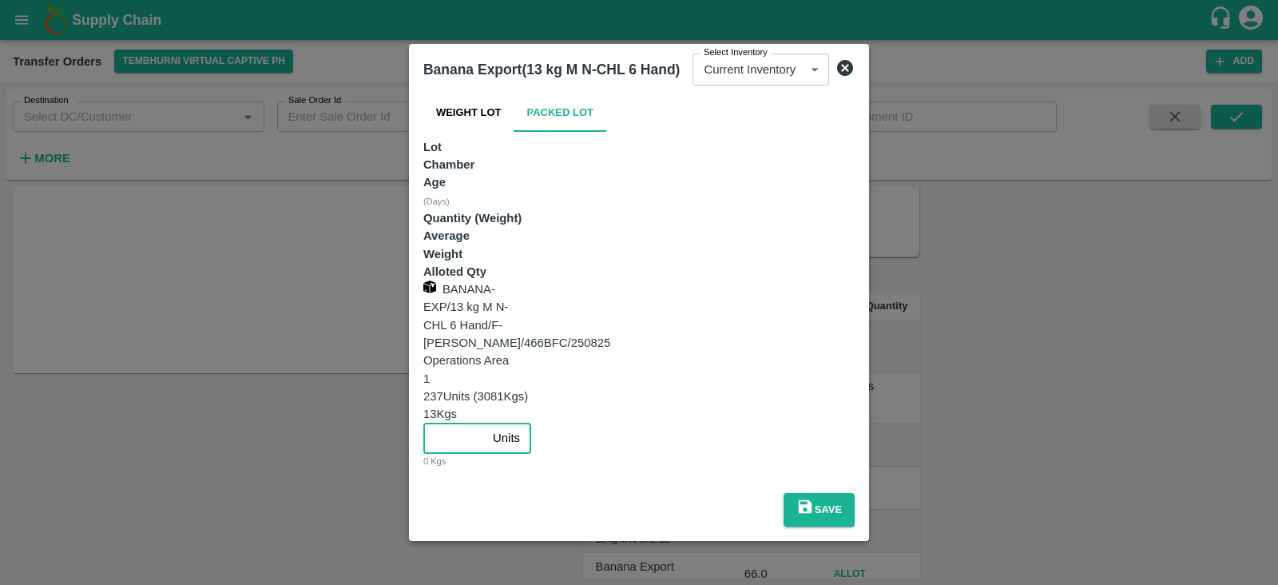
click at [486, 422] on input "number" at bounding box center [454, 437] width 63 height 30
type input "237"
click at [854, 493] on button "Save" at bounding box center [818, 510] width 71 height 34
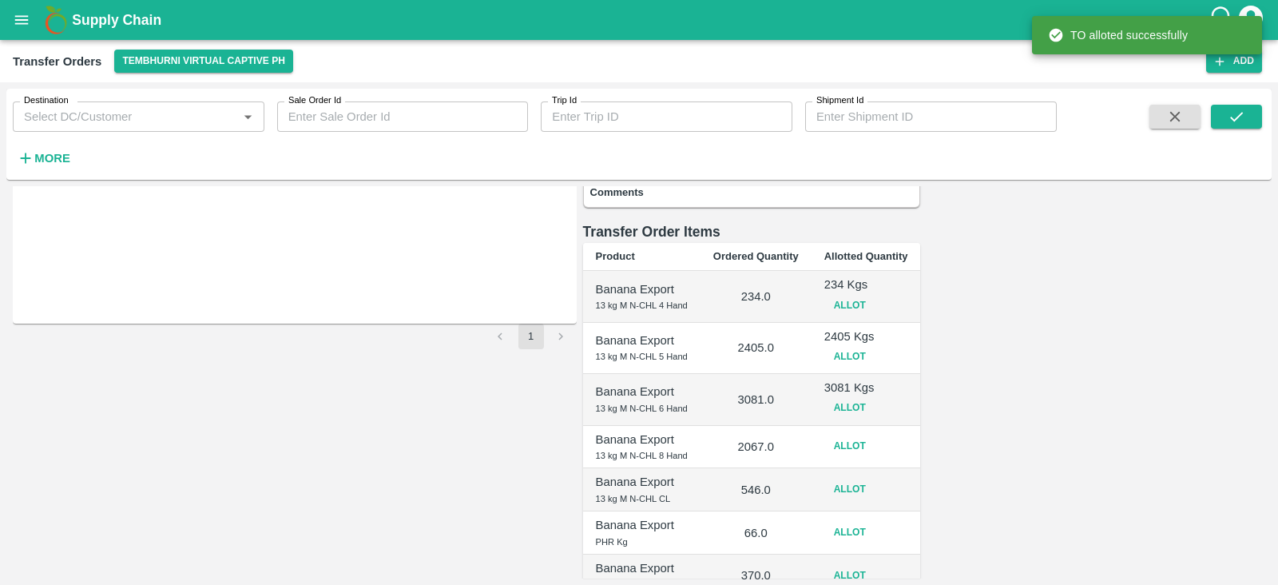
scroll to position [228, 0]
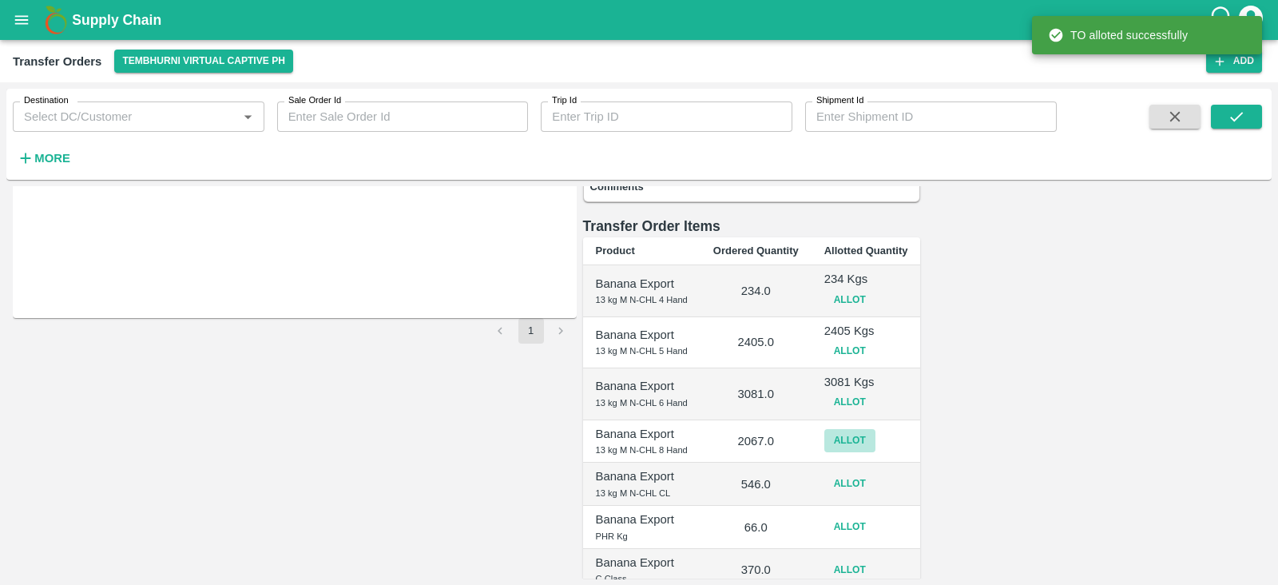
click at [875, 429] on button "Allot" at bounding box center [849, 440] width 51 height 23
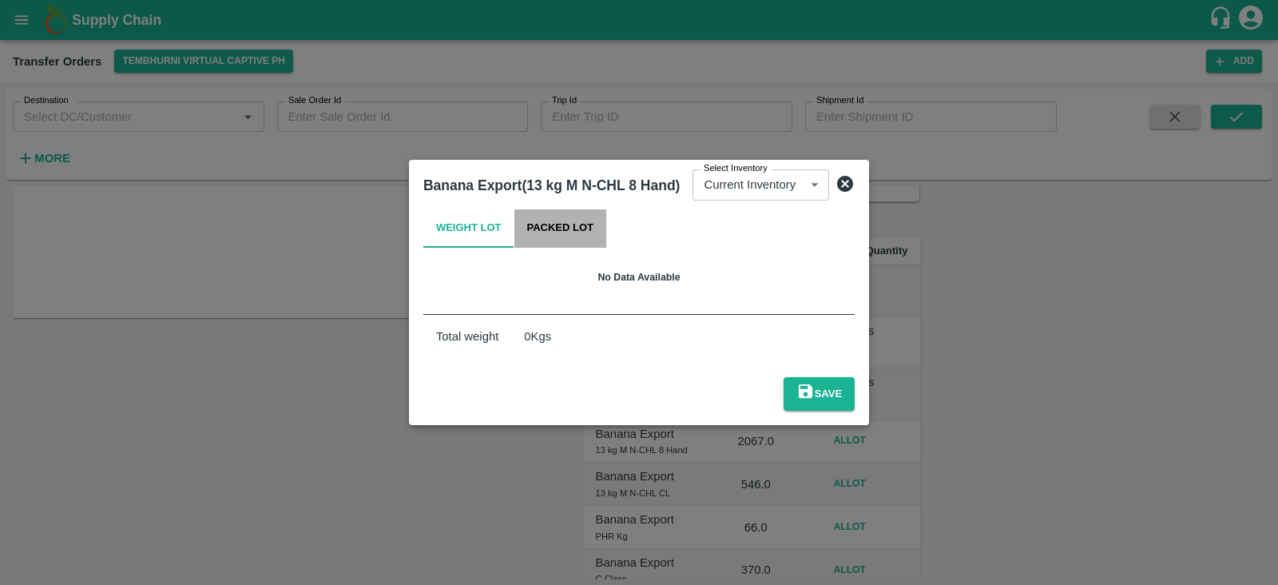
click at [573, 235] on button "Packed Lot" at bounding box center [560, 228] width 93 height 38
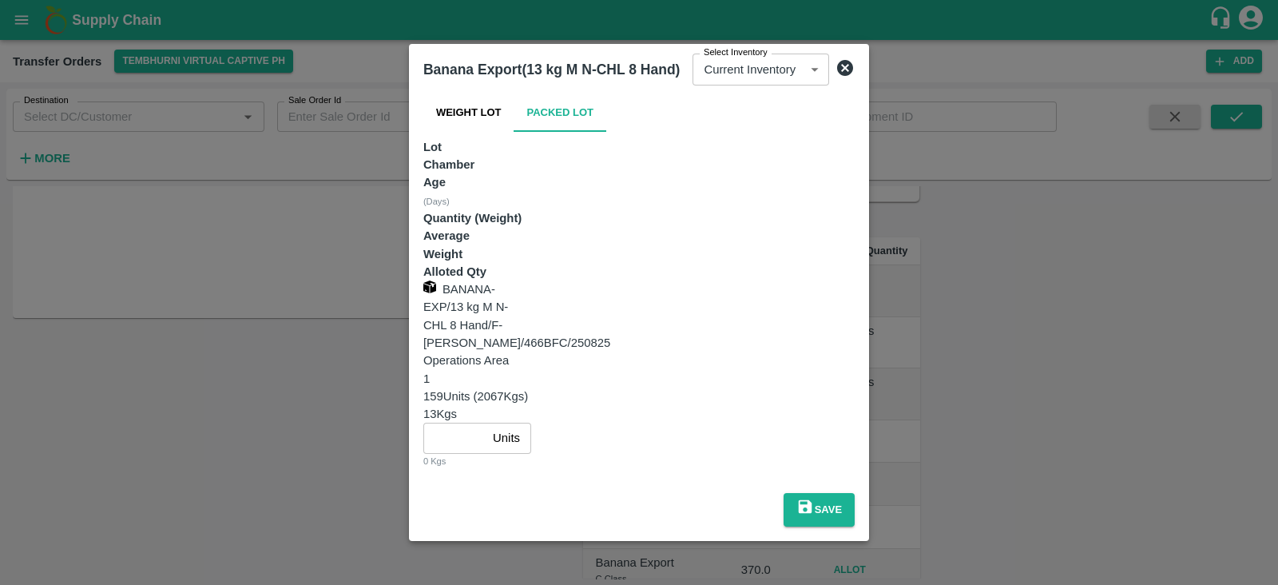
click at [486, 422] on input "number" at bounding box center [454, 437] width 63 height 30
type input "159"
click at [854, 493] on button "Save" at bounding box center [818, 510] width 71 height 34
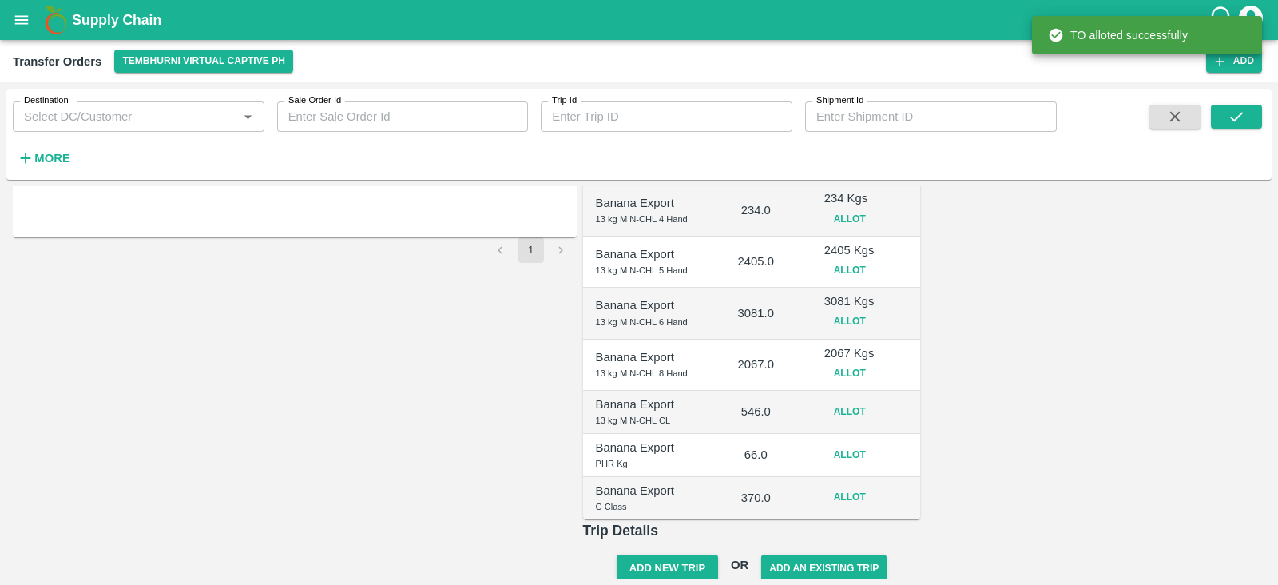
scroll to position [311, 0]
click at [875, 398] on button "Allot" at bounding box center [849, 409] width 51 height 23
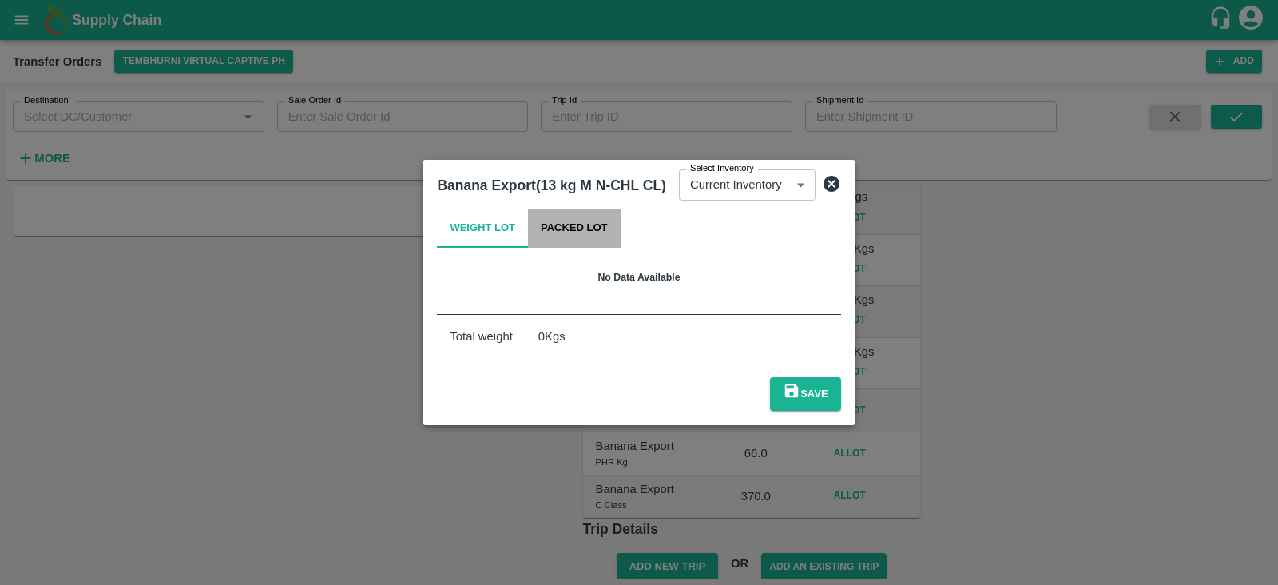
click at [579, 230] on button "Packed Lot" at bounding box center [574, 228] width 93 height 38
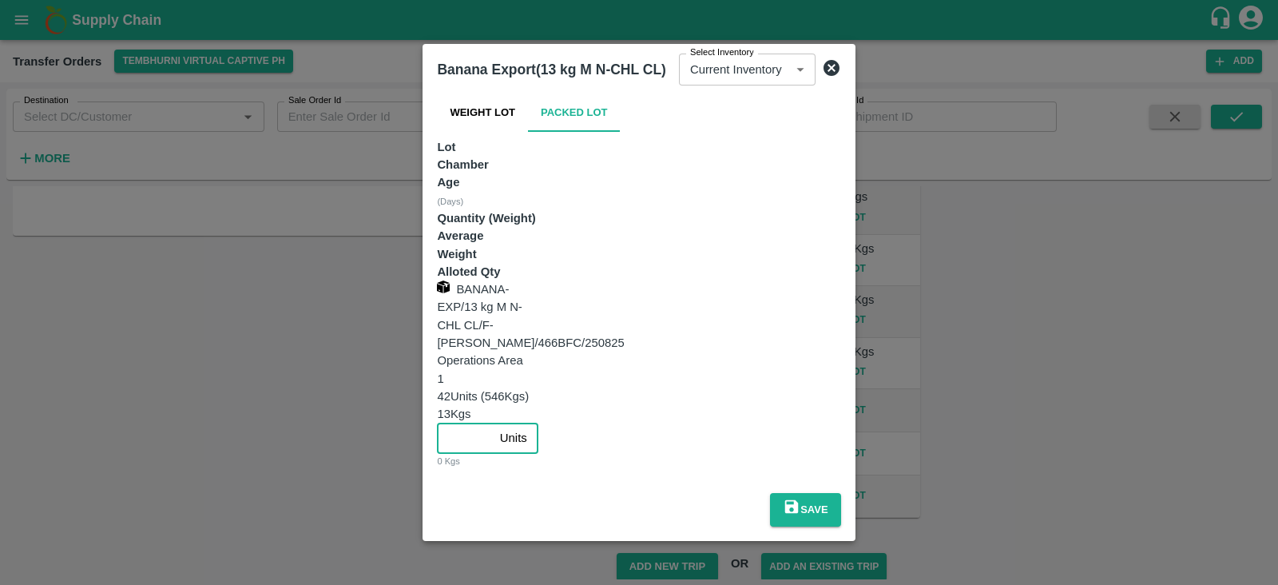
click at [493, 422] on input "number" at bounding box center [465, 437] width 56 height 30
type input "2"
type input "42"
click at [841, 493] on button "Save" at bounding box center [805, 510] width 71 height 34
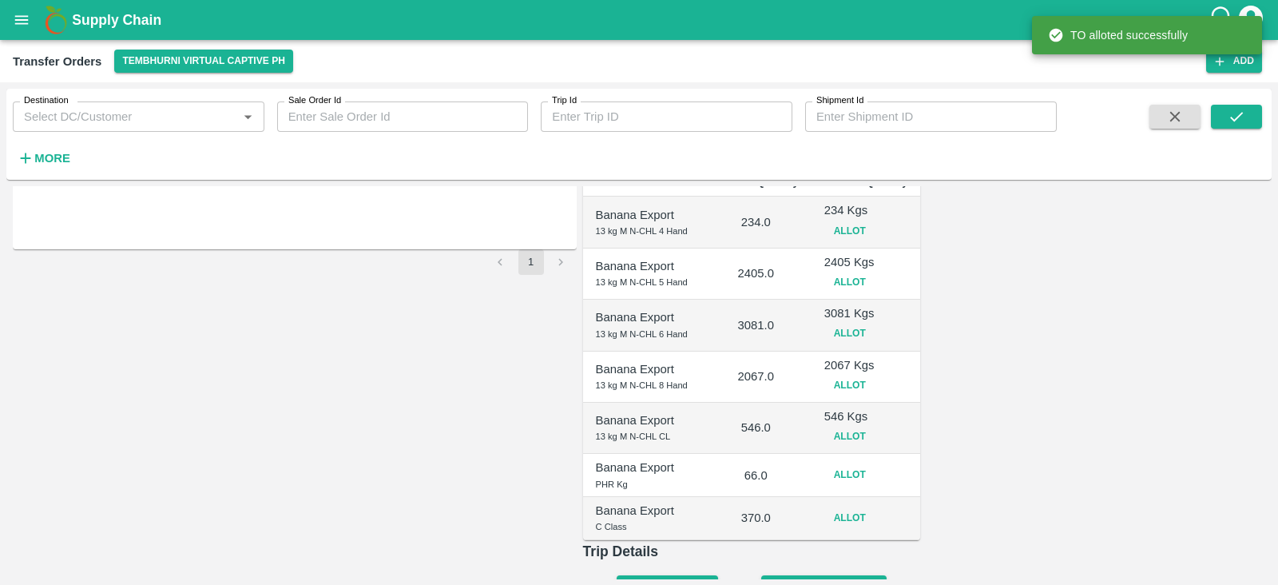
scroll to position [299, 0]
click at [875, 461] on button "Allot" at bounding box center [849, 472] width 51 height 23
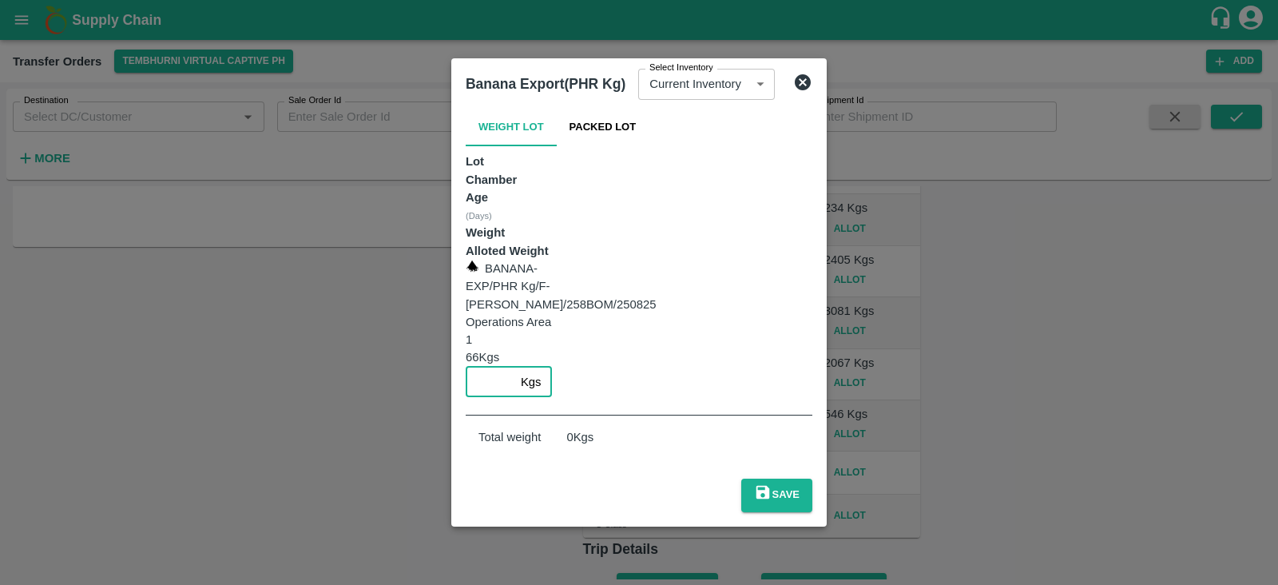
click at [514, 367] on input "number" at bounding box center [490, 382] width 49 height 30
type input "66"
click at [812, 478] on button "Save" at bounding box center [776, 495] width 71 height 34
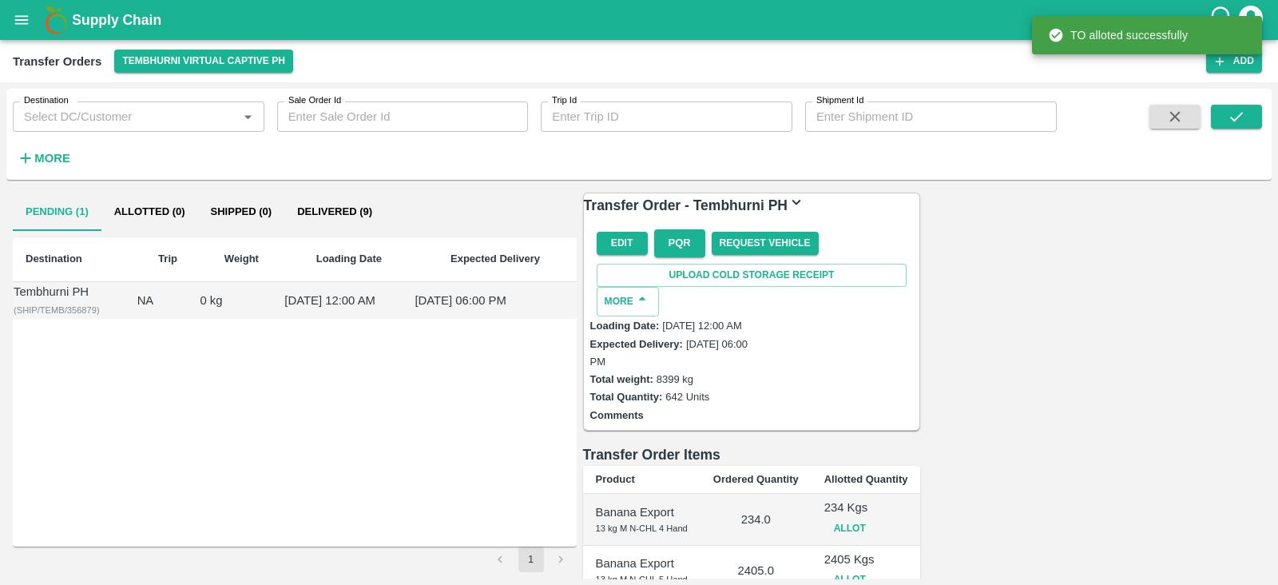
scroll to position [328, 0]
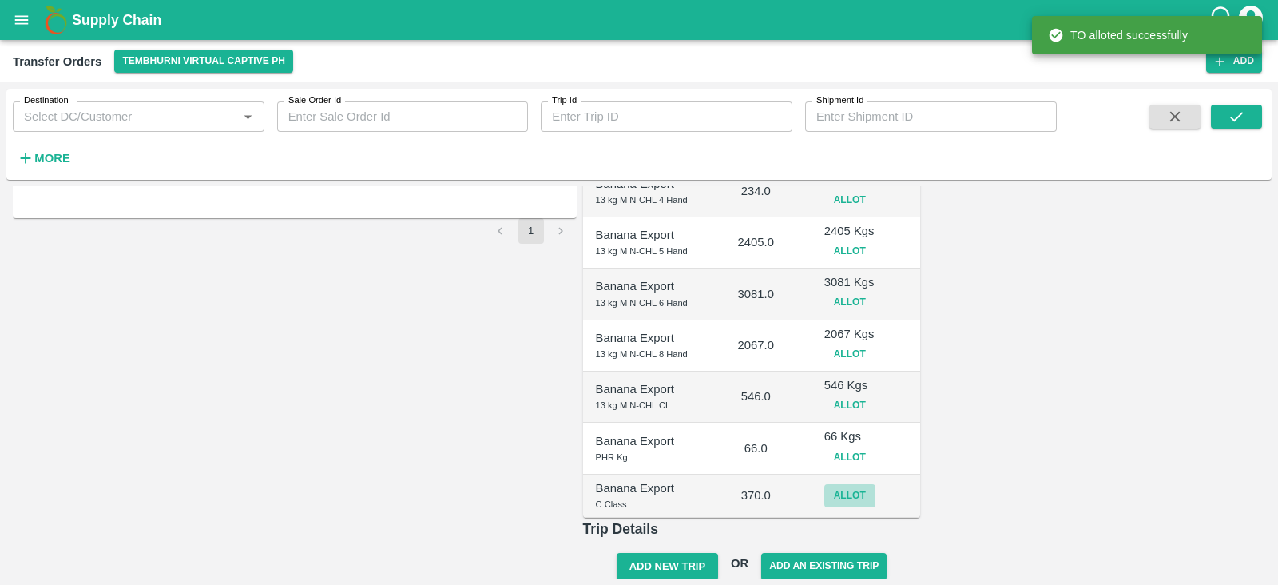
click at [875, 484] on button "Allot" at bounding box center [849, 495] width 51 height 23
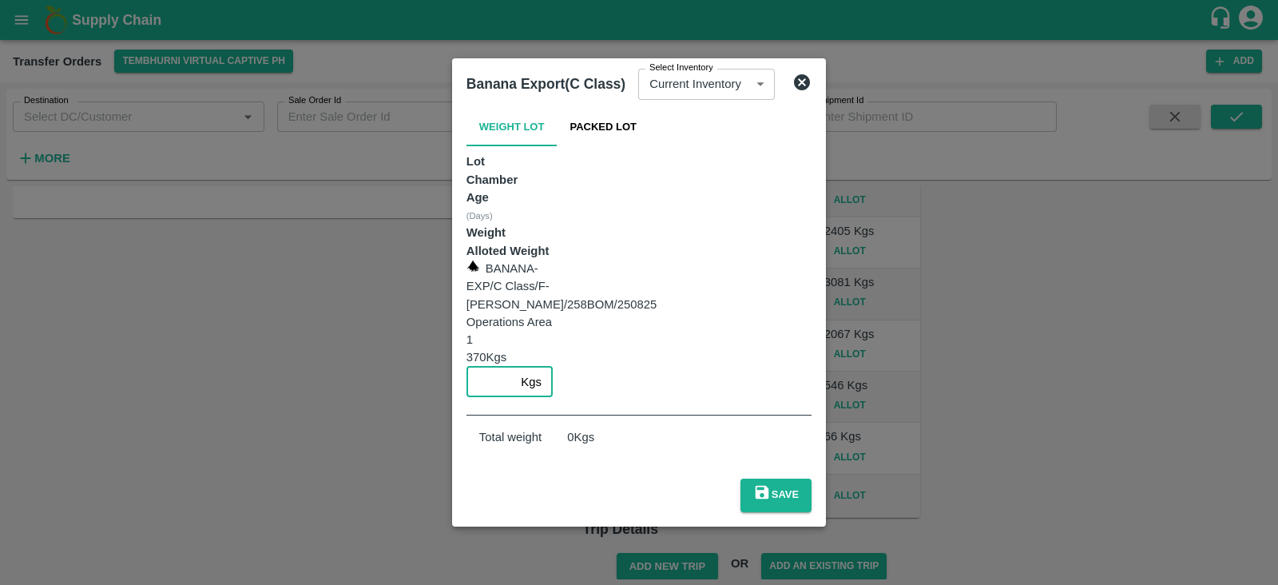
click at [515, 367] on input "number" at bounding box center [490, 382] width 49 height 30
type input "6"
type input "370"
click at [811, 478] on button "Save" at bounding box center [775, 495] width 71 height 34
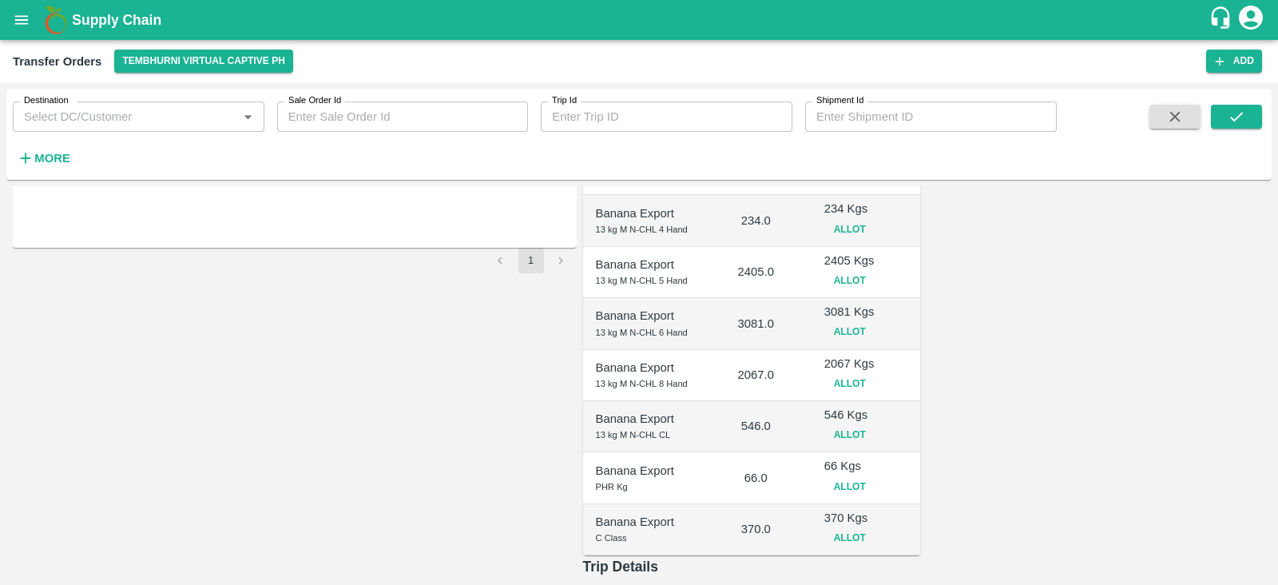
scroll to position [315, 0]
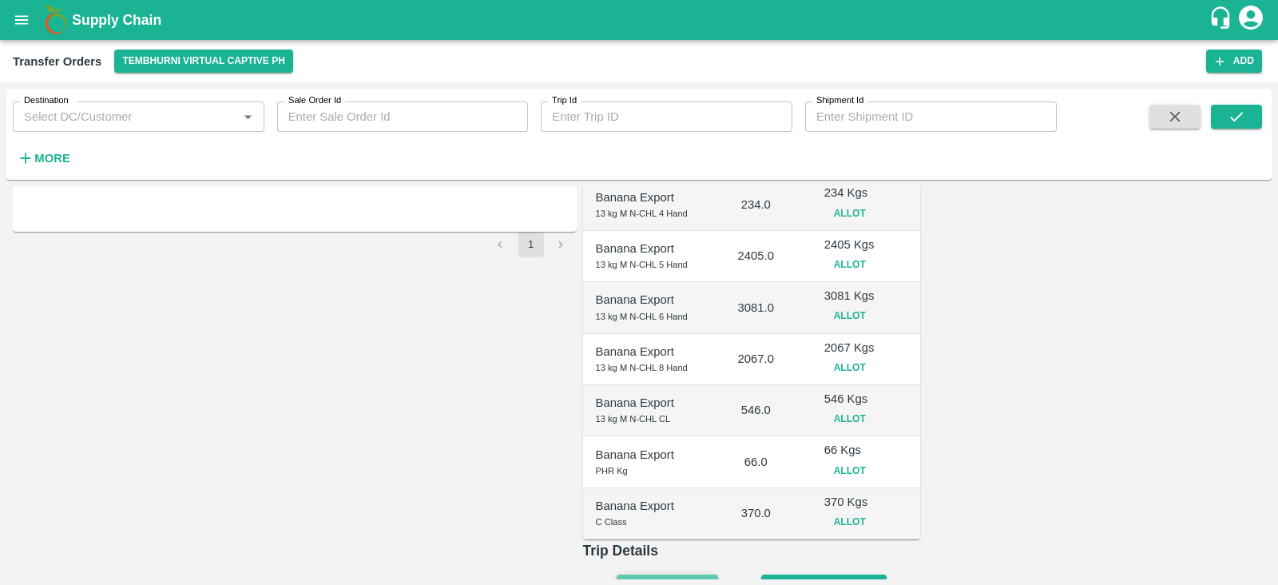
click at [718, 549] on button "Add New Trip" at bounding box center [666, 588] width 101 height 28
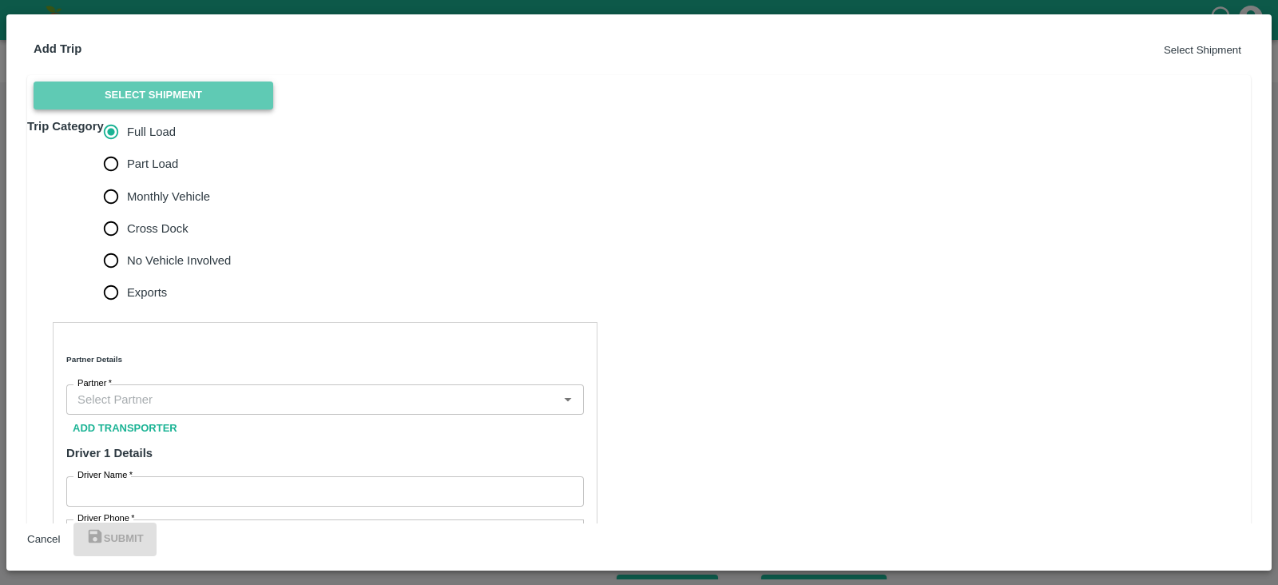
click at [180, 109] on button "Select Shipment" at bounding box center [154, 95] width 240 height 28
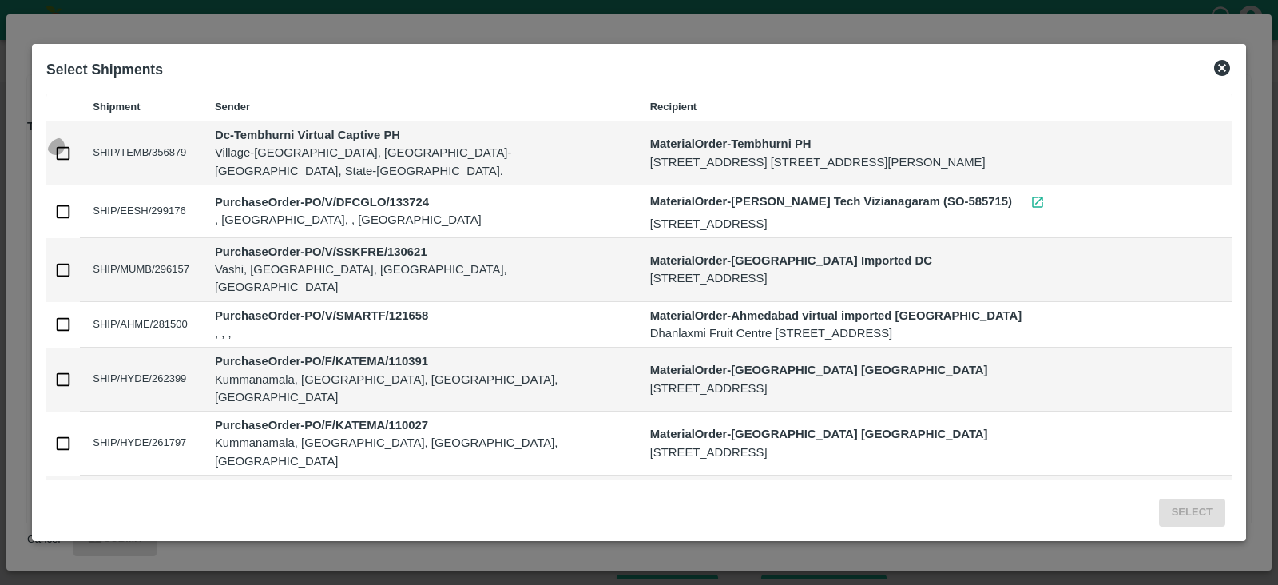
click at [67, 155] on input "checkbox" at bounding box center [63, 153] width 32 height 32
checkbox input "true"
click at [1187, 514] on button "Select" at bounding box center [1192, 512] width 66 height 28
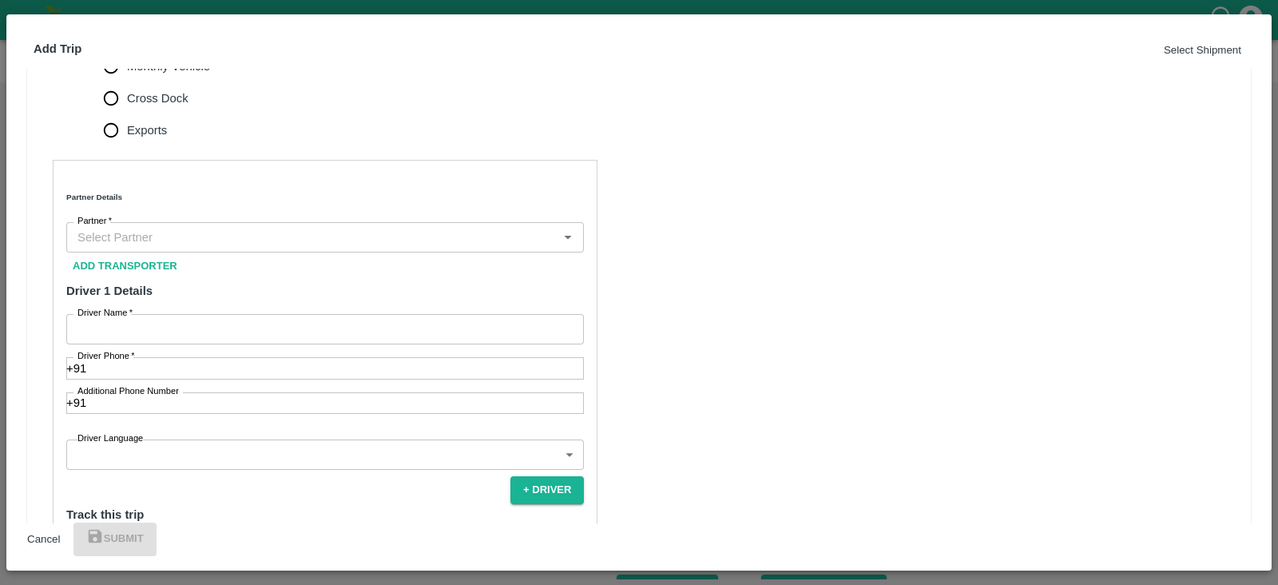
scroll to position [416, 0]
click at [127, 81] on input "Monthly Vehicle" at bounding box center [111, 66] width 32 height 32
radio input "true"
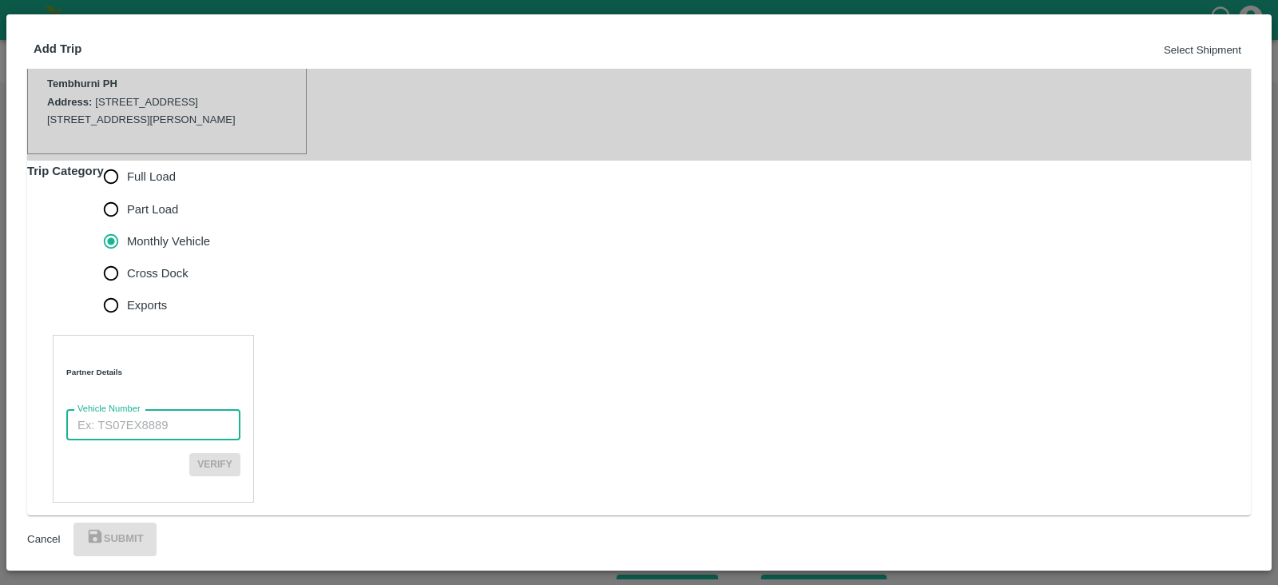
click at [148, 410] on input "Vehicle Number" at bounding box center [153, 425] width 174 height 30
paste input "MH10Z3780"
click at [85, 410] on input "MH10Z3780" at bounding box center [153, 425] width 174 height 30
type input "MH10Z3780"
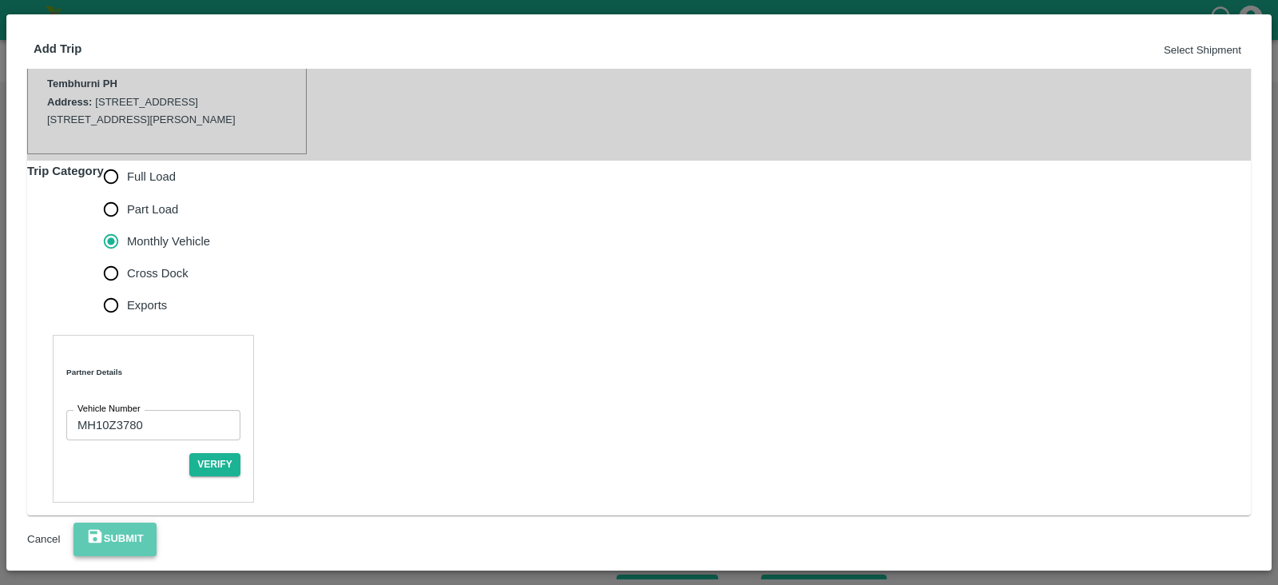
click at [157, 535] on button "Submit" at bounding box center [114, 539] width 83 height 34
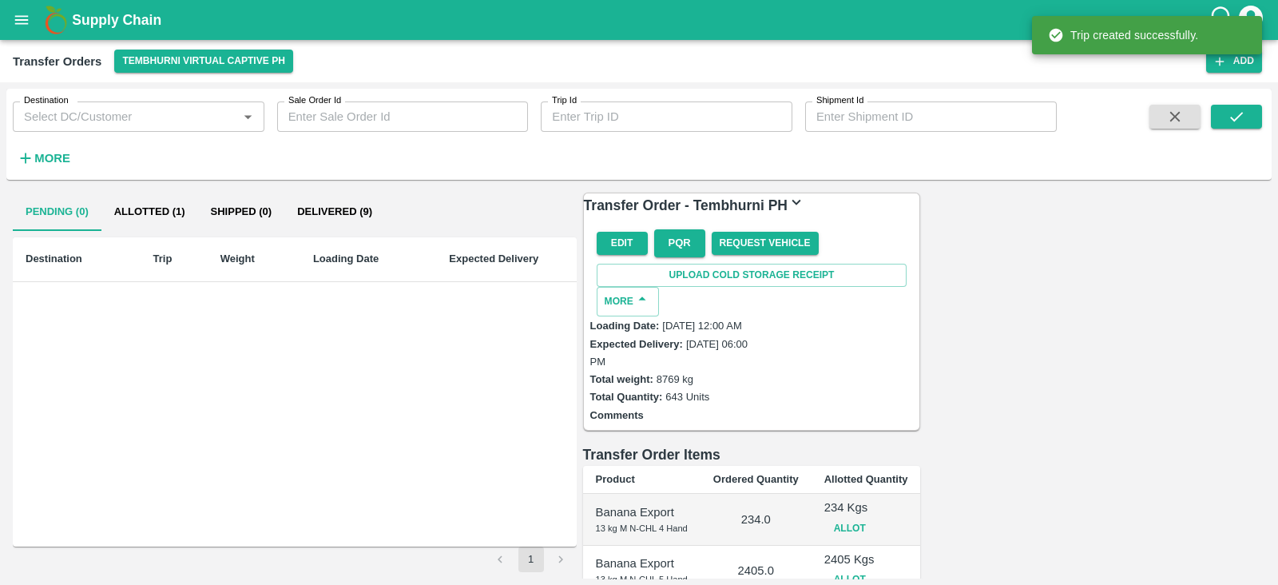
scroll to position [419, 0]
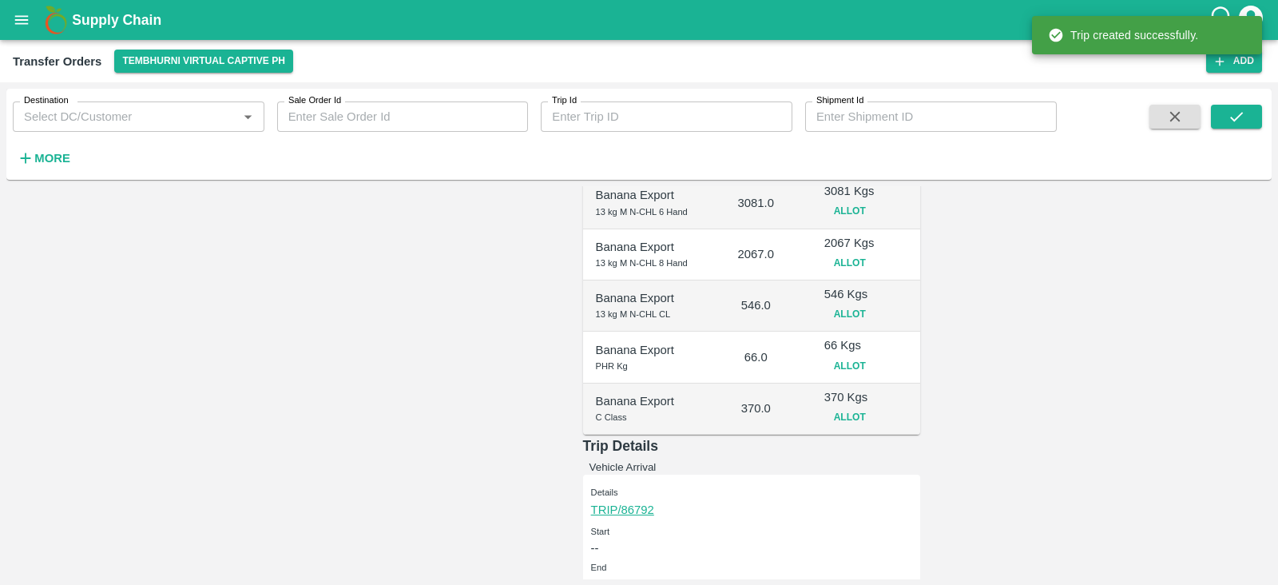
click at [656, 461] on button "Vehicle Arrival" at bounding box center [622, 467] width 67 height 12
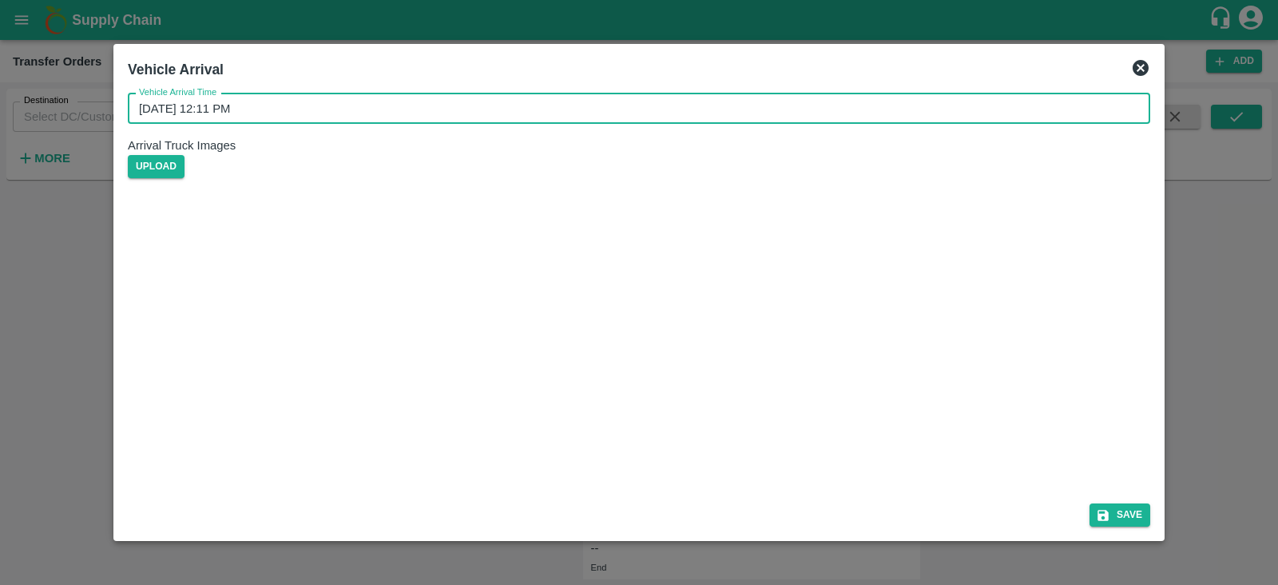
click at [715, 124] on input "26/08/2025 12:11 PM" at bounding box center [633, 108] width 1011 height 30
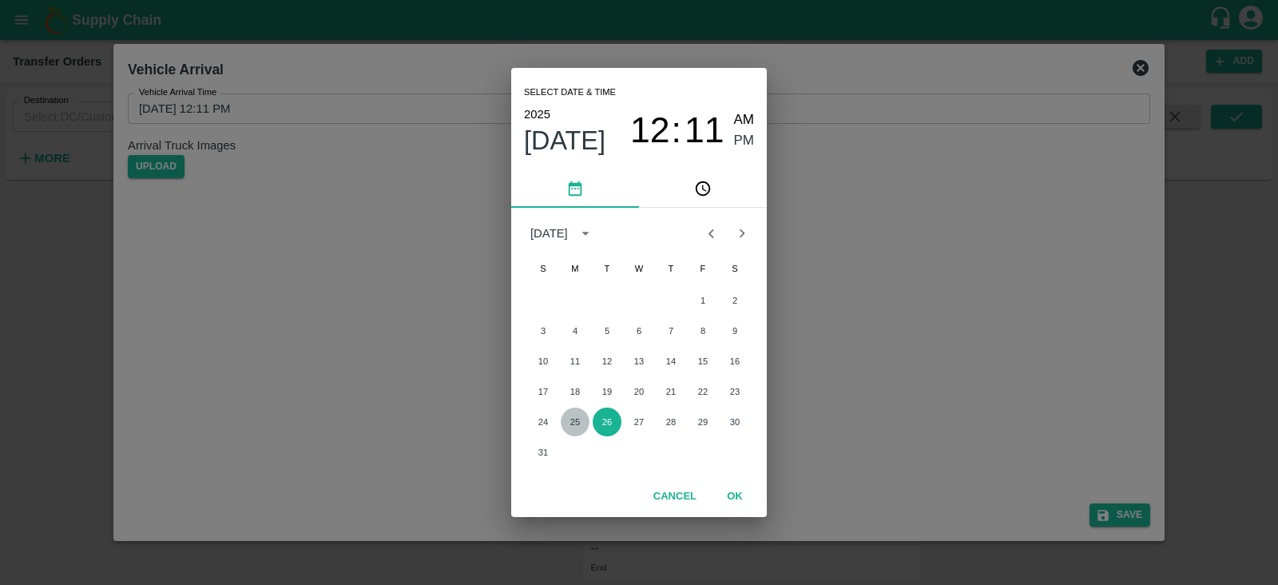
click at [577, 422] on button "25" at bounding box center [575, 421] width 29 height 29
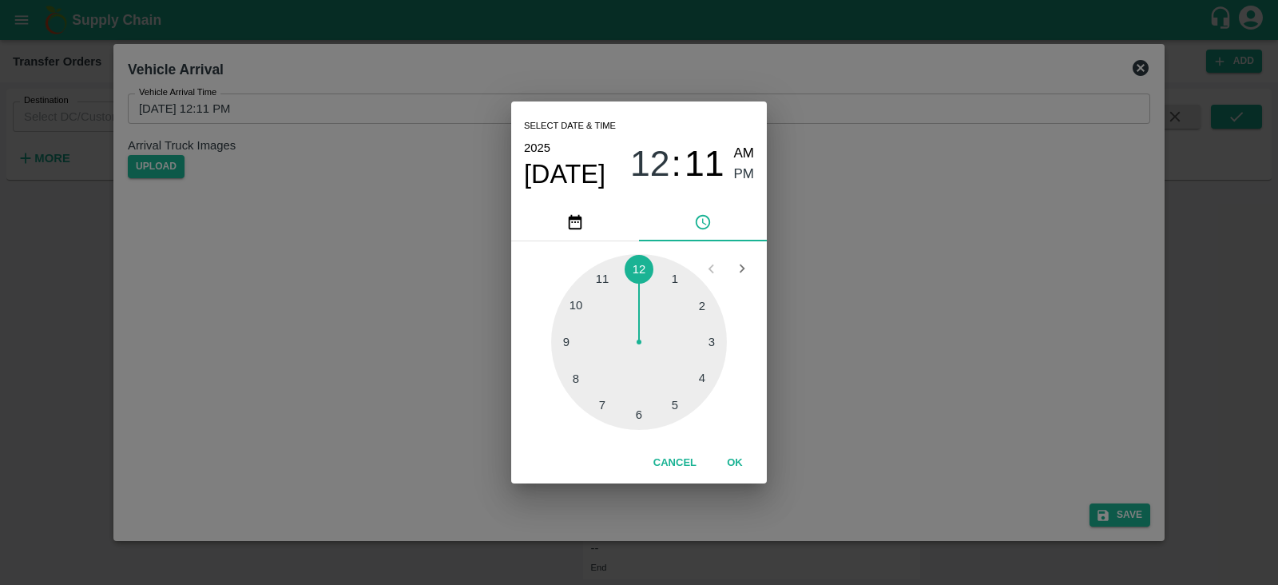
click at [673, 405] on div at bounding box center [639, 342] width 176 height 176
click at [564, 334] on div at bounding box center [639, 342] width 176 height 176
type input "25/08/2025 05:46 PM"
click at [739, 173] on span "PM" at bounding box center [744, 175] width 21 height 22
click at [737, 466] on button "OK" at bounding box center [734, 463] width 51 height 28
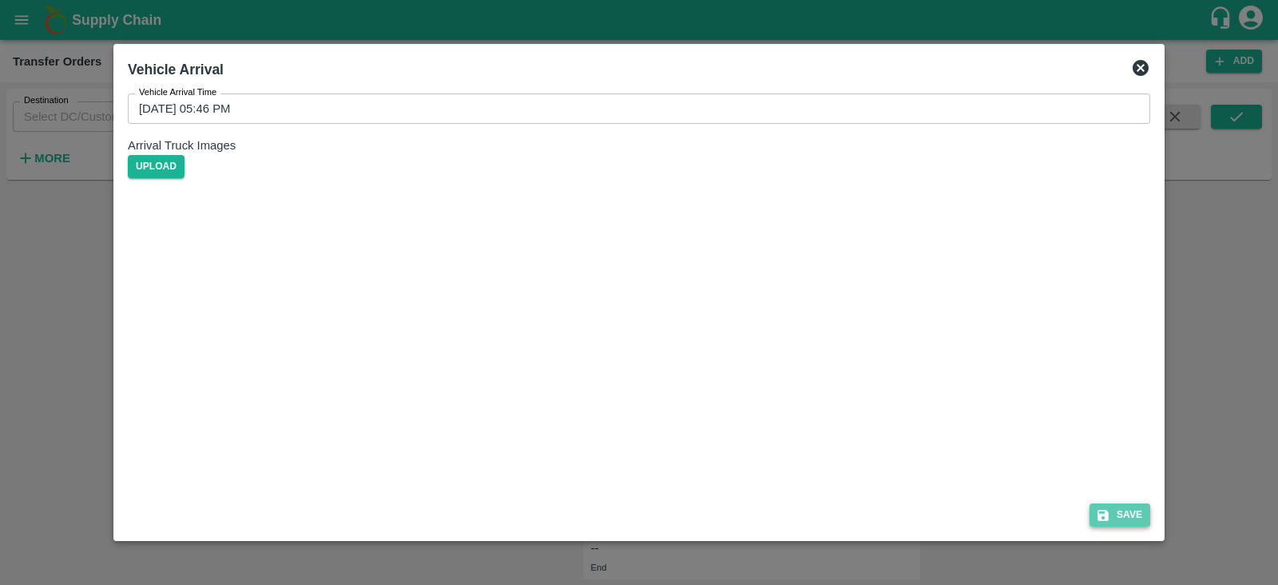
click at [1120, 512] on button "Save" at bounding box center [1119, 514] width 61 height 23
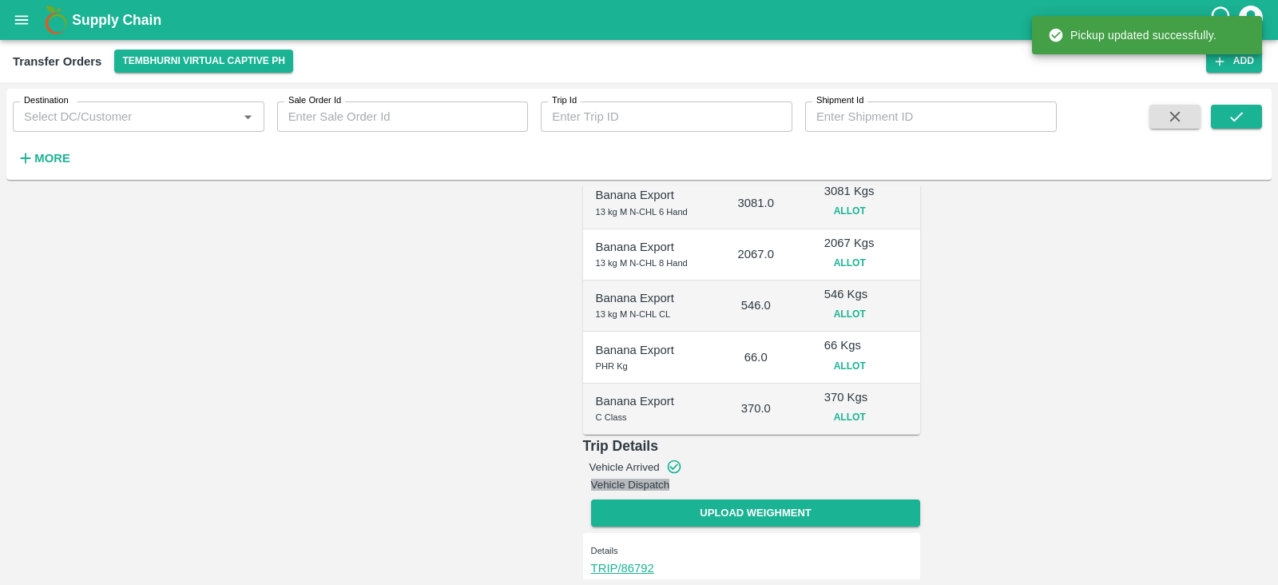
click at [670, 478] on button "Vehicle Dispatch" at bounding box center [630, 484] width 79 height 12
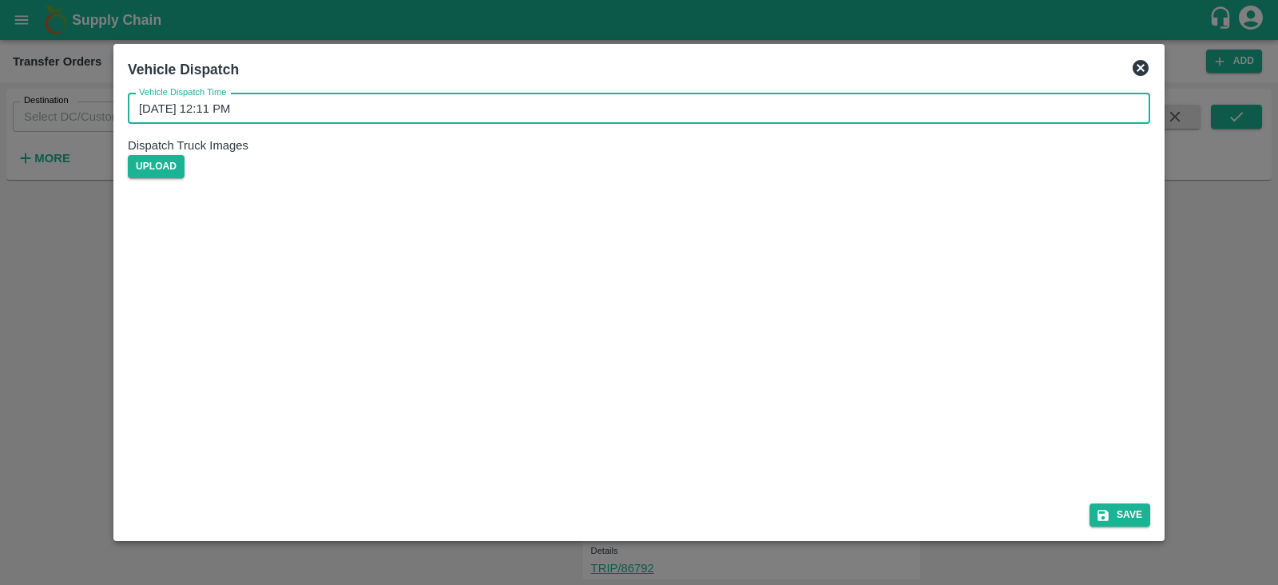
click at [284, 124] on input "26/08/2025 12:11 PM" at bounding box center [633, 108] width 1011 height 30
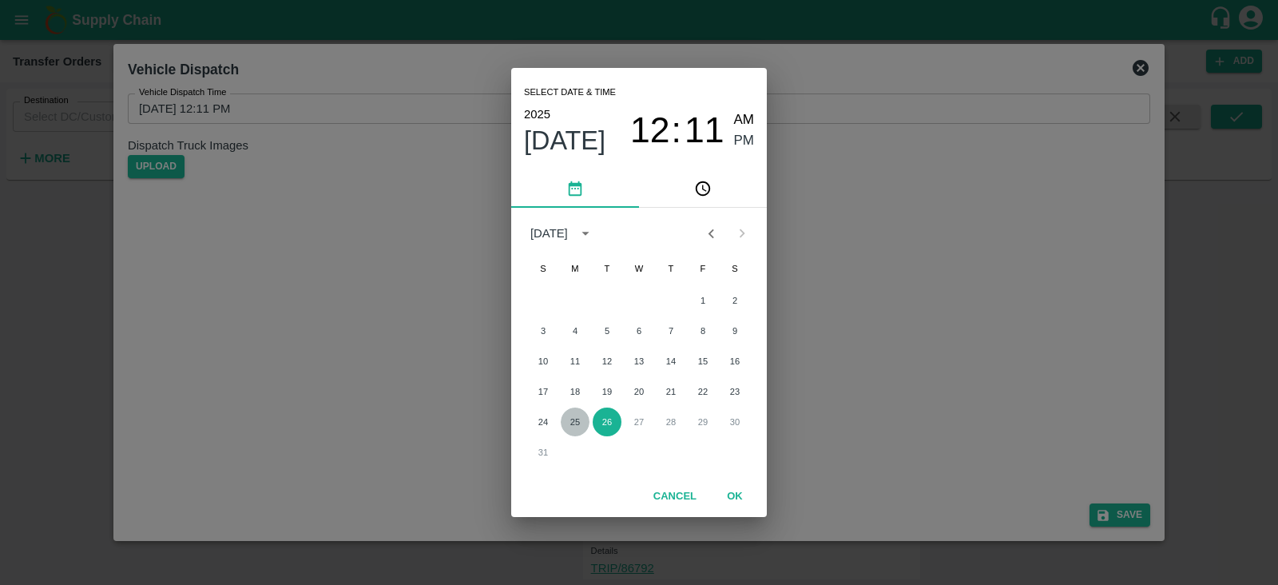
click at [570, 421] on button "25" at bounding box center [575, 421] width 29 height 29
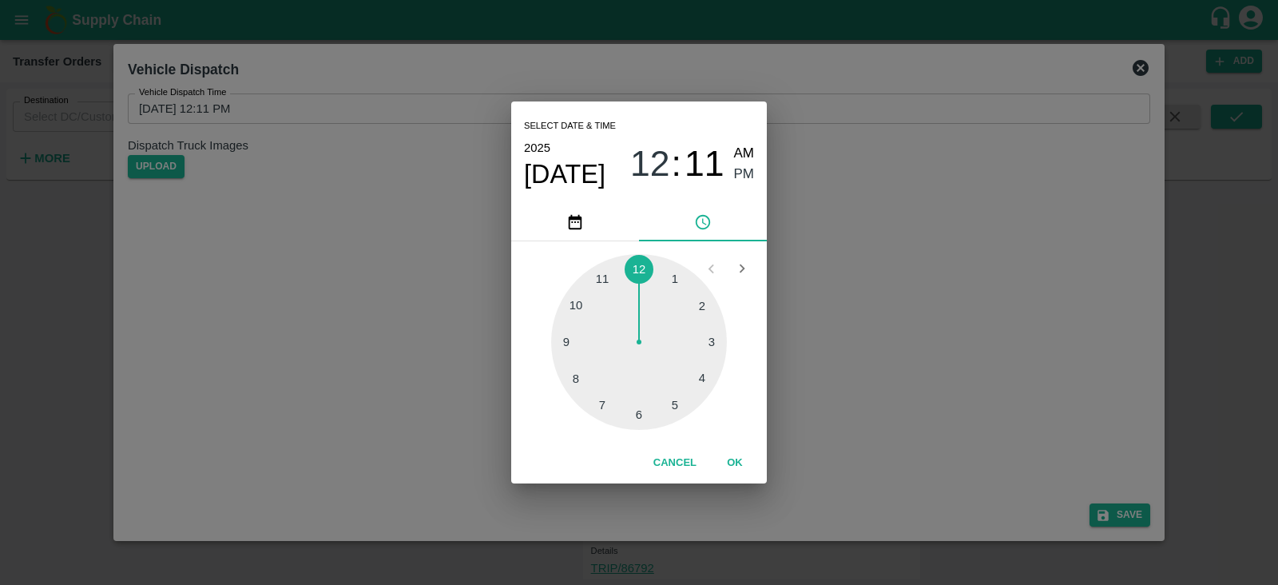
click at [673, 404] on div at bounding box center [639, 342] width 176 height 176
click at [567, 333] on div at bounding box center [639, 342] width 176 height 176
type input "25/08/2025 05:46 PM"
click at [744, 168] on span "PM" at bounding box center [744, 175] width 21 height 22
click at [735, 467] on button "OK" at bounding box center [734, 463] width 51 height 28
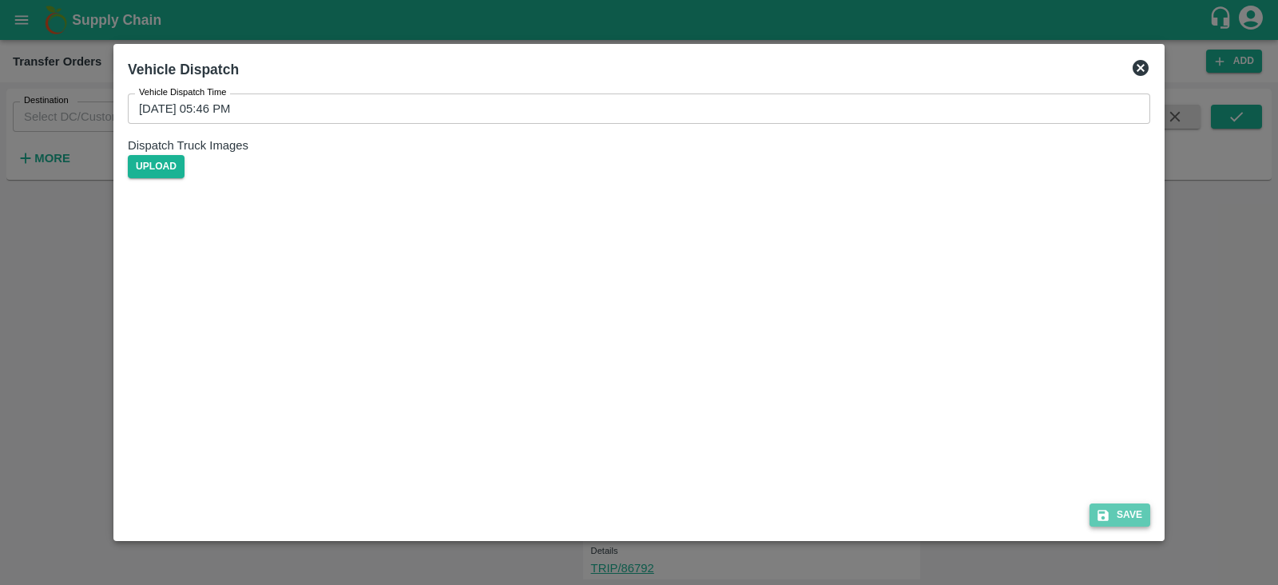
click at [1120, 512] on button "Save" at bounding box center [1119, 514] width 61 height 23
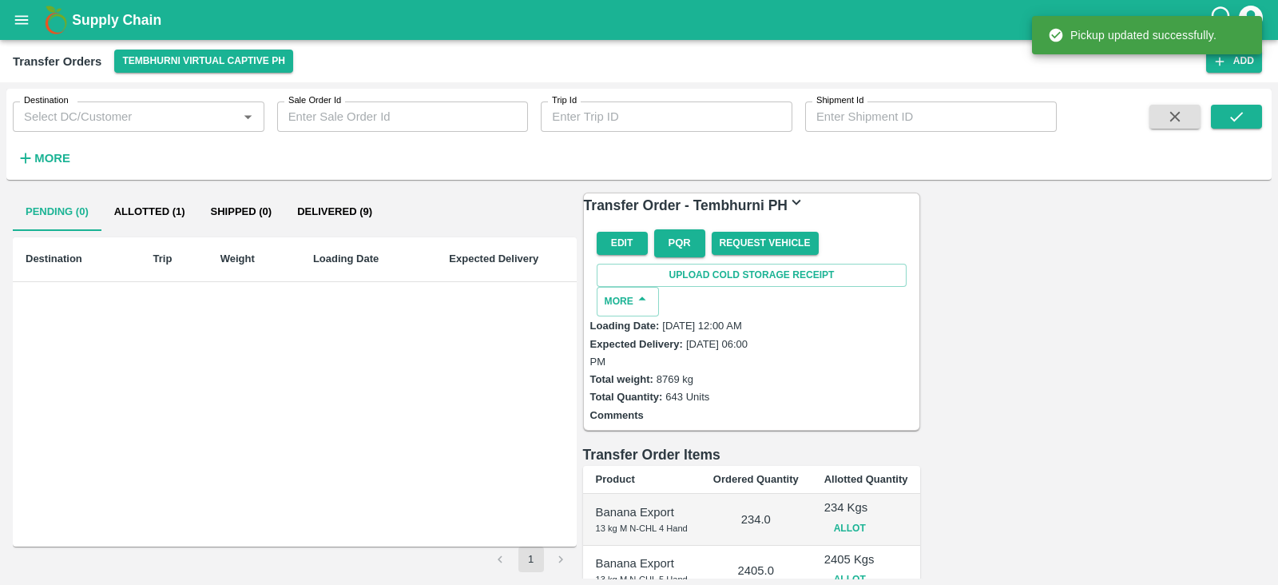
scroll to position [435, 0]
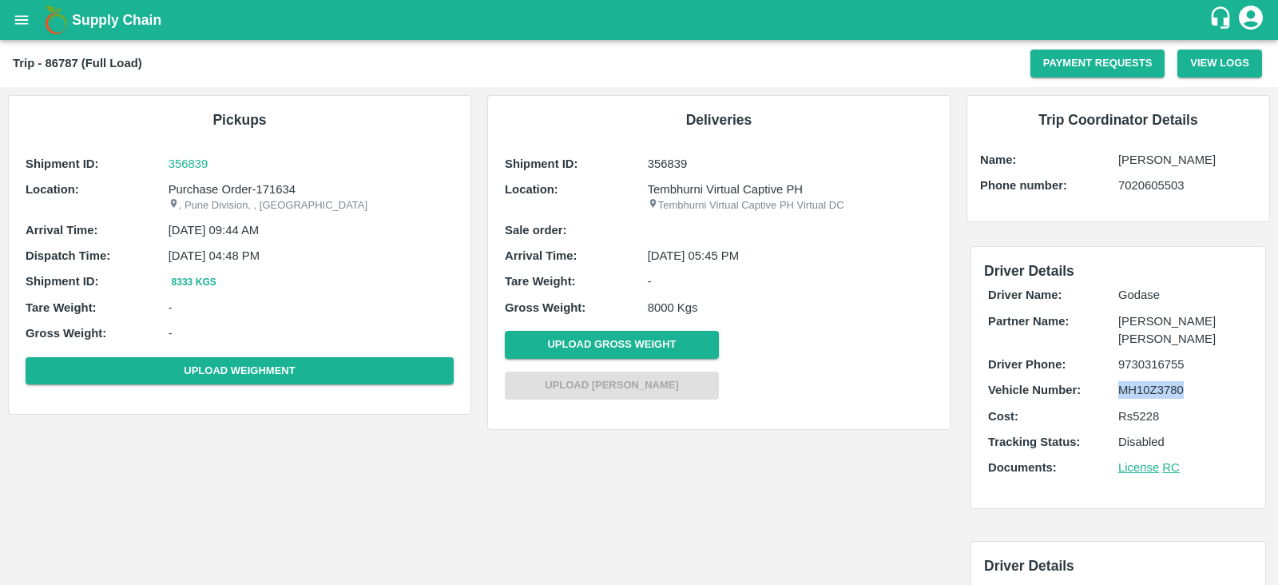
drag, startPoint x: 1181, startPoint y: 390, endPoint x: 1090, endPoint y: 394, distance: 91.1
click at [1090, 394] on div "Vehicle Number: MH10Z3780" at bounding box center [1118, 390] width 260 height 18
copy div "MH10Z3780"
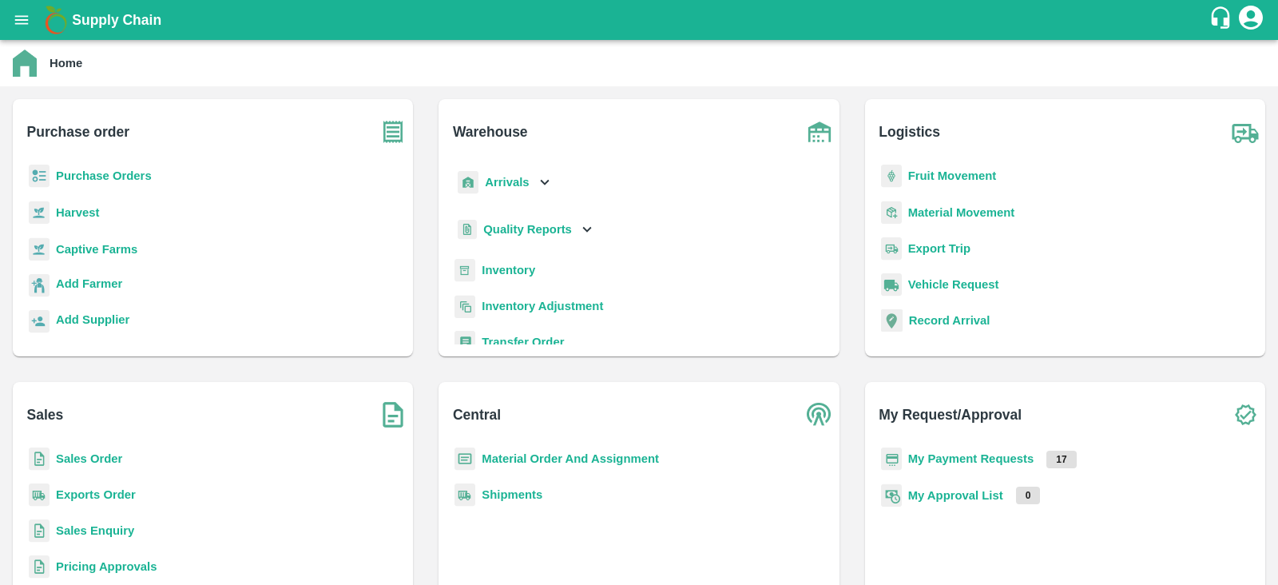
click at [113, 177] on b "Purchase Orders" at bounding box center [104, 175] width 96 height 13
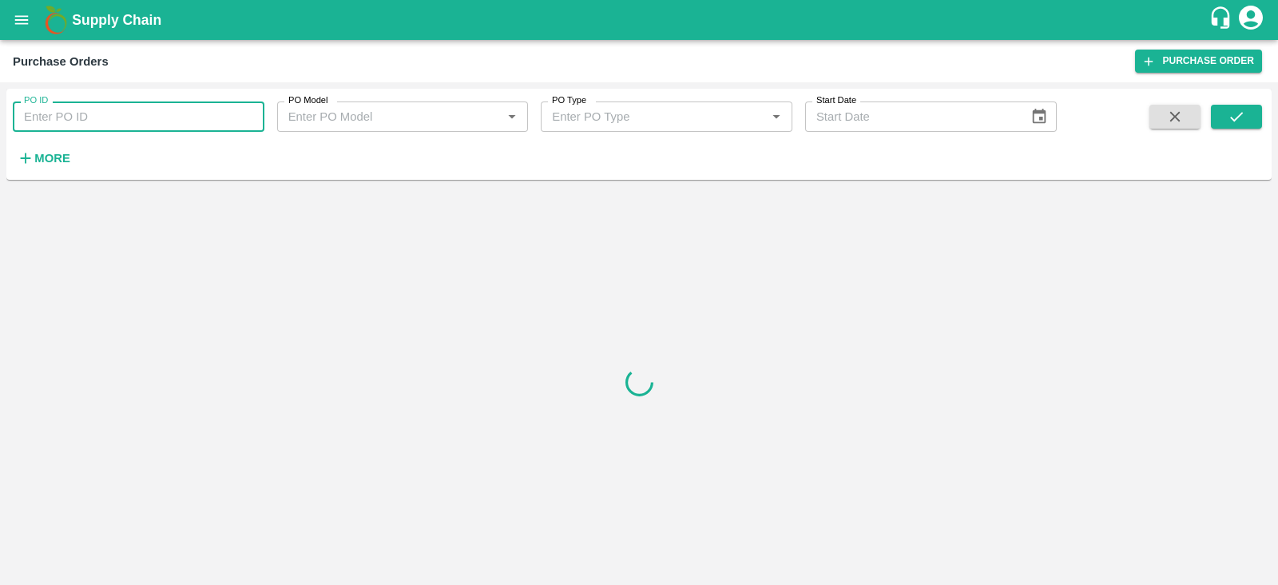
click at [172, 120] on input "PO ID" at bounding box center [139, 116] width 252 height 30
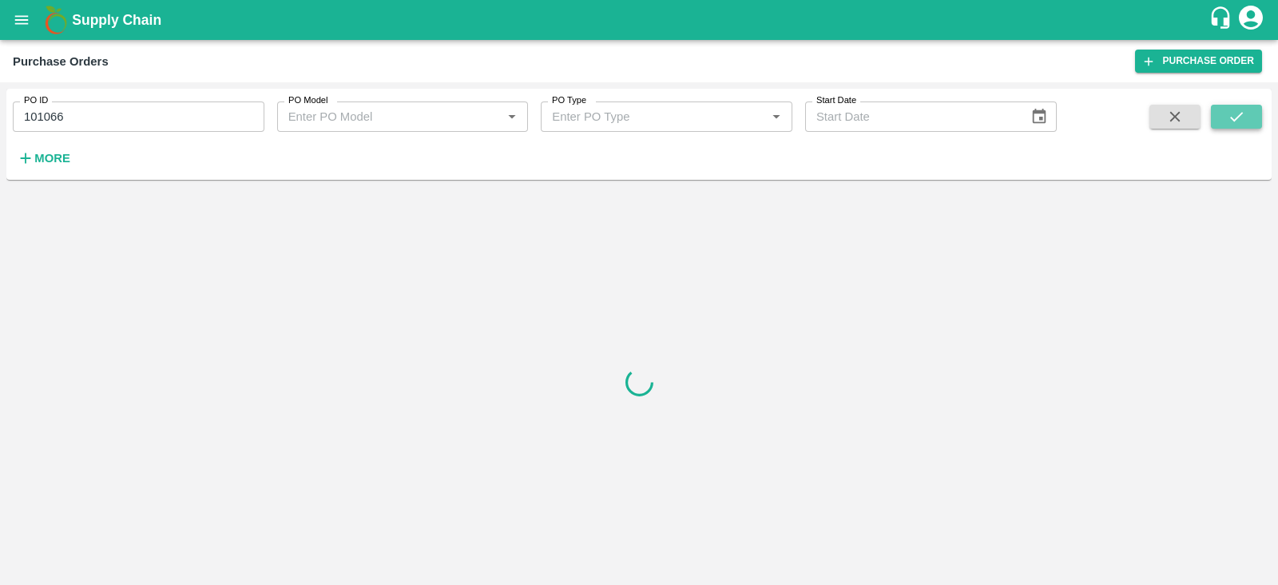
click at [1222, 114] on button "submit" at bounding box center [1236, 117] width 51 height 24
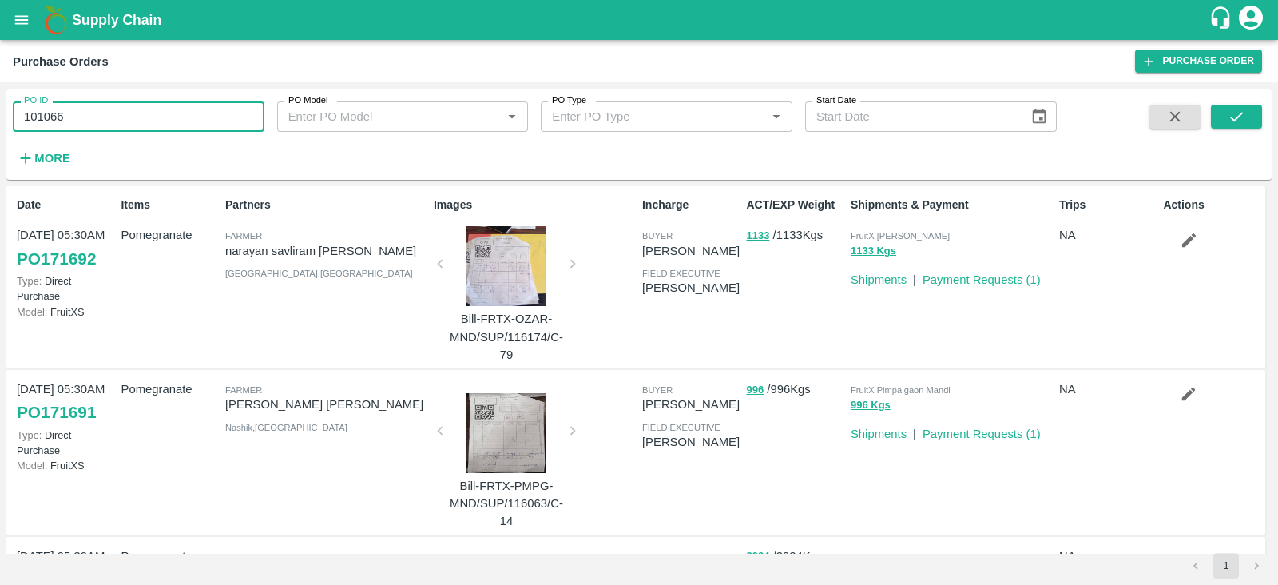
click at [154, 115] on input "101066" at bounding box center [139, 116] width 252 height 30
type input "101066"
click at [1251, 111] on button "submit" at bounding box center [1236, 117] width 51 height 24
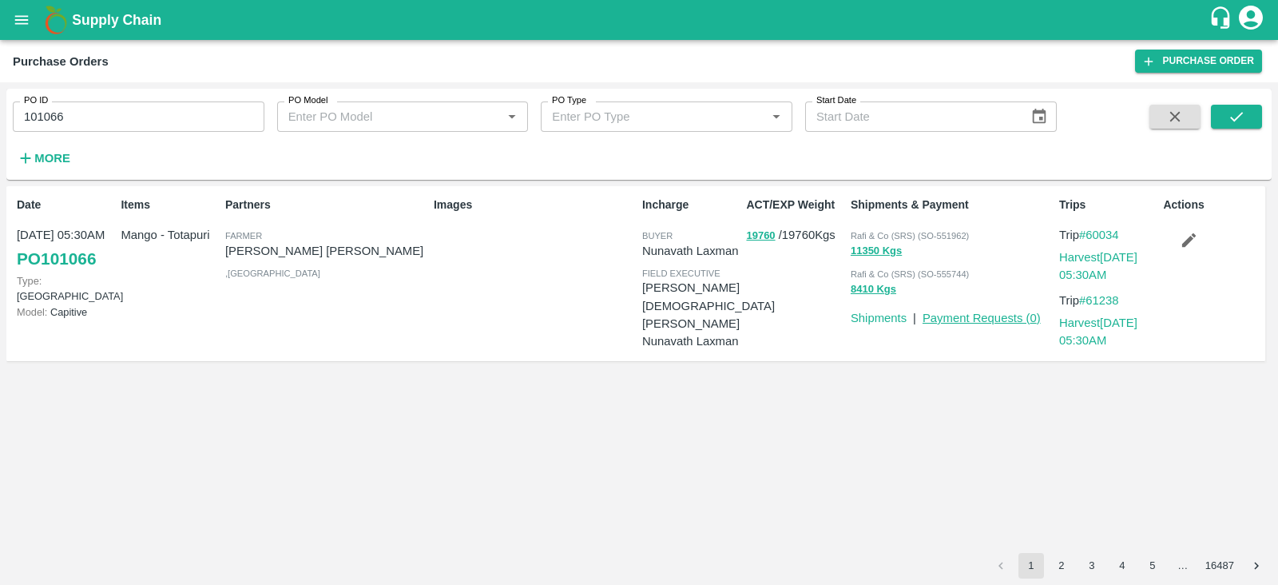
click at [962, 317] on link "Payment Requests ( 0 )" at bounding box center [981, 317] width 118 height 13
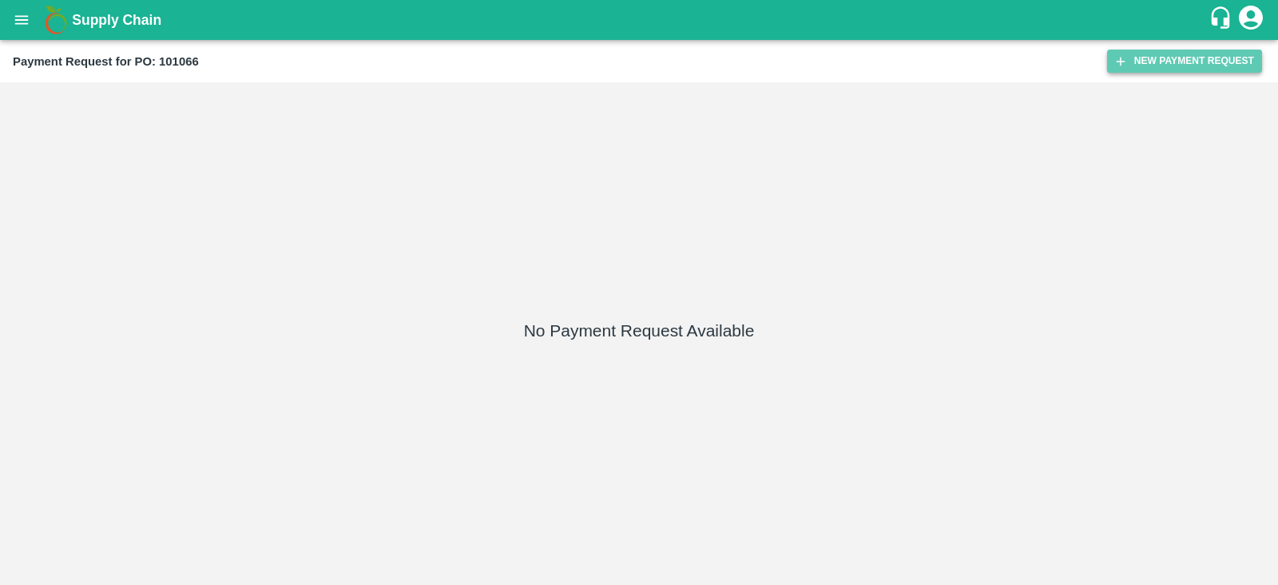
click at [1150, 61] on button "New Payment Request" at bounding box center [1184, 61] width 155 height 23
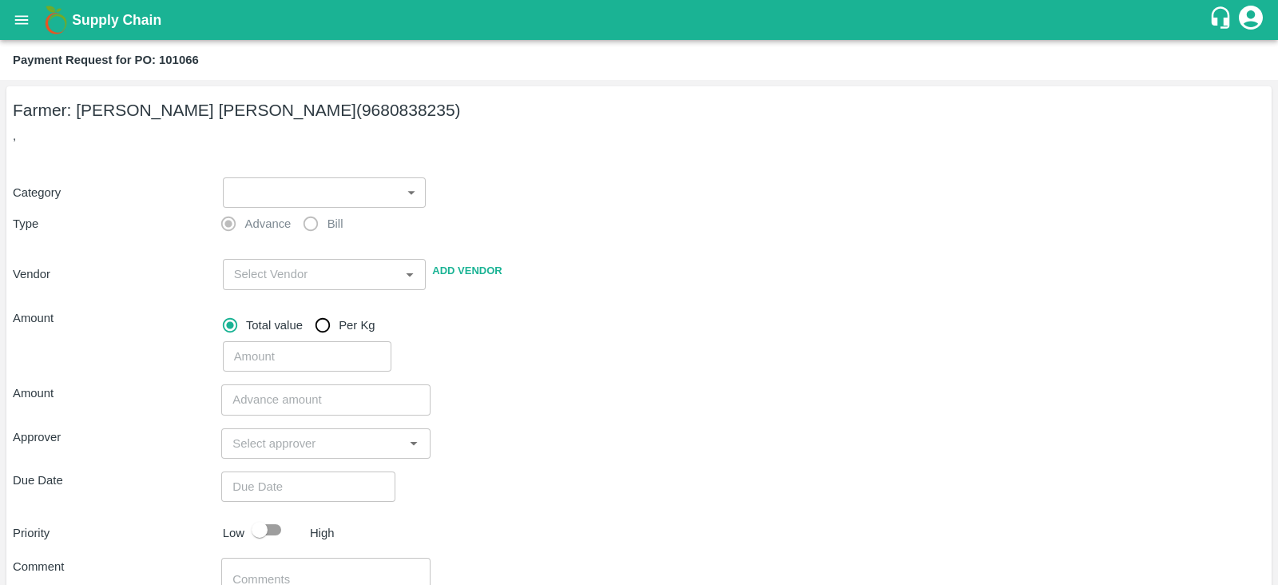
click at [374, 192] on body "Supply Chain Payment Request for PO: 101066 Farmer: [PERSON_NAME] [PERSON_NAME]…" at bounding box center [639, 292] width 1278 height 585
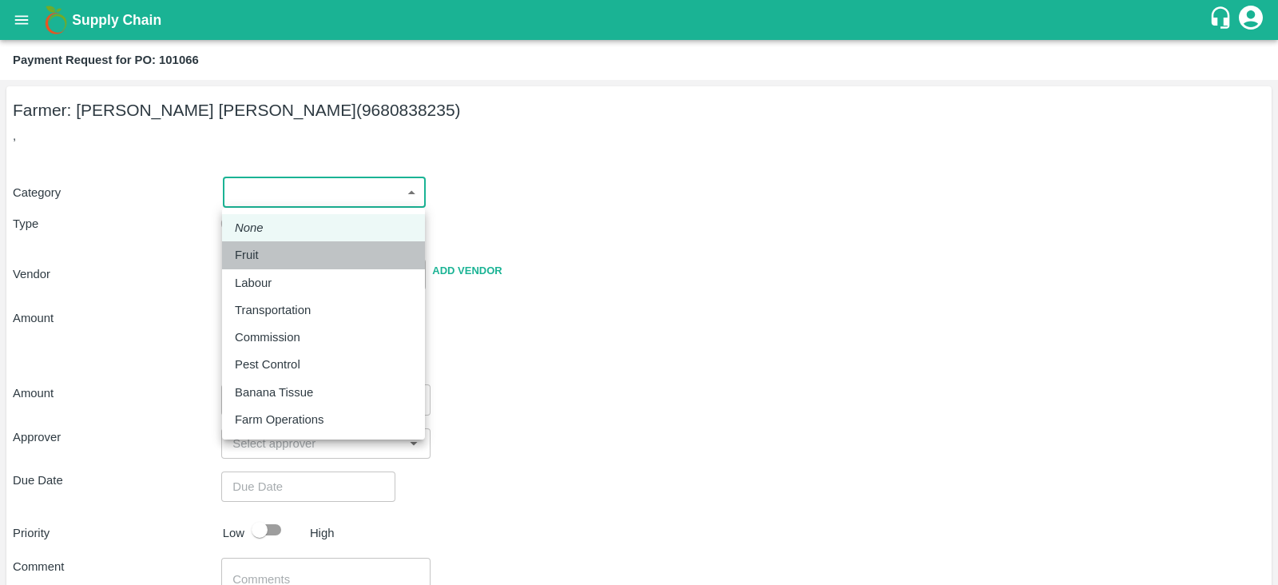
click at [264, 264] on li "Fruit" at bounding box center [323, 254] width 203 height 27
type input "1"
type input "[PERSON_NAME] [PERSON_NAME] - 9680838235(Farmer)"
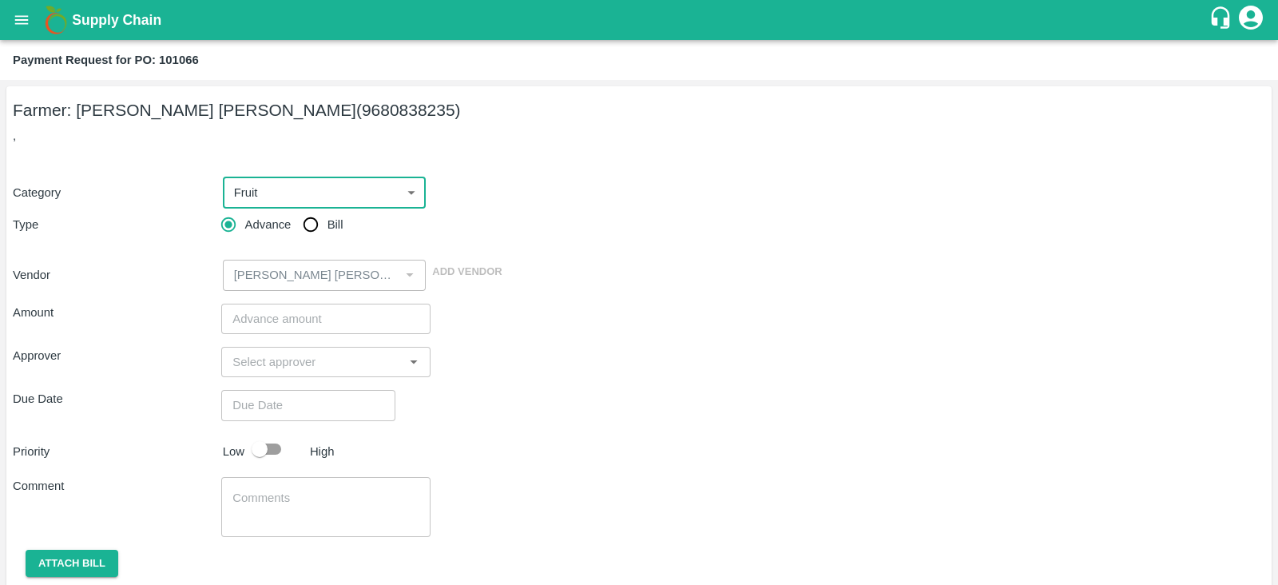
click at [314, 220] on input "Bill" at bounding box center [311, 224] width 32 height 32
radio input "true"
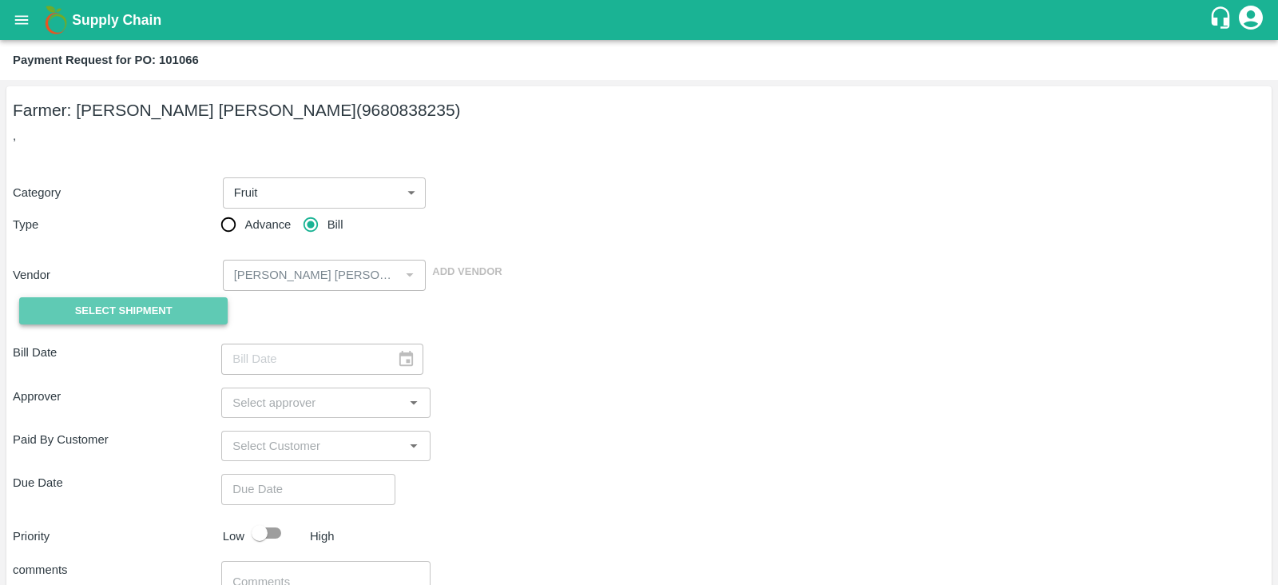
click at [172, 309] on button "Select Shipment" at bounding box center [123, 311] width 208 height 28
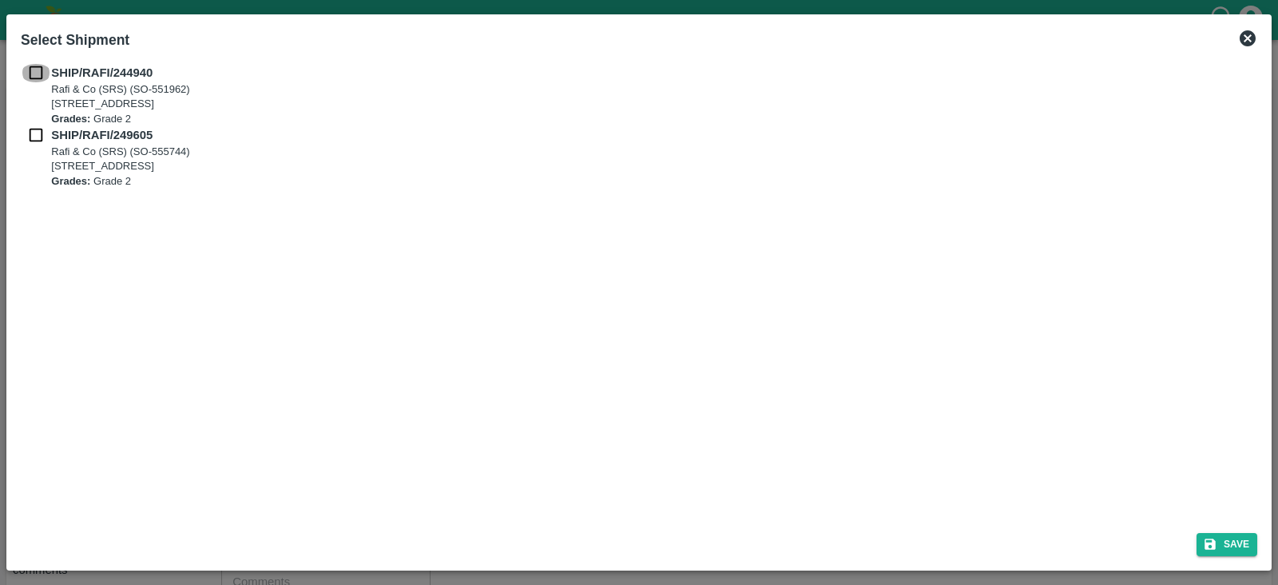
click at [35, 66] on input "checkbox" at bounding box center [36, 73] width 30 height 18
checkbox input "true"
click at [38, 133] on input "checkbox" at bounding box center [36, 135] width 30 height 18
checkbox input "true"
click at [1238, 536] on button "Save" at bounding box center [1226, 544] width 61 height 23
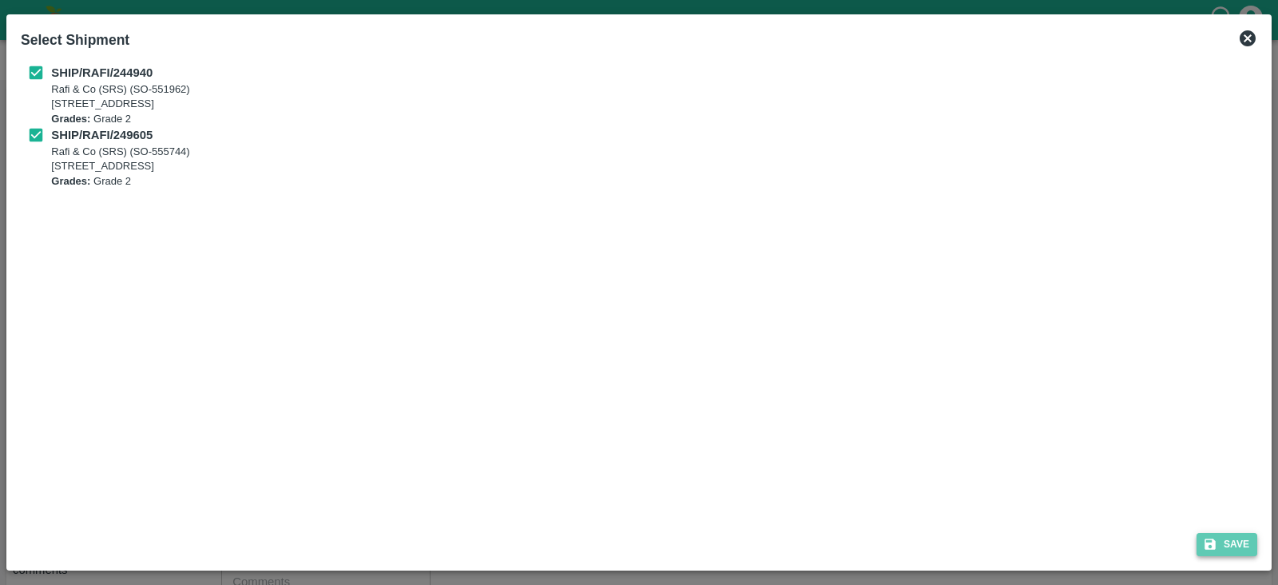
type input "[DATE]"
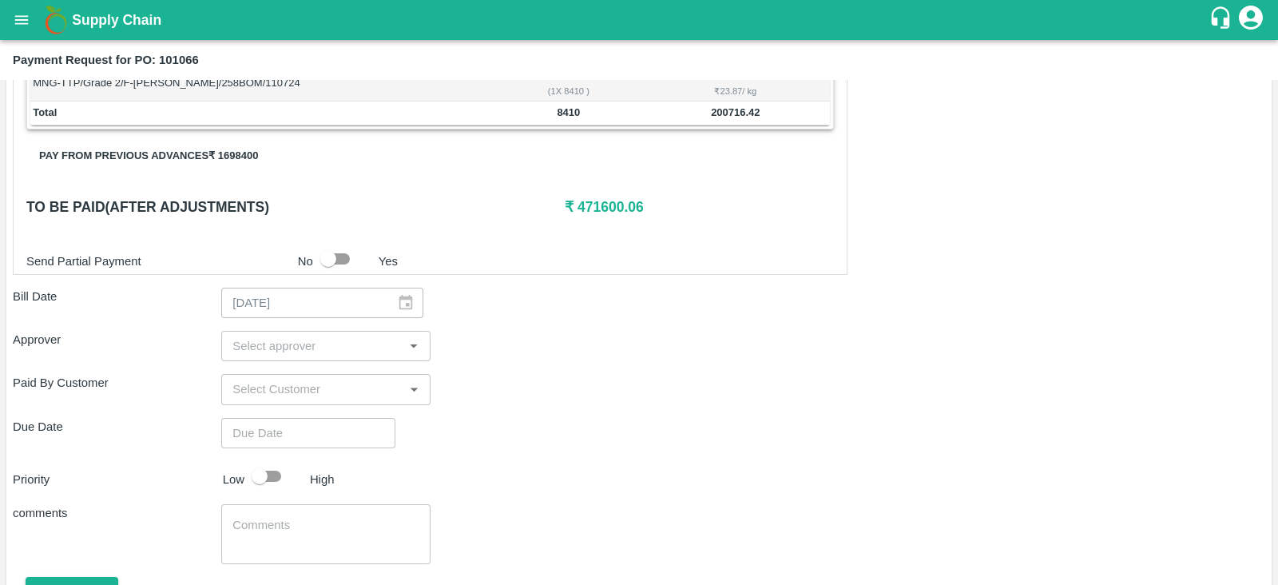
scroll to position [439, 0]
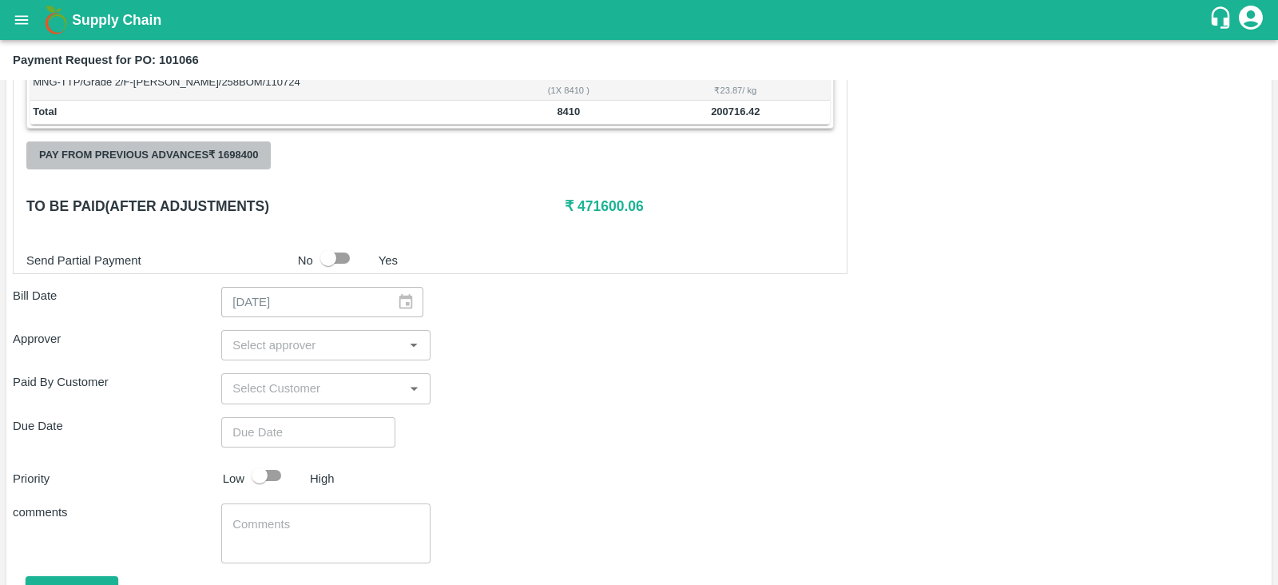
click at [222, 154] on button "Pay from previous advances ₹ 1698400" at bounding box center [148, 155] width 244 height 28
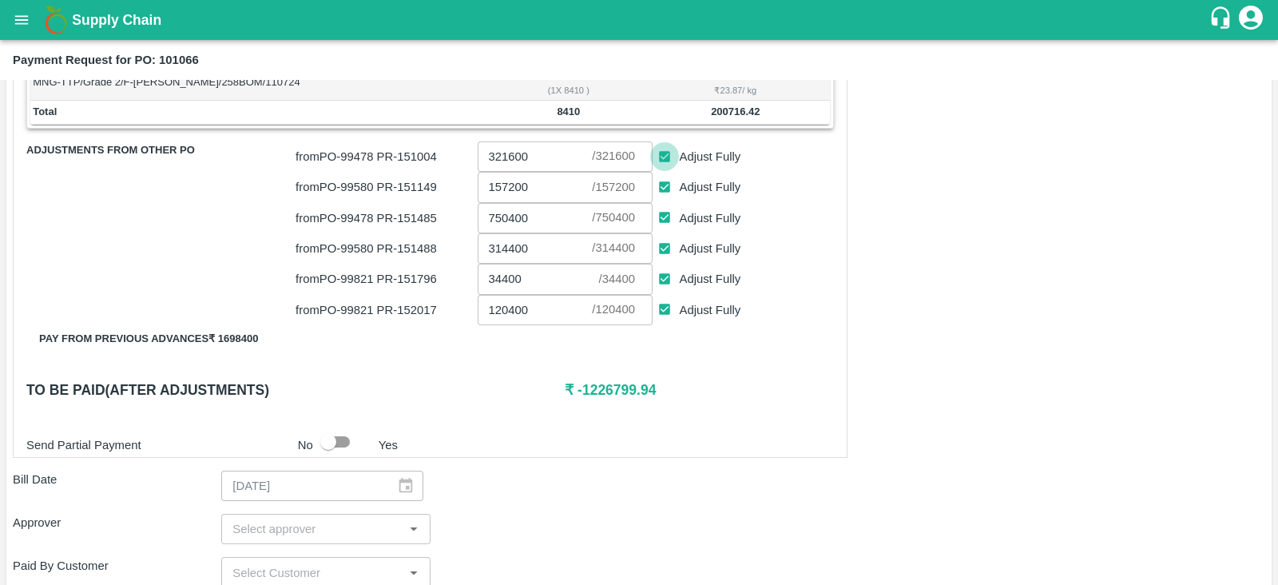
click at [666, 153] on input "Adjust Fully" at bounding box center [665, 157] width 30 height 30
checkbox input "false"
type input "0"
click at [665, 216] on input "Adjust Fully" at bounding box center [665, 218] width 30 height 30
checkbox input "false"
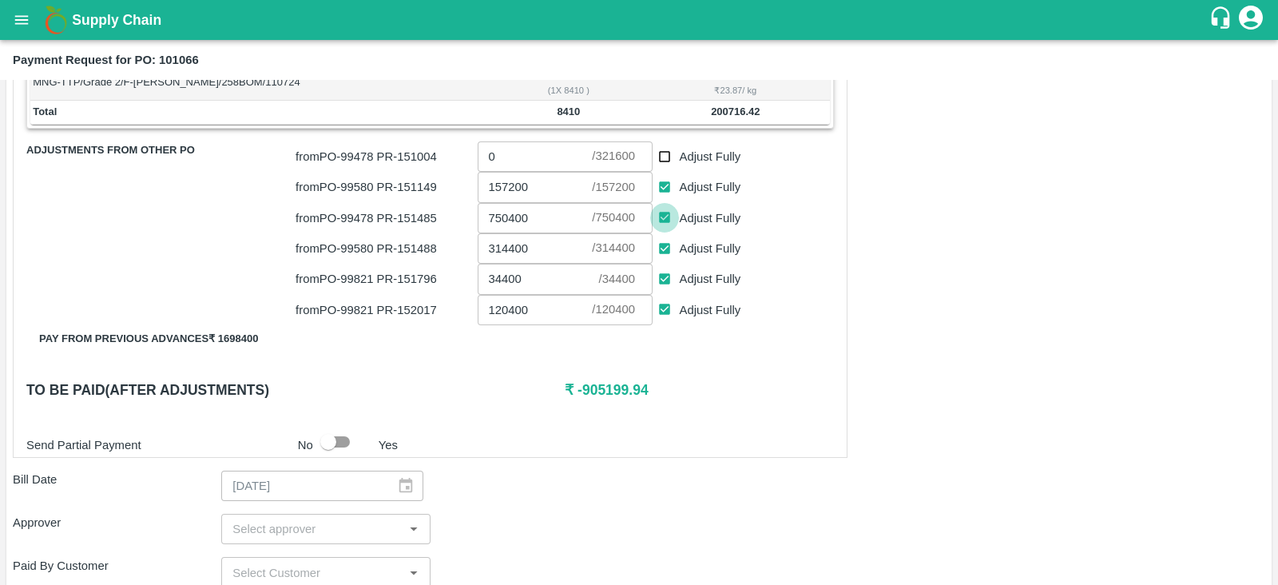
type input "0"
click at [661, 275] on input "Adjust Fully" at bounding box center [665, 279] width 30 height 30
checkbox input "false"
type input "0"
click at [664, 306] on input "Adjust Fully" at bounding box center [665, 310] width 30 height 30
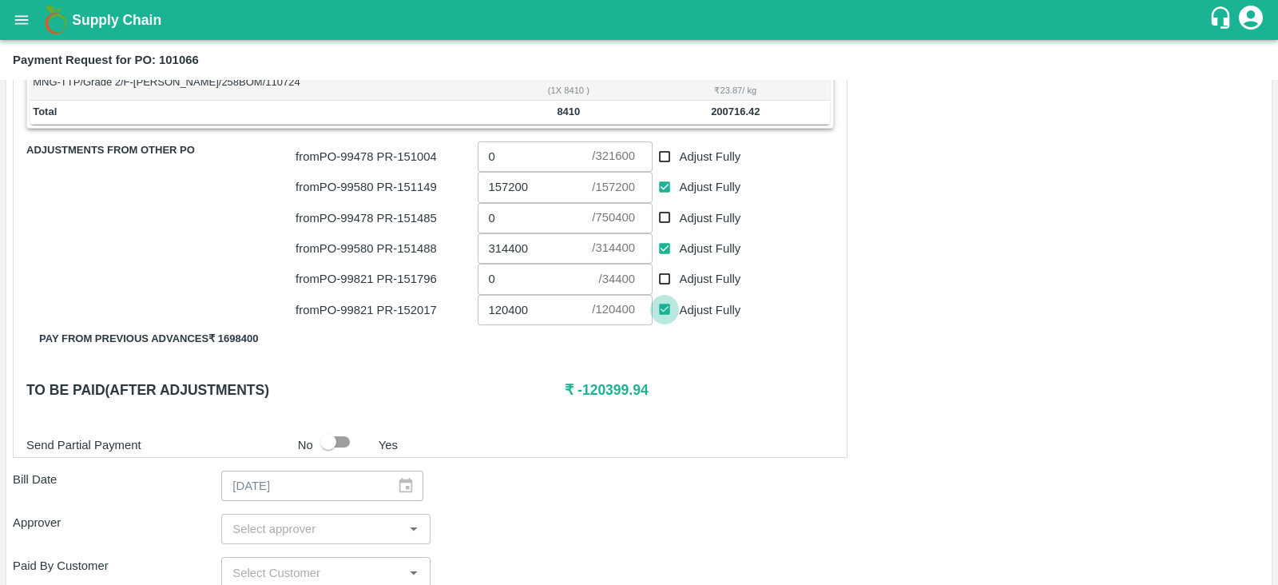
checkbox input "false"
type input "0"
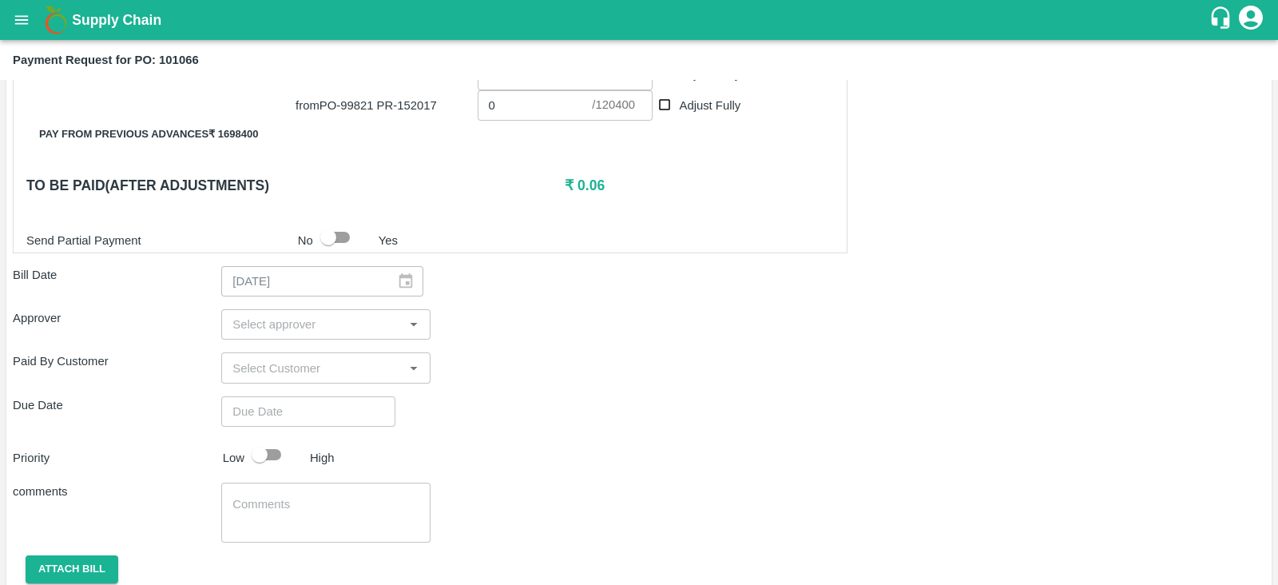
scroll to position [644, 0]
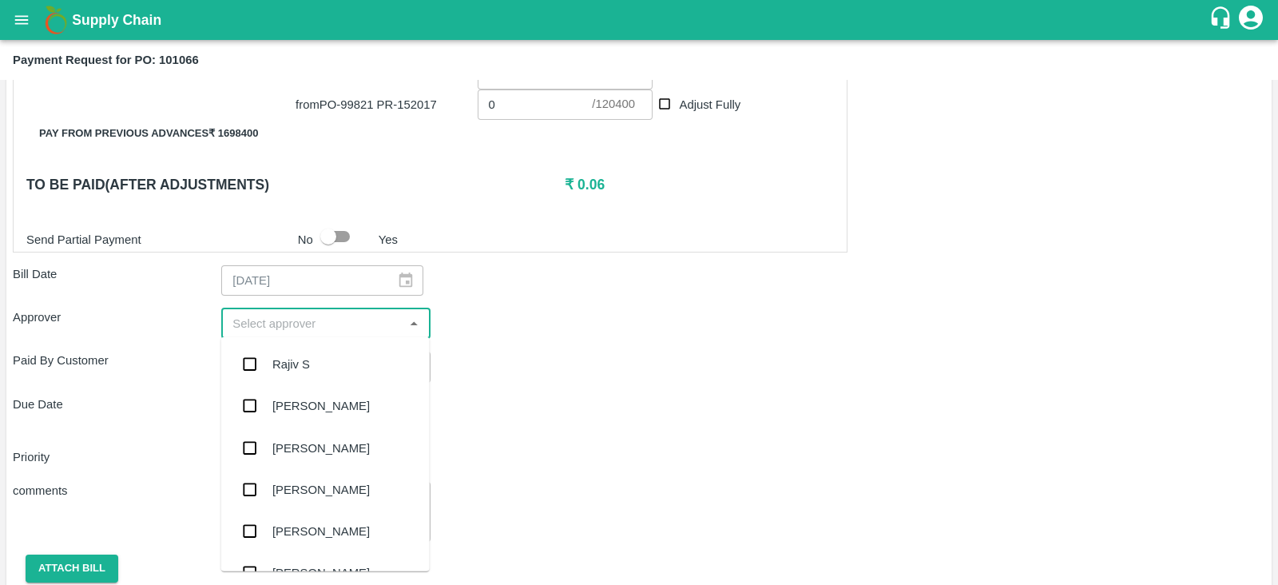
click at [329, 319] on input "input" at bounding box center [312, 323] width 172 height 21
type input "ki"
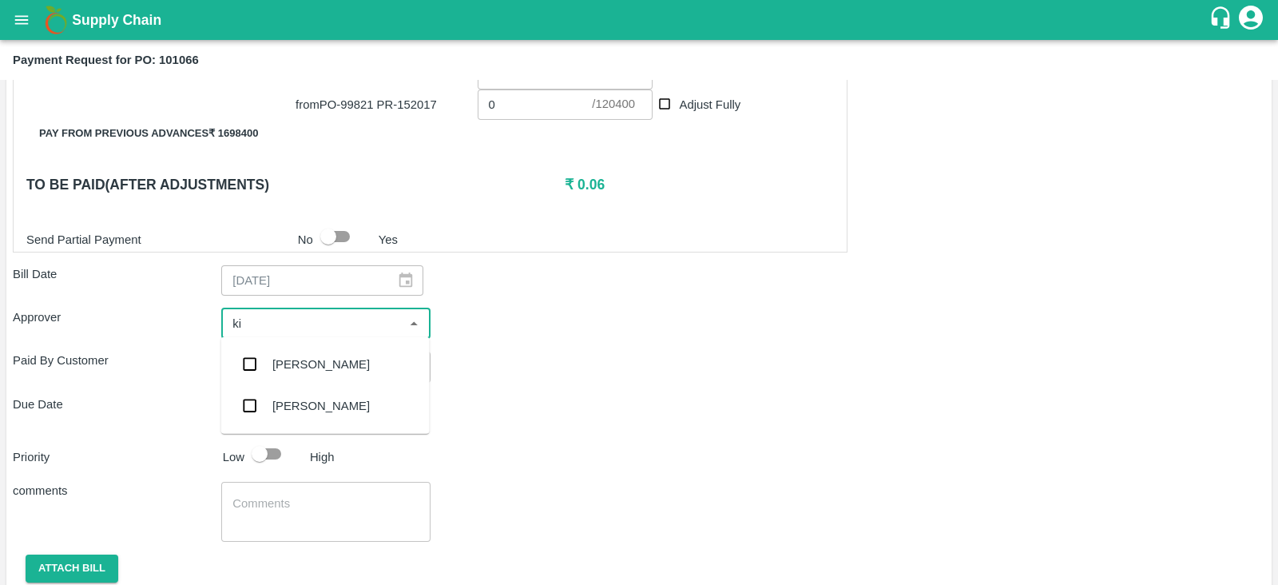
click at [302, 357] on div "[PERSON_NAME]" at bounding box center [320, 364] width 97 height 18
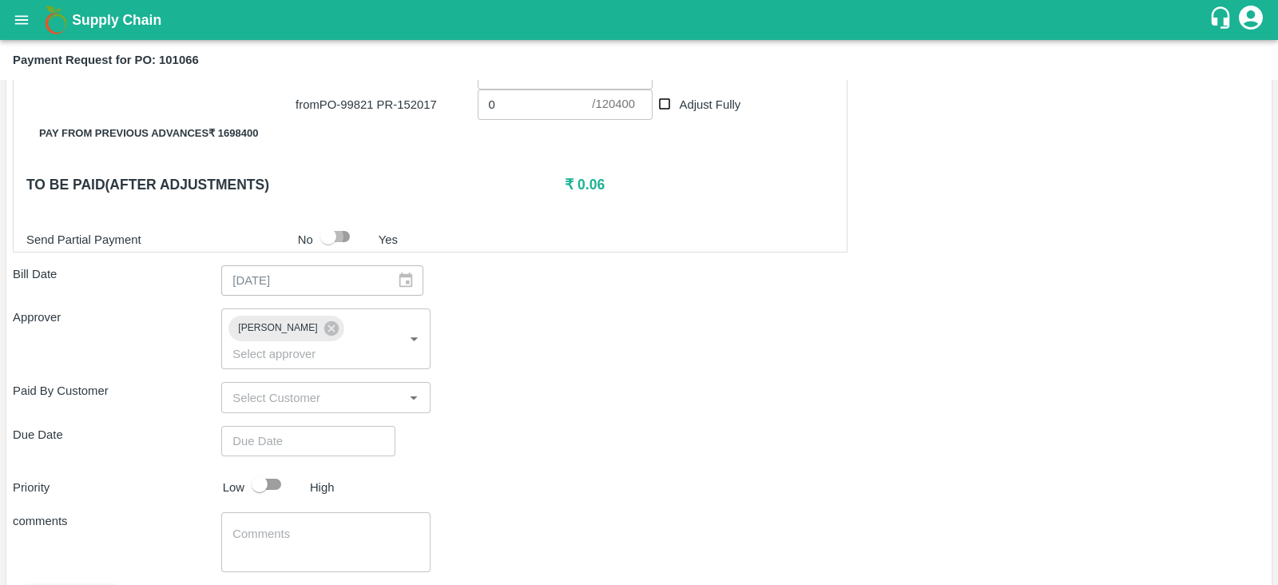
click at [325, 233] on input "checkbox" at bounding box center [328, 236] width 91 height 30
checkbox input "true"
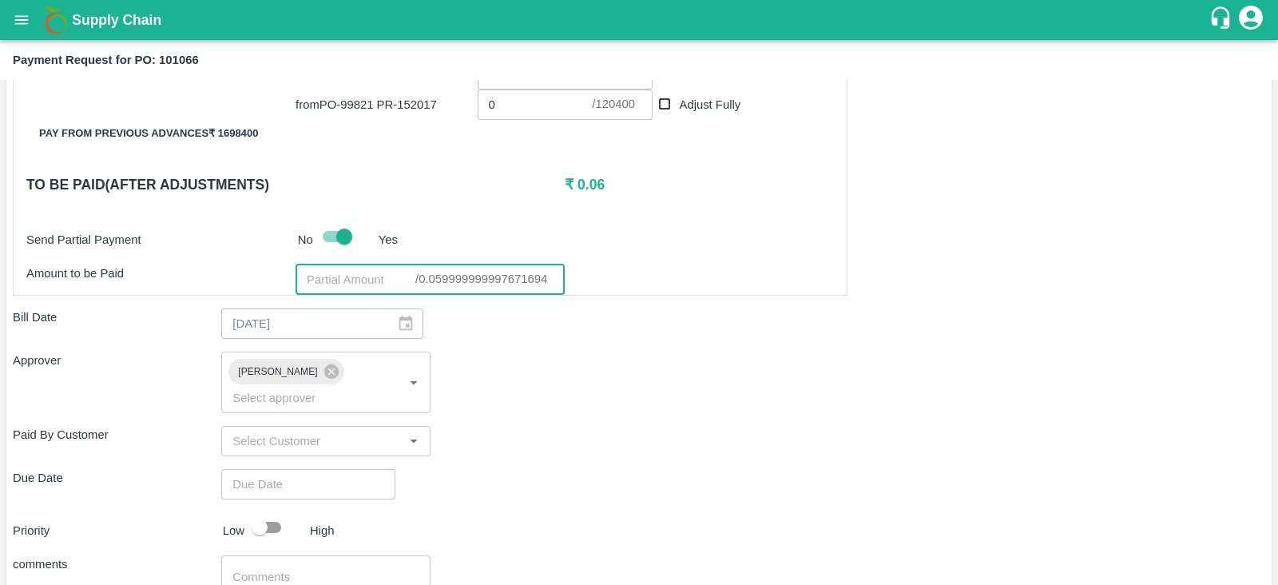
click at [347, 272] on input "number" at bounding box center [355, 279] width 120 height 30
type input "0"
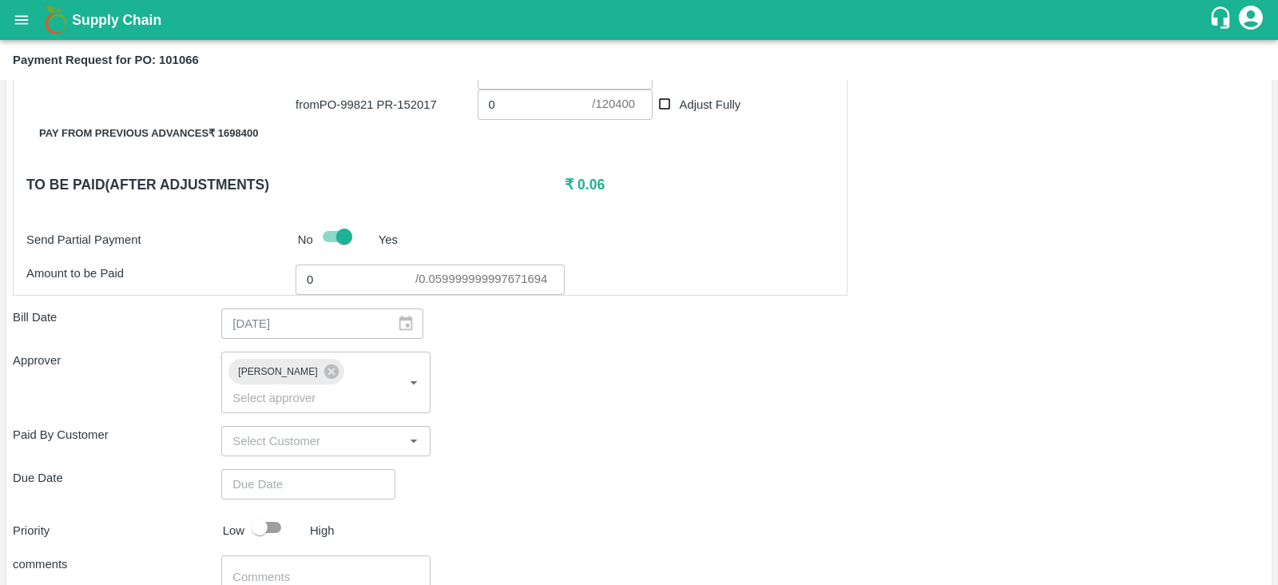
click at [543, 367] on div "Approver [PERSON_NAME] ​" at bounding box center [639, 381] width 1252 height 61
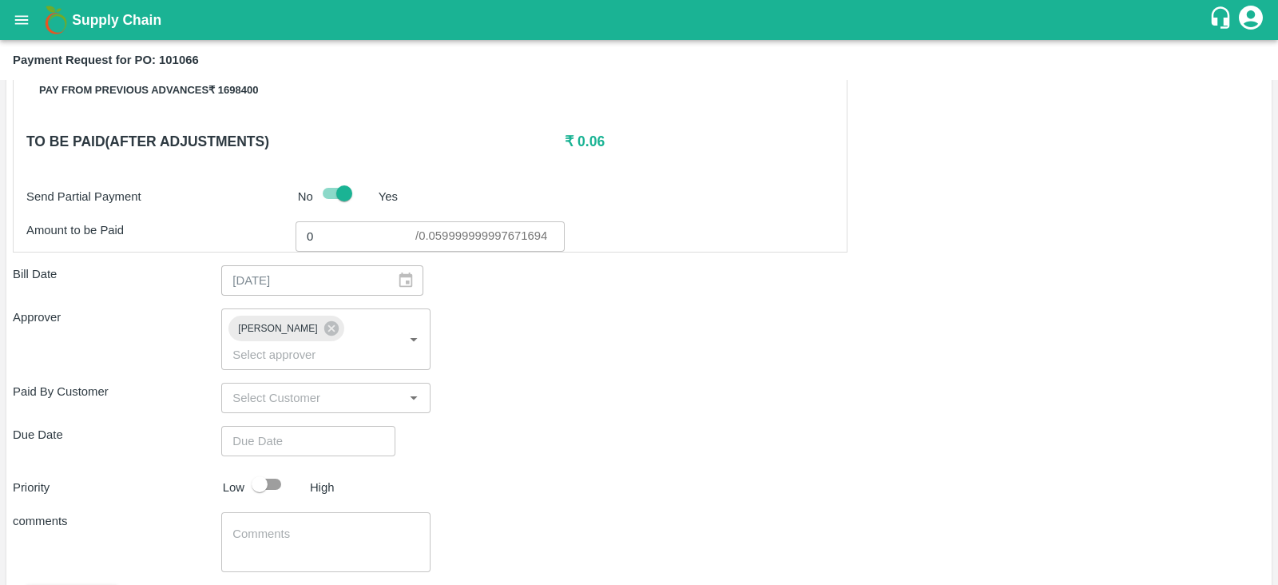
scroll to position [694, 0]
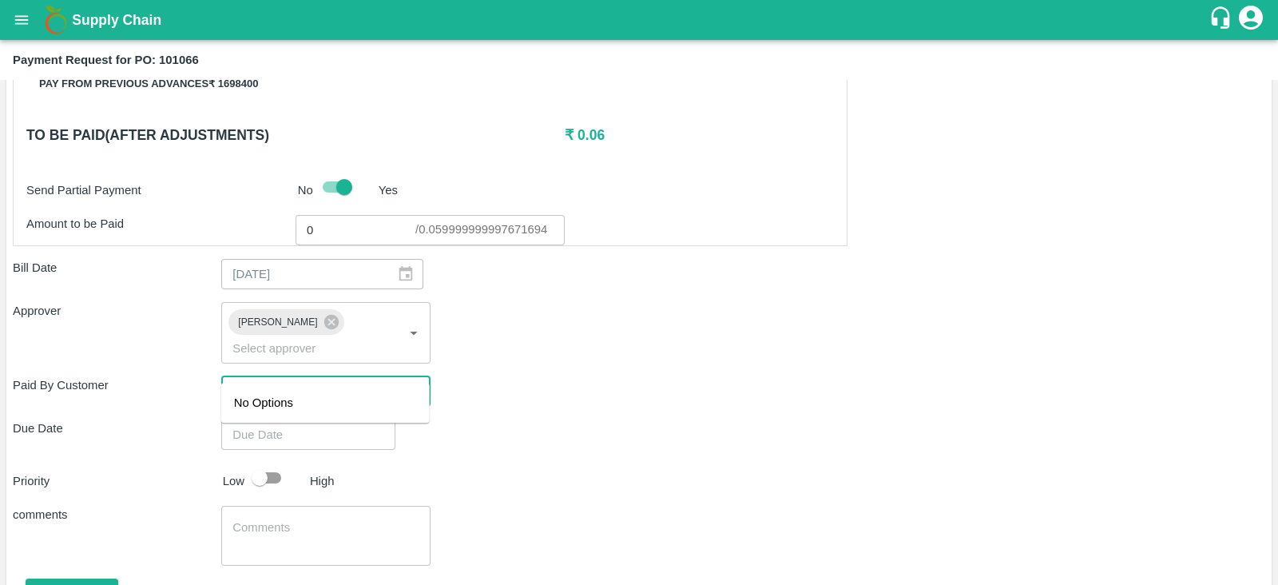
click at [327, 381] on input "input" at bounding box center [312, 391] width 172 height 21
click at [515, 423] on div "Due Date ​" at bounding box center [639, 434] width 1252 height 30
type input "DD/MM/YYYY hh:mm aa"
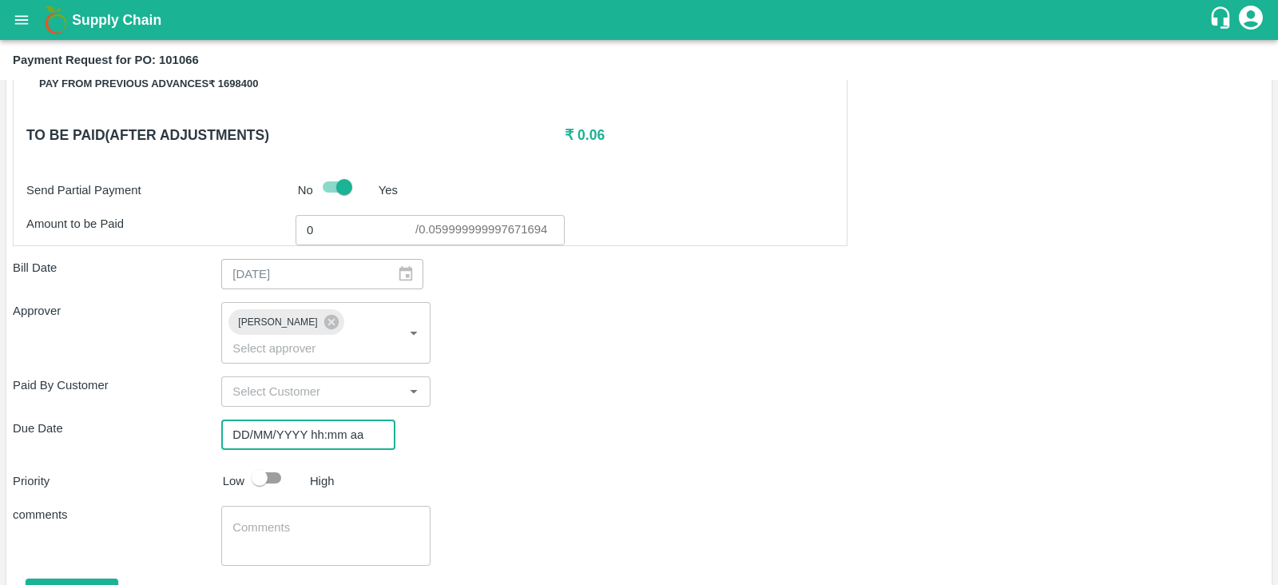
click at [312, 419] on input "DD/MM/YYYY hh:mm aa" at bounding box center [302, 434] width 163 height 30
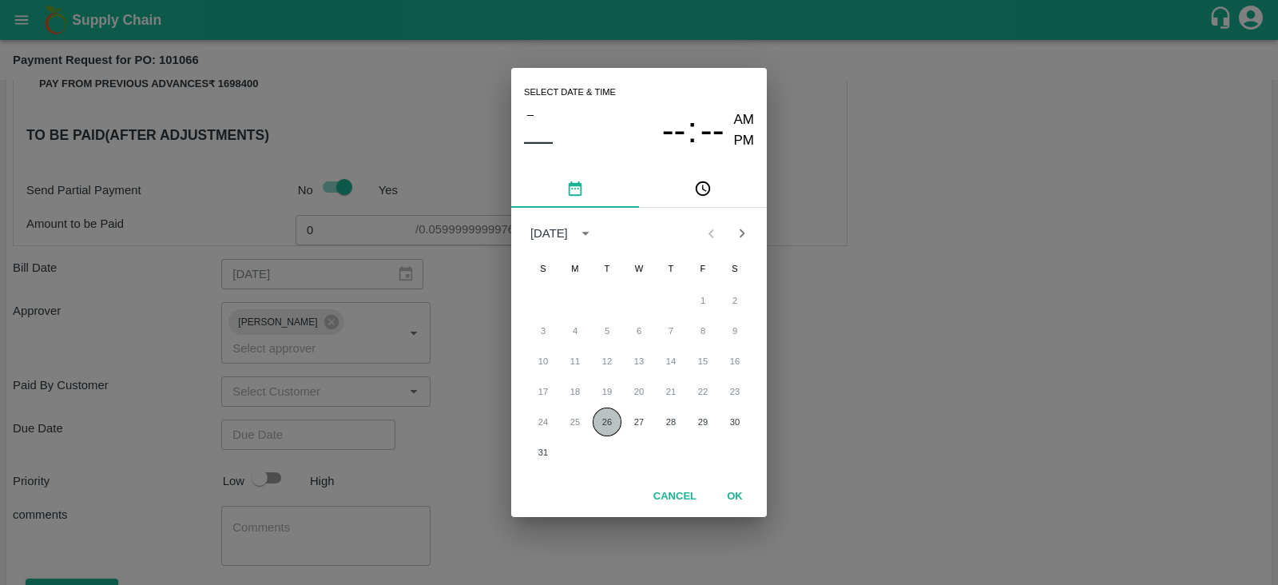
click at [614, 425] on button "26" at bounding box center [607, 421] width 29 height 29
type input "[DATE] 12:00 AM"
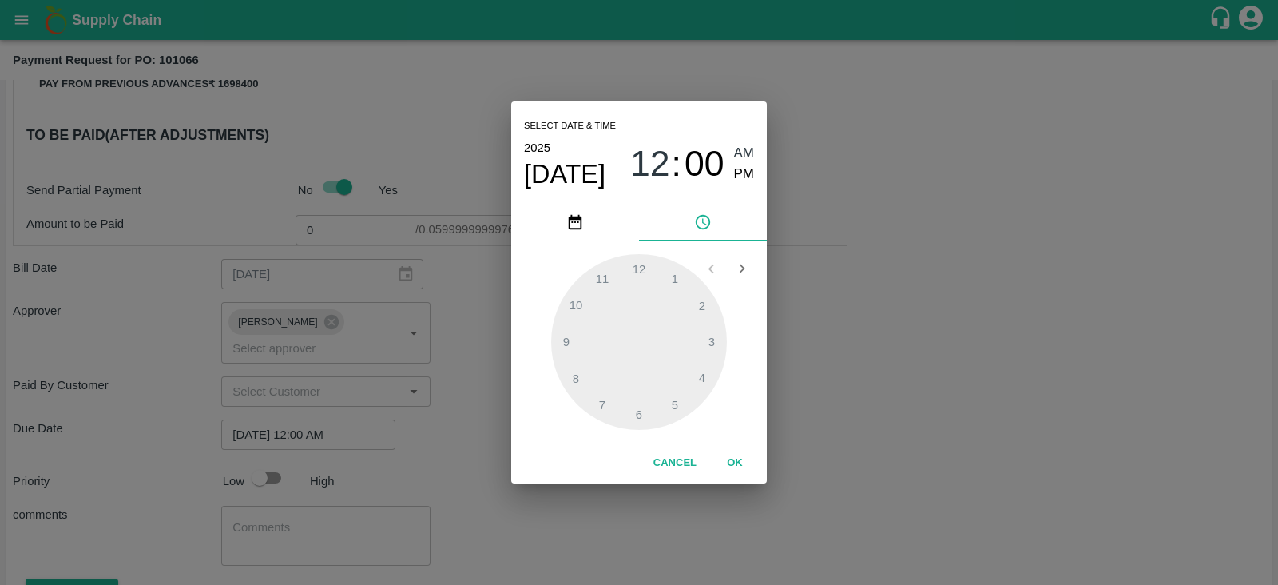
click at [474, 435] on div "Select date & time [DATE] 12 : 00 AM PM 1 2 3 4 5 6 7 8 9 10 11 12 Cancel OK" at bounding box center [639, 292] width 1278 height 585
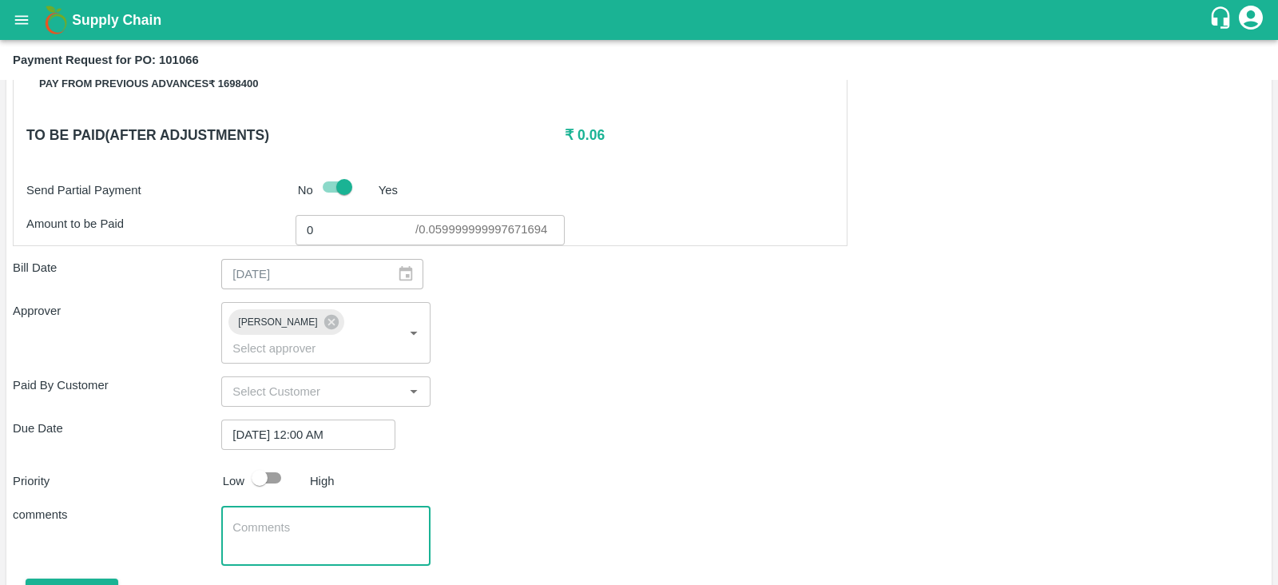
click at [244, 519] on textarea at bounding box center [325, 536] width 186 height 34
type textarea "Bill settlement"
click at [82, 578] on button "Attach bill" at bounding box center [72, 592] width 93 height 28
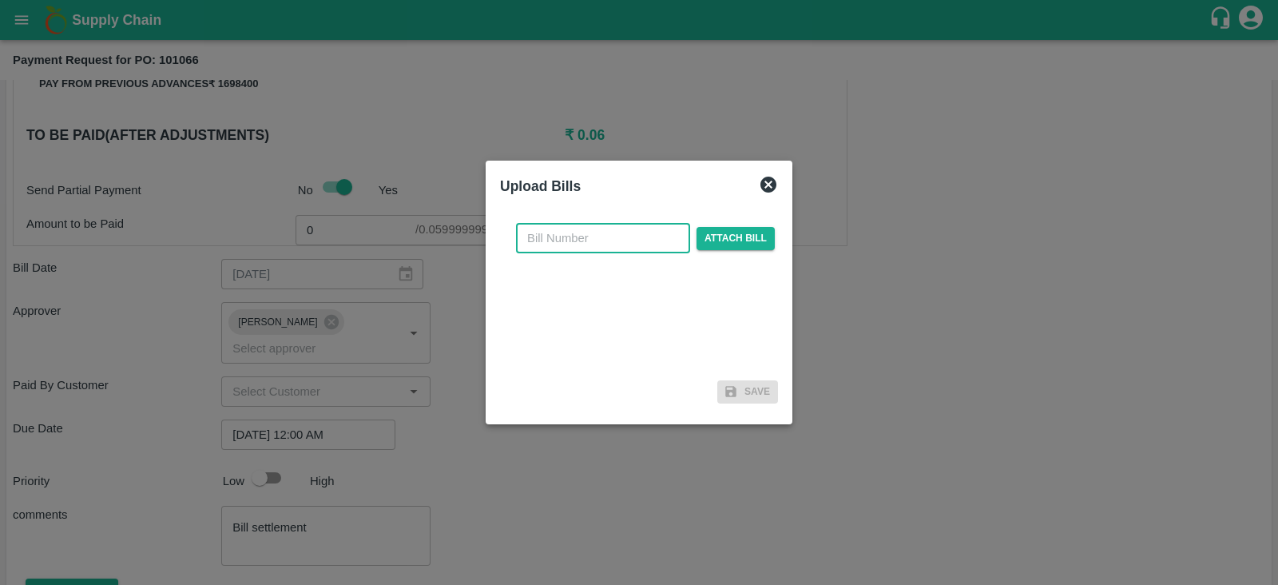
click at [614, 234] on input "text" at bounding box center [603, 238] width 174 height 30
type input "1"
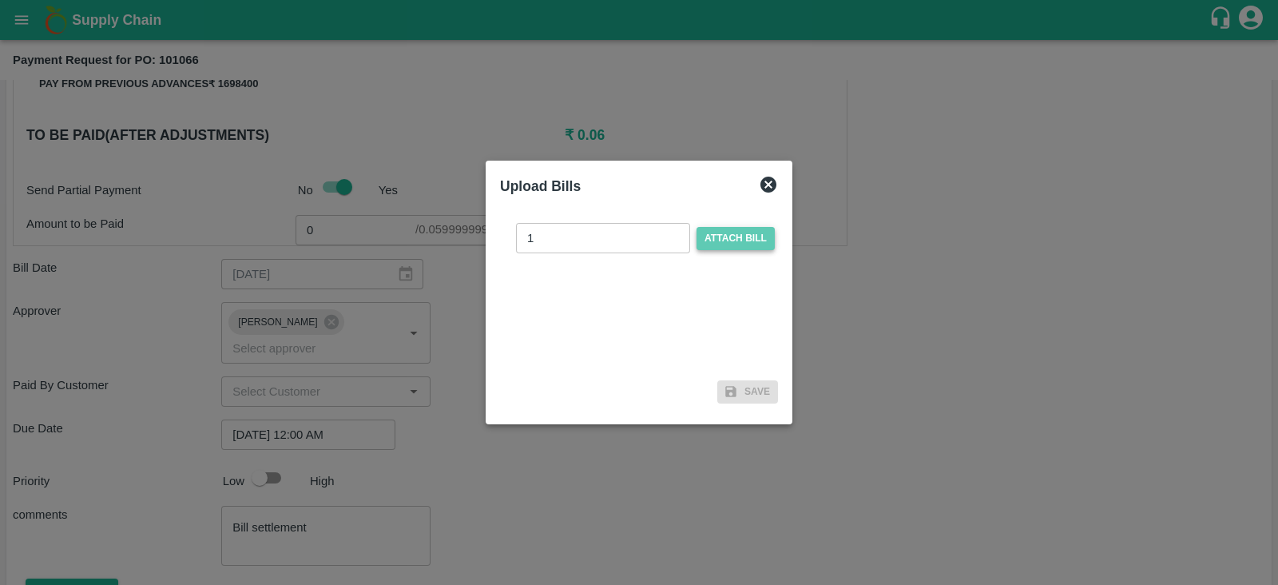
click at [730, 236] on span "Attach bill" at bounding box center [735, 238] width 78 height 23
click at [0, 0] on input "Attach bill" at bounding box center [0, 0] width 0 height 0
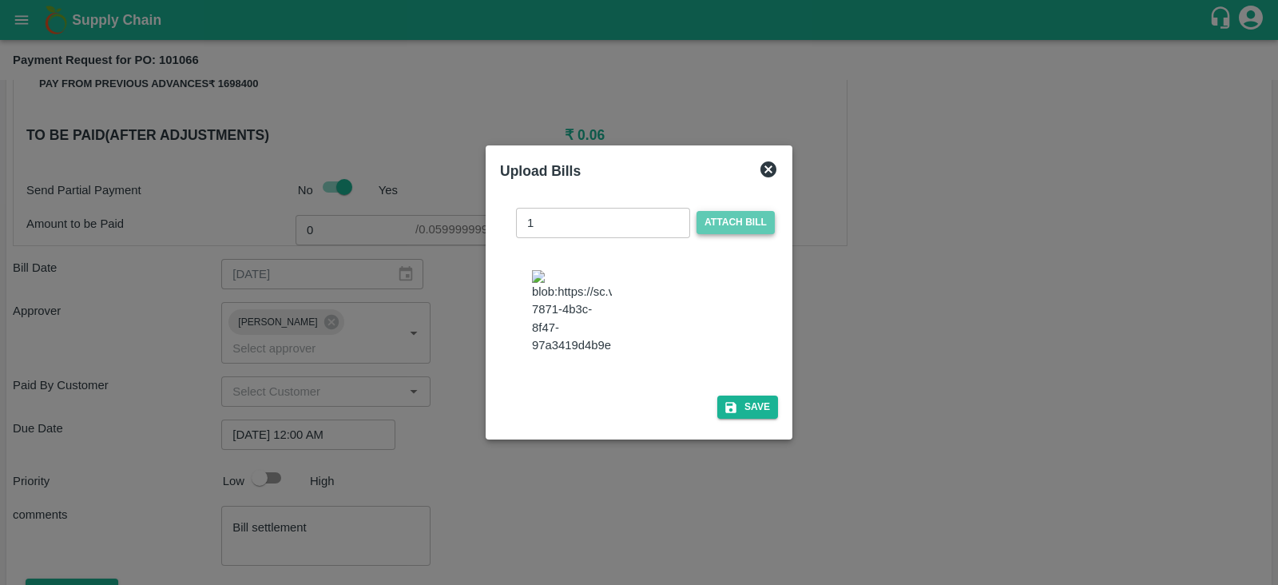
click at [728, 224] on span "Attach bill" at bounding box center [735, 222] width 78 height 23
click at [0, 0] on input "Attach bill" at bounding box center [0, 0] width 0 height 0
click at [754, 418] on button "Save" at bounding box center [747, 406] width 61 height 23
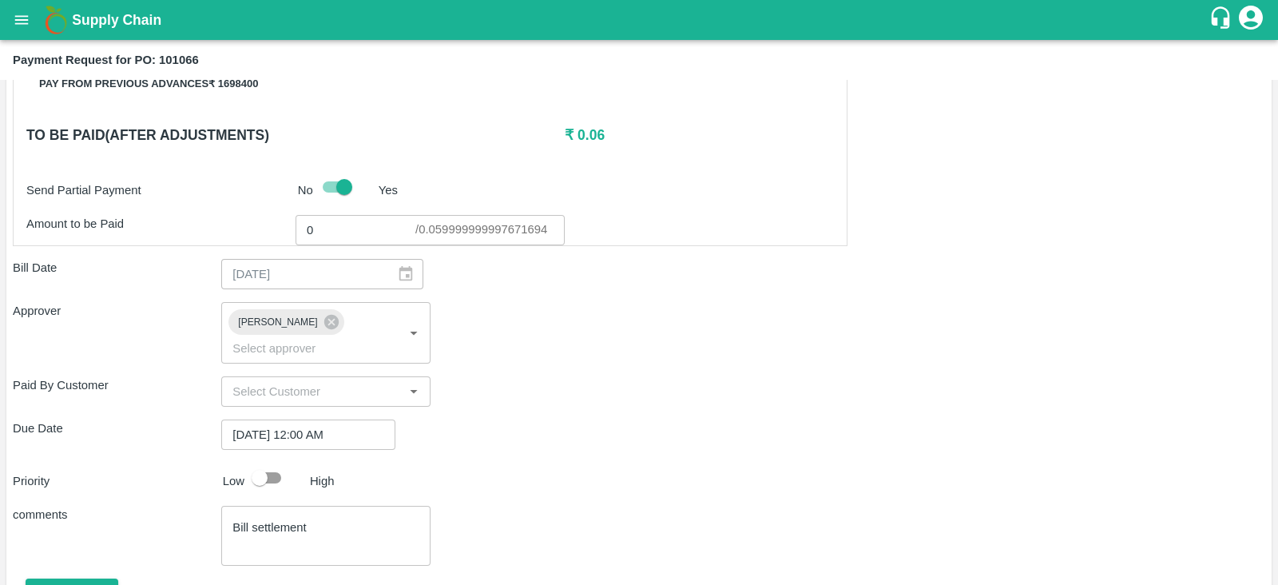
scroll to position [866, 0]
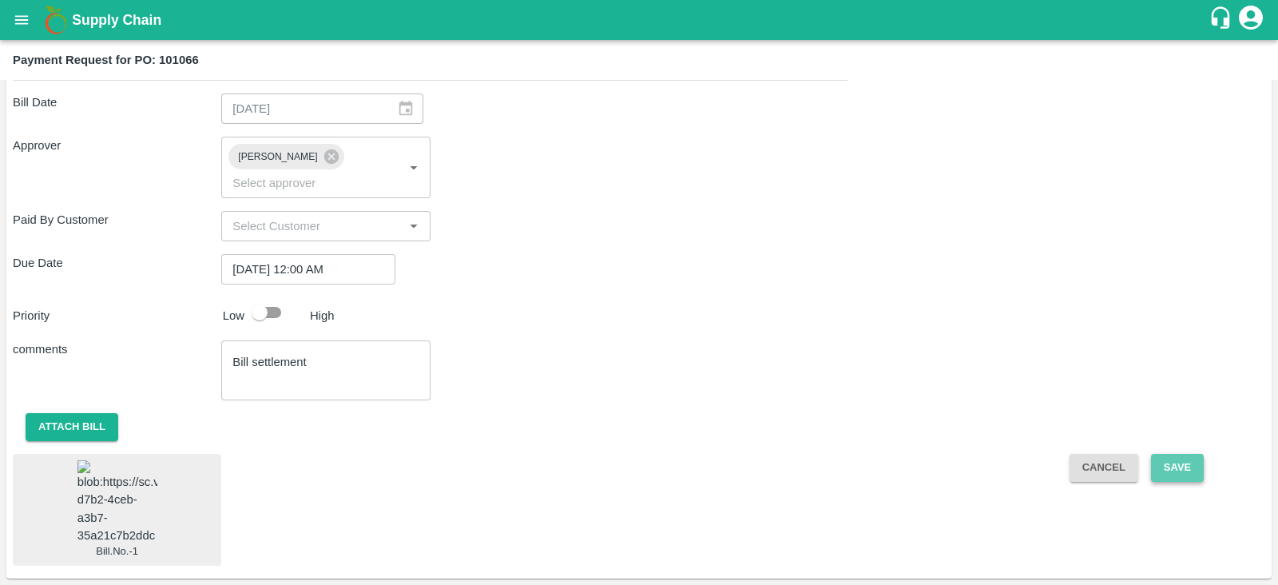
click at [1177, 454] on button "Save" at bounding box center [1177, 468] width 53 height 28
